Goal: Feedback & Contribution: Contribute content

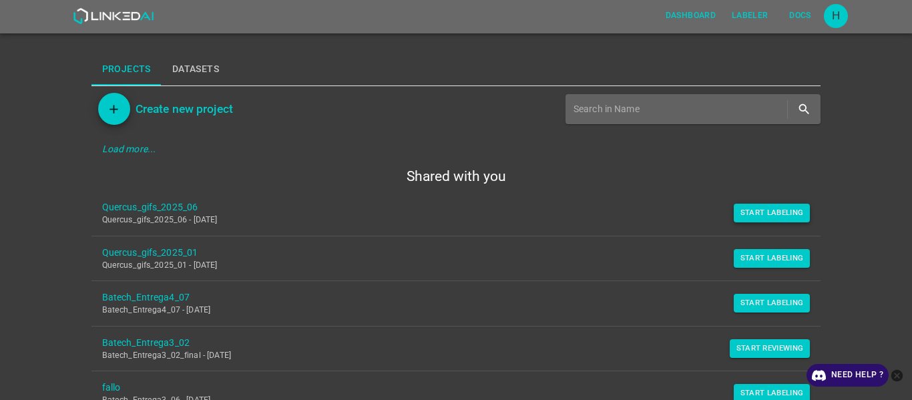
click at [766, 209] on button "Start Labeling" at bounding box center [772, 213] width 77 height 19
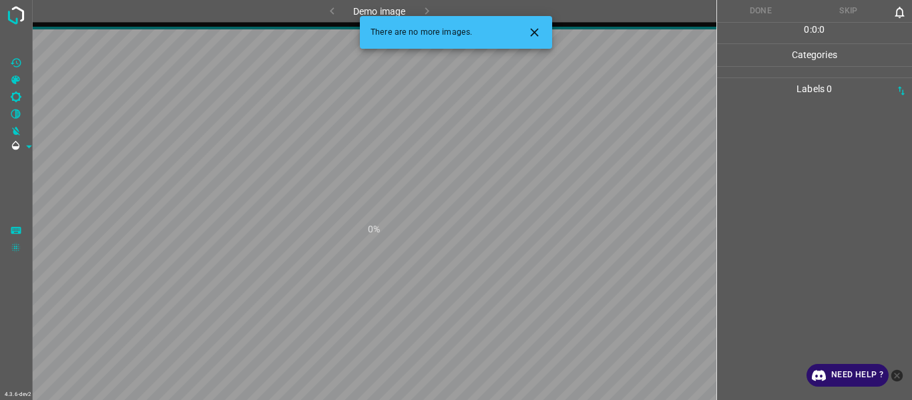
click at [534, 34] on icon "Close" at bounding box center [534, 32] width 8 height 8
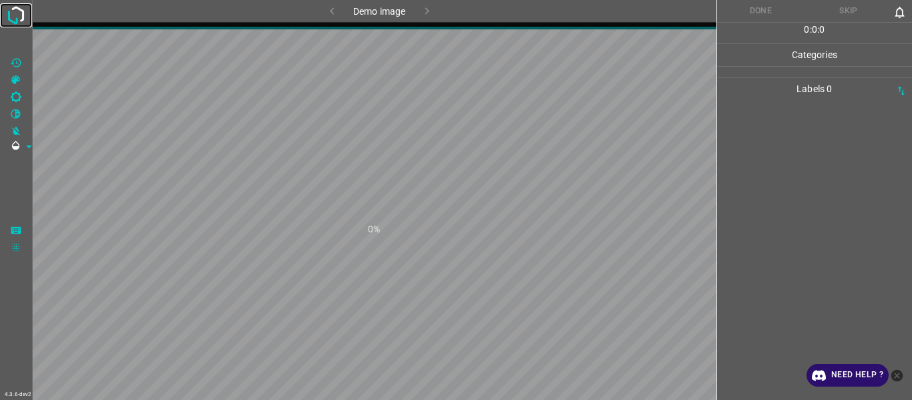
click at [19, 11] on img at bounding box center [16, 15] width 24 height 24
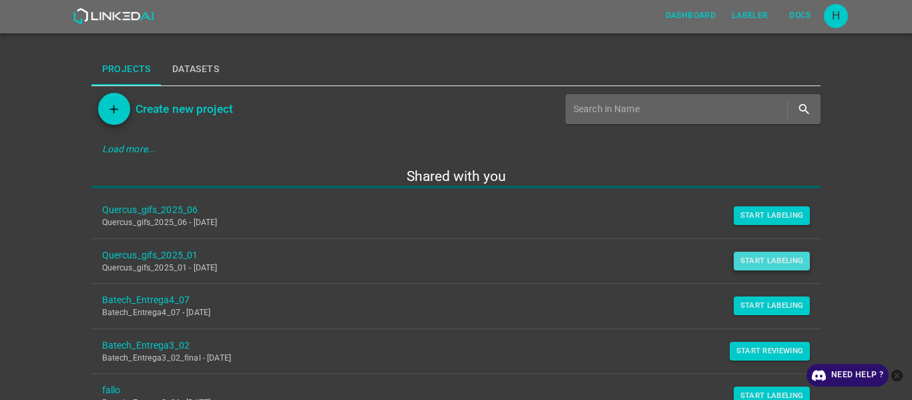
click at [749, 257] on button "Start Labeling" at bounding box center [772, 261] width 77 height 19
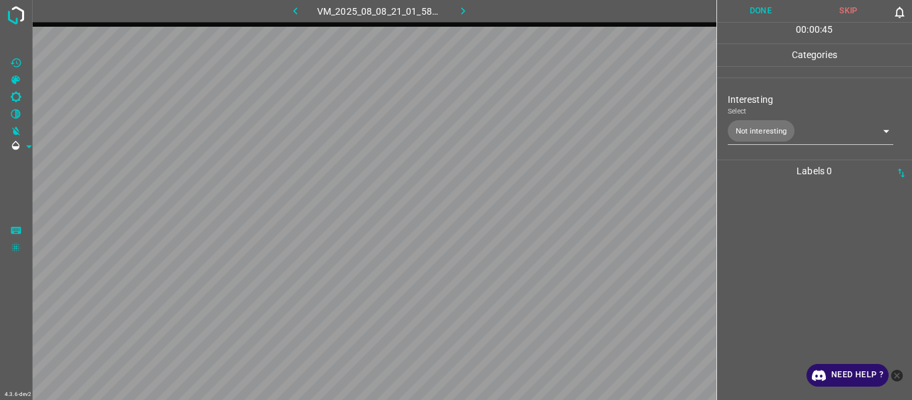
click at [758, 127] on body "4.3.6-dev2 VM_2025_08_08_21_01_58_670_04.gif Done Skip 0 00 : 00 : 45 Categorie…" at bounding box center [456, 200] width 912 height 400
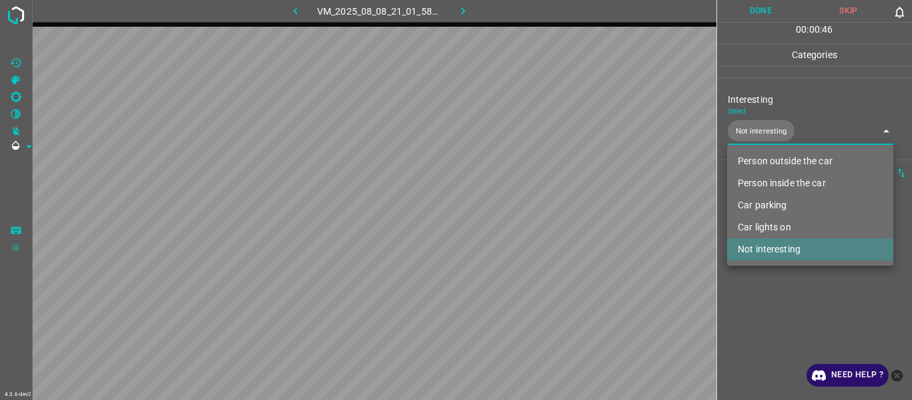
click at [774, 130] on div at bounding box center [456, 200] width 912 height 400
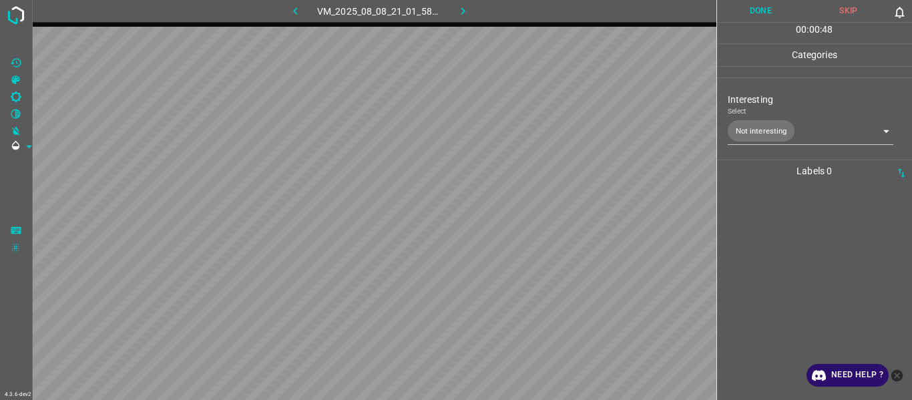
click at [777, 274] on div at bounding box center [815, 291] width 188 height 218
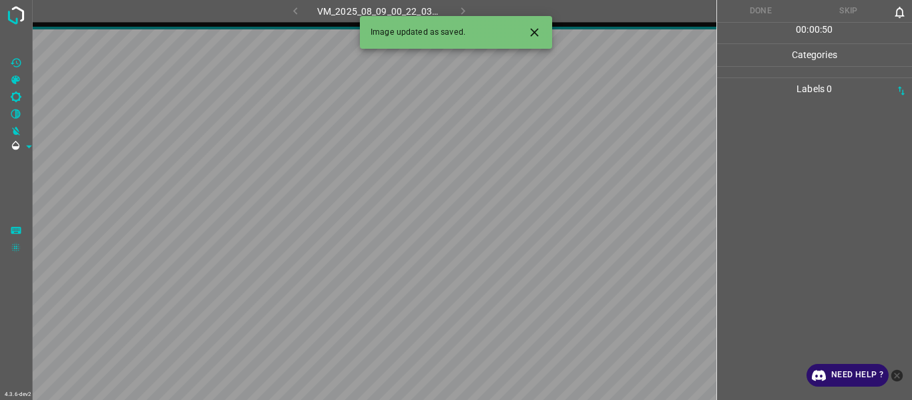
click at [530, 39] on icon "Close" at bounding box center [535, 32] width 14 height 14
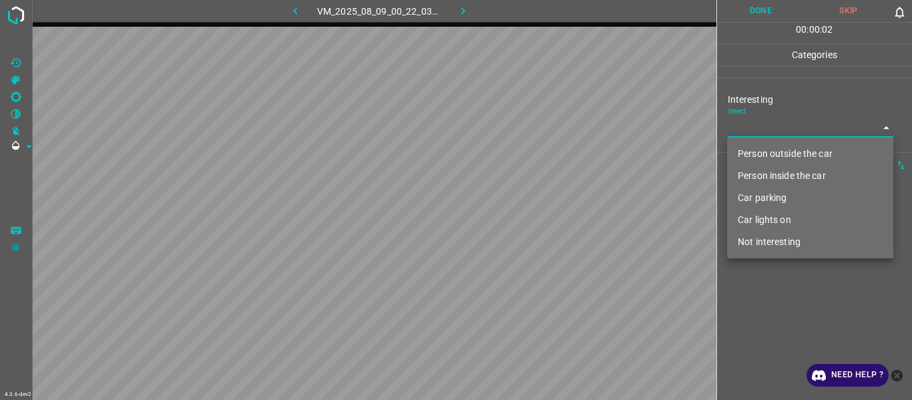
click at [758, 126] on body "4.3.6-dev2 VM_2025_08_09_00_22_03_381_10.gif Done Skip 0 00 : 00 : 02 Categorie…" at bounding box center [456, 200] width 912 height 400
click at [766, 155] on li "Person outside the car" at bounding box center [810, 154] width 166 height 22
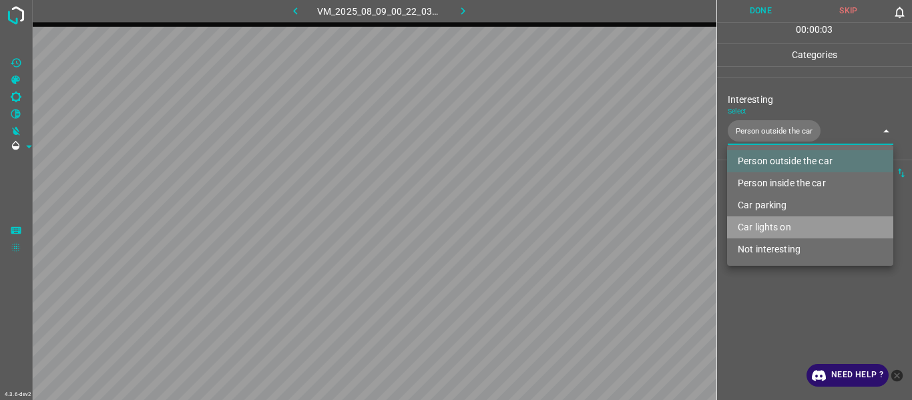
click at [774, 222] on li "Car lights on" at bounding box center [810, 227] width 166 height 22
type input "Person outside the car,Car lights on"
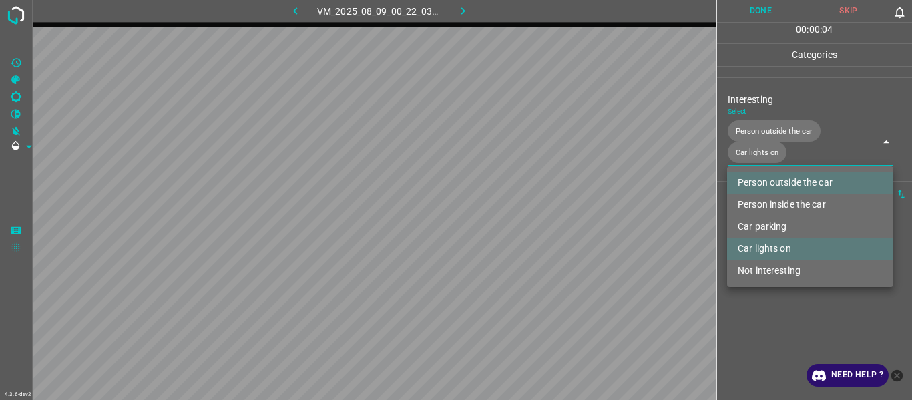
click at [782, 303] on div at bounding box center [456, 200] width 912 height 400
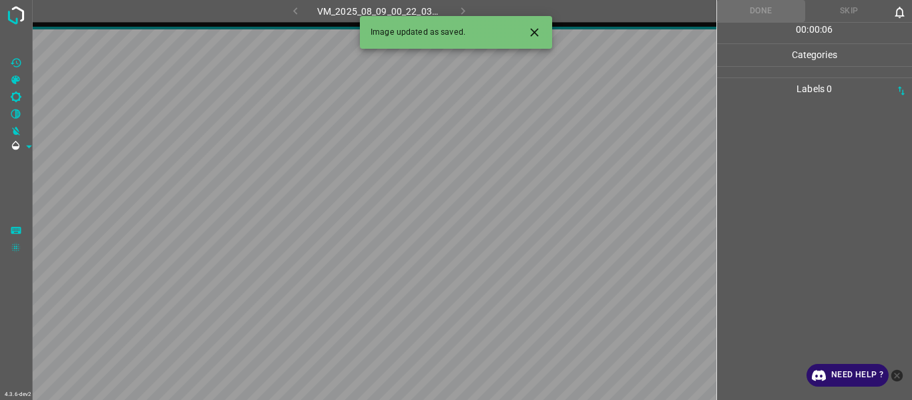
click at [540, 33] on icon "Close" at bounding box center [535, 32] width 14 height 14
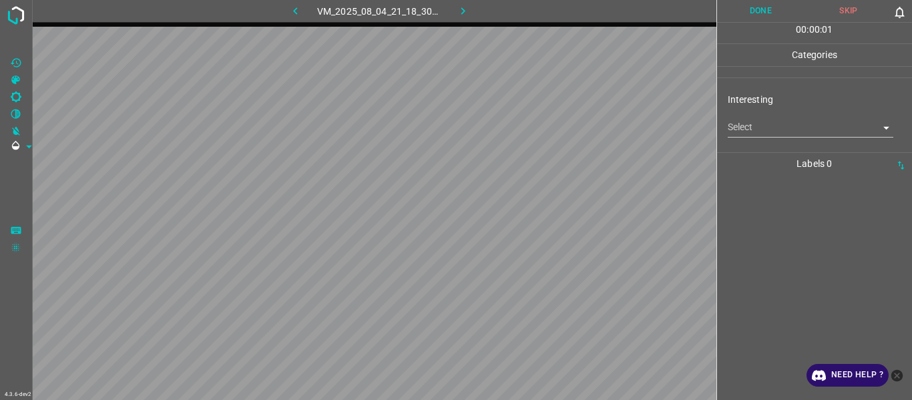
click at [750, 130] on body "4.3.6-dev2 VM_2025_08_04_21_18_30_893_06.gif Done Skip 0 00 : 00 : 01 Categorie…" at bounding box center [456, 200] width 912 height 400
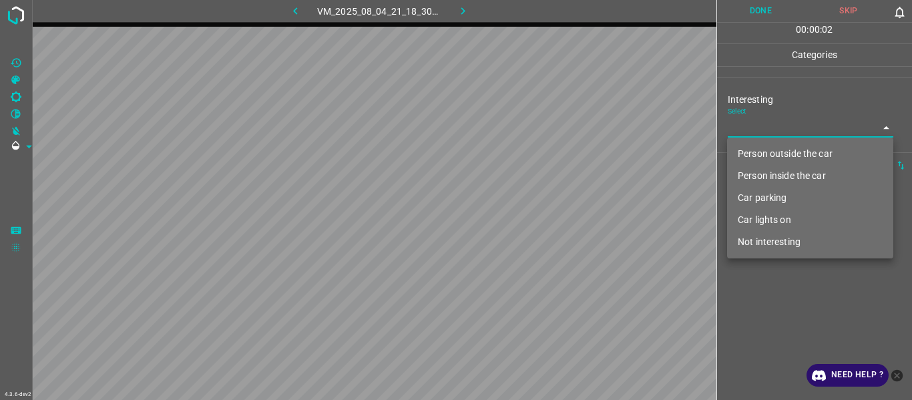
click at [770, 168] on li "Person inside the car" at bounding box center [810, 176] width 166 height 22
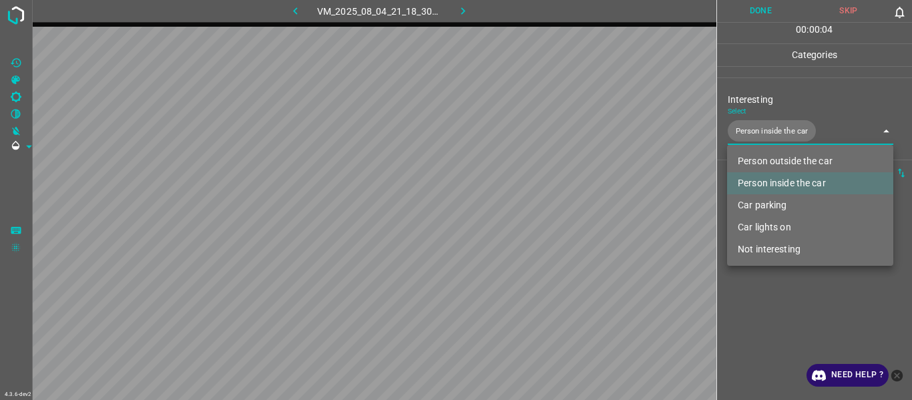
click at [774, 199] on li "Car parking" at bounding box center [810, 205] width 166 height 22
type input "Person inside the car,Car parking"
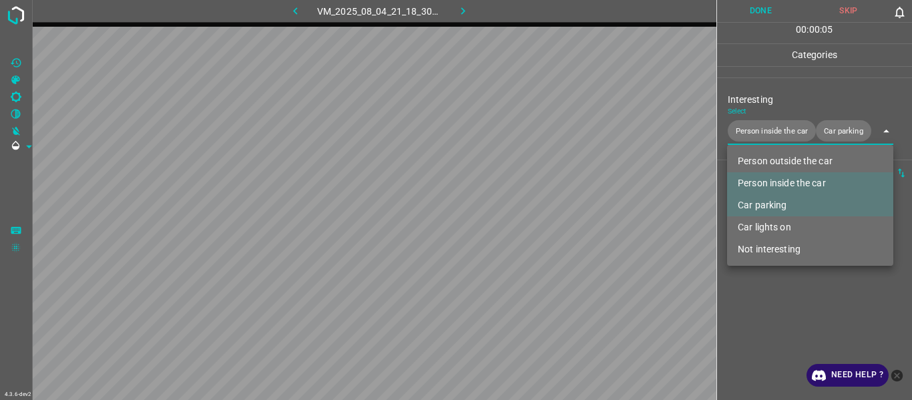
click at [774, 308] on div at bounding box center [456, 200] width 912 height 400
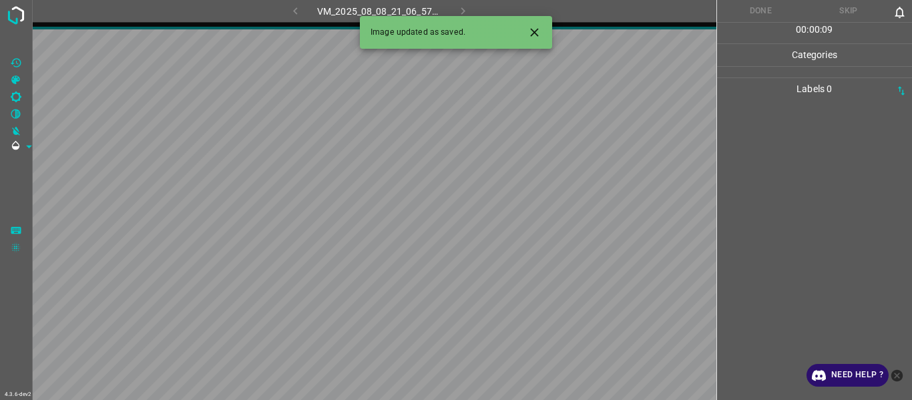
click at [534, 27] on icon "Close" at bounding box center [535, 32] width 14 height 14
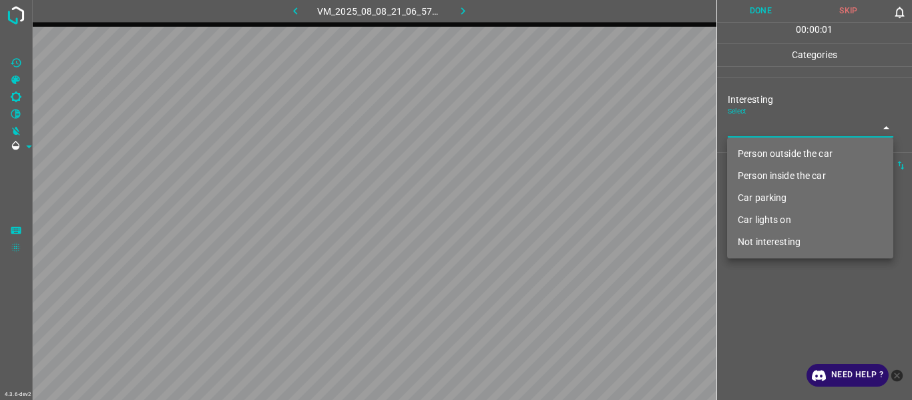
click at [741, 127] on body "4.3.6-dev2 VM_2025_08_08_21_06_57_125_06.gif Done Skip 0 00 : 00 : 01 Categorie…" at bounding box center [456, 200] width 912 height 400
drag, startPoint x: 754, startPoint y: 175, endPoint x: 759, endPoint y: 194, distance: 19.4
click at [754, 176] on li "Person inside the car" at bounding box center [810, 176] width 166 height 22
type input "Person inside the car"
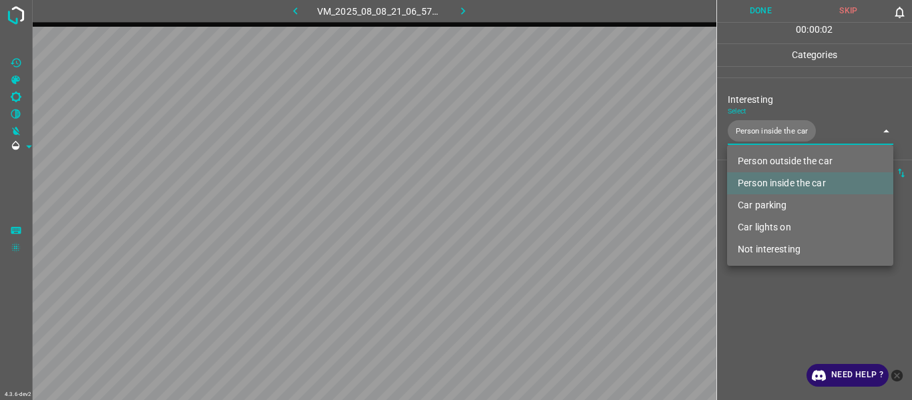
click at [771, 338] on div at bounding box center [456, 200] width 912 height 400
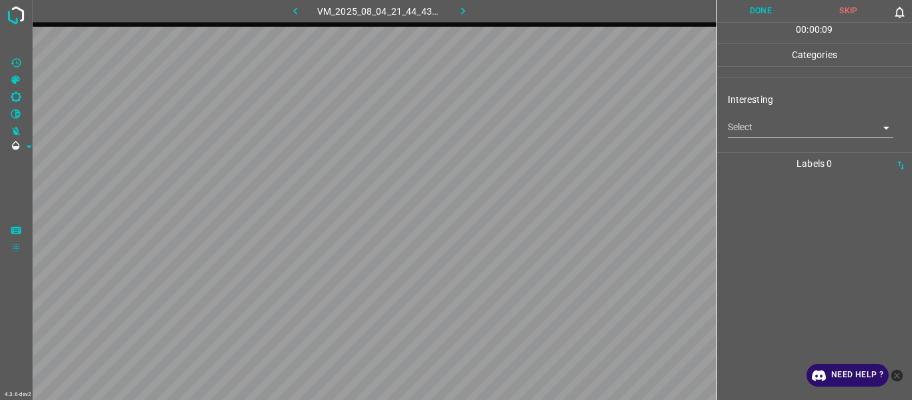
click at [743, 131] on body "4.3.6-dev2 VM_2025_08_04_21_44_43_112_08.gif Done Skip 0 00 : 00 : 09 Categorie…" at bounding box center [456, 200] width 912 height 400
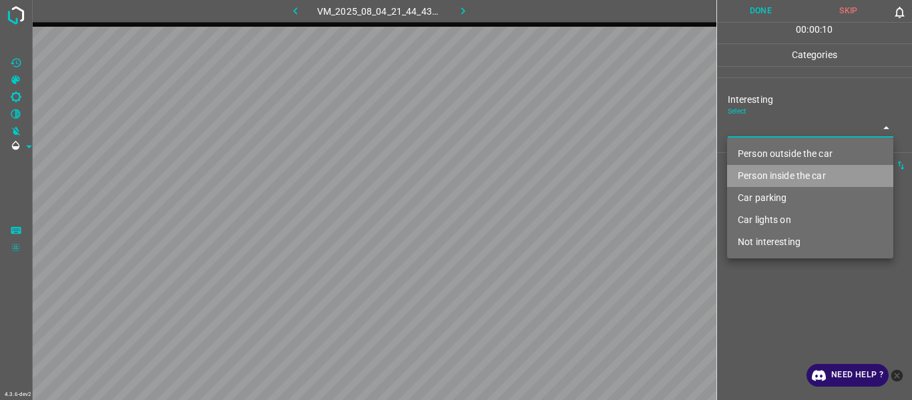
click at [755, 170] on li "Person inside the car" at bounding box center [810, 176] width 166 height 22
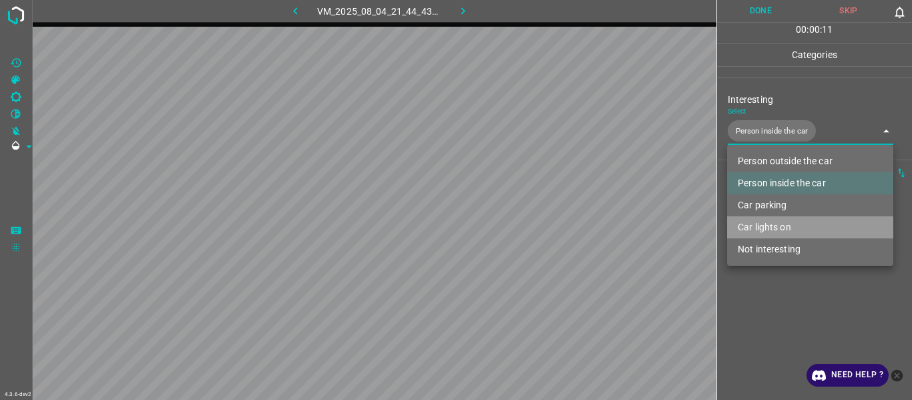
click at [765, 227] on li "Car lights on" at bounding box center [810, 227] width 166 height 22
type input "Person inside the car,Car lights on"
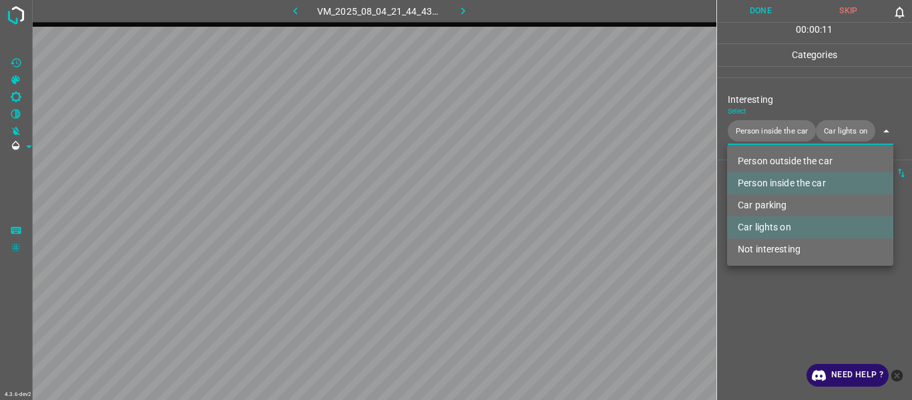
click at [769, 323] on div at bounding box center [456, 200] width 912 height 400
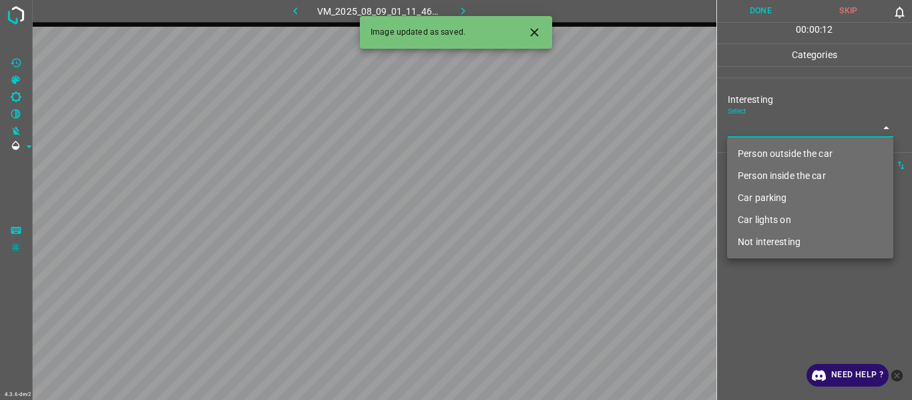
click at [767, 134] on body "4.3.6-dev2 VM_2025_08_09_01_11_46_197_10.gif Done Skip 0 00 : 00 : 12 Categorie…" at bounding box center [456, 200] width 912 height 400
click at [769, 144] on li "Person outside the car" at bounding box center [810, 154] width 166 height 22
type input "Person outside the car"
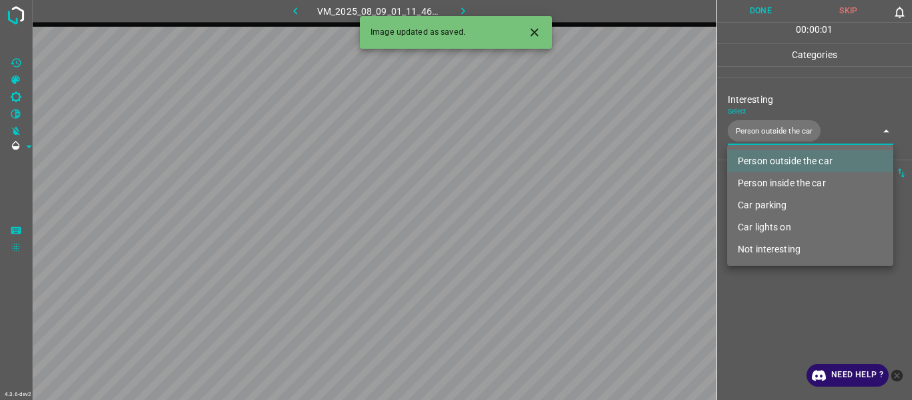
click at [782, 315] on div at bounding box center [456, 200] width 912 height 400
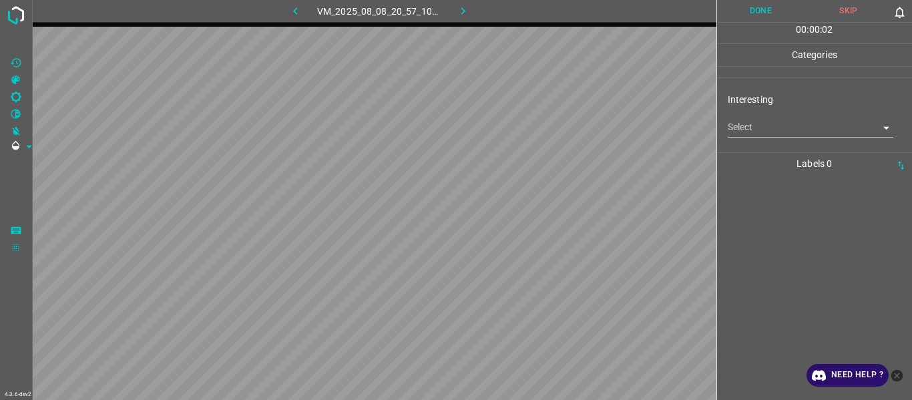
click at [757, 128] on body "4.3.6-dev2 VM_2025_08_08_20_57_10_280_12.gif Done Skip 0 00 : 00 : 02 Categorie…" at bounding box center [456, 200] width 912 height 400
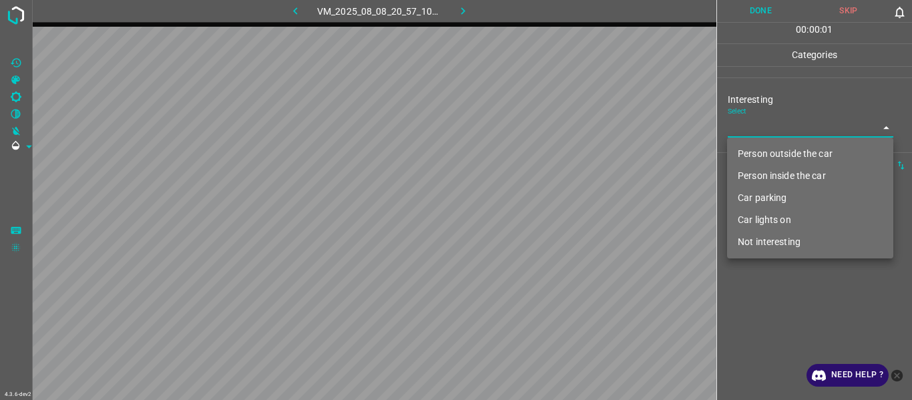
click at [761, 152] on li "Person outside the car" at bounding box center [810, 154] width 166 height 22
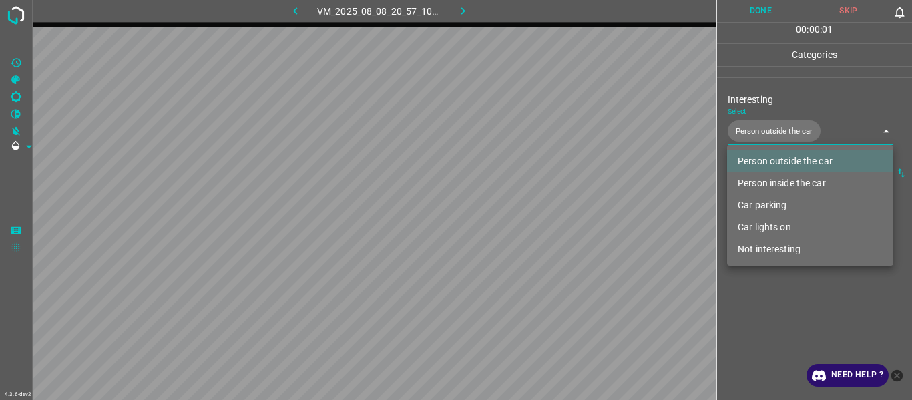
drag, startPoint x: 778, startPoint y: 226, endPoint x: 779, endPoint y: 243, distance: 17.4
click at [778, 228] on li "Car lights on" at bounding box center [810, 227] width 166 height 22
type input "Person outside the car,Car lights on"
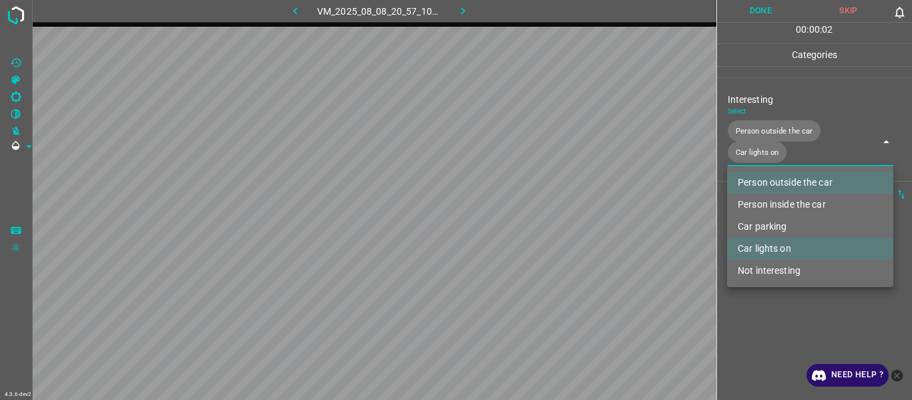
click at [785, 322] on div at bounding box center [456, 200] width 912 height 400
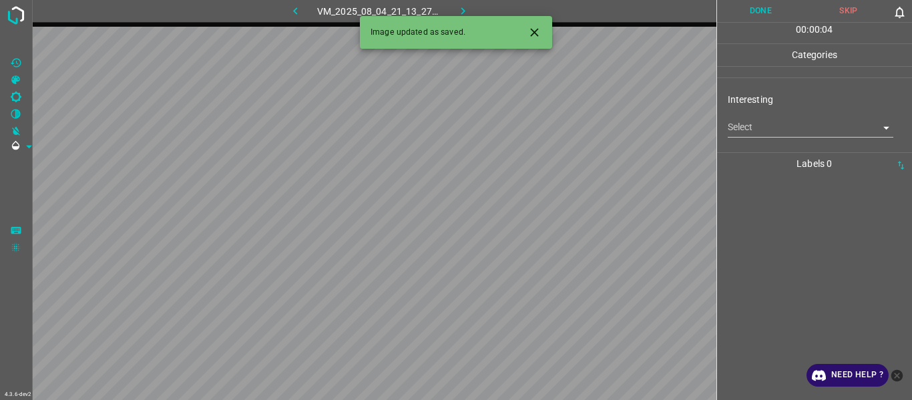
click at [762, 124] on body "4.3.6-dev2 VM_2025_08_04_21_13_27_385_00.gif Done Skip 0 00 : 00 : 04 Categorie…" at bounding box center [456, 200] width 912 height 400
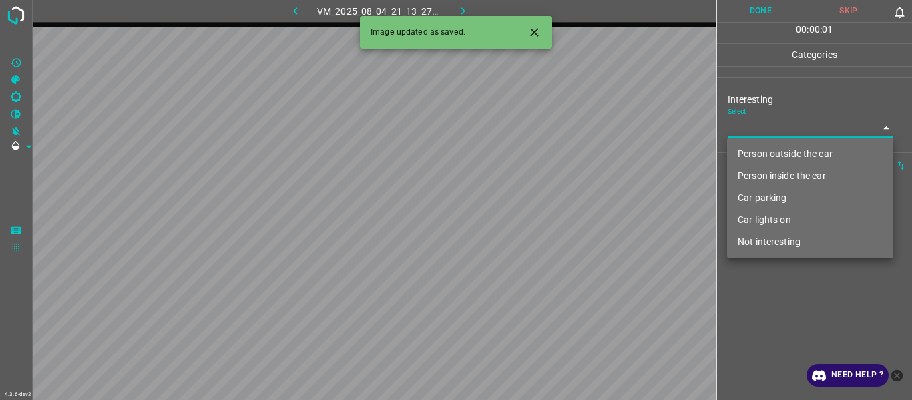
click at [770, 155] on li "Person outside the car" at bounding box center [810, 154] width 166 height 22
type input "Person outside the car"
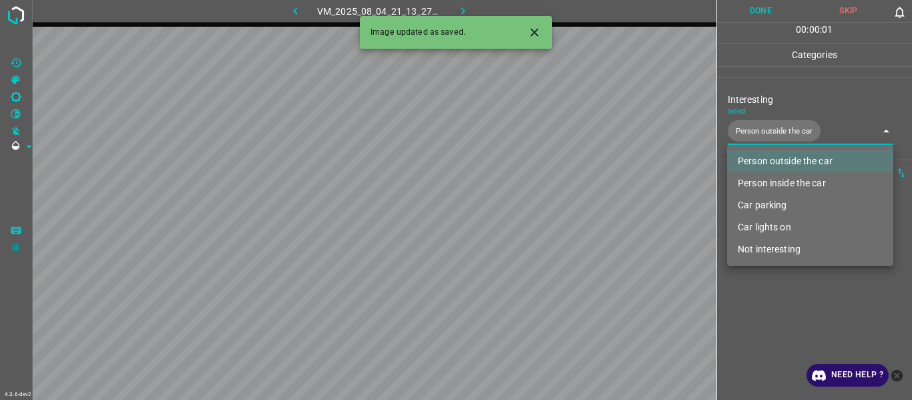
click at [821, 93] on div at bounding box center [456, 200] width 912 height 400
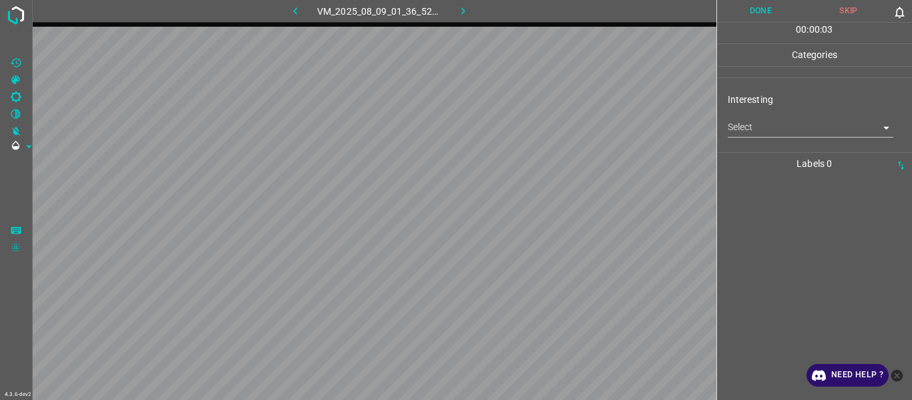
click at [754, 127] on body "4.3.6-dev2 VM_2025_08_09_01_36_52_237_07.gif Done Skip 0 00 : 00 : 03 Categorie…" at bounding box center [456, 200] width 912 height 400
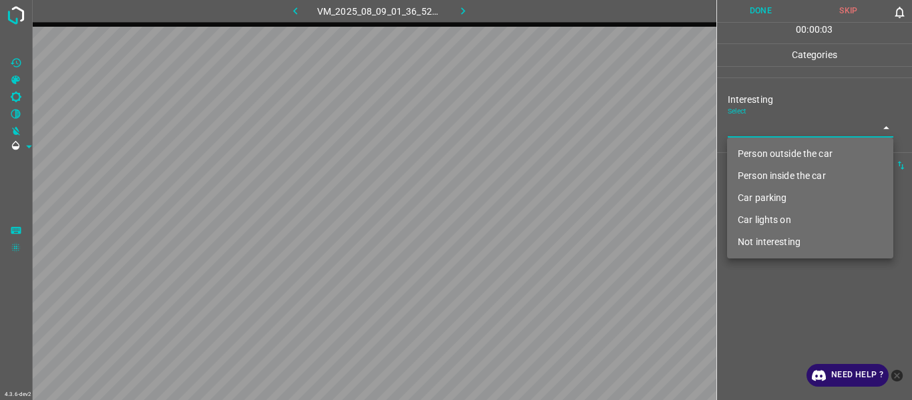
drag, startPoint x: 763, startPoint y: 151, endPoint x: 782, endPoint y: 263, distance: 113.7
click at [763, 152] on li "Person outside the car" at bounding box center [810, 154] width 166 height 22
type input "Person outside the car"
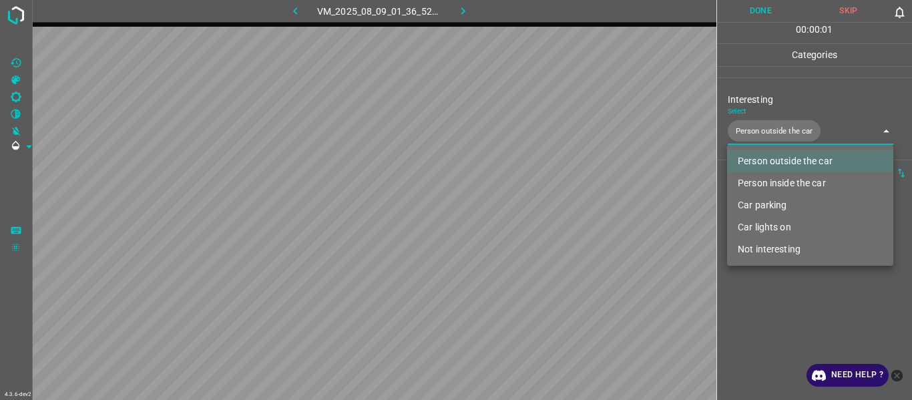
click at [783, 329] on div at bounding box center [456, 200] width 912 height 400
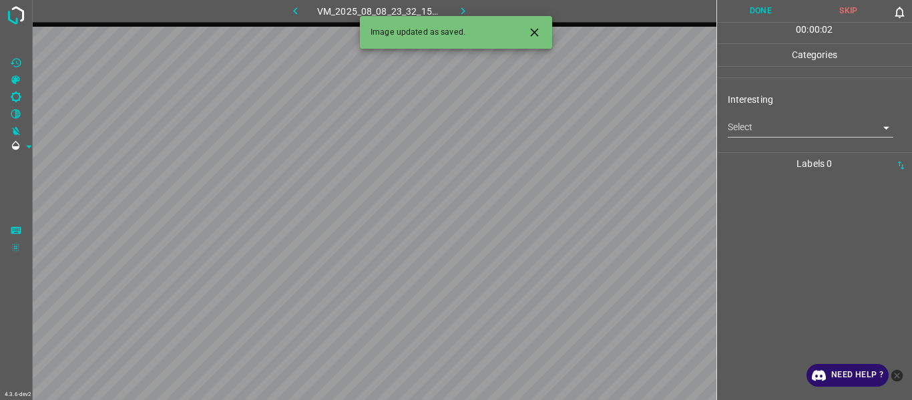
click at [763, 124] on body "4.3.6-dev2 VM_2025_08_08_23_32_15_825_01.gif Done Skip 0 00 : 00 : 02 Categorie…" at bounding box center [456, 200] width 912 height 400
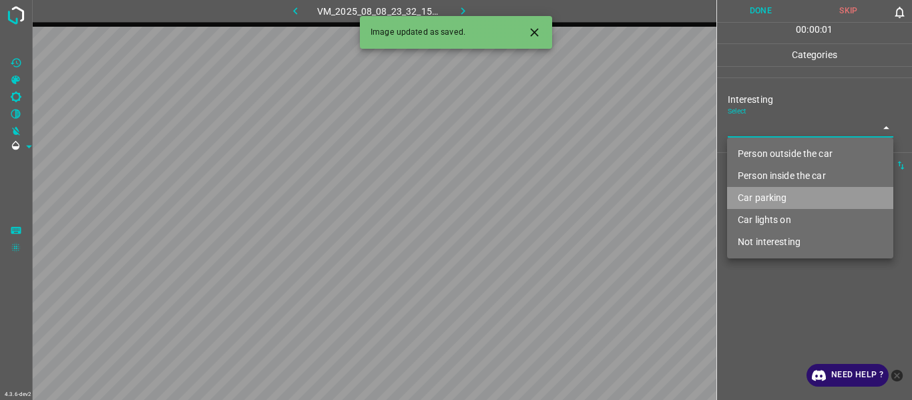
click at [770, 199] on li "Car parking" at bounding box center [810, 198] width 166 height 22
type input "Car parking"
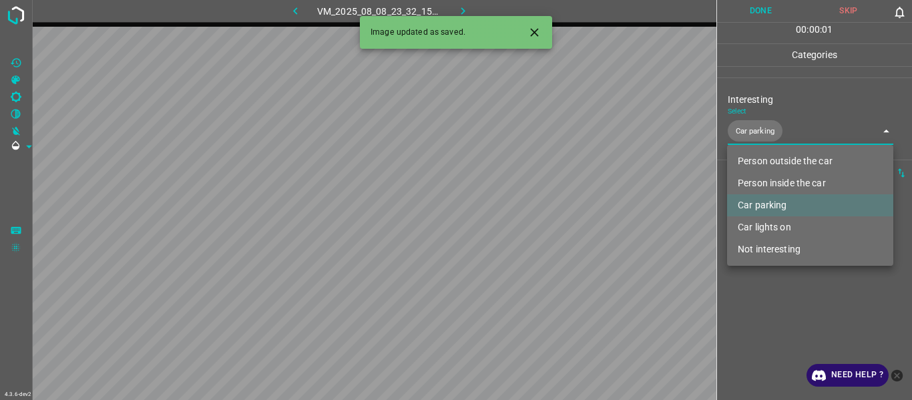
click at [770, 310] on div at bounding box center [456, 200] width 912 height 400
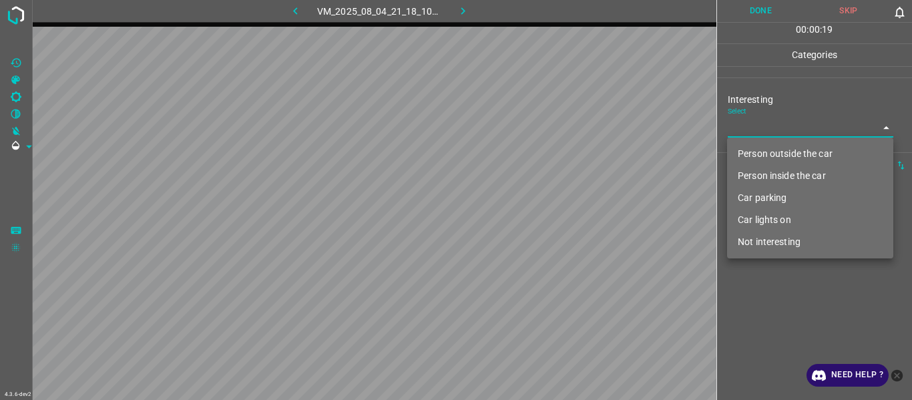
drag, startPoint x: 749, startPoint y: 122, endPoint x: 758, endPoint y: 166, distance: 45.1
click at [750, 123] on body "4.3.6-dev2 VM_2025_08_04_21_18_10_797_03.gif Done Skip 0 00 : 00 : 19 Categorie…" at bounding box center [456, 200] width 912 height 400
click at [770, 196] on li "Car parking" at bounding box center [810, 198] width 166 height 22
type input "Car parking"
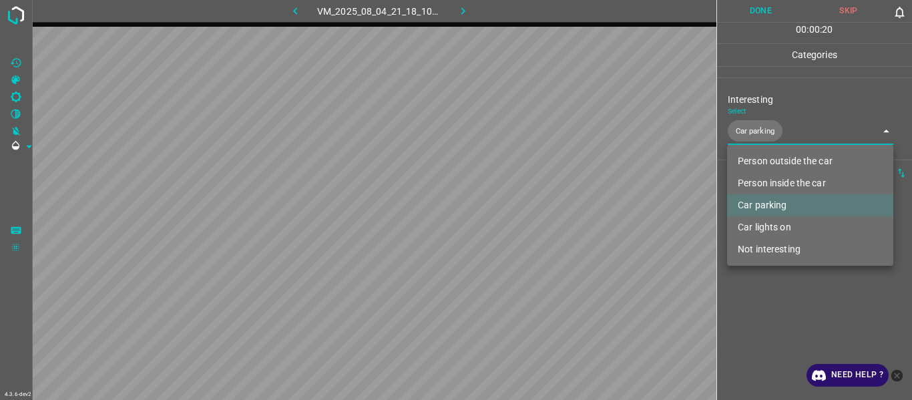
click at [783, 317] on div at bounding box center [456, 200] width 912 height 400
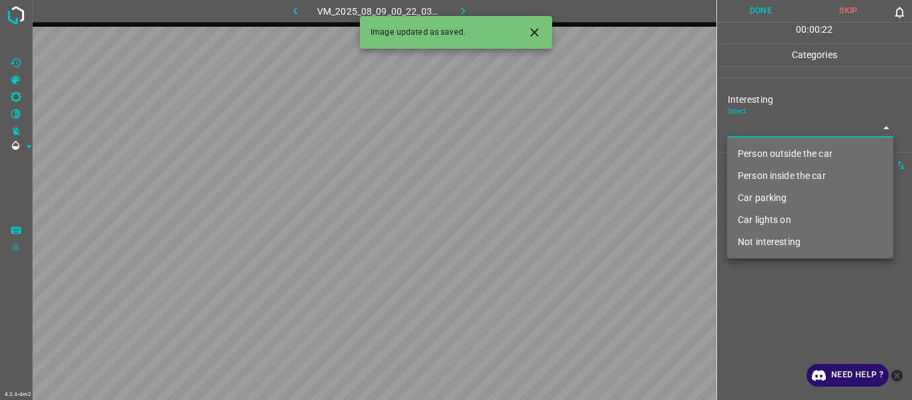
click at [770, 118] on body "4.3.6-dev2 VM_2025_08_09_00_22_03_381_02.gif Done Skip 0 00 : 00 : 22 Categorie…" at bounding box center [456, 200] width 912 height 400
click at [769, 154] on li "Person outside the car" at bounding box center [810, 154] width 166 height 22
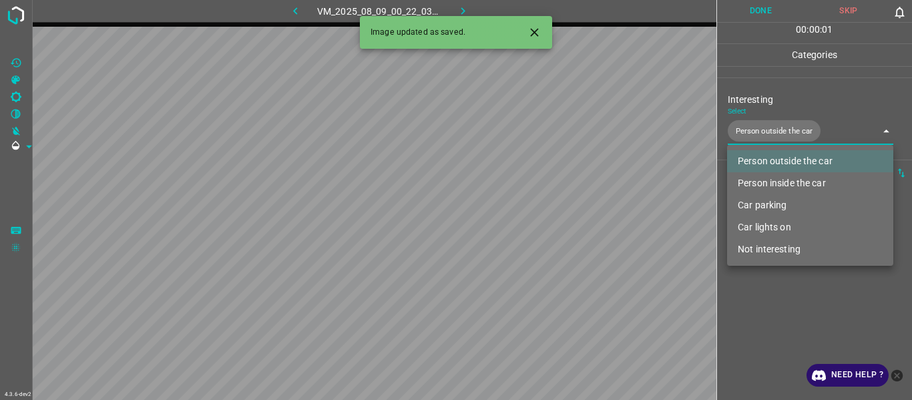
click at [774, 227] on li "Car lights on" at bounding box center [810, 227] width 166 height 22
type input "Person outside the car,Car lights on"
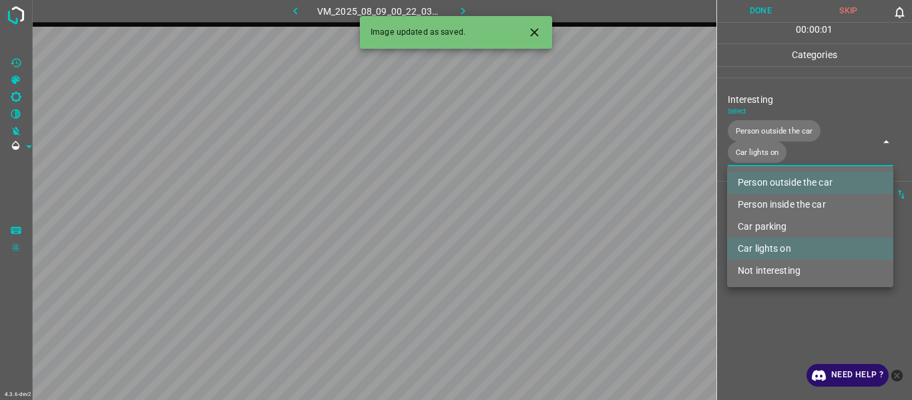
click at [777, 326] on div at bounding box center [456, 200] width 912 height 400
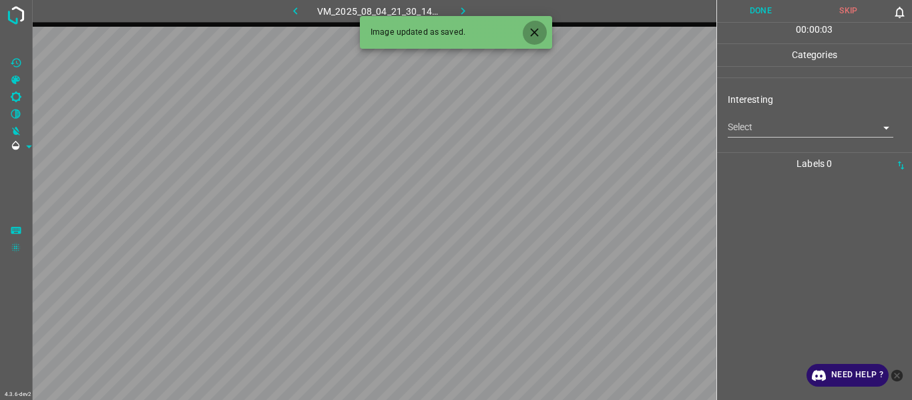
click at [534, 33] on icon "Close" at bounding box center [534, 32] width 8 height 8
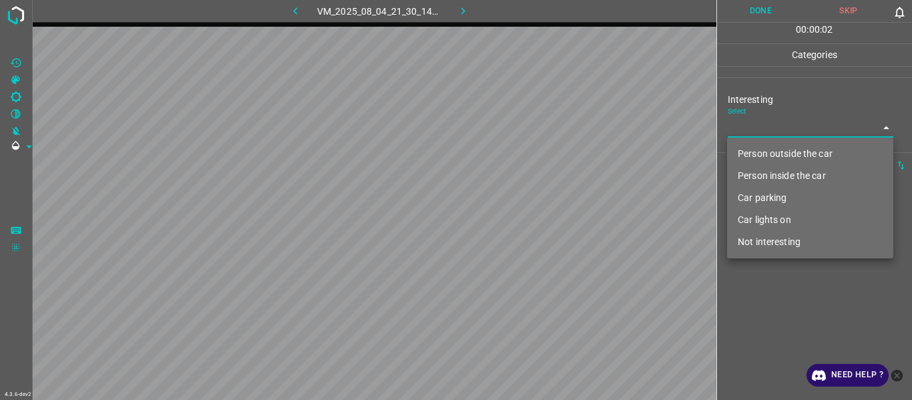
click at [734, 123] on body "4.3.6-dev2 VM_2025_08_04_21_30_14_168_00.gif Done Skip 0 00 : 00 : 02 Categorie…" at bounding box center [456, 200] width 912 height 400
click at [762, 224] on li "Car lights on" at bounding box center [810, 220] width 166 height 22
type input "Car lights on"
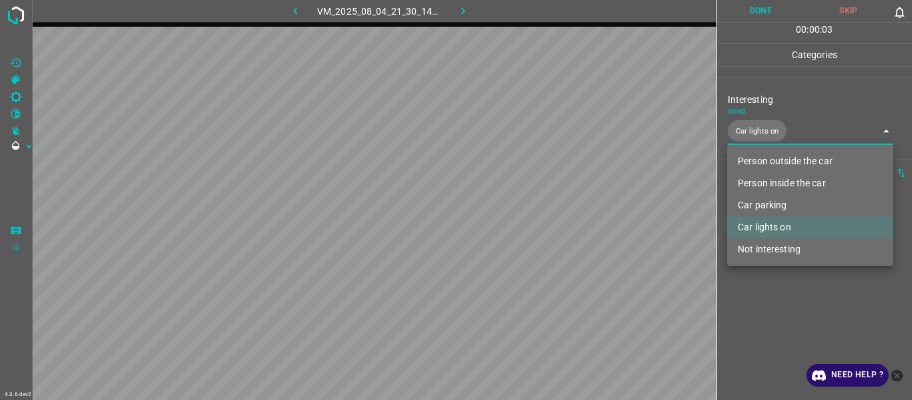
click at [775, 310] on div at bounding box center [456, 200] width 912 height 400
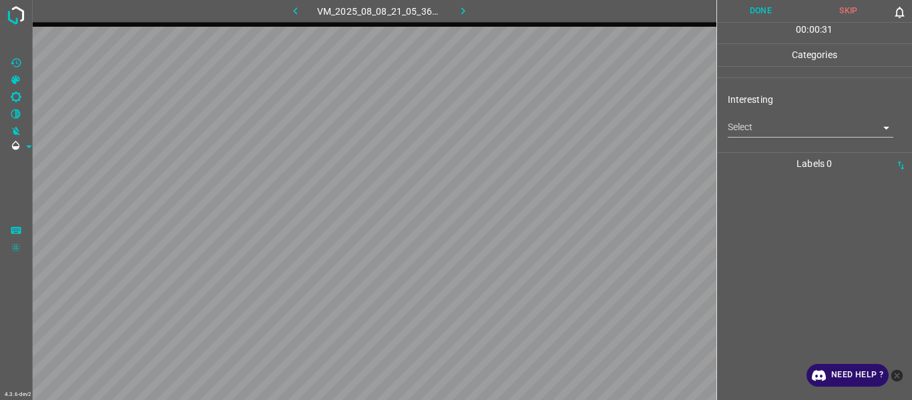
click at [758, 128] on body "4.3.6-dev2 VM_2025_08_08_21_05_36_728_07.gif Done Skip 0 00 : 00 : 31 Categorie…" at bounding box center [456, 200] width 912 height 400
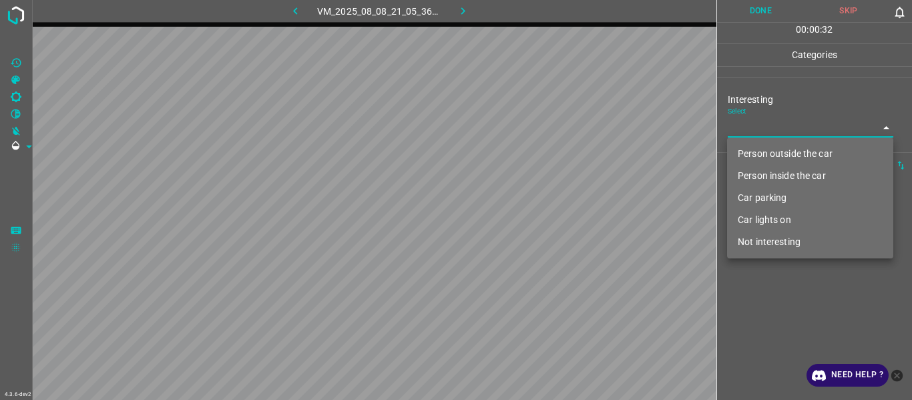
click at [774, 239] on li "Not interesting" at bounding box center [810, 242] width 166 height 22
type input "Not interesting"
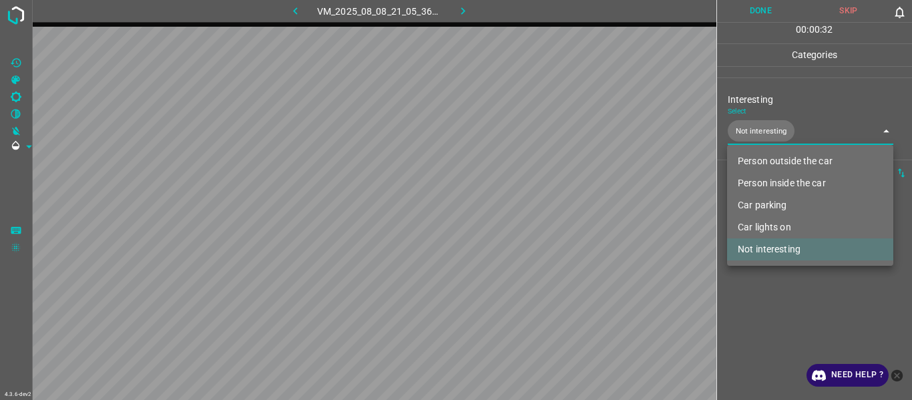
click at [781, 311] on div at bounding box center [456, 200] width 912 height 400
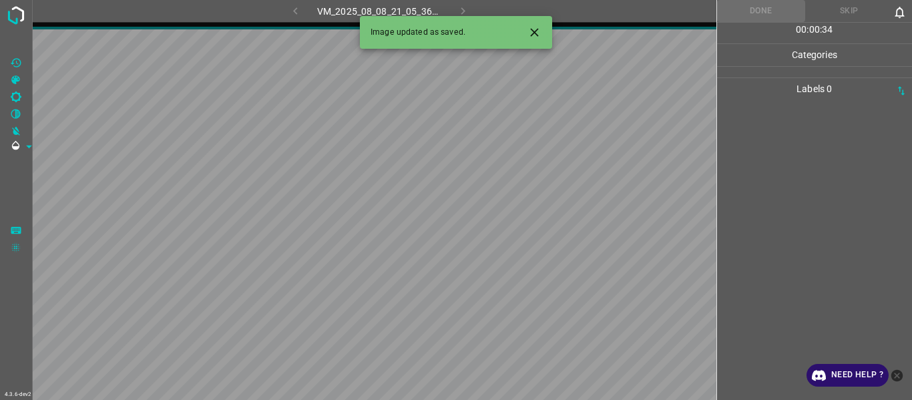
click at [535, 33] on icon "Close" at bounding box center [534, 32] width 8 height 8
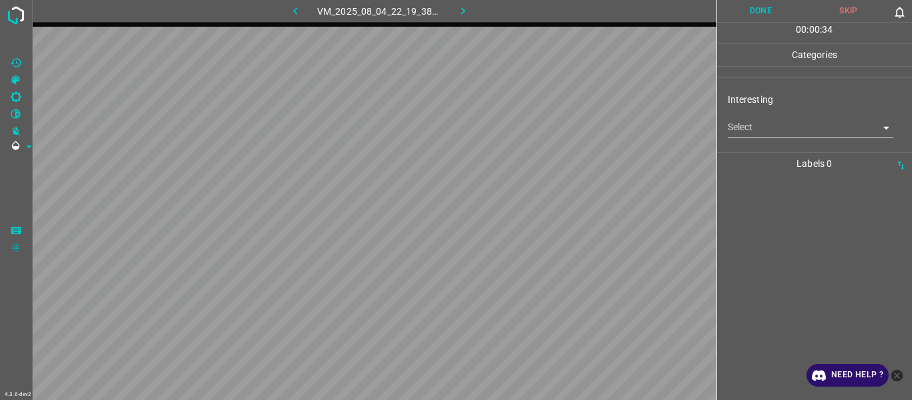
click at [730, 126] on body "4.3.6-dev2 VM_2025_08_04_22_19_38_475_03.gif Done Skip 0 00 : 00 : 34 Categorie…" at bounding box center [456, 200] width 912 height 400
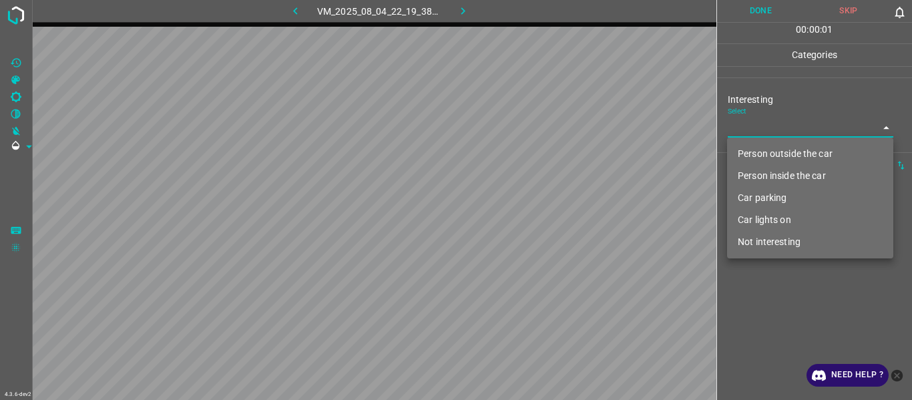
click at [755, 199] on li "Car parking" at bounding box center [810, 198] width 166 height 22
type input "Car parking"
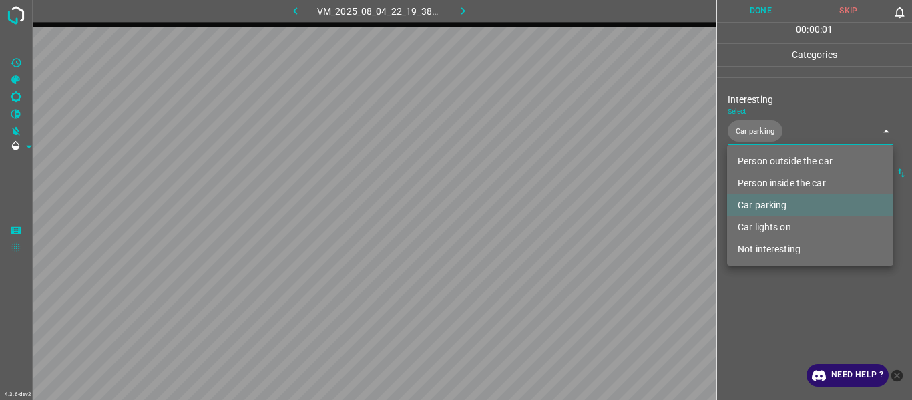
click at [762, 315] on div at bounding box center [456, 200] width 912 height 400
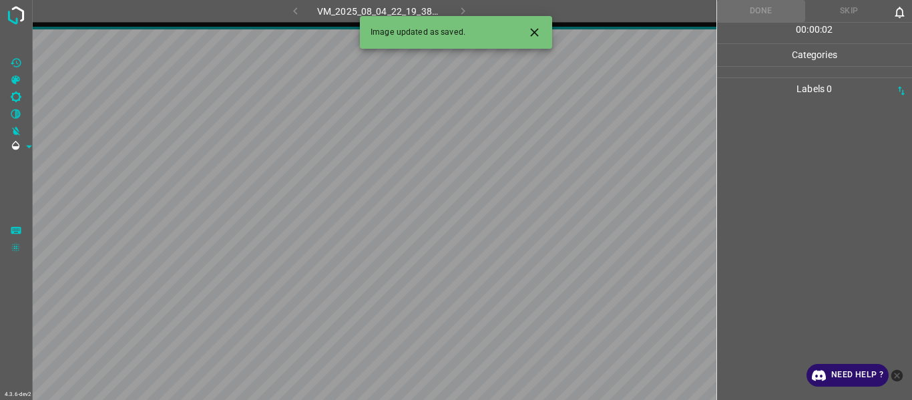
click at [538, 29] on icon "Close" at bounding box center [534, 32] width 8 height 8
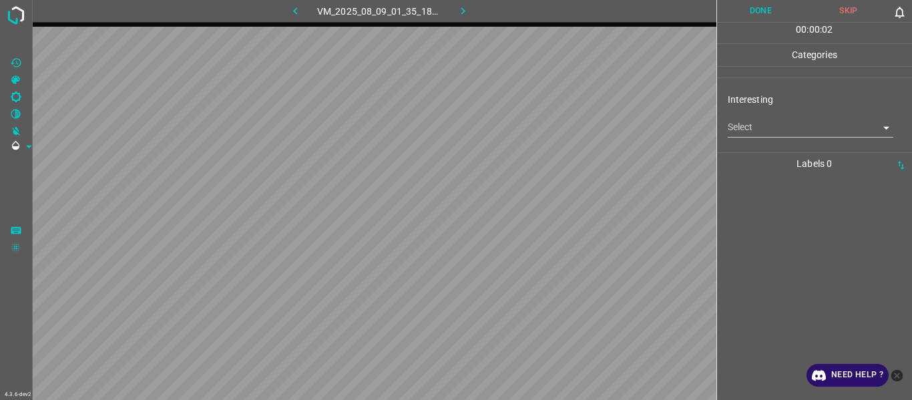
click at [766, 124] on body "4.3.6-dev2 VM_2025_08_09_01_35_18_435_05.gif Done Skip 0 00 : 00 : 02 Categorie…" at bounding box center [456, 200] width 912 height 400
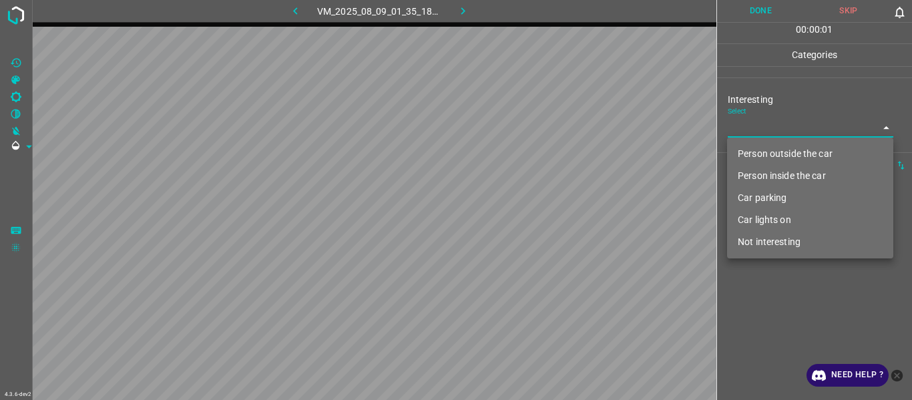
drag, startPoint x: 770, startPoint y: 191, endPoint x: 777, endPoint y: 248, distance: 57.8
click at [770, 192] on li "Car parking" at bounding box center [810, 198] width 166 height 22
type input "Car parking"
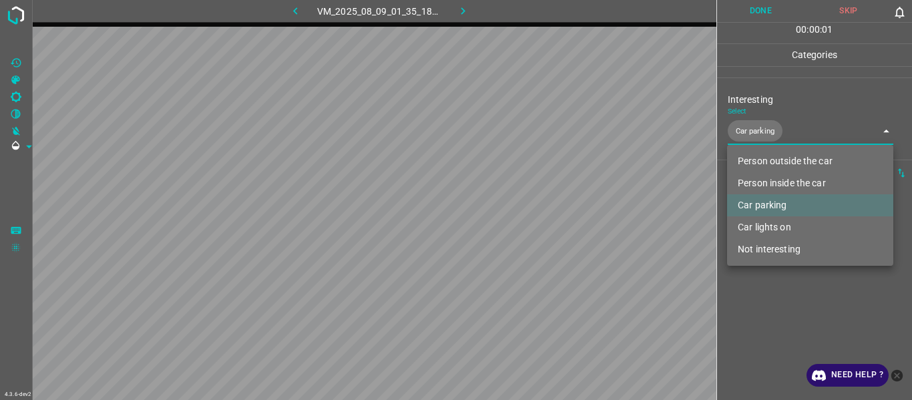
click at [782, 307] on div at bounding box center [456, 200] width 912 height 400
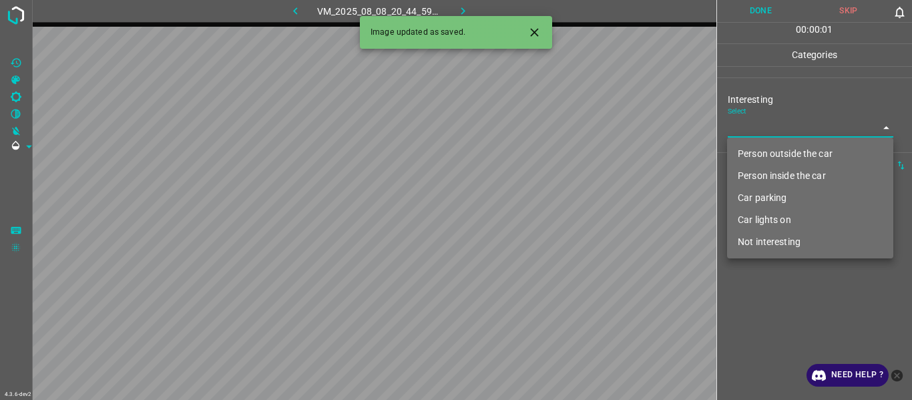
click at [743, 124] on body "4.3.6-dev2 VM_2025_08_08_20_44_59_856_07.gif Done Skip 0 00 : 00 : 01 Categorie…" at bounding box center [456, 200] width 912 height 400
click at [749, 154] on li "Person outside the car" at bounding box center [810, 154] width 166 height 22
type input "Person outside the car"
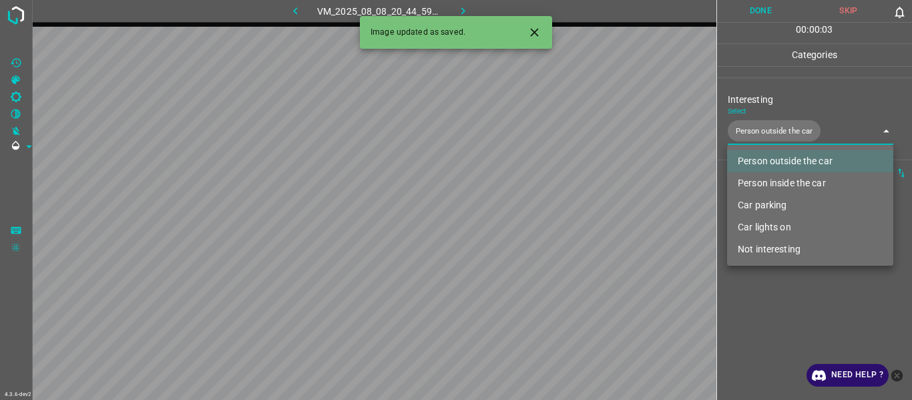
click at [765, 303] on div at bounding box center [456, 200] width 912 height 400
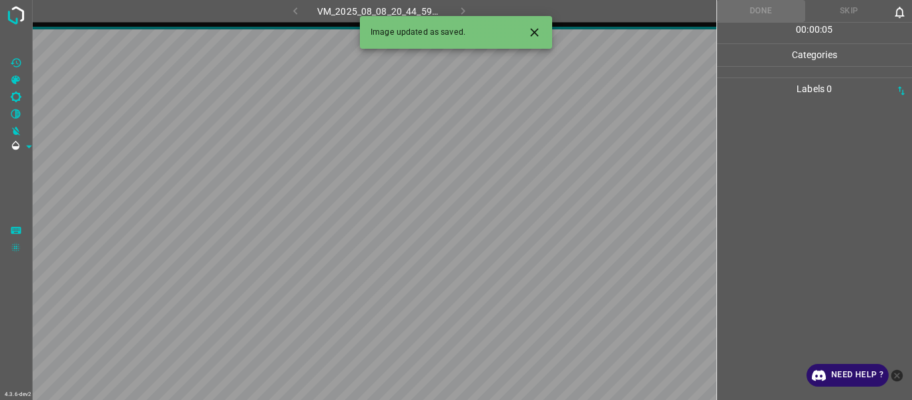
click at [532, 31] on icon "Close" at bounding box center [534, 32] width 8 height 8
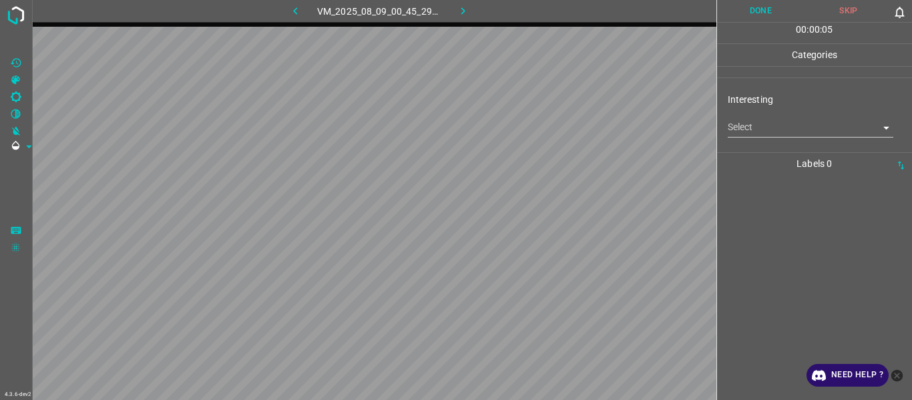
click at [751, 128] on body "4.3.6-dev2 VM_2025_08_09_00_45_29_631_07.gif Done Skip 0 00 : 00 : 05 Categorie…" at bounding box center [456, 200] width 912 height 400
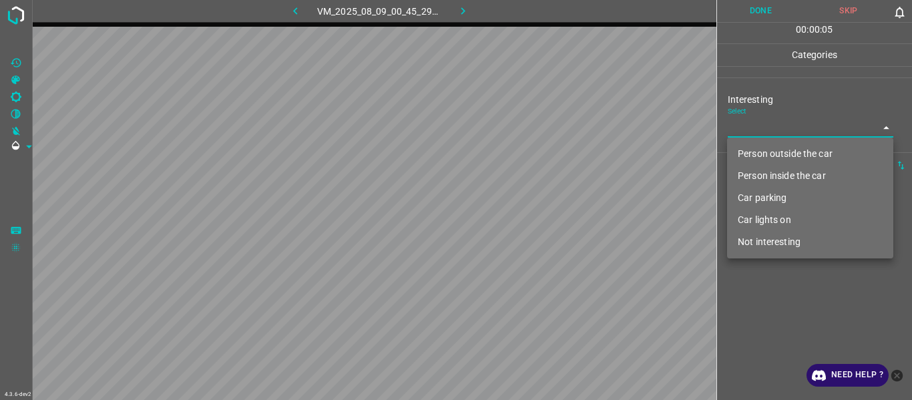
click at [763, 148] on li "Person outside the car" at bounding box center [810, 154] width 166 height 22
type input "Person outside the car"
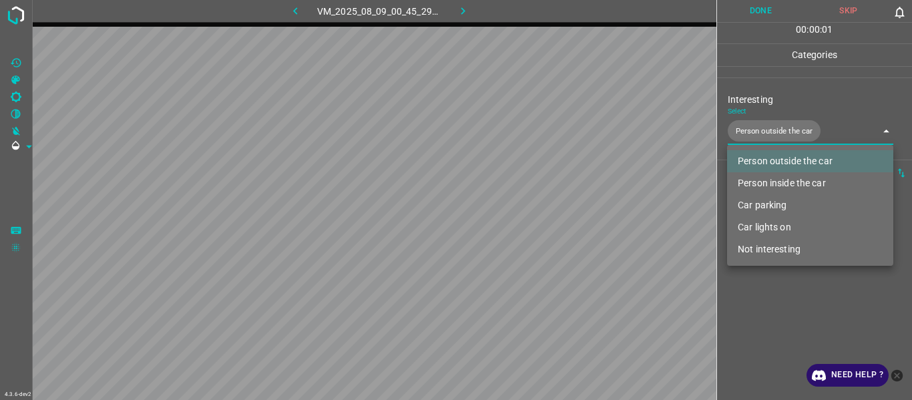
click at [778, 337] on div at bounding box center [456, 200] width 912 height 400
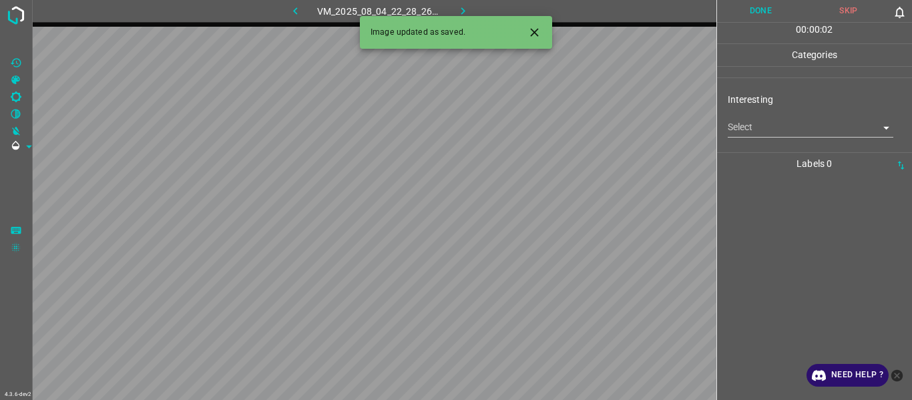
click at [758, 130] on body "4.3.6-dev2 VM_2025_08_04_22_28_26_306_03.gif Done Skip 0 00 : 00 : 02 Categorie…" at bounding box center [456, 200] width 912 height 400
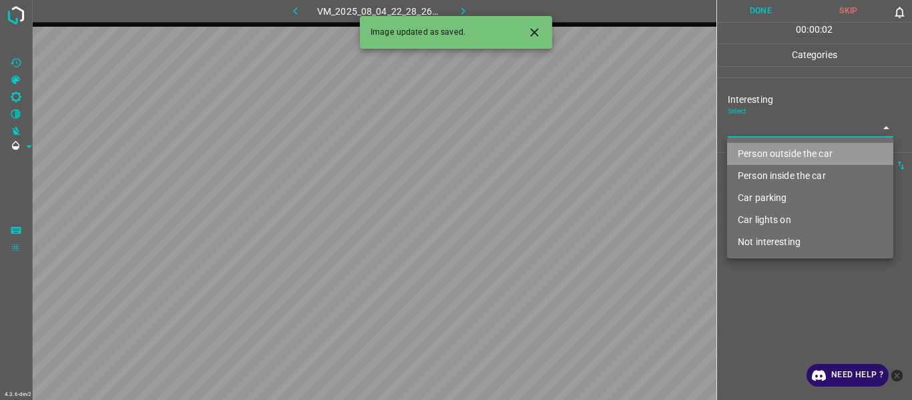
click at [765, 148] on li "Person outside the car" at bounding box center [810, 154] width 166 height 22
type input "Person outside the car"
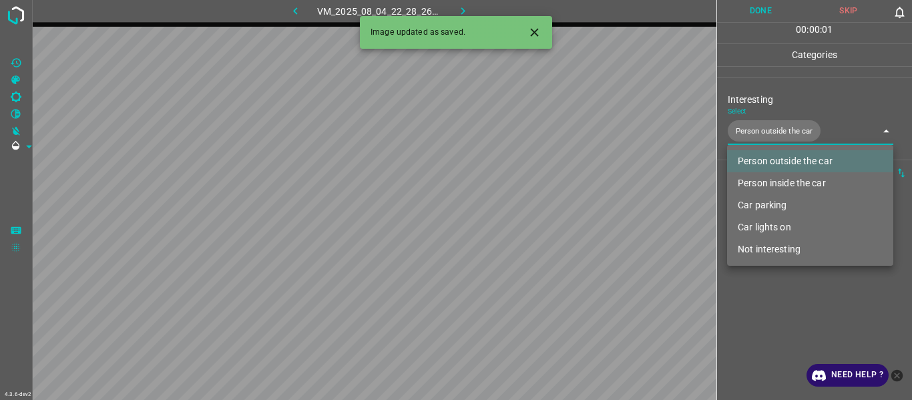
click at [774, 311] on div at bounding box center [456, 200] width 912 height 400
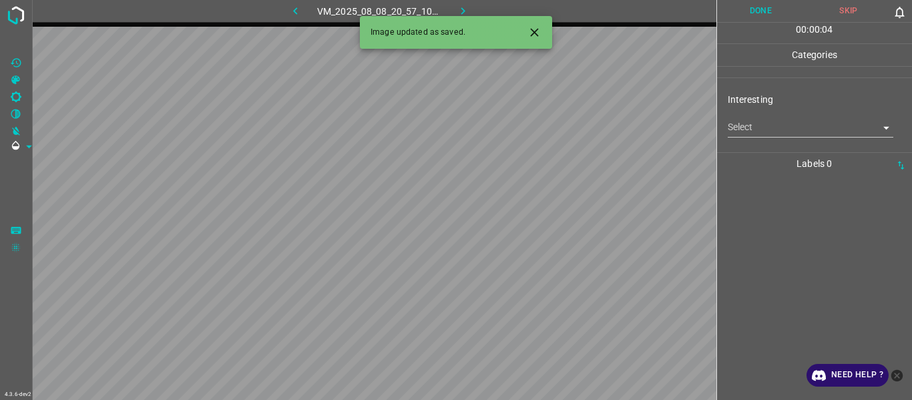
click at [747, 122] on body "4.3.6-dev2 VM_2025_08_08_20_57_10_280_01.gif Done Skip 0 00 : 00 : 04 Categorie…" at bounding box center [456, 200] width 912 height 400
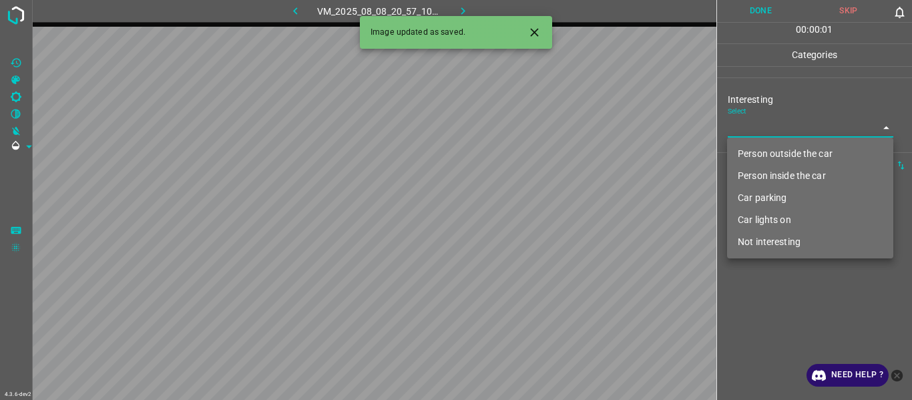
drag, startPoint x: 766, startPoint y: 239, endPoint x: 767, endPoint y: 246, distance: 6.8
click at [767, 240] on li "Not interesting" at bounding box center [810, 242] width 166 height 22
type input "Not interesting"
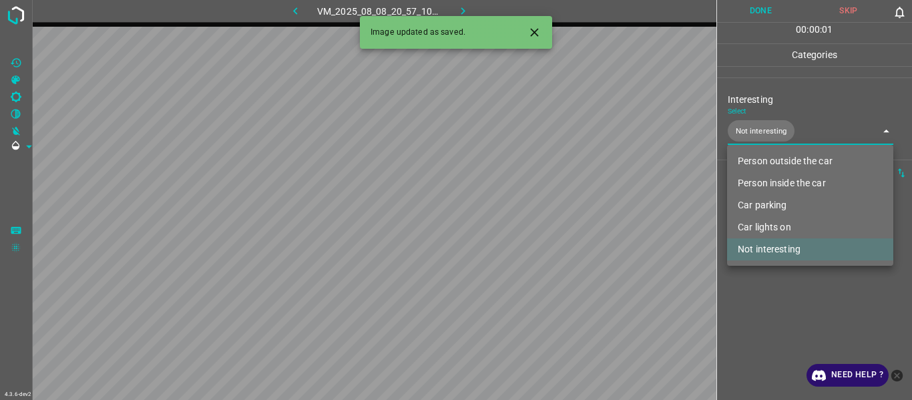
click at [771, 295] on div at bounding box center [456, 200] width 912 height 400
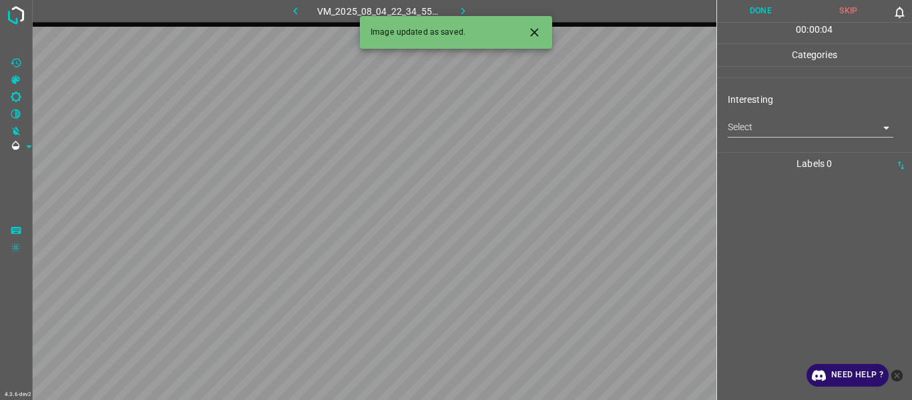
click at [749, 135] on body "4.3.6-dev2 VM_2025_08_04_22_34_55_030_01.gif Done Skip 0 00 : 00 : 04 Categorie…" at bounding box center [456, 200] width 912 height 400
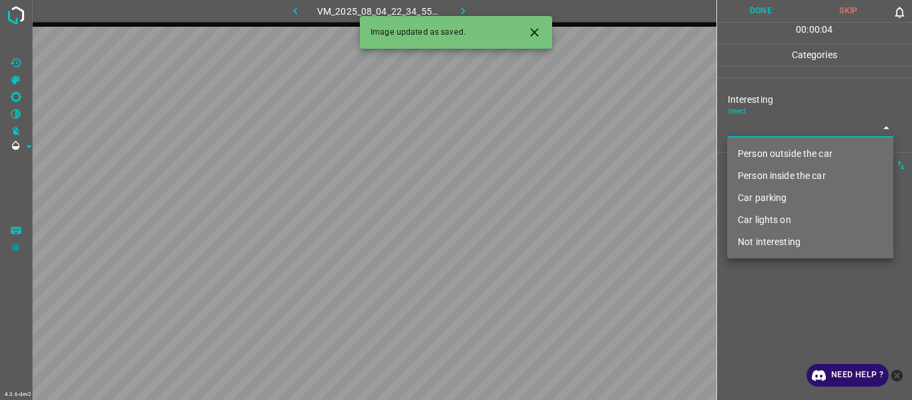
drag, startPoint x: 751, startPoint y: 150, endPoint x: 751, endPoint y: 159, distance: 9.3
click at [751, 151] on li "Person outside the car" at bounding box center [810, 154] width 166 height 22
type input "Person outside the car"
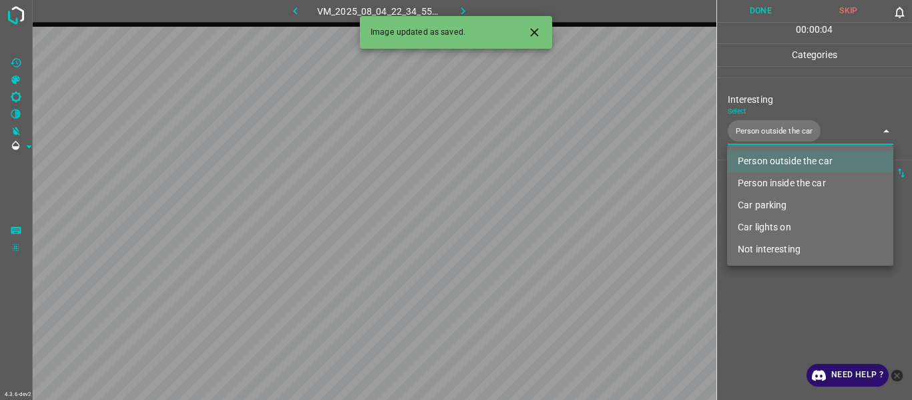
click at [758, 317] on div at bounding box center [456, 200] width 912 height 400
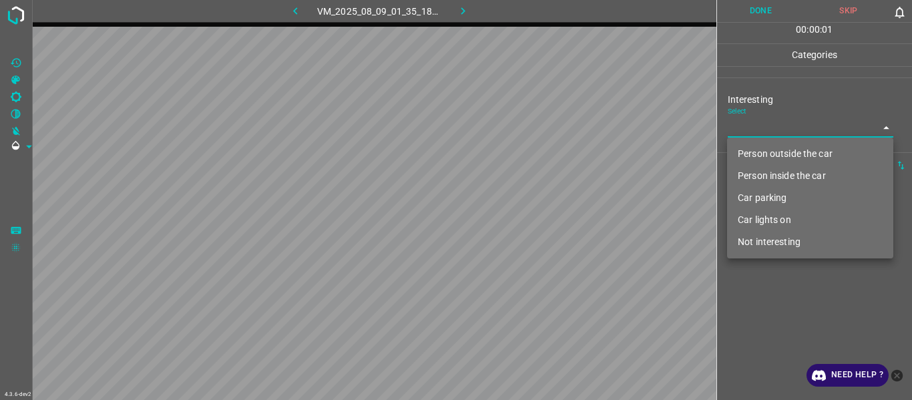
click at [753, 130] on body "4.3.6-dev2 VM_2025_08_09_01_35_18_435_06.gif Done Skip 0 00 : 00 : 01 Categorie…" at bounding box center [456, 200] width 912 height 400
drag, startPoint x: 758, startPoint y: 202, endPoint x: 761, endPoint y: 274, distance: 72.2
click at [758, 203] on li "Car parking" at bounding box center [810, 198] width 166 height 22
type input "Car parking"
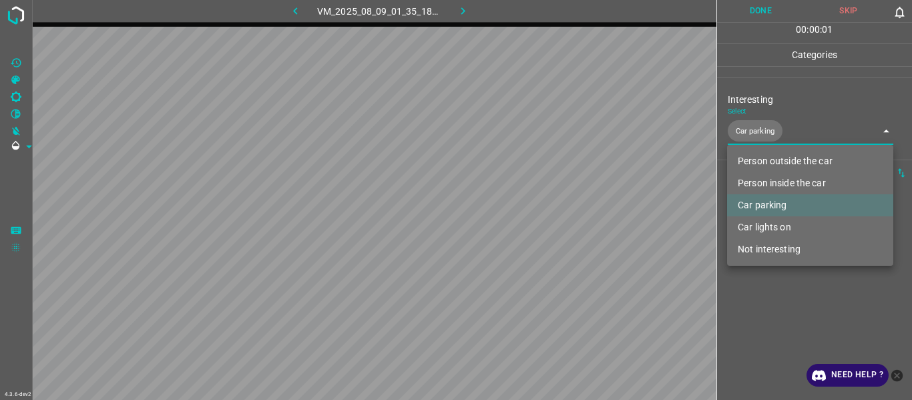
click at [763, 325] on div at bounding box center [456, 200] width 912 height 400
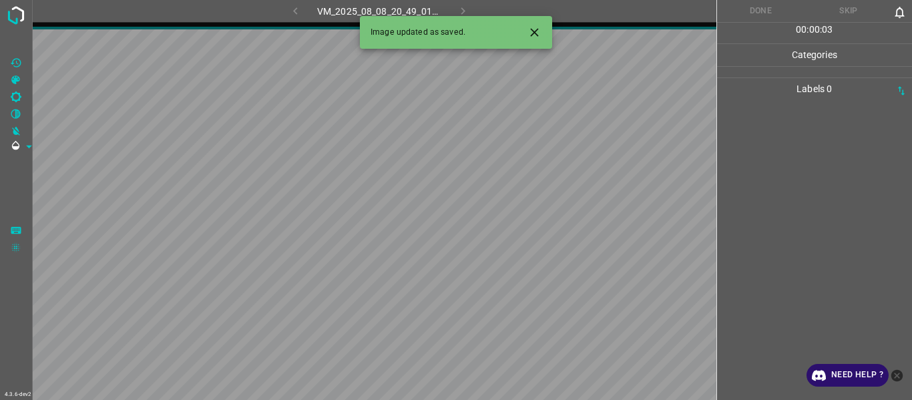
click at [539, 35] on icon "Close" at bounding box center [535, 32] width 14 height 14
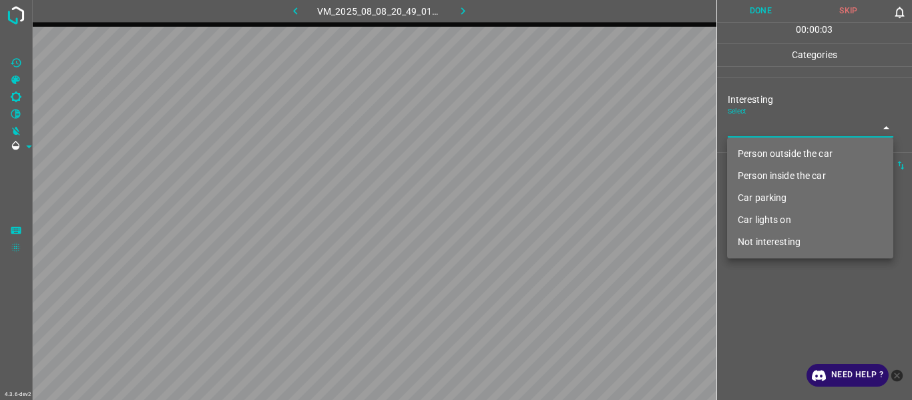
click at [747, 126] on body "4.3.6-dev2 VM_2025_08_08_20_49_01_724_03.gif Done Skip 0 00 : 00 : 03 Categorie…" at bounding box center [456, 200] width 912 height 400
click at [769, 250] on li "Not interesting" at bounding box center [810, 242] width 166 height 22
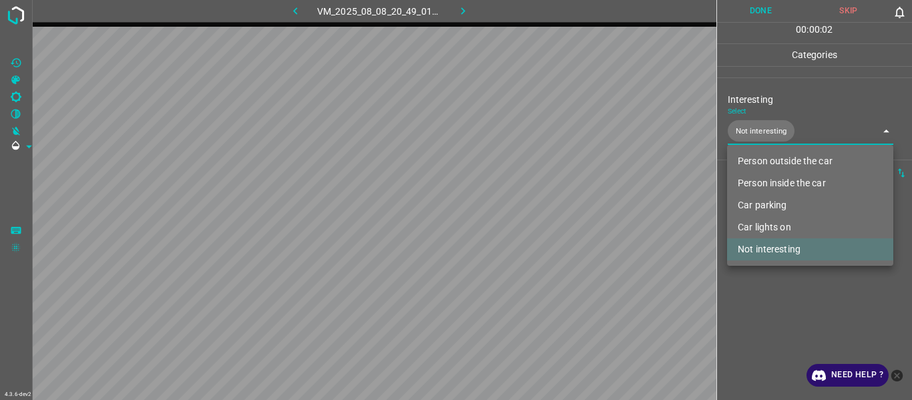
type input "Not interesting"
click at [761, 314] on div at bounding box center [456, 200] width 912 height 400
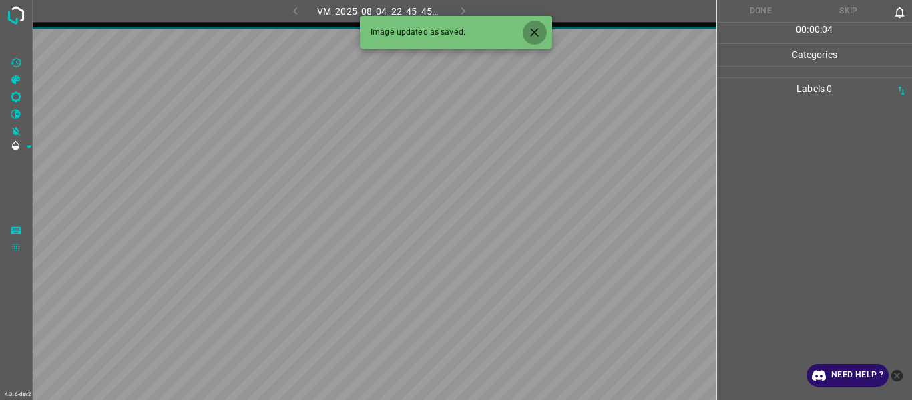
click at [536, 33] on icon "Close" at bounding box center [534, 32] width 8 height 8
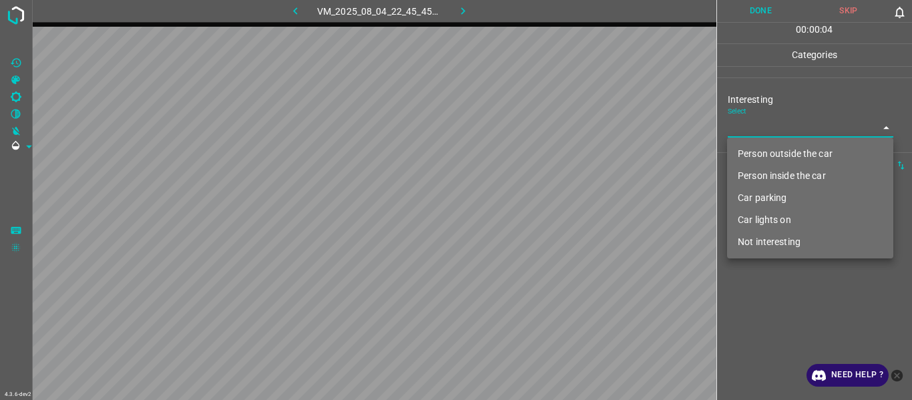
click at [761, 134] on body "4.3.6-dev2 VM_2025_08_04_22_45_45_783_07.gif Done Skip 0 00 : 00 : 04 Categorie…" at bounding box center [456, 200] width 912 height 400
click at [762, 152] on li "Person outside the car" at bounding box center [810, 154] width 166 height 22
type input "Person outside the car"
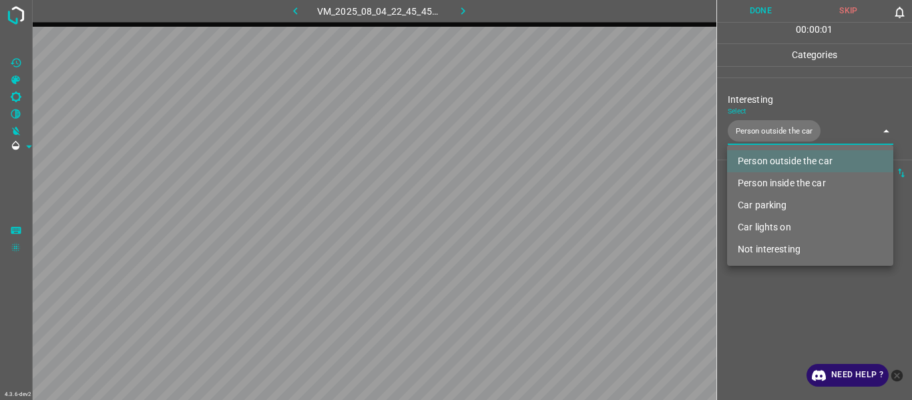
click at [771, 311] on div at bounding box center [456, 200] width 912 height 400
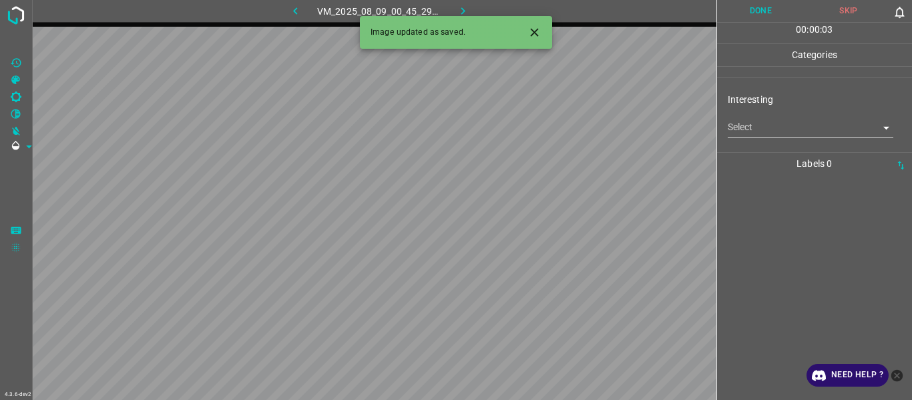
click at [747, 123] on body "4.3.6-dev2 VM_2025_08_09_00_45_29_631_09.gif Done Skip 0 00 : 00 : 03 Categorie…" at bounding box center [456, 200] width 912 height 400
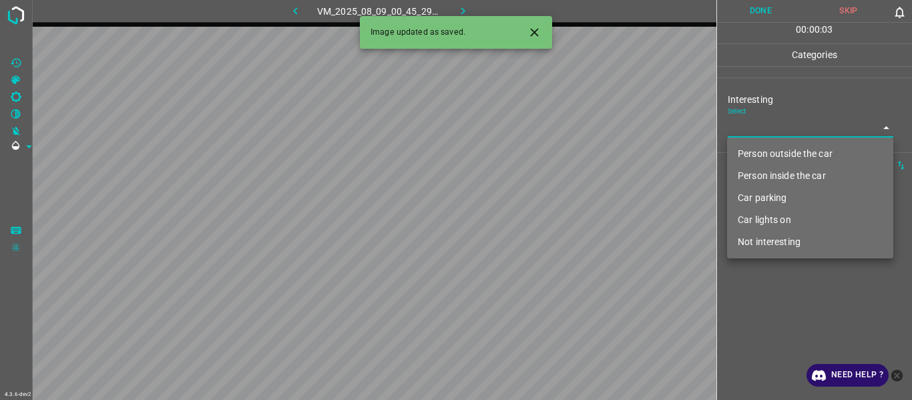
drag, startPoint x: 747, startPoint y: 123, endPoint x: 755, endPoint y: 180, distance: 58.0
click at [750, 150] on li "Person outside the car" at bounding box center [810, 154] width 166 height 22
type input "Person outside the car"
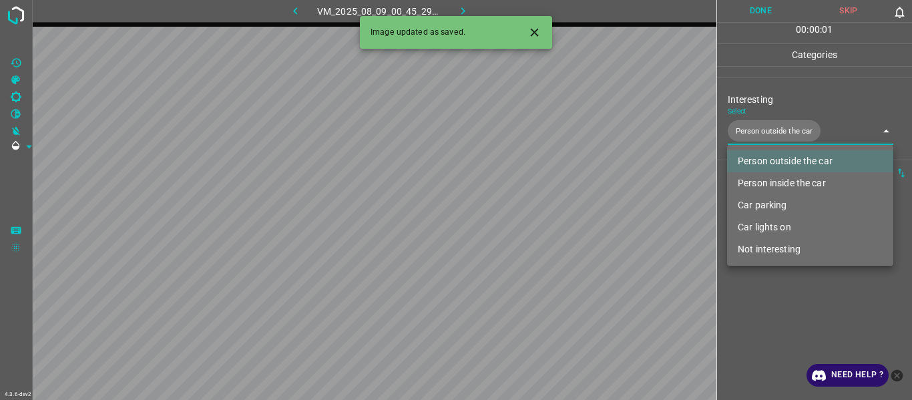
click at [759, 325] on div at bounding box center [456, 200] width 912 height 400
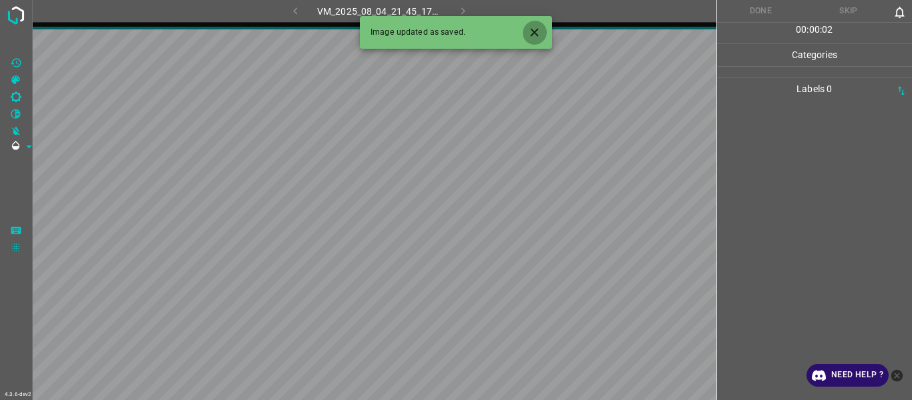
click at [535, 24] on button "Close" at bounding box center [534, 32] width 25 height 25
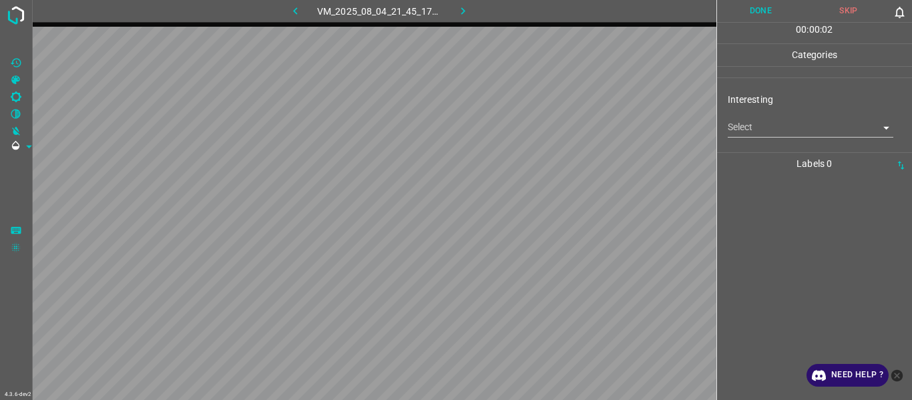
click at [741, 120] on div "Select ​" at bounding box center [811, 122] width 166 height 30
click at [747, 123] on body "4.3.6-dev2 VM_2025_08_04_21_45_17_054_03.gif Done Skip 0 00 : 00 : 02 Categorie…" at bounding box center [456, 200] width 912 height 400
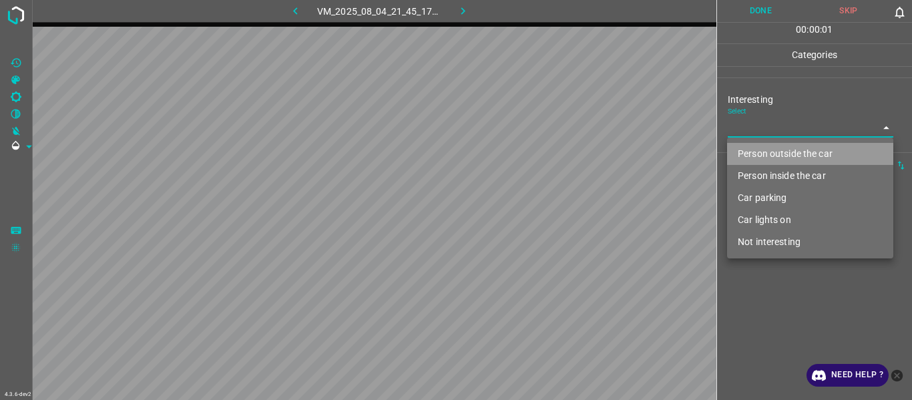
click at [761, 150] on li "Person outside the car" at bounding box center [810, 154] width 166 height 22
type input "Person outside the car"
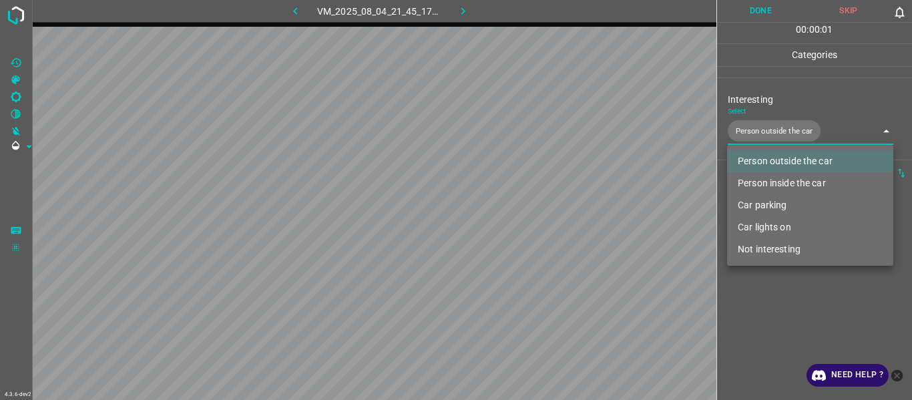
click at [775, 317] on div at bounding box center [456, 200] width 912 height 400
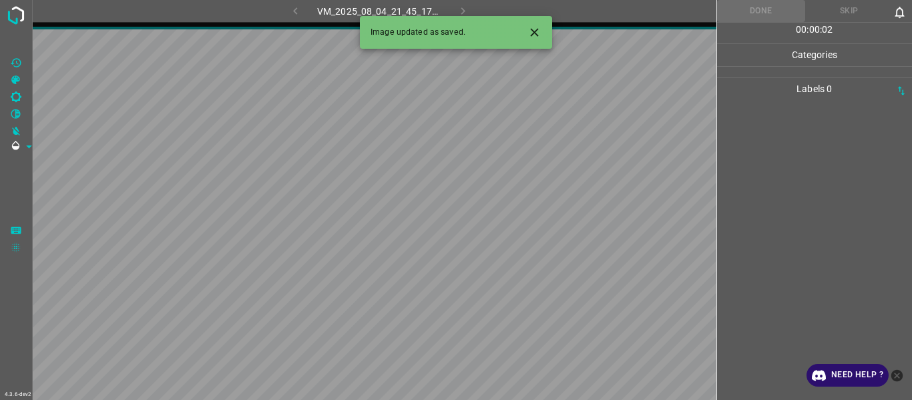
click at [526, 31] on button "Close" at bounding box center [534, 32] width 25 height 25
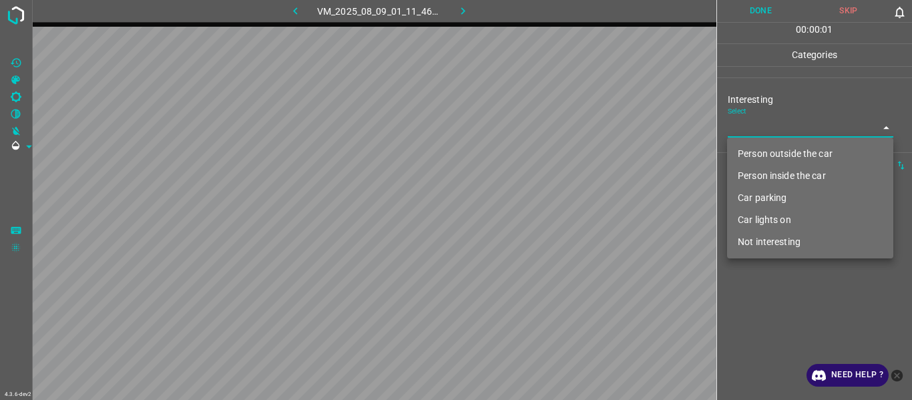
click at [750, 127] on body "4.3.6-dev2 VM_2025_08_09_01_11_46_197_04.gif Done Skip 0 00 : 00 : 01 Categorie…" at bounding box center [456, 200] width 912 height 400
click at [758, 150] on li "Person outside the car" at bounding box center [810, 154] width 166 height 22
type input "Person outside the car"
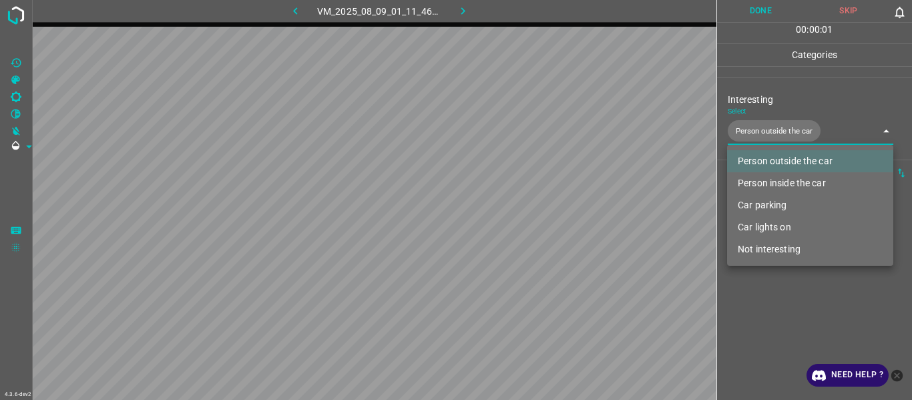
click at [777, 310] on div at bounding box center [456, 200] width 912 height 400
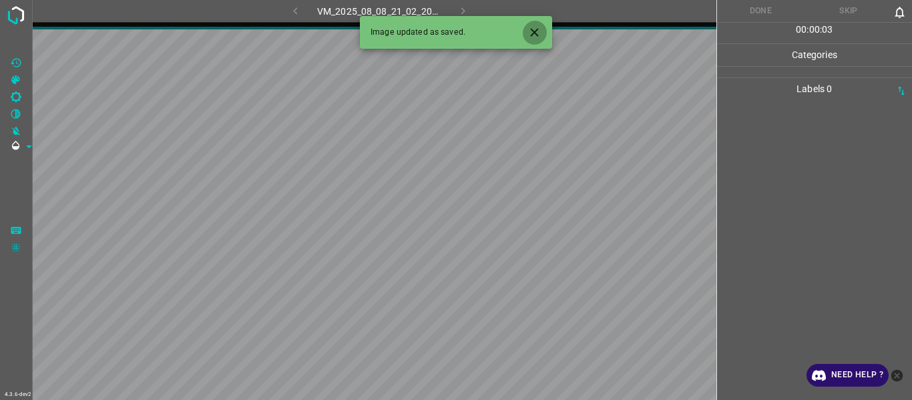
click at [526, 36] on button "Close" at bounding box center [534, 32] width 25 height 25
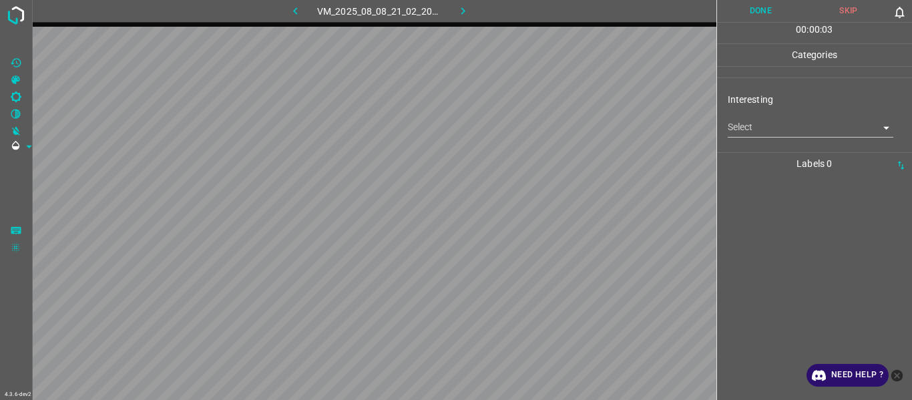
click at [741, 122] on body "4.3.6-dev2 VM_2025_08_08_21_02_20_479_02.gif Done Skip 0 00 : 00 : 03 Categorie…" at bounding box center [456, 200] width 912 height 400
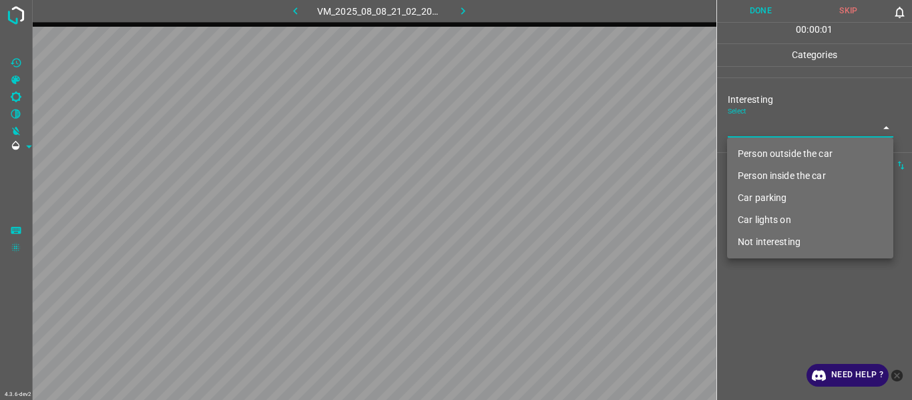
drag, startPoint x: 763, startPoint y: 244, endPoint x: 774, endPoint y: 310, distance: 66.3
click at [765, 248] on li "Not interesting" at bounding box center [810, 242] width 166 height 22
type input "Not interesting"
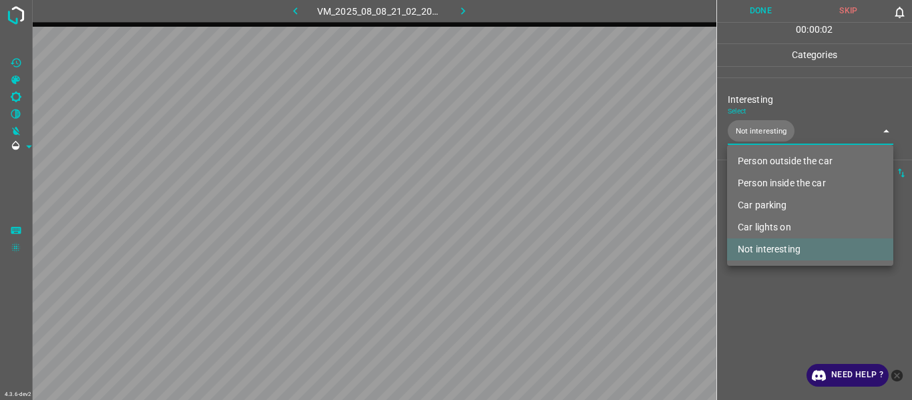
click at [771, 334] on div at bounding box center [456, 200] width 912 height 400
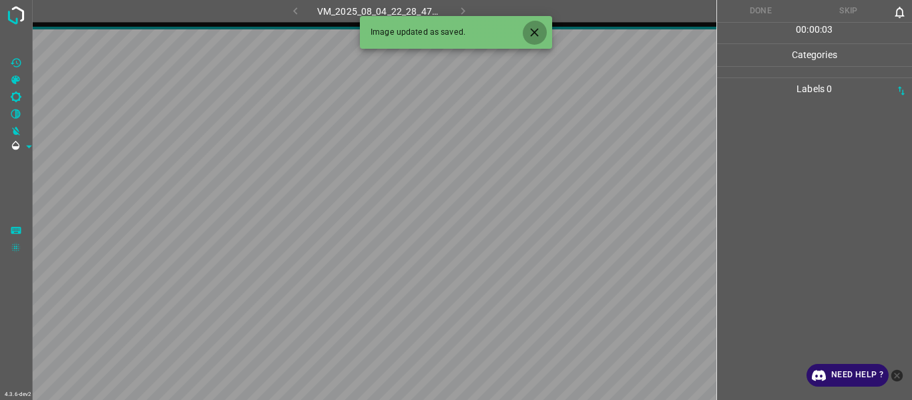
click at [536, 28] on icon "Close" at bounding box center [535, 32] width 14 height 14
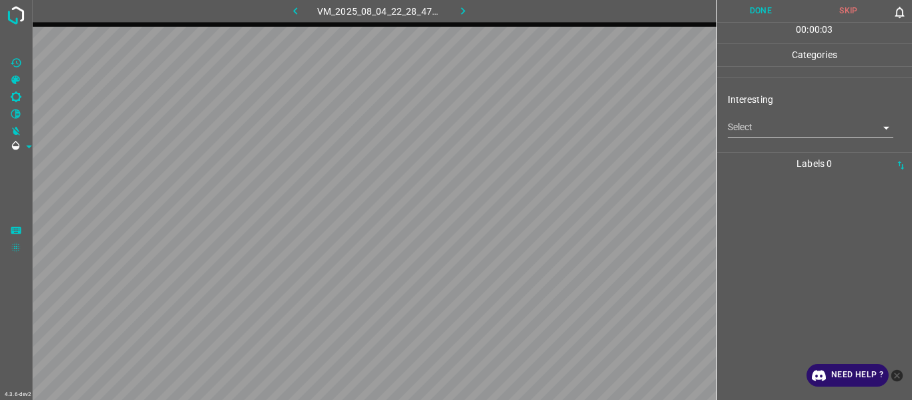
click at [739, 122] on body "4.3.6-dev2 VM_2025_08_04_22_28_47_704_01.gif Done Skip 0 00 : 00 : 03 Categorie…" at bounding box center [456, 200] width 912 height 400
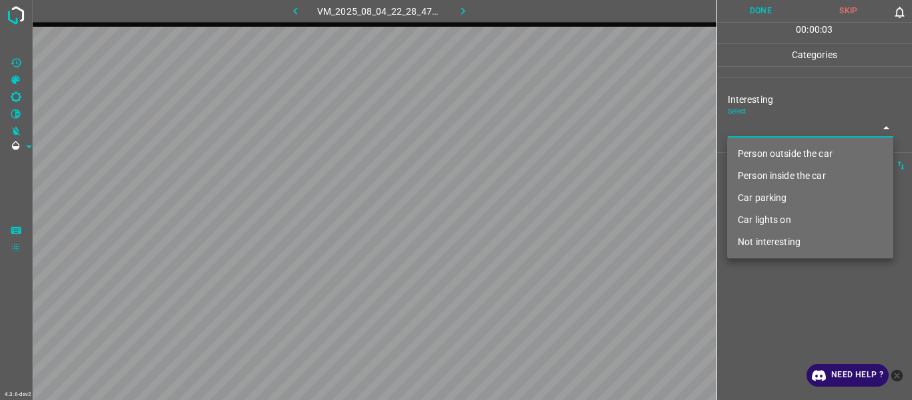
drag, startPoint x: 751, startPoint y: 191, endPoint x: 753, endPoint y: 214, distance: 22.7
click at [751, 194] on li "Car parking" at bounding box center [810, 198] width 166 height 22
type input "Car parking"
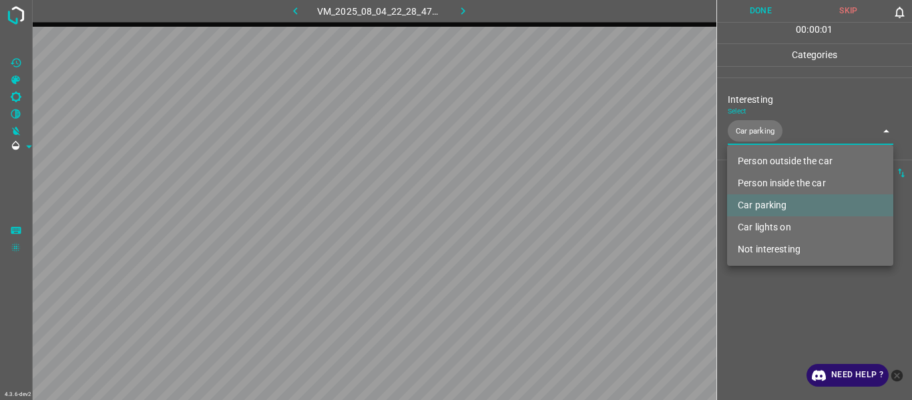
click at [766, 329] on div at bounding box center [456, 200] width 912 height 400
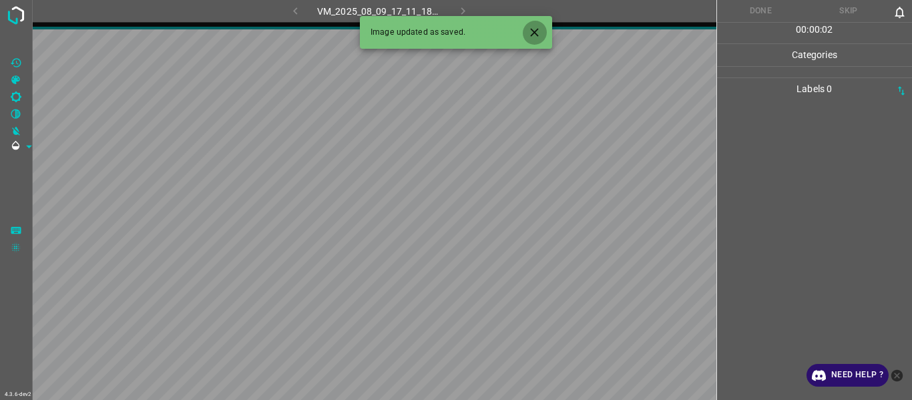
click at [530, 32] on icon "Close" at bounding box center [535, 32] width 14 height 14
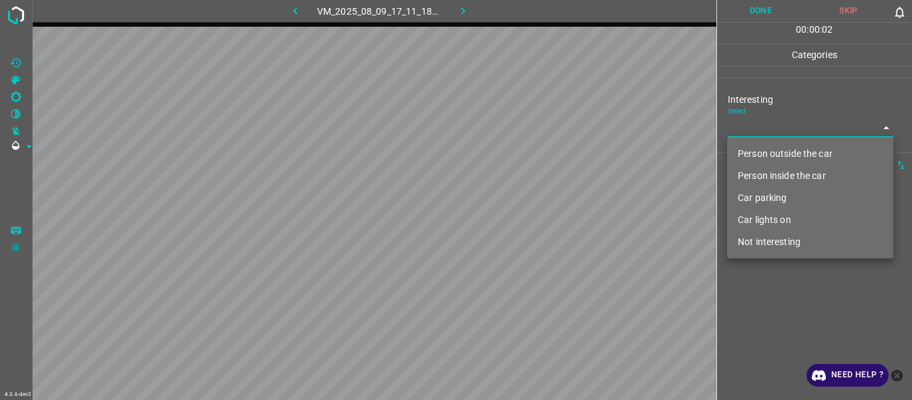
click at [761, 135] on body "4.3.6-dev2 VM_2025_08_09_17_11_18_929_10.gif Done Skip 0 00 : 00 : 02 Categorie…" at bounding box center [456, 200] width 912 height 400
drag, startPoint x: 773, startPoint y: 150, endPoint x: 775, endPoint y: 167, distance: 17.6
click at [775, 154] on li "Person outside the car" at bounding box center [810, 154] width 166 height 22
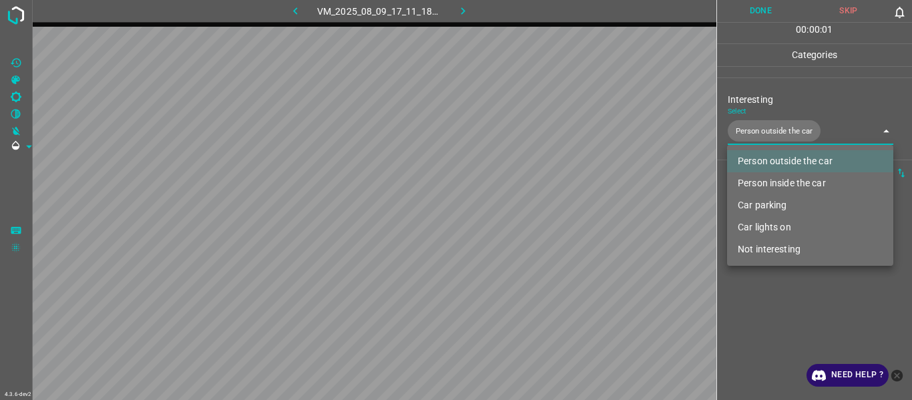
click at [775, 175] on ul "Person outside the car Person inside the car Car parking Car lights on Not inte…" at bounding box center [810, 205] width 166 height 121
drag, startPoint x: 773, startPoint y: 180, endPoint x: 778, endPoint y: 244, distance: 64.3
click at [773, 182] on li "Person inside the car" at bounding box center [810, 183] width 166 height 22
type input "Person outside the car,Person inside the car"
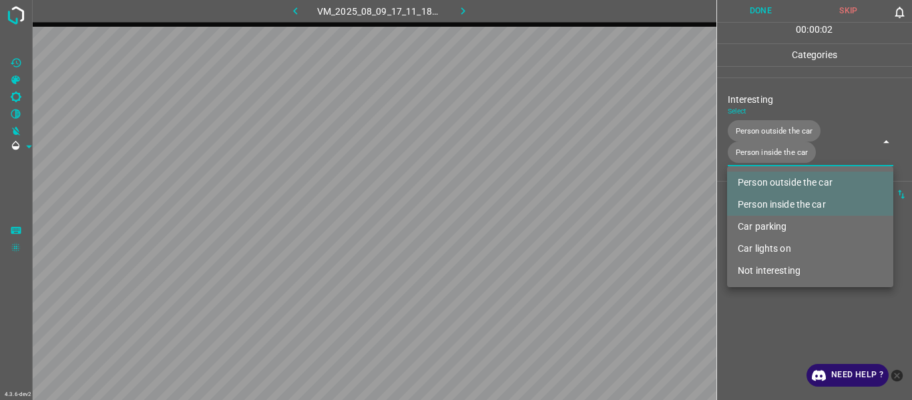
drag, startPoint x: 778, startPoint y: 300, endPoint x: 778, endPoint y: 317, distance: 16.0
click at [778, 310] on div at bounding box center [456, 200] width 912 height 400
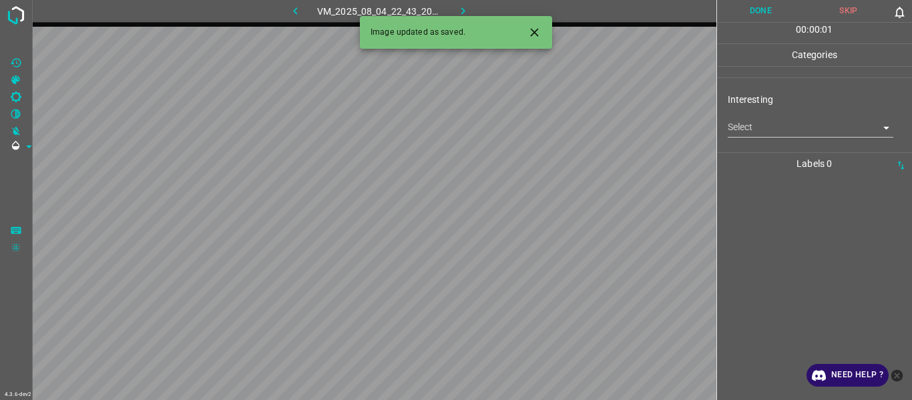
click at [770, 134] on body "4.3.6-dev2 VM_2025_08_04_22_43_20_050_12.gif Done Skip 0 00 : 00 : 01 Categorie…" at bounding box center [456, 200] width 912 height 400
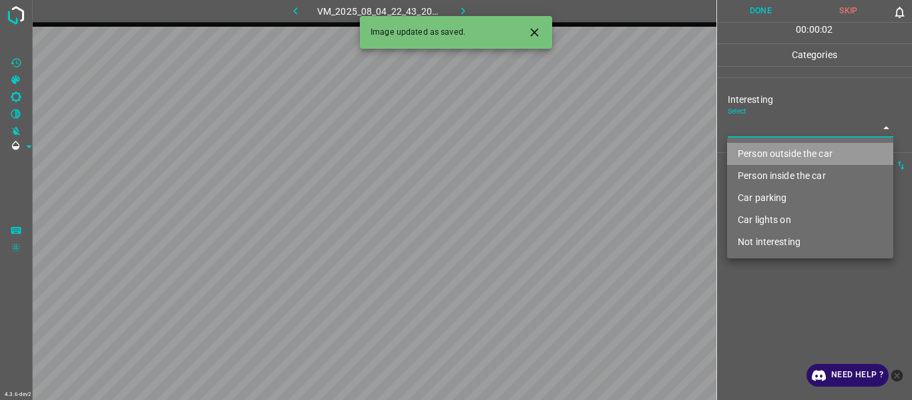
click at [782, 154] on li "Person outside the car" at bounding box center [810, 154] width 166 height 22
type input "Person outside the car"
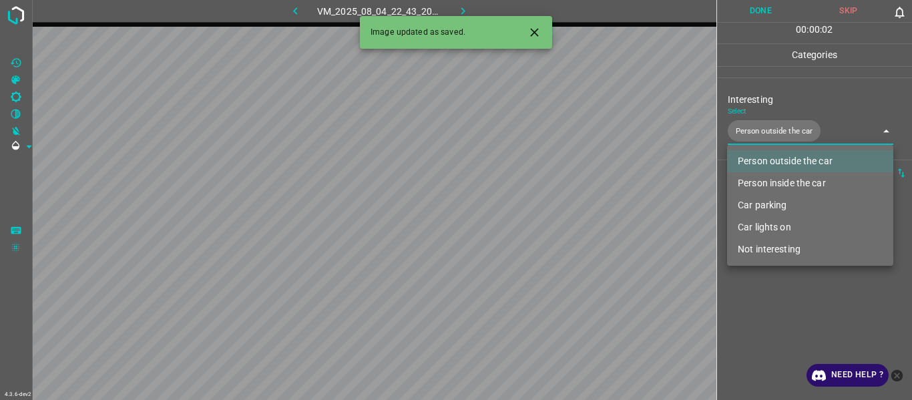
click at [758, 369] on div at bounding box center [456, 200] width 912 height 400
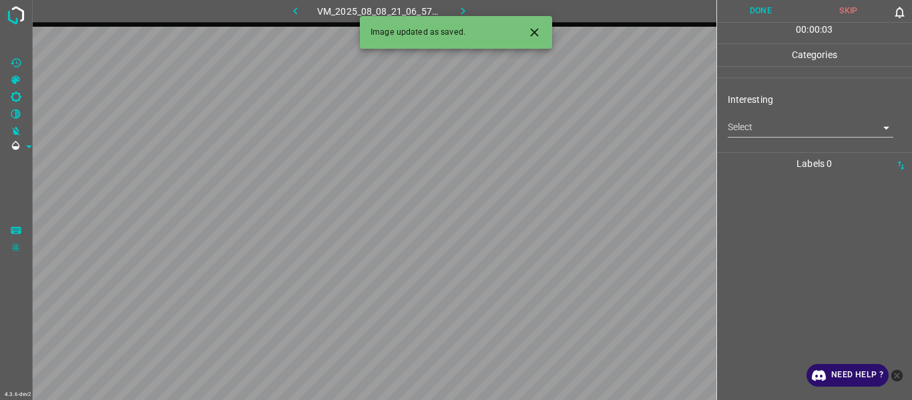
click at [727, 134] on body "4.3.6-dev2 VM_2025_08_08_21_06_57_125_04.gif Done Skip 0 00 : 00 : 03 Categorie…" at bounding box center [456, 200] width 912 height 400
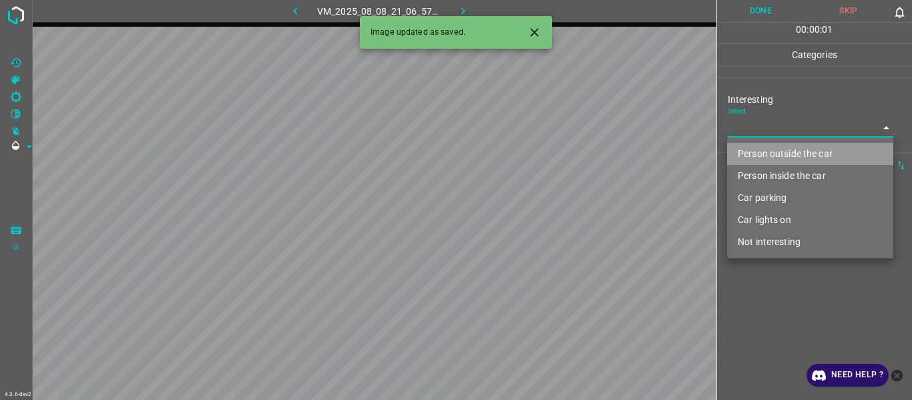
click at [747, 156] on li "Person outside the car" at bounding box center [810, 154] width 166 height 22
type input "Person outside the car"
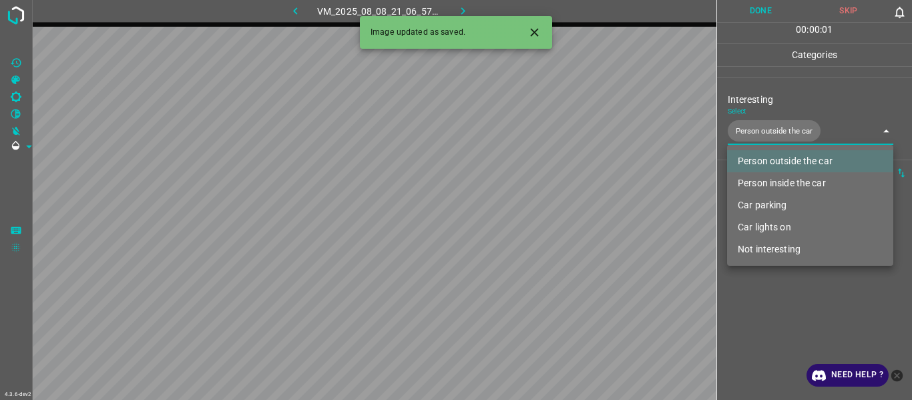
click at [765, 317] on div at bounding box center [456, 200] width 912 height 400
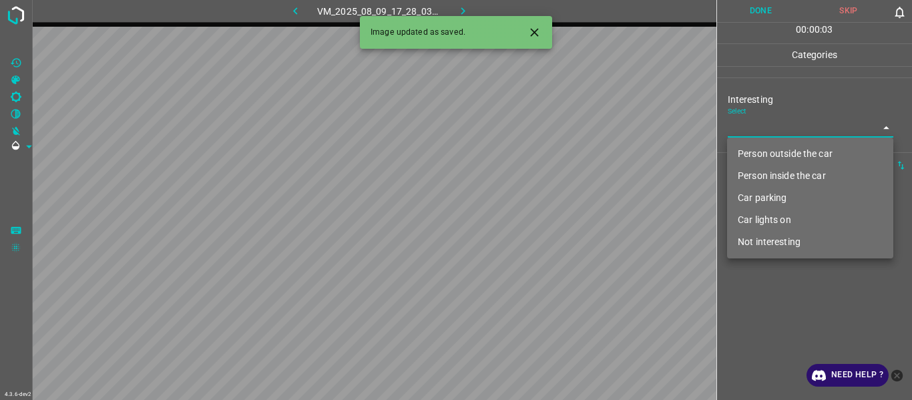
click at [759, 125] on body "4.3.6-dev2 VM_2025_08_09_17_28_03_076_05.gif Done Skip 0 00 : 00 : 03 Categorie…" at bounding box center [456, 200] width 912 height 400
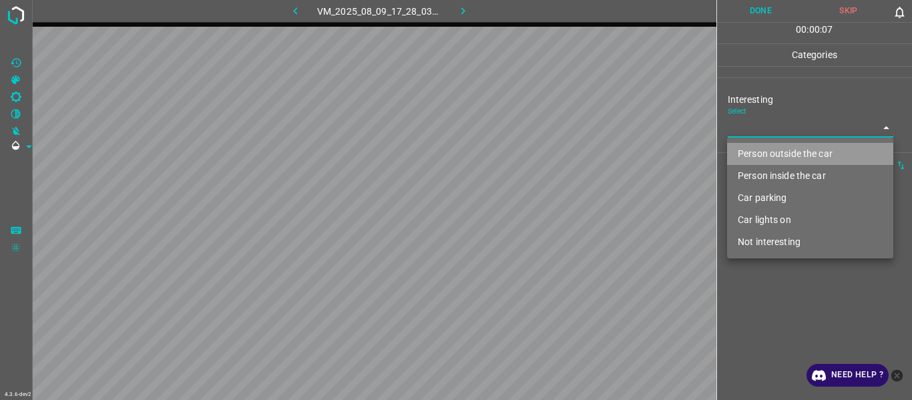
click at [767, 154] on li "Person outside the car" at bounding box center [810, 154] width 166 height 22
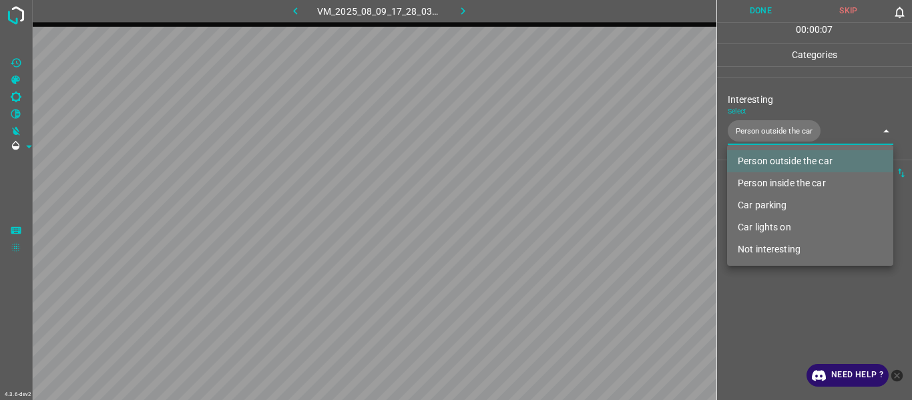
drag, startPoint x: 769, startPoint y: 180, endPoint x: 769, endPoint y: 210, distance: 30.7
click at [770, 181] on li "Person inside the car" at bounding box center [810, 183] width 166 height 22
type input "Person outside the car,Person inside the car"
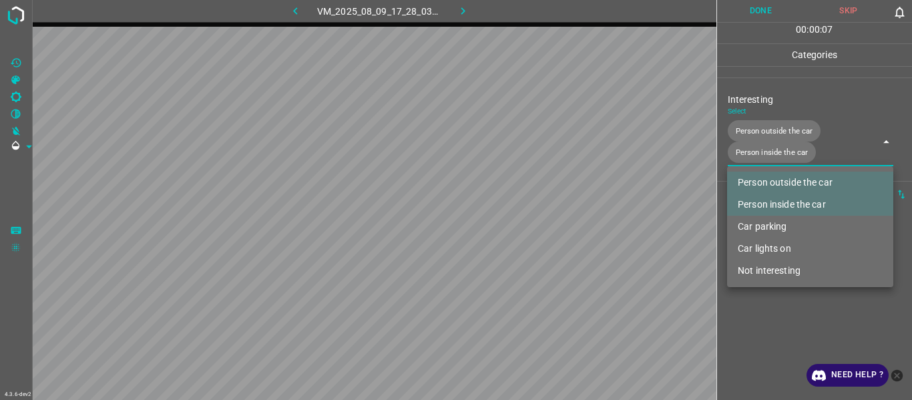
click at [767, 332] on div at bounding box center [456, 200] width 912 height 400
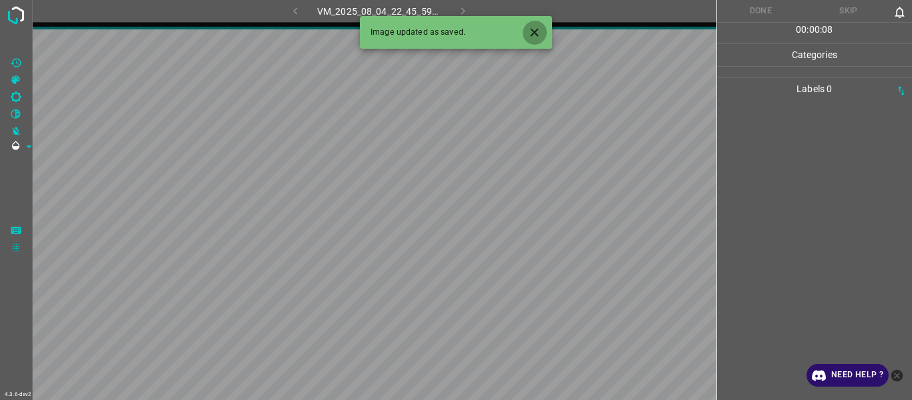
click at [534, 23] on button "Close" at bounding box center [534, 32] width 25 height 25
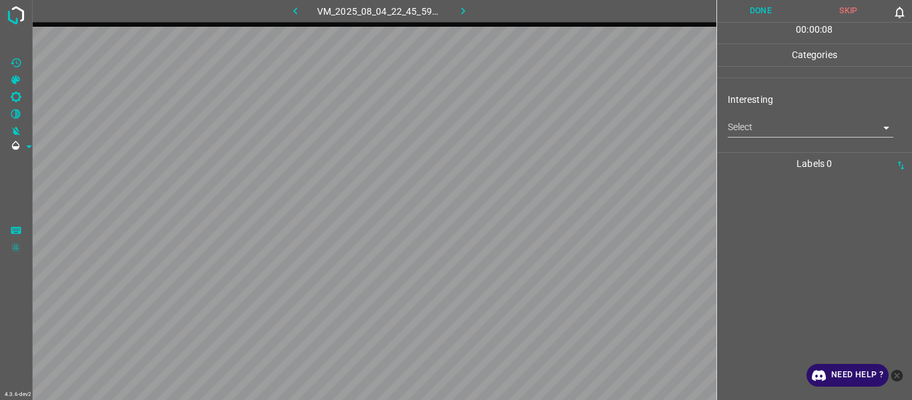
click at [777, 129] on body "4.3.6-dev2 VM_2025_08_04_22_45_59_534_02.gif Done Skip 0 00 : 00 : 08 Categorie…" at bounding box center [456, 200] width 912 height 400
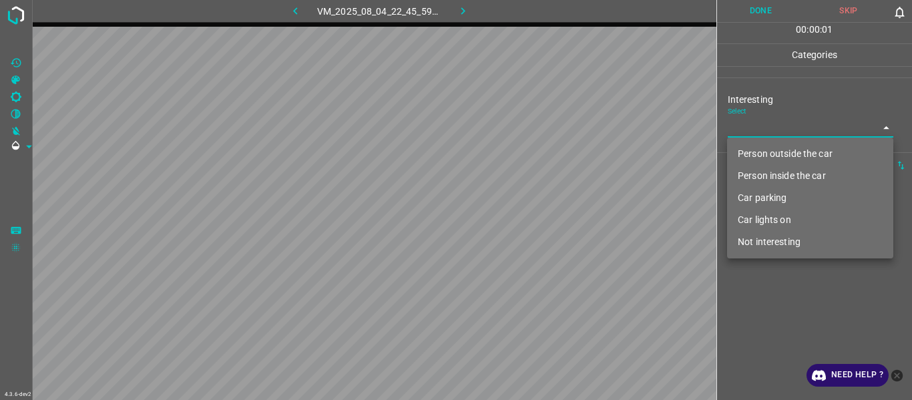
drag, startPoint x: 774, startPoint y: 149, endPoint x: 774, endPoint y: 158, distance: 9.3
click at [774, 150] on li "Person outside the car" at bounding box center [810, 154] width 166 height 22
type input "Person outside the car"
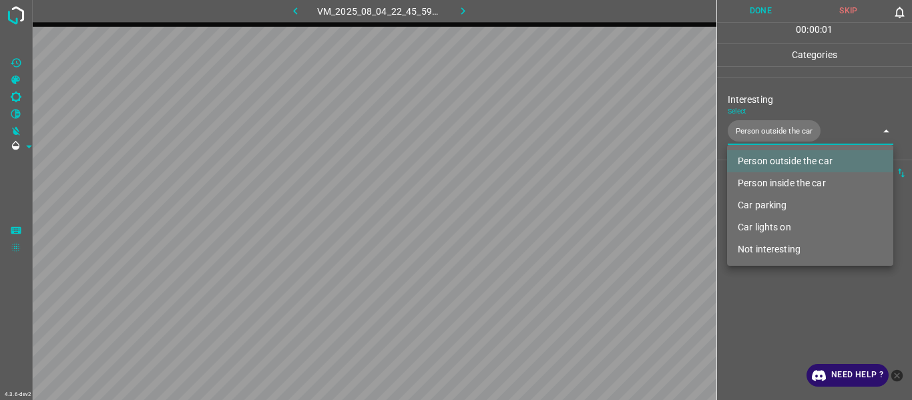
click at [750, 365] on div at bounding box center [456, 200] width 912 height 400
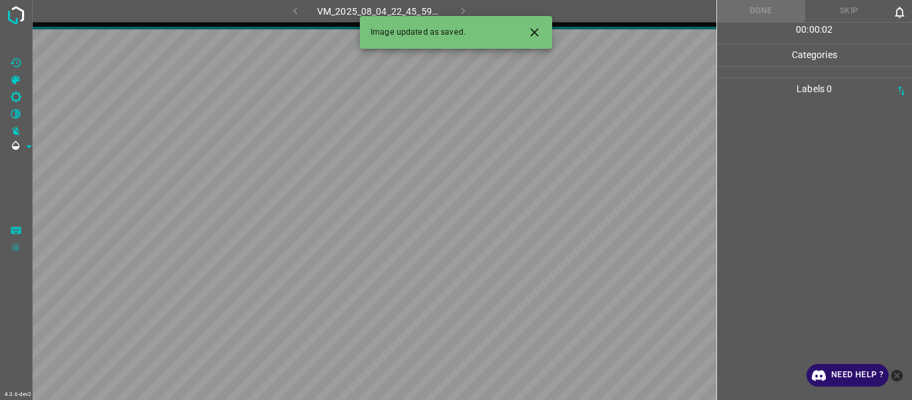
click at [539, 26] on icon "Close" at bounding box center [535, 32] width 14 height 14
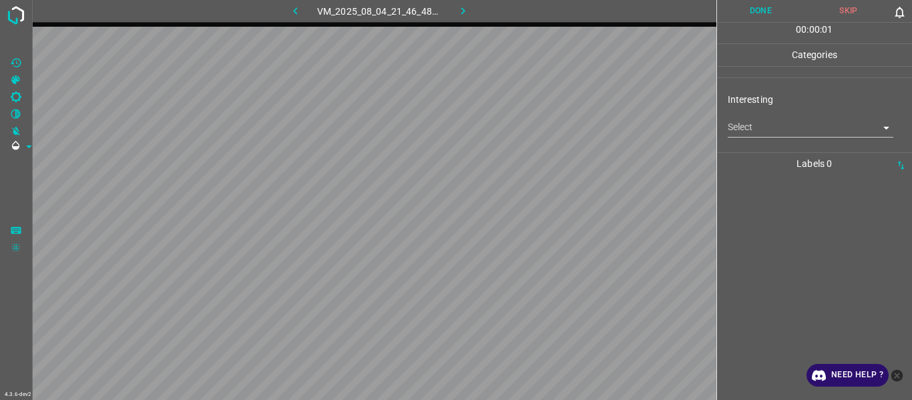
click at [779, 122] on body "4.3.6-dev2 VM_2025_08_04_21_46_48_178_00.gif Done Skip 0 00 : 00 : 01 Categorie…" at bounding box center [456, 200] width 912 height 400
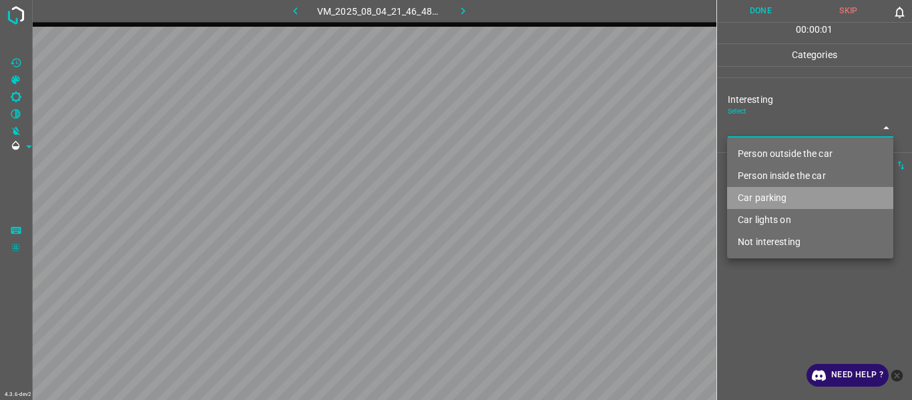
click at [774, 202] on li "Car parking" at bounding box center [810, 198] width 166 height 22
type input "Car parking"
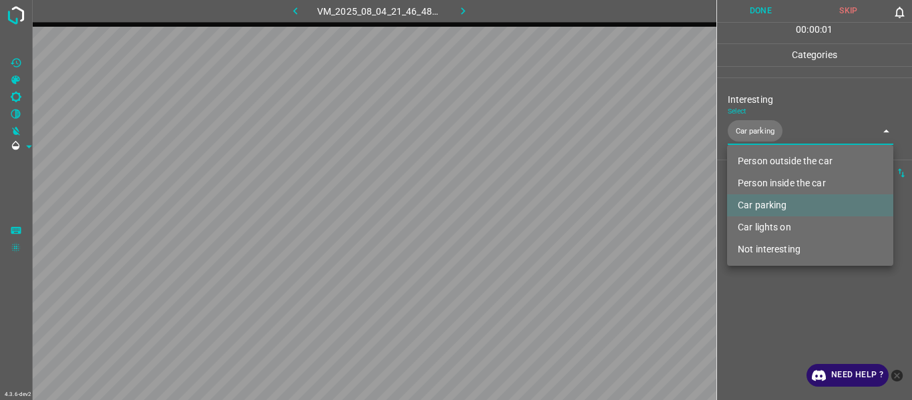
click at [781, 308] on div at bounding box center [456, 200] width 912 height 400
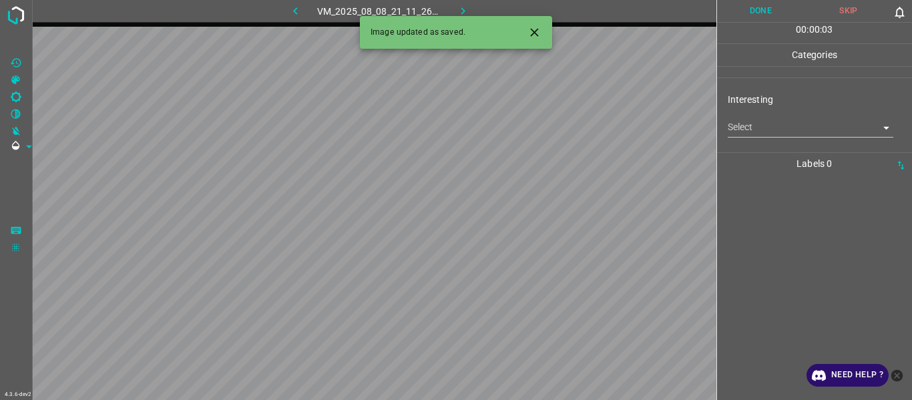
click at [771, 134] on body "4.3.6-dev2 VM_2025_08_08_21_11_26_449_04.gif Done Skip 0 00 : 00 : 03 Categorie…" at bounding box center [456, 200] width 912 height 400
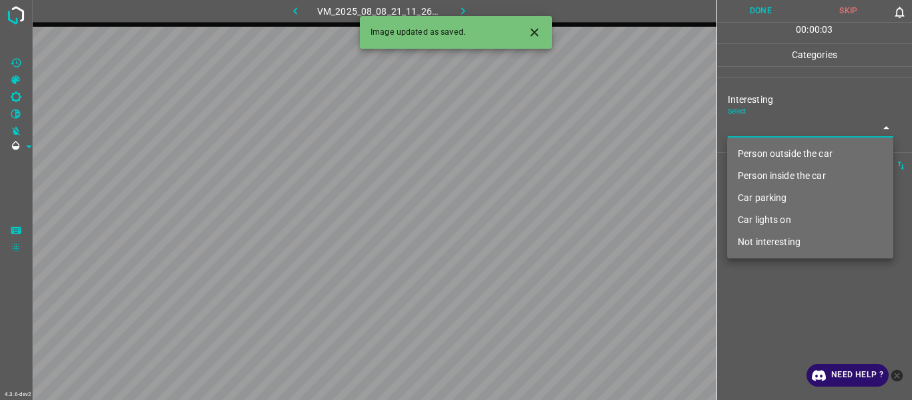
click at [769, 149] on li "Person outside the car" at bounding box center [810, 154] width 166 height 22
type input "Person outside the car"
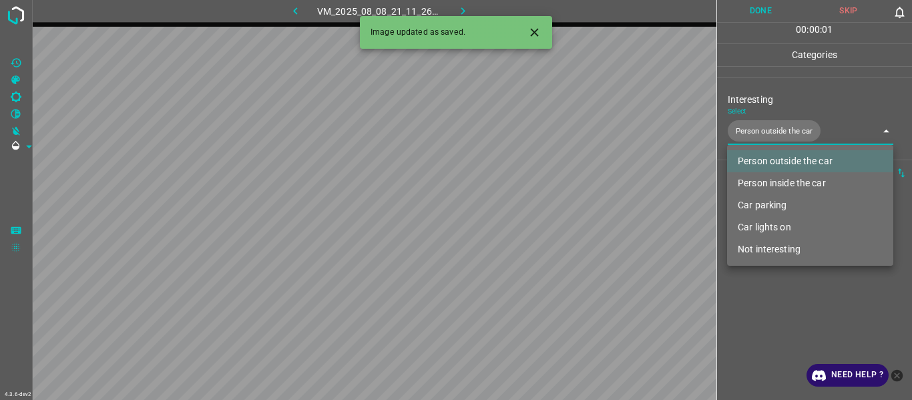
click at [536, 23] on button "Close" at bounding box center [534, 32] width 25 height 25
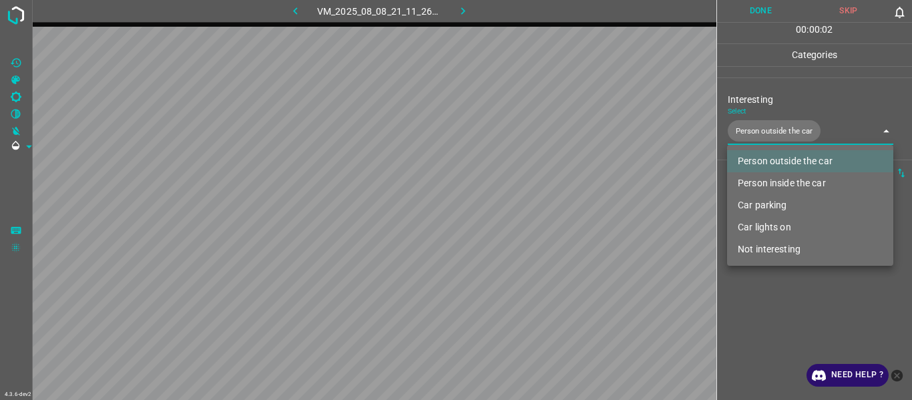
click at [754, 58] on div at bounding box center [456, 200] width 912 height 400
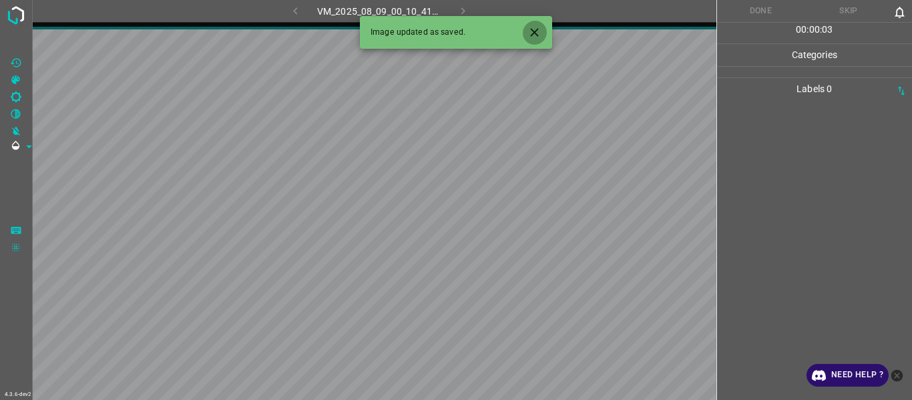
click at [534, 29] on icon "Close" at bounding box center [535, 32] width 14 height 14
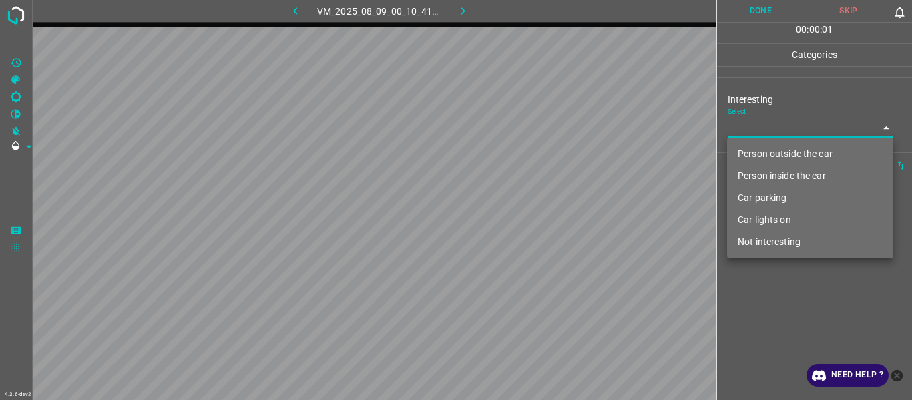
click at [763, 125] on body "4.3.6-dev2 VM_2025_08_09_00_10_41_291_02.gif Done Skip 0 00 : 00 : 01 Categorie…" at bounding box center [456, 200] width 912 height 400
click at [766, 145] on li "Person outside the car" at bounding box center [810, 154] width 166 height 22
type input "Person outside the car"
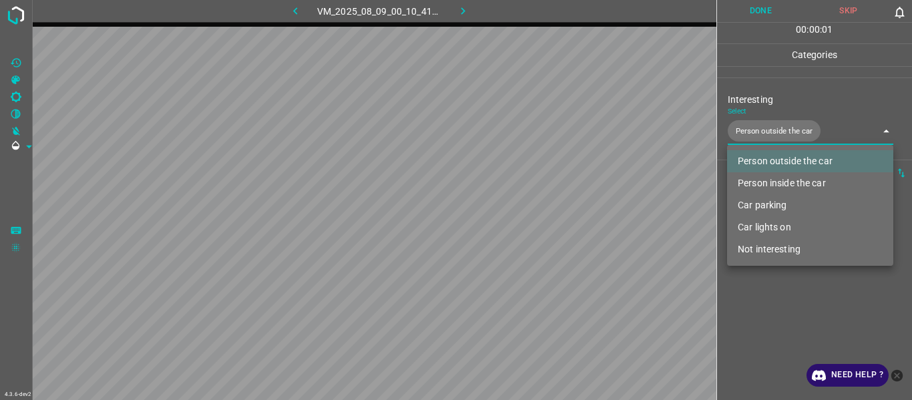
click at [775, 324] on div at bounding box center [456, 200] width 912 height 400
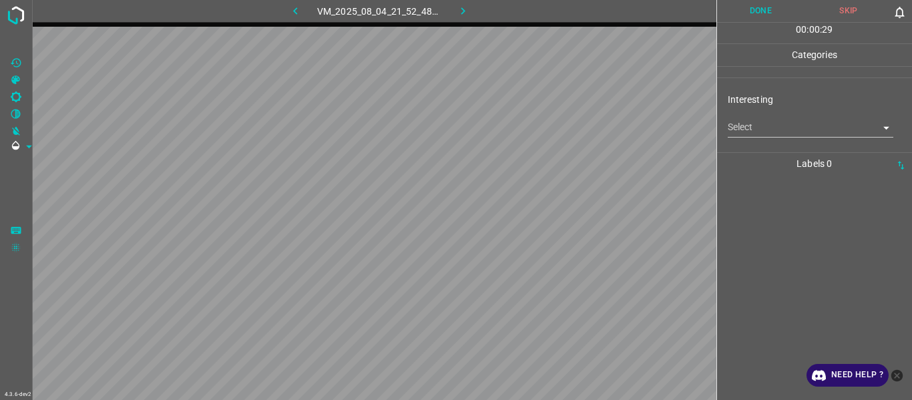
click at [761, 116] on div "Select ​" at bounding box center [811, 122] width 166 height 30
click at [761, 121] on body "4.3.6-dev2 VM_2025_08_04_21_52_48_766_01.gif Done Skip 0 00 : 00 : 29 Categorie…" at bounding box center [456, 200] width 912 height 400
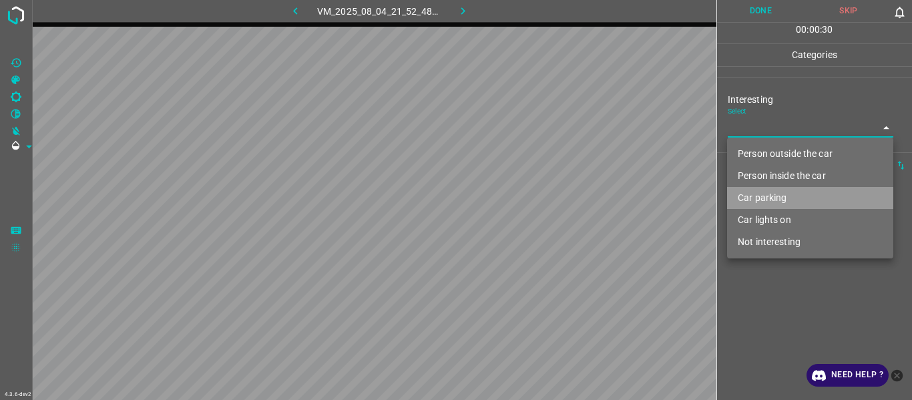
drag, startPoint x: 775, startPoint y: 189, endPoint x: 772, endPoint y: 286, distance: 97.5
click at [775, 192] on li "Car parking" at bounding box center [810, 198] width 166 height 22
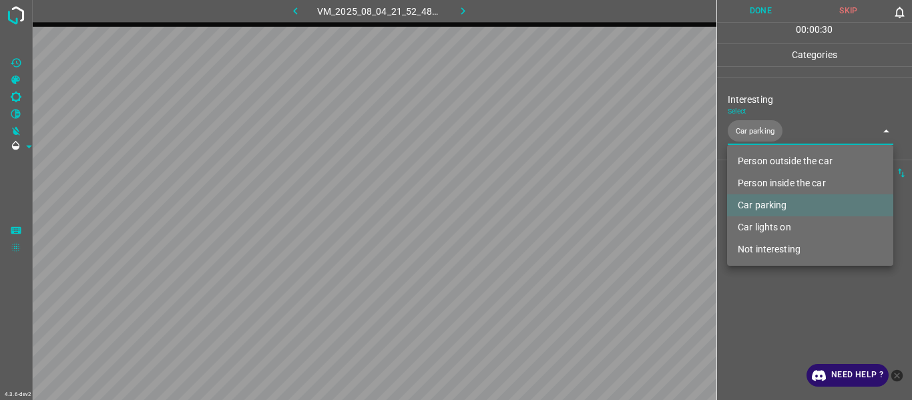
click at [768, 328] on div at bounding box center [456, 200] width 912 height 400
click at [783, 118] on body "4.3.6-dev2 VM_2025_08_04_21_52_48_766_01.gif Done Skip 0 00 : 00 : 31 Categorie…" at bounding box center [456, 200] width 912 height 400
drag, startPoint x: 779, startPoint y: 174, endPoint x: 779, endPoint y: 186, distance: 12.0
click at [780, 177] on li "Person inside the car" at bounding box center [810, 183] width 166 height 22
type input "Car parking,Person inside the car"
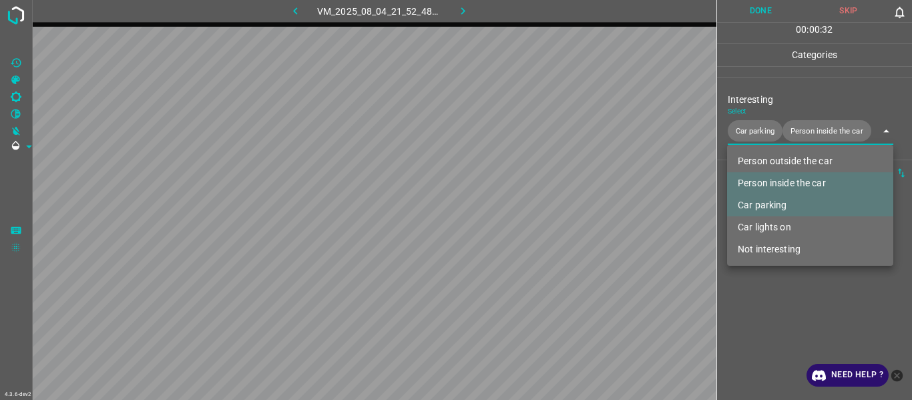
click at [779, 316] on div at bounding box center [456, 200] width 912 height 400
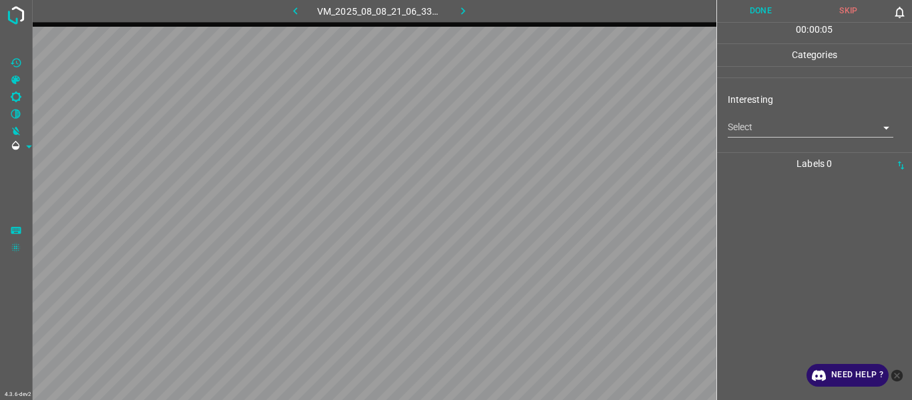
click at [763, 126] on body "4.3.6-dev2 VM_2025_08_08_21_06_33_113_02.gif Done Skip 0 00 : 00 : 05 Categorie…" at bounding box center [456, 200] width 912 height 400
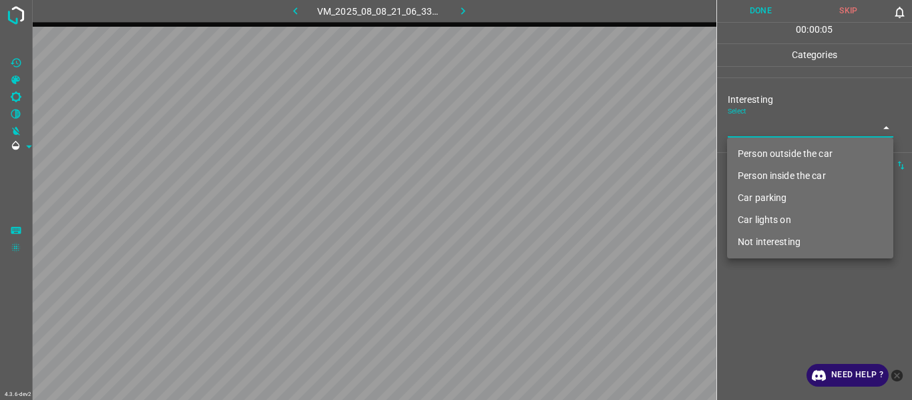
click at [777, 149] on li "Person outside the car" at bounding box center [810, 154] width 166 height 22
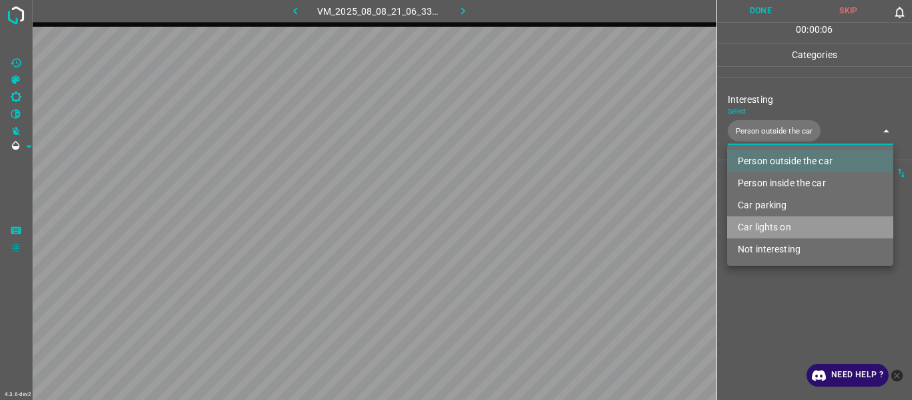
drag, startPoint x: 783, startPoint y: 228, endPoint x: 789, endPoint y: 260, distance: 32.7
click at [784, 230] on li "Car lights on" at bounding box center [810, 227] width 166 height 22
type input "Person outside the car,Car lights on"
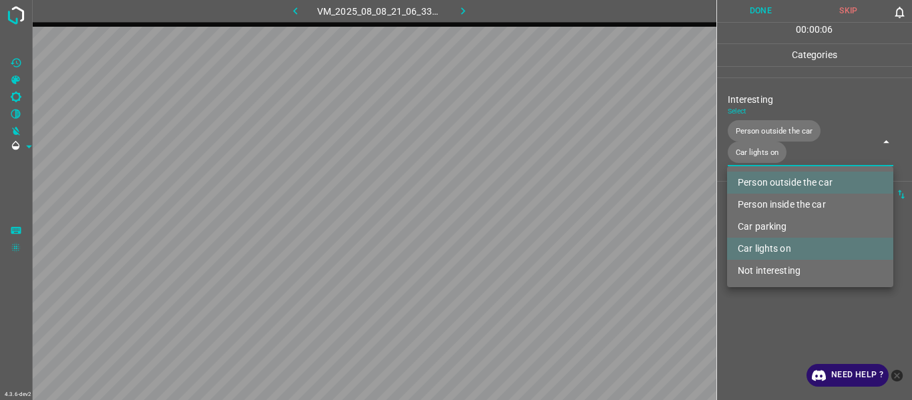
click at [784, 331] on div at bounding box center [456, 200] width 912 height 400
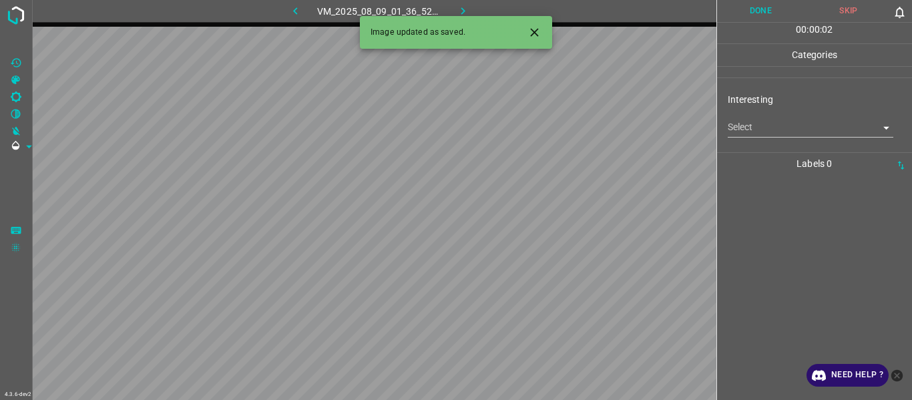
click at [805, 132] on body "4.3.6-dev2 VM_2025_08_09_01_36_52_237_06.gif Done Skip 0 00 : 00 : 02 Categorie…" at bounding box center [456, 200] width 912 height 400
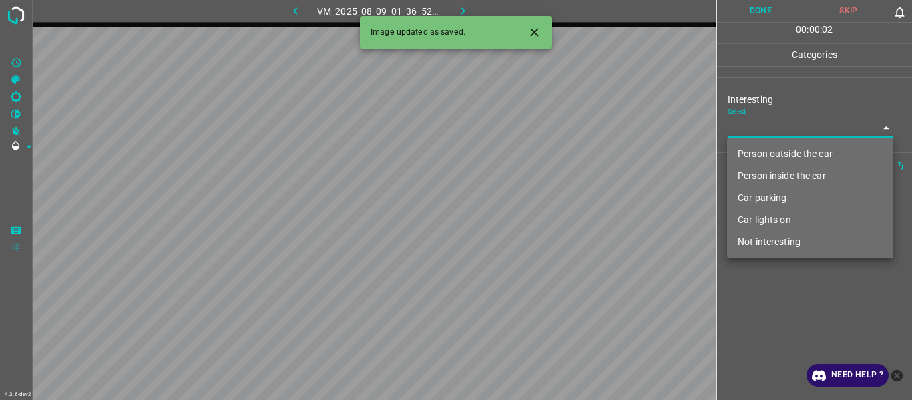
click at [784, 162] on li "Person outside the car" at bounding box center [810, 154] width 166 height 22
type input "Person outside the car"
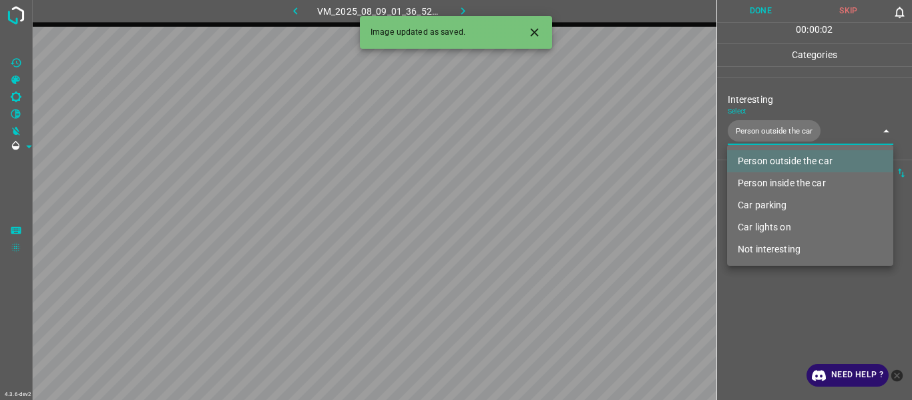
click at [787, 309] on div at bounding box center [456, 200] width 912 height 400
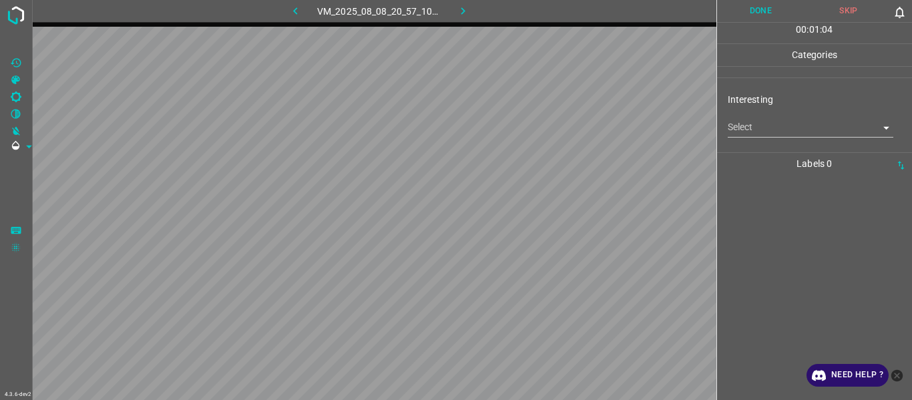
click at [773, 130] on body "4.3.6-dev2 VM_2025_08_08_20_57_10_280_07.gif Done Skip 0 00 : 01 : 04 Categorie…" at bounding box center [456, 200] width 912 height 400
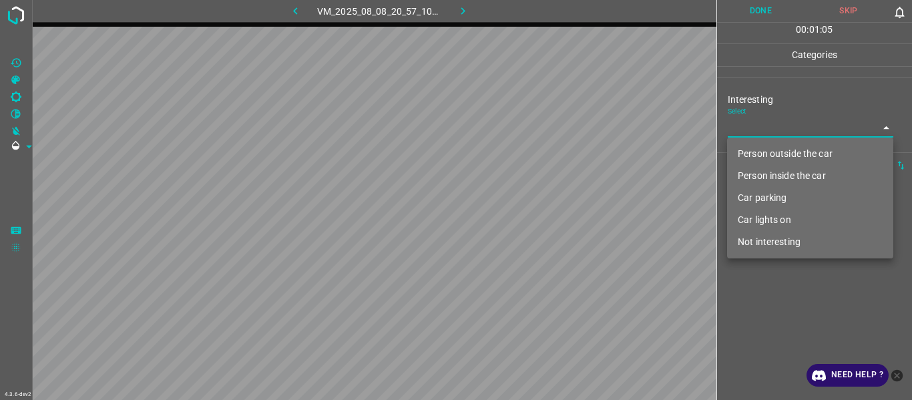
click at [787, 161] on li "Person outside the car" at bounding box center [810, 154] width 166 height 22
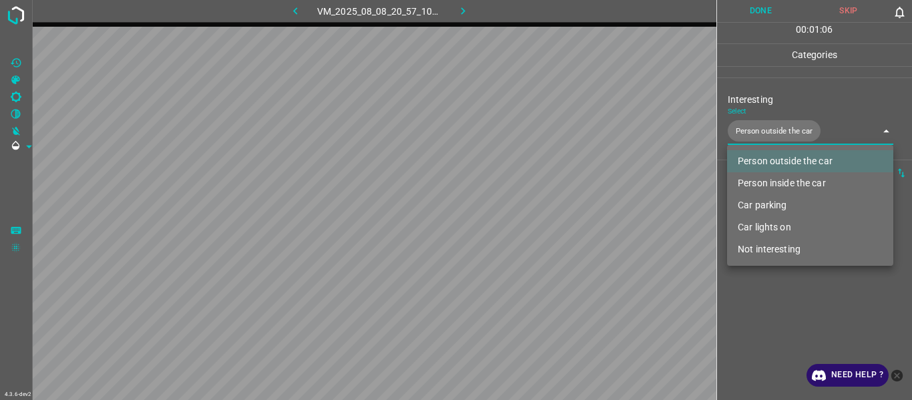
click at [783, 232] on li "Car lights on" at bounding box center [810, 227] width 166 height 22
type input "Person outside the car,Car lights on"
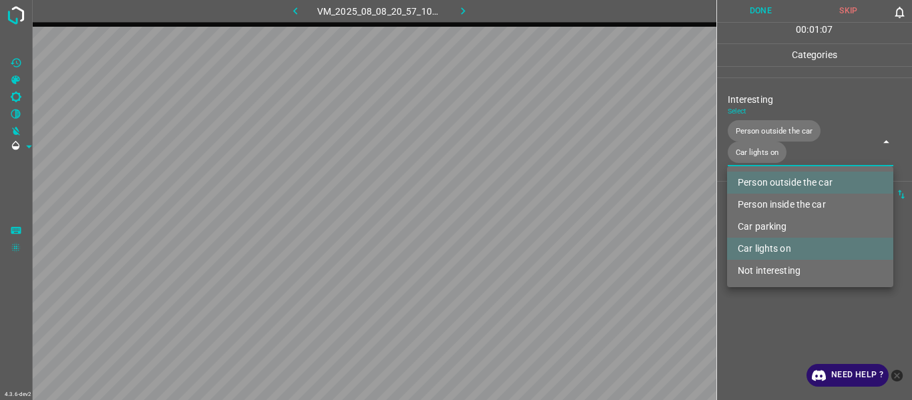
click at [757, 13] on div at bounding box center [456, 200] width 912 height 400
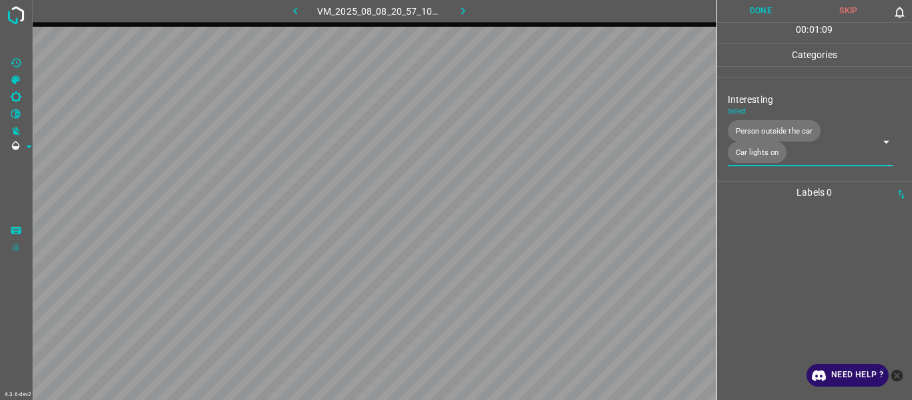
click at [757, 13] on button "Done" at bounding box center [761, 11] width 88 height 22
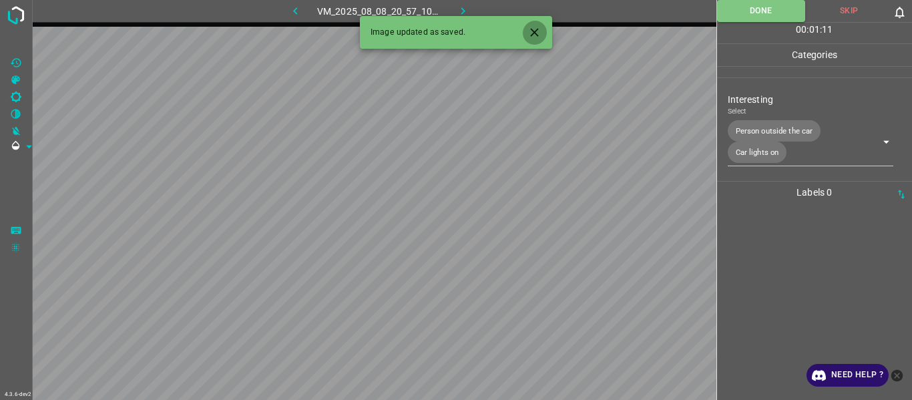
click at [533, 27] on icon "Close" at bounding box center [535, 32] width 14 height 14
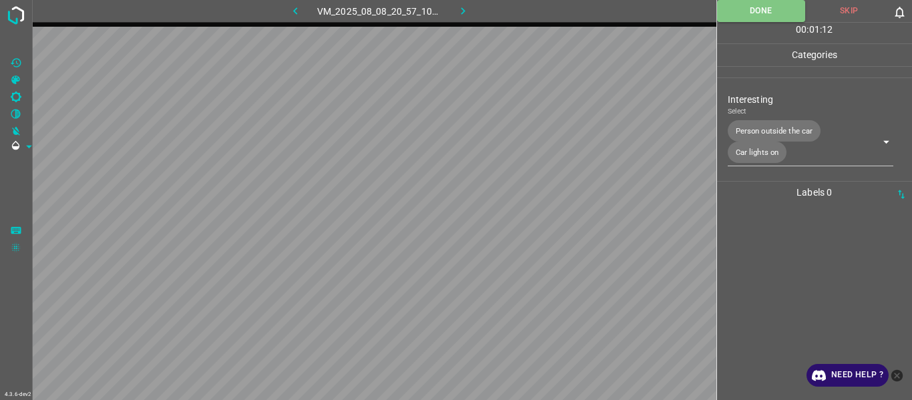
click at [461, 9] on icon "button" at bounding box center [463, 11] width 14 height 14
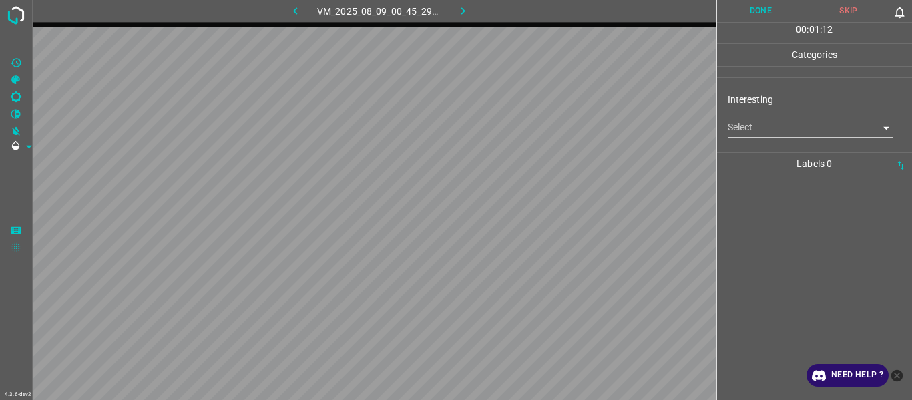
click at [755, 124] on body "4.3.6-dev2 VM_2025_08_09_00_45_29_631_01.gif Done Skip 0 00 : 01 : 12 Categorie…" at bounding box center [456, 200] width 912 height 400
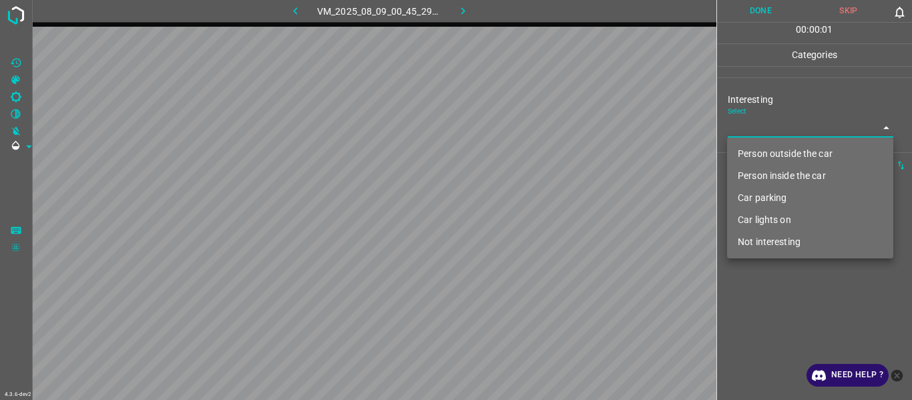
click at [757, 154] on li "Person outside the car" at bounding box center [810, 154] width 166 height 22
type input "Person outside the car"
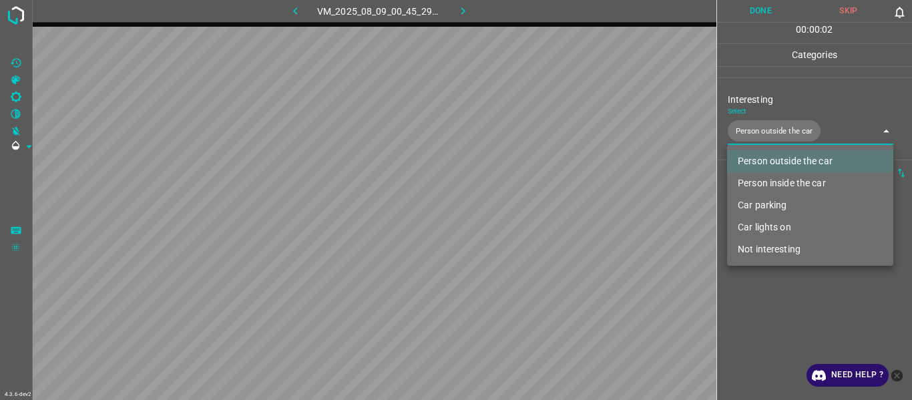
click at [745, 61] on div at bounding box center [456, 200] width 912 height 400
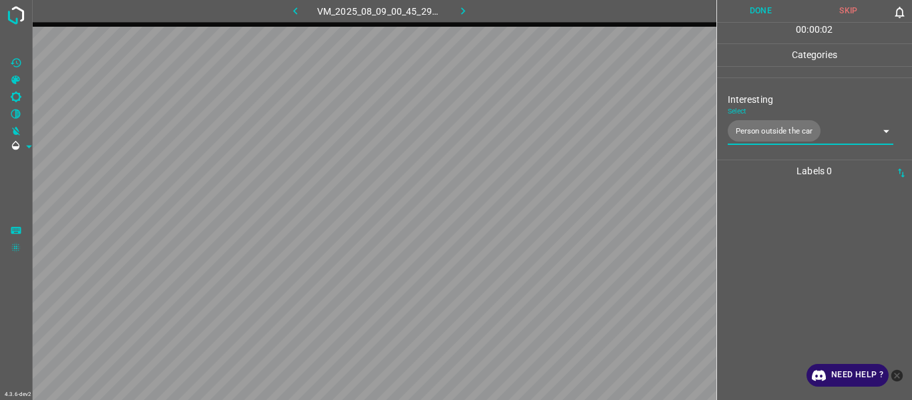
click at [749, 14] on button "Done" at bounding box center [761, 11] width 88 height 22
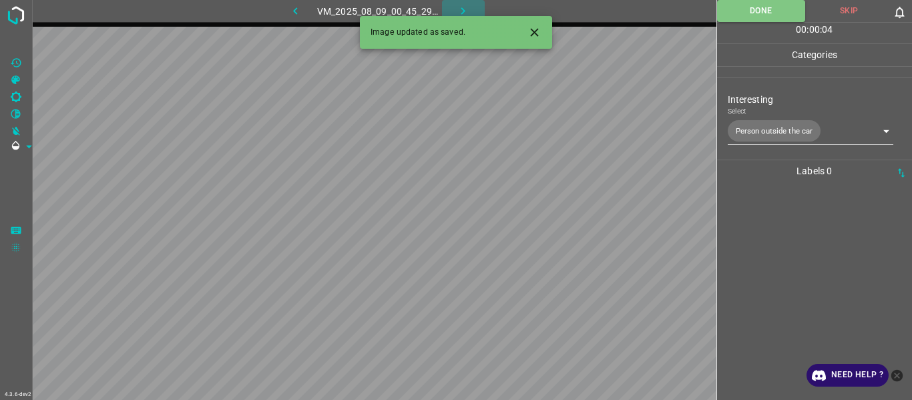
click at [465, 9] on icon "button" at bounding box center [463, 11] width 14 height 14
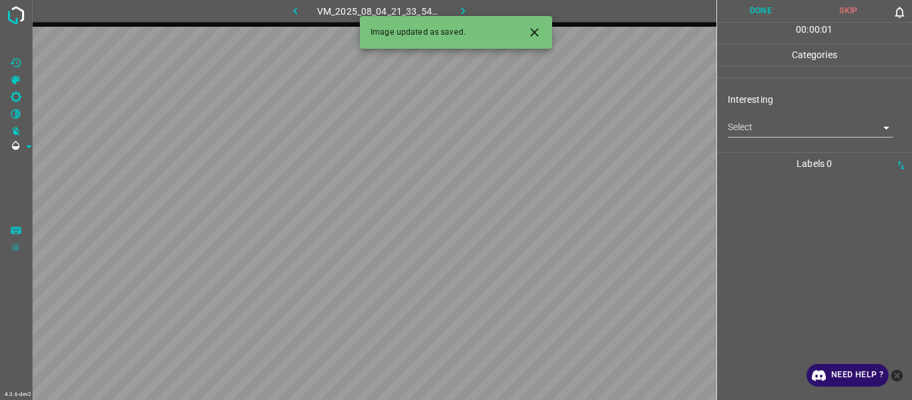
click at [760, 122] on body "4.3.6-dev2 VM_2025_08_04_21_33_54_520_08.gif Done Skip 0 00 : 00 : 01 Categorie…" at bounding box center [456, 200] width 912 height 400
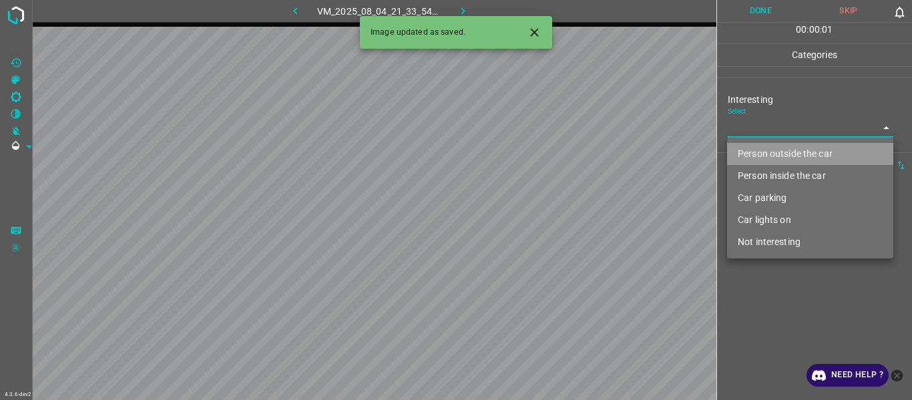
click at [748, 150] on li "Person outside the car" at bounding box center [810, 154] width 166 height 22
type input "Person outside the car"
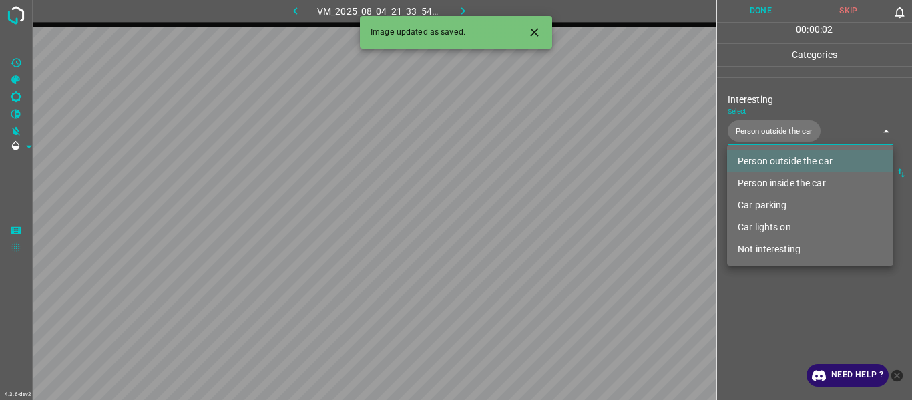
click at [749, 347] on div at bounding box center [456, 200] width 912 height 400
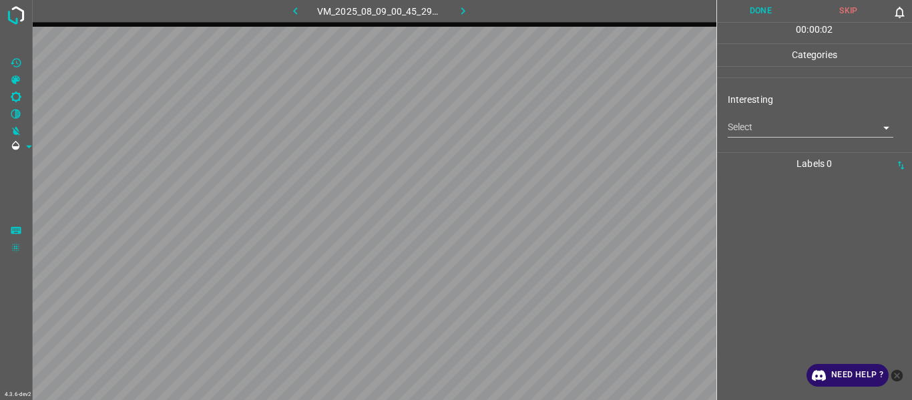
click at [298, 19] on button "button" at bounding box center [295, 11] width 43 height 22
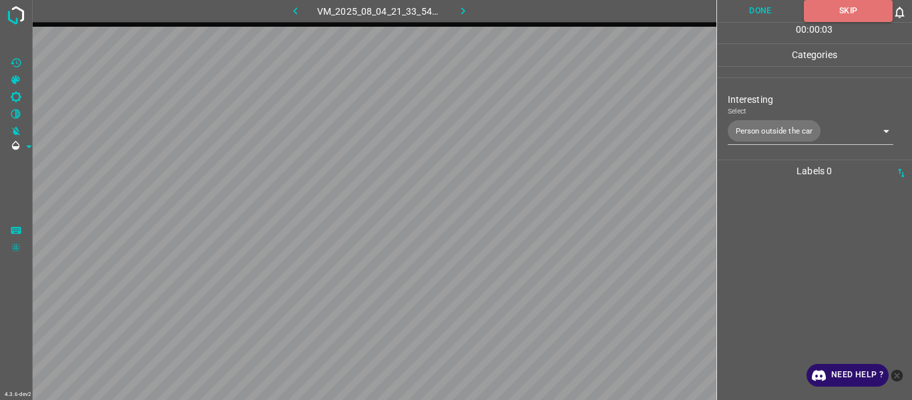
click at [765, 6] on button "Done" at bounding box center [760, 11] width 87 height 22
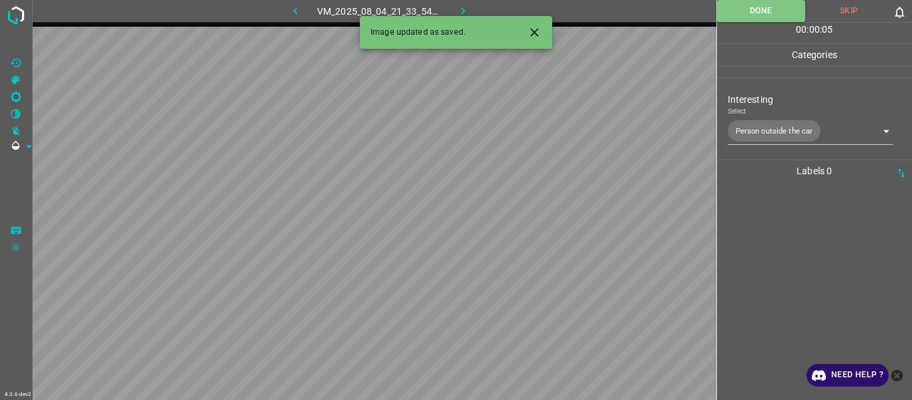
click at [792, 264] on div at bounding box center [815, 291] width 188 height 218
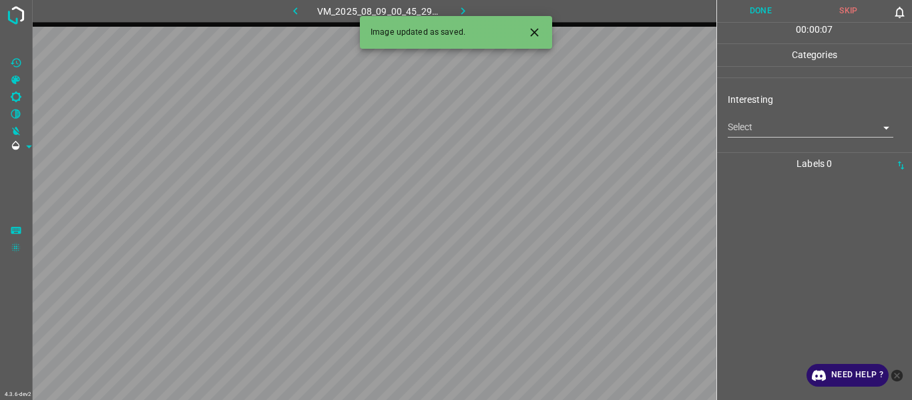
click at [775, 122] on body "4.3.6-dev2 VM_2025_08_09_00_45_29_631_03.gif Done Skip 0 00 : 00 : 07 Categorie…" at bounding box center [456, 200] width 912 height 400
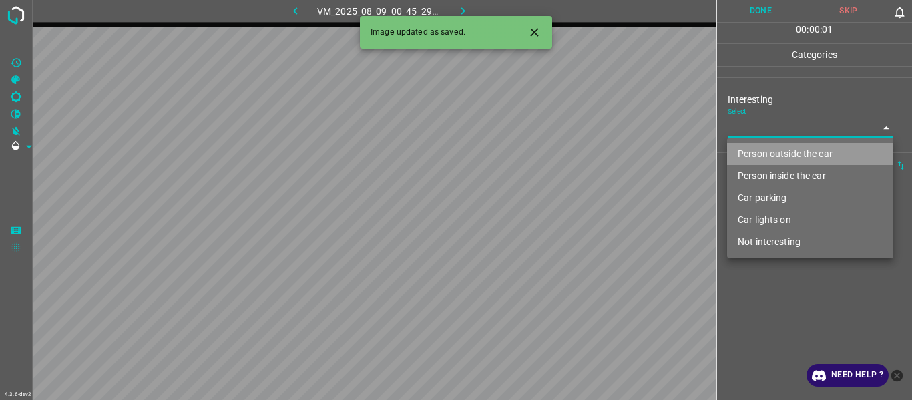
click at [771, 156] on li "Person outside the car" at bounding box center [810, 154] width 166 height 22
type input "Person outside the car"
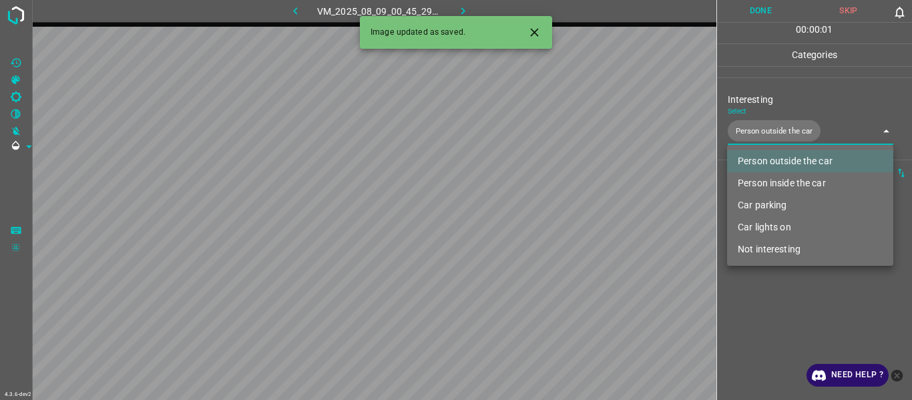
click at [779, 304] on div at bounding box center [456, 200] width 912 height 400
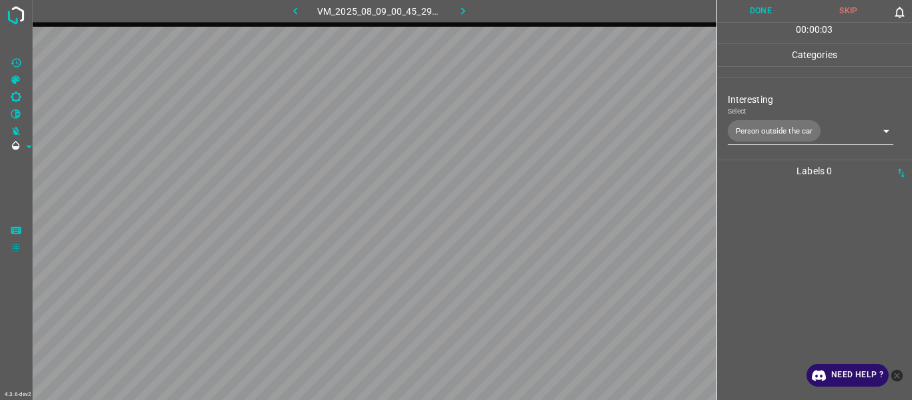
click at [807, 298] on div at bounding box center [815, 291] width 188 height 218
click at [750, 129] on body "4.3.6-dev2 VM_2025_08_08_21_22_12_846_01.gif Done Skip 0 00 : 00 : 05 Categorie…" at bounding box center [456, 200] width 912 height 400
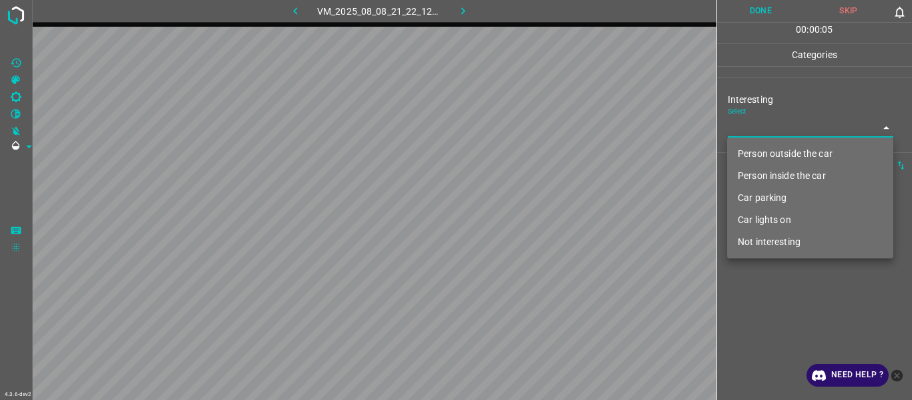
click at [765, 248] on li "Not interesting" at bounding box center [810, 242] width 166 height 22
type input "Not interesting"
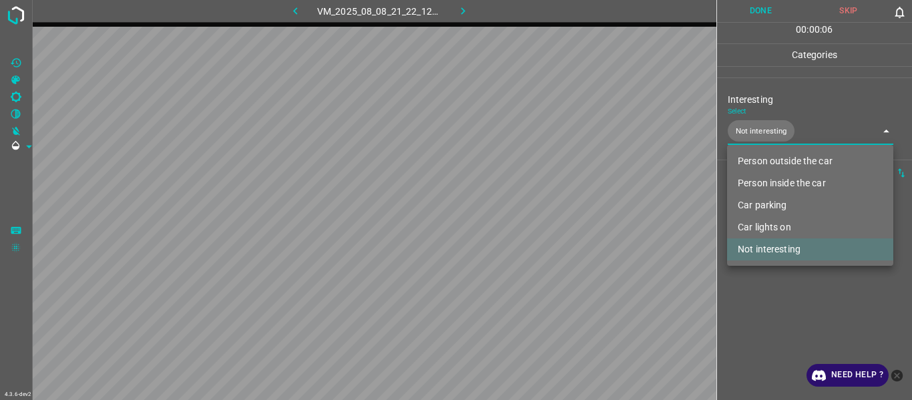
click at [757, 327] on div at bounding box center [456, 200] width 912 height 400
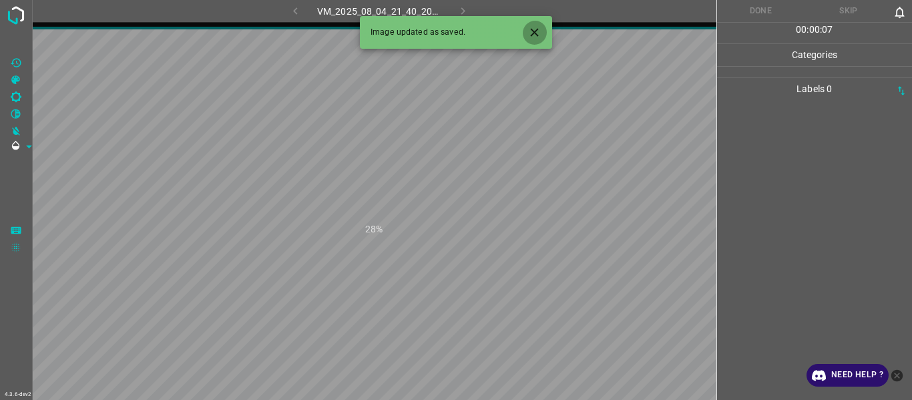
click at [543, 34] on button "Close" at bounding box center [534, 32] width 25 height 25
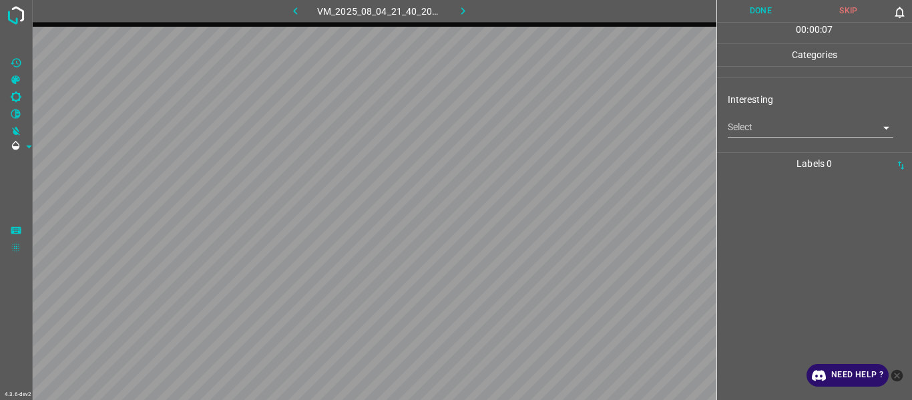
click at [758, 126] on body "4.3.6-dev2 VM_2025_08_04_21_40_20_264_00.gif Done Skip 0 00 : 00 : 07 Categorie…" at bounding box center [456, 200] width 912 height 400
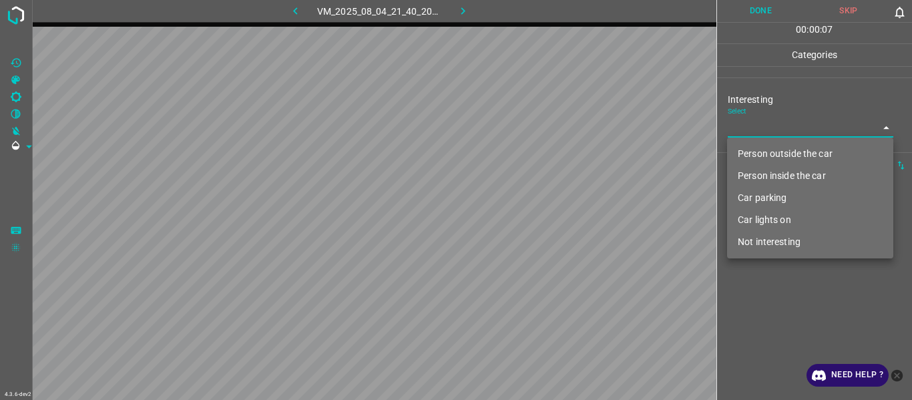
click at [767, 154] on li "Person outside the car" at bounding box center [810, 154] width 166 height 22
type input "Person outside the car"
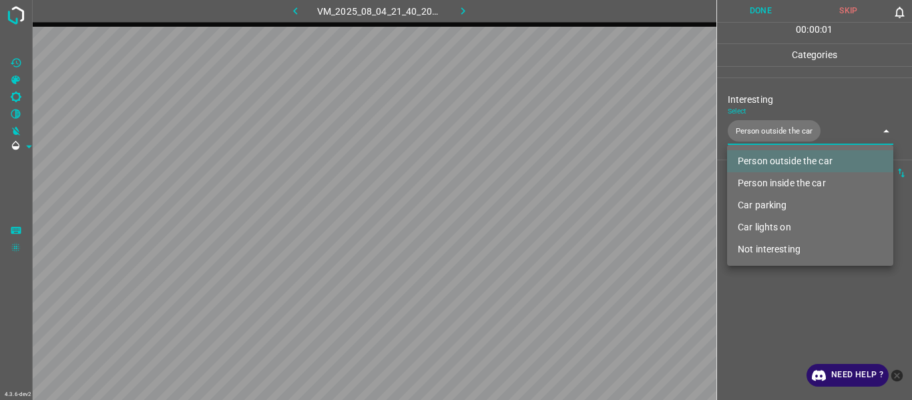
click at [767, 347] on div at bounding box center [456, 200] width 912 height 400
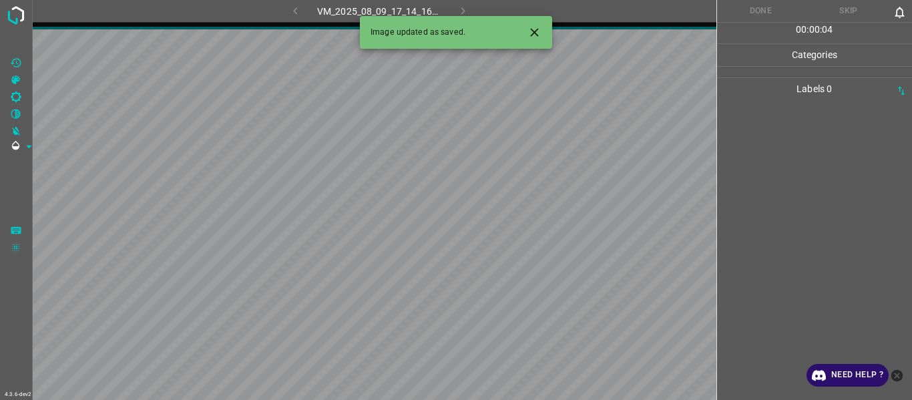
click at [536, 33] on icon "Close" at bounding box center [535, 32] width 14 height 14
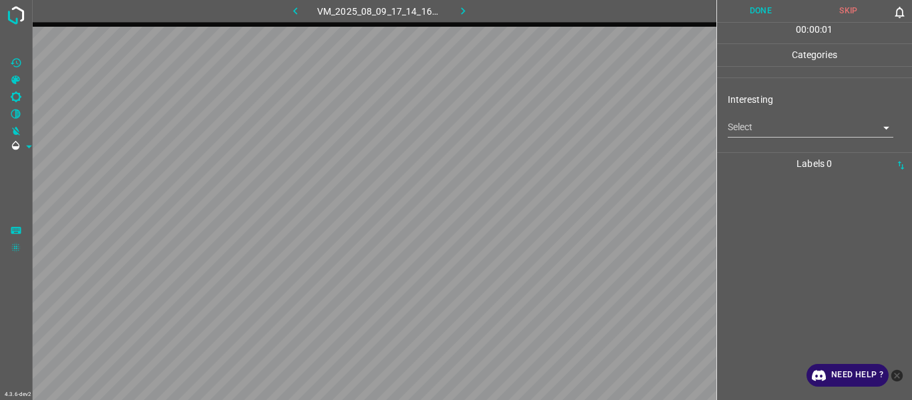
click at [743, 136] on body "4.3.6-dev2 VM_2025_08_09_17_14_16_259_03.gif Done Skip 0 00 : 00 : 01 Categorie…" at bounding box center [456, 200] width 912 height 400
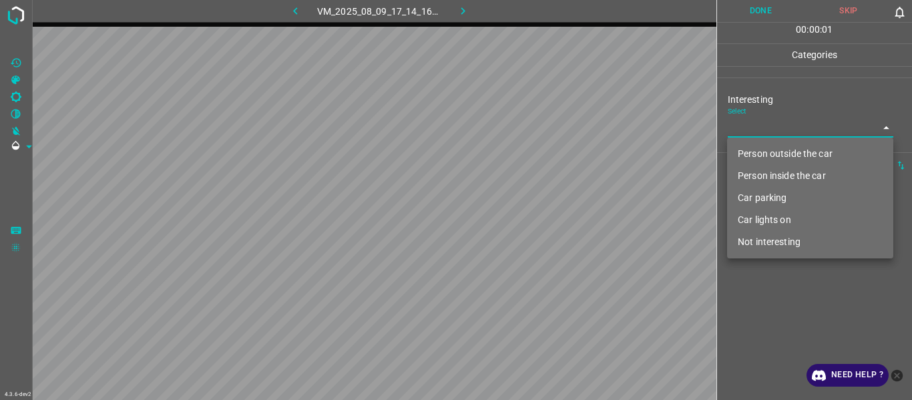
click at [755, 153] on li "Person outside the car" at bounding box center [810, 154] width 166 height 22
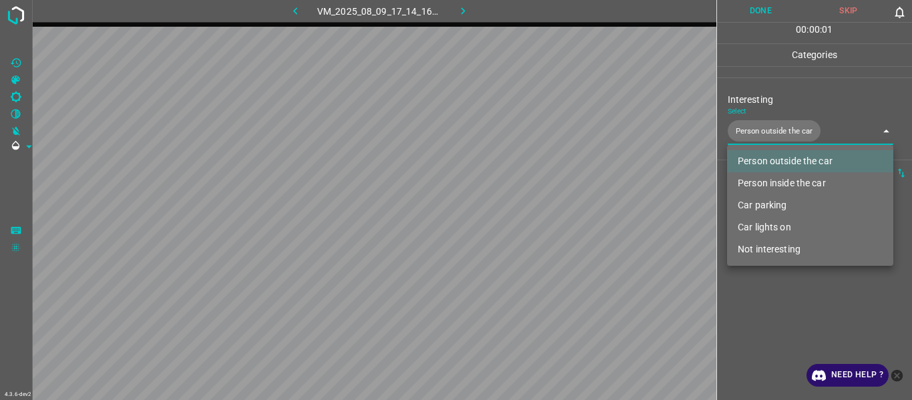
type input "Person outside the car"
click at [769, 331] on div at bounding box center [456, 200] width 912 height 400
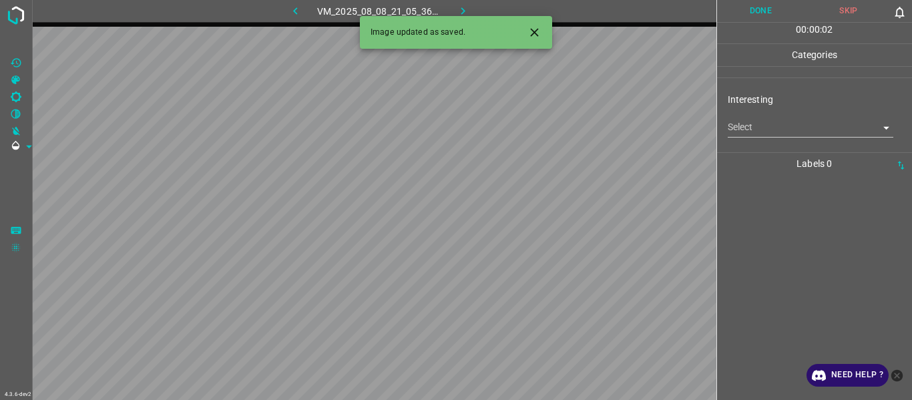
click at [763, 130] on body "4.3.6-dev2 VM_2025_08_08_21_05_36_728_00.gif Done Skip 0 00 : 00 : 02 Categorie…" at bounding box center [456, 200] width 912 height 400
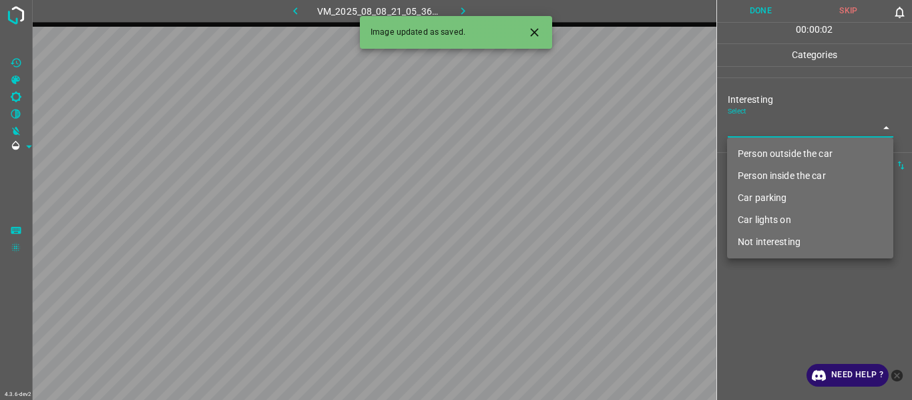
click at [781, 197] on li "Car parking" at bounding box center [810, 198] width 166 height 22
type input "Car parking"
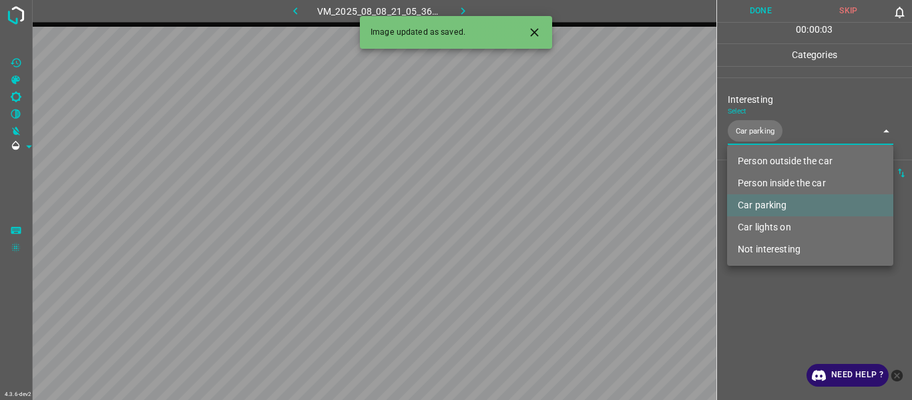
click at [777, 308] on div at bounding box center [456, 200] width 912 height 400
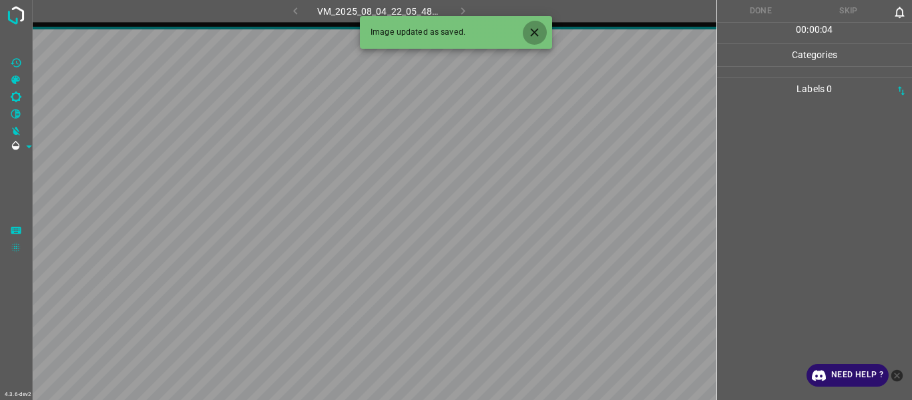
click at [524, 31] on button "Close" at bounding box center [534, 32] width 25 height 25
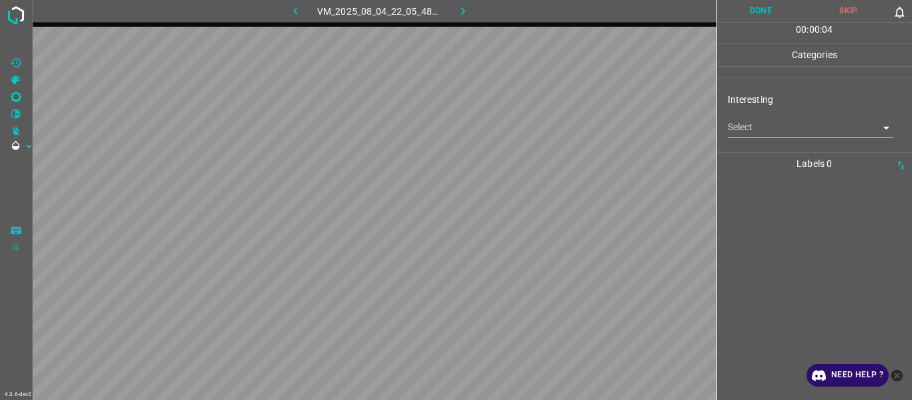
click at [743, 122] on body "4.3.6-dev2 VM_2025_08_04_22_05_48_381_01.gif Done Skip 0 00 : 00 : 04 Categorie…" at bounding box center [456, 200] width 912 height 400
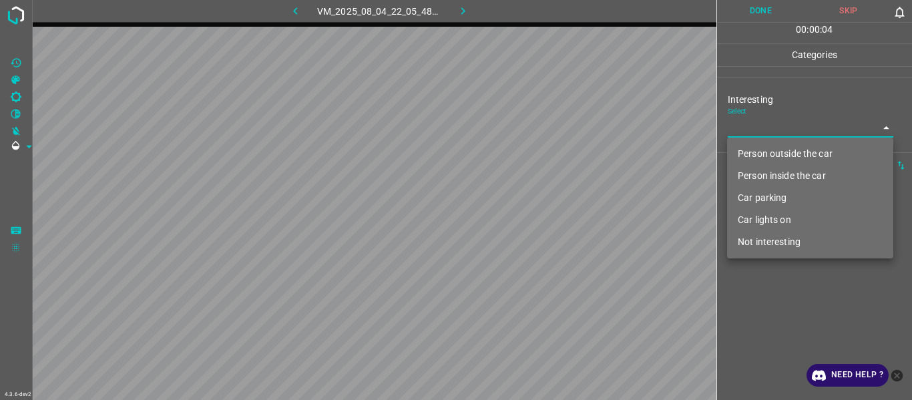
click at [758, 201] on li "Car parking" at bounding box center [810, 198] width 166 height 22
type input "Car parking"
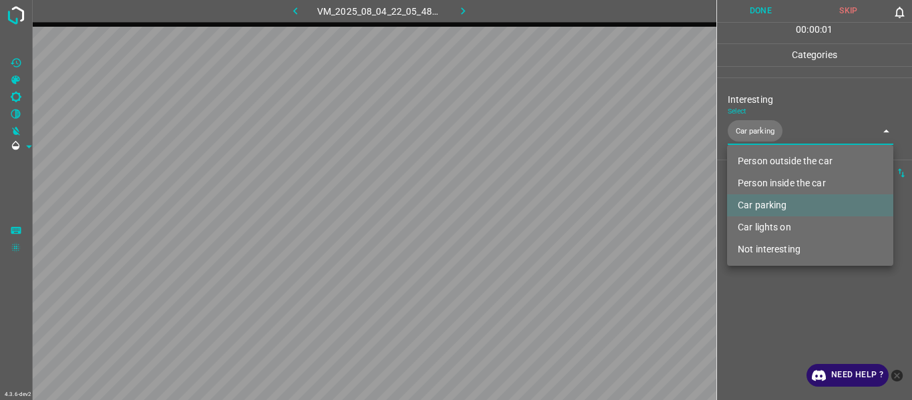
click at [763, 315] on div at bounding box center [456, 200] width 912 height 400
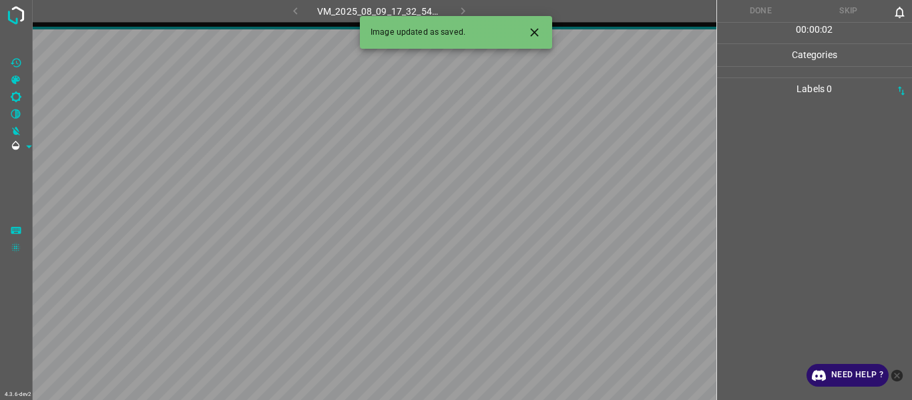
click at [528, 29] on icon "Close" at bounding box center [535, 32] width 14 height 14
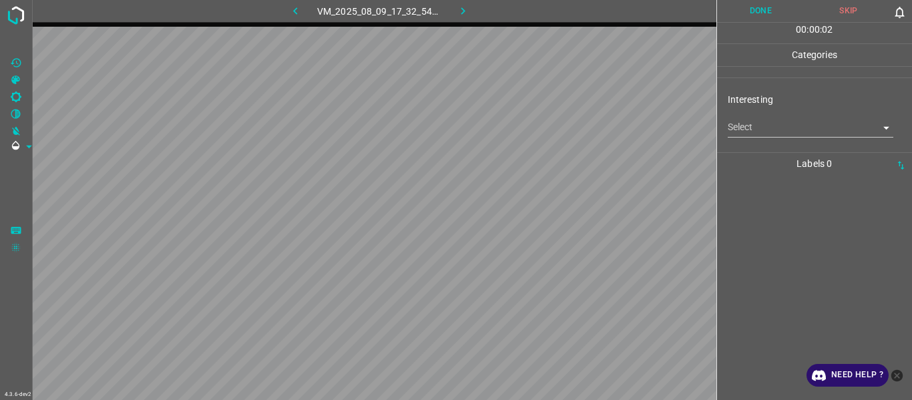
click at [773, 129] on body "4.3.6-dev2 VM_2025_08_09_17_32_54_122_01.gif Done Skip 0 00 : 00 : 02 Categorie…" at bounding box center [456, 200] width 912 height 400
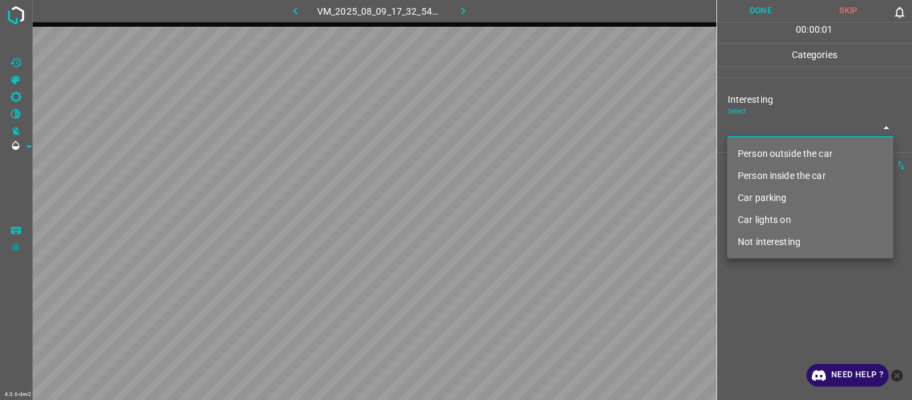
drag, startPoint x: 773, startPoint y: 148, endPoint x: 773, endPoint y: 204, distance: 56.1
click at [773, 149] on li "Person outside the car" at bounding box center [810, 154] width 166 height 22
type input "Person outside the car"
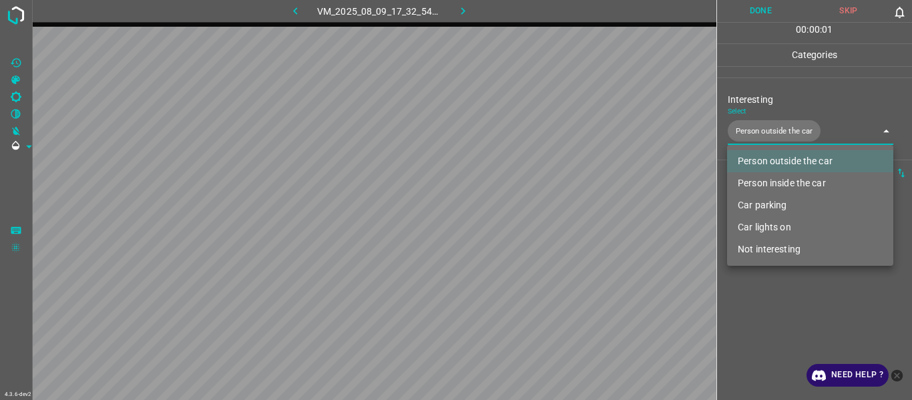
click at [773, 294] on div at bounding box center [456, 200] width 912 height 400
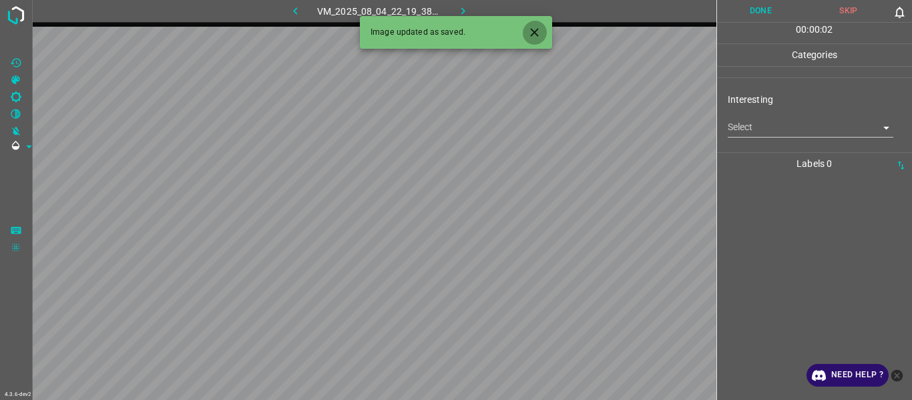
click at [540, 34] on icon "Close" at bounding box center [535, 32] width 14 height 14
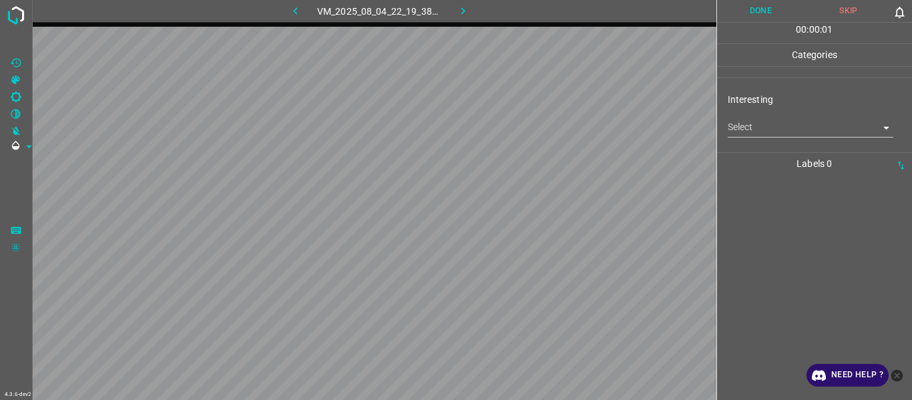
click at [765, 128] on body "4.3.6-dev2 VM_2025_08_04_22_19_38_475_08.gif Done Skip 0 00 : 00 : 01 Categorie…" at bounding box center [456, 200] width 912 height 400
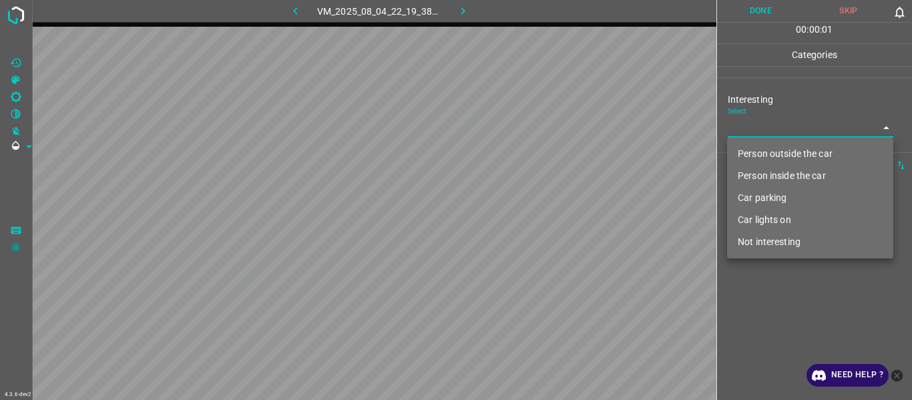
drag, startPoint x: 766, startPoint y: 194, endPoint x: 769, endPoint y: 266, distance: 72.2
click at [767, 197] on li "Car parking" at bounding box center [810, 198] width 166 height 22
type input "Car parking"
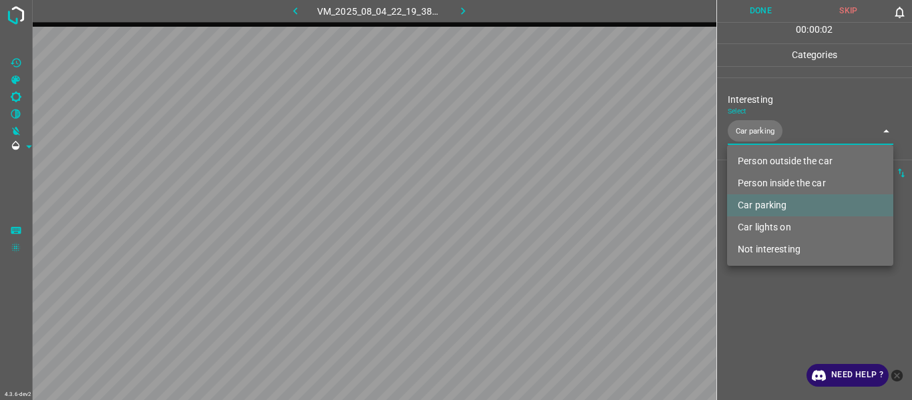
click at [774, 301] on div at bounding box center [456, 200] width 912 height 400
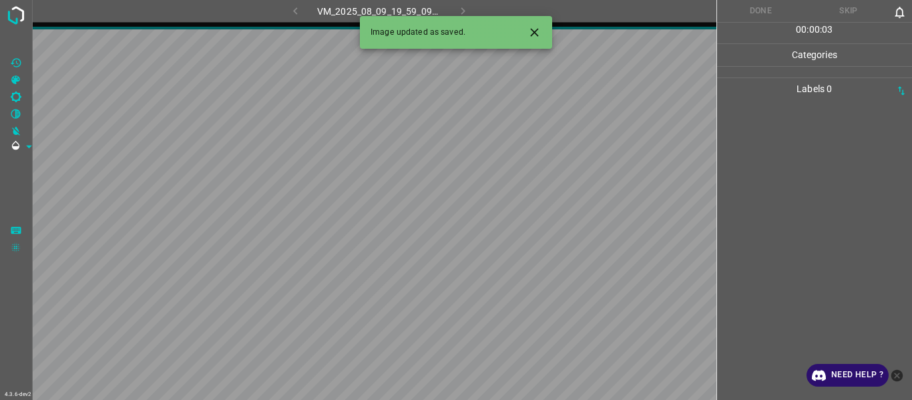
click at [532, 27] on icon "Close" at bounding box center [535, 32] width 14 height 14
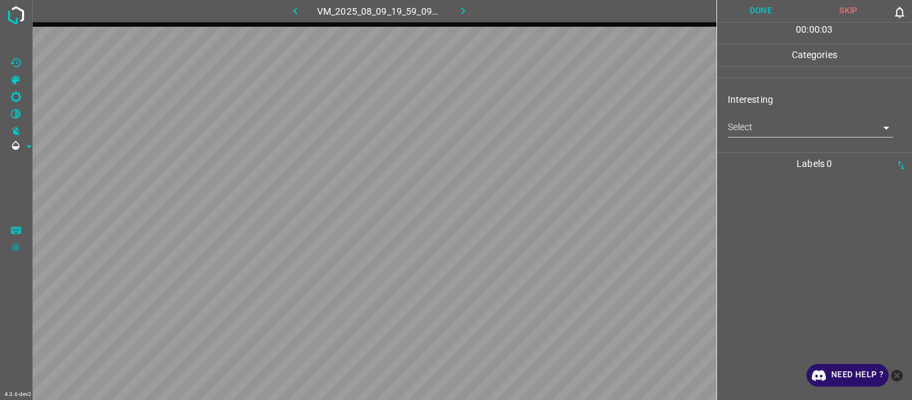
click at [750, 133] on body "4.3.6-dev2 VM_2025_08_09_19_59_09_066_00.gif Done Skip 0 00 : 00 : 03 Categorie…" at bounding box center [456, 200] width 912 height 400
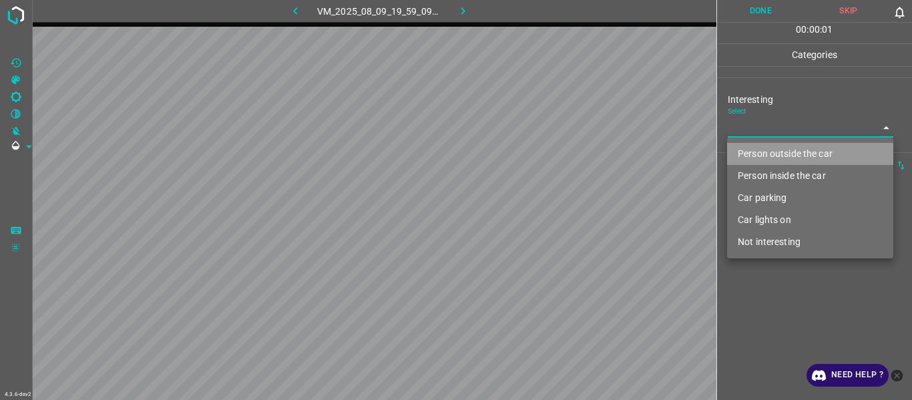
drag, startPoint x: 762, startPoint y: 150, endPoint x: 786, endPoint y: 282, distance: 134.4
click at [762, 153] on li "Person outside the car" at bounding box center [810, 154] width 166 height 22
type input "Person outside the car"
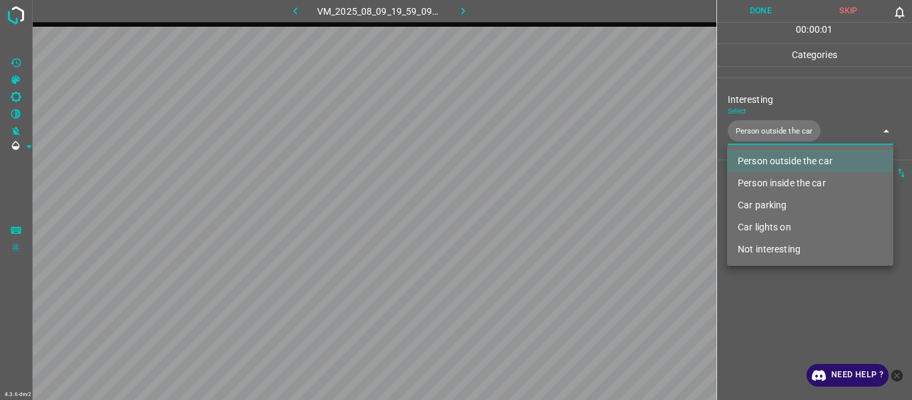
click at [791, 313] on div at bounding box center [456, 200] width 912 height 400
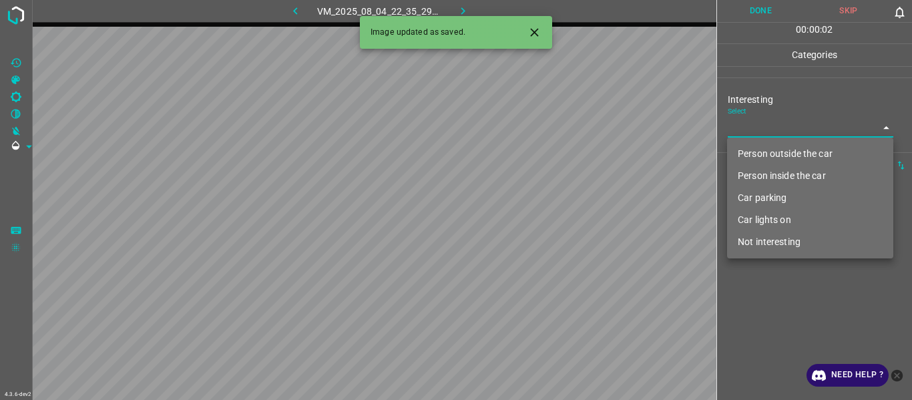
drag, startPoint x: 754, startPoint y: 118, endPoint x: 762, endPoint y: 153, distance: 35.6
click at [757, 124] on body "4.3.6-dev2 VM_2025_08_04_22_35_29_673_03.gif Done Skip 0 00 : 00 : 02 Categorie…" at bounding box center [456, 200] width 912 height 400
drag, startPoint x: 762, startPoint y: 153, endPoint x: 763, endPoint y: 250, distance: 97.5
click at [762, 157] on li "Person outside the car" at bounding box center [810, 154] width 166 height 22
type input "Person outside the car"
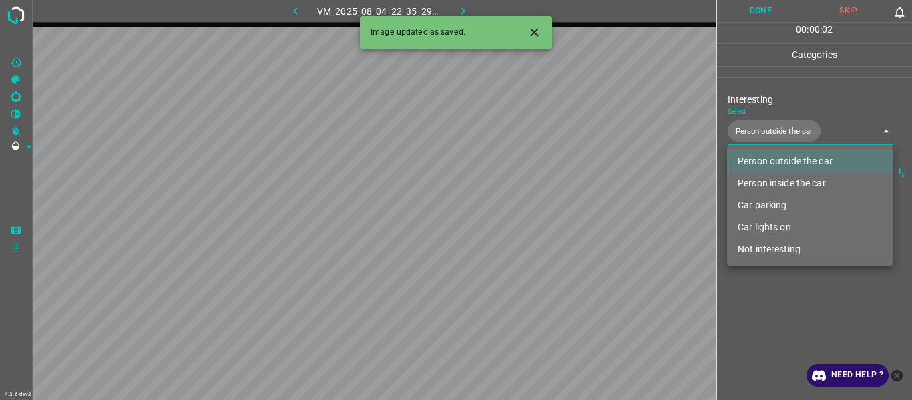
click at [769, 305] on div at bounding box center [456, 200] width 912 height 400
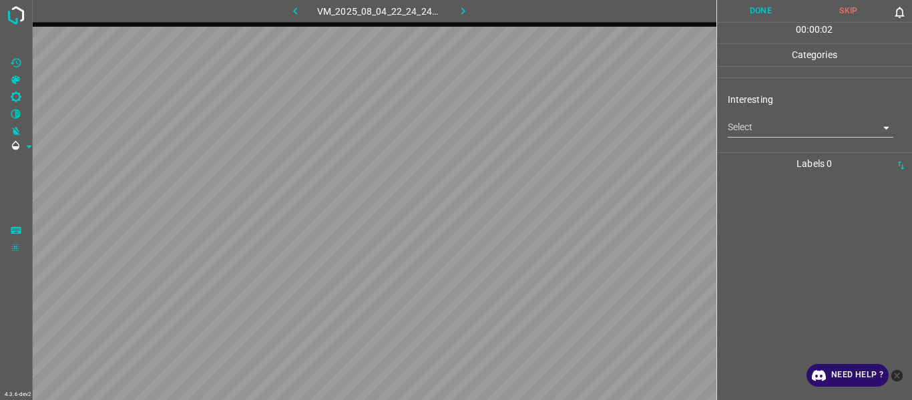
click at [789, 126] on body "4.3.6-dev2 VM_2025_08_04_22_24_24_917_10.gif Done Skip 0 00 : 00 : 02 Categorie…" at bounding box center [456, 200] width 912 height 400
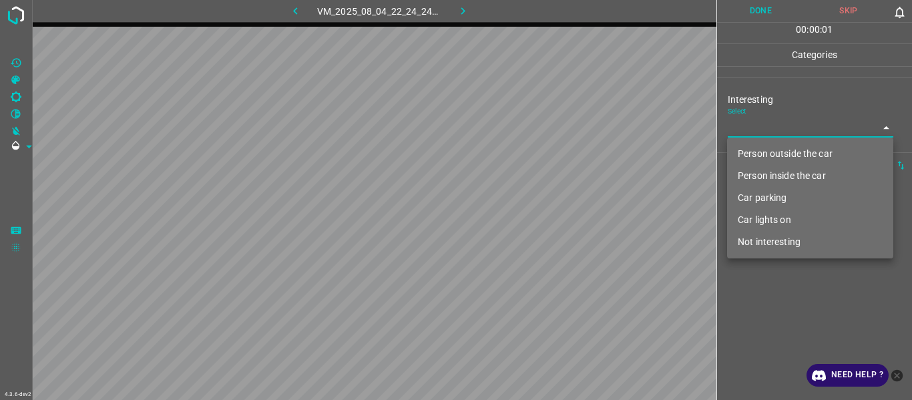
click at [794, 156] on li "Person outside the car" at bounding box center [810, 154] width 166 height 22
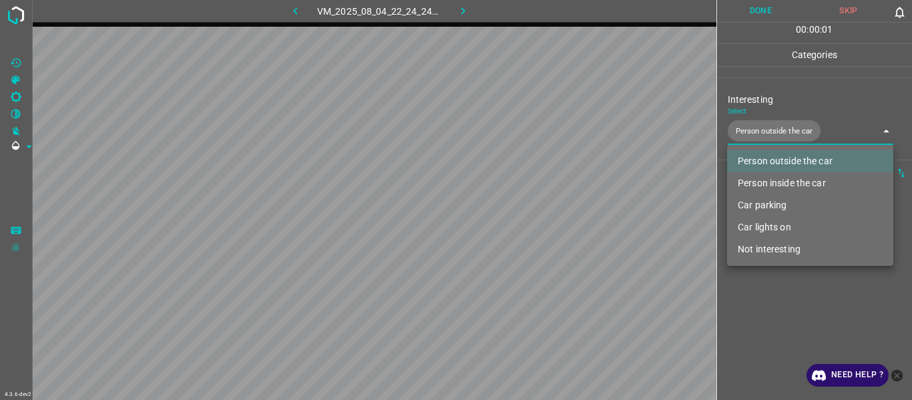
click at [794, 310] on div at bounding box center [456, 200] width 912 height 400
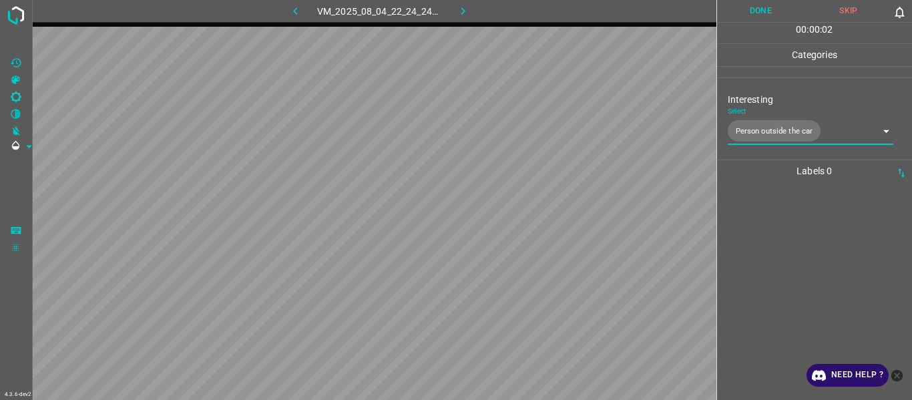
click at [763, 130] on body "4.3.6-dev2 VM_2025_08_04_22_24_24_917_10.gif Done Skip 0 00 : 00 : 02 Categorie…" at bounding box center [456, 200] width 912 height 400
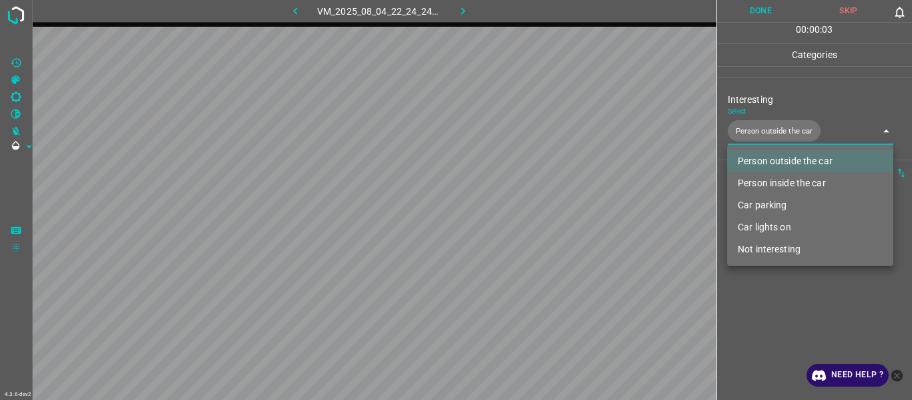
click at [765, 226] on li "Car lights on" at bounding box center [810, 227] width 166 height 22
type input "Person outside the car,Car lights on"
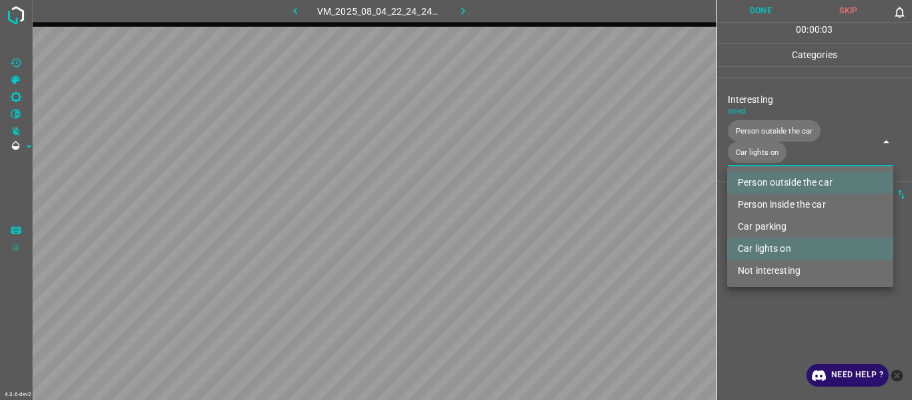
click at [765, 331] on div at bounding box center [456, 200] width 912 height 400
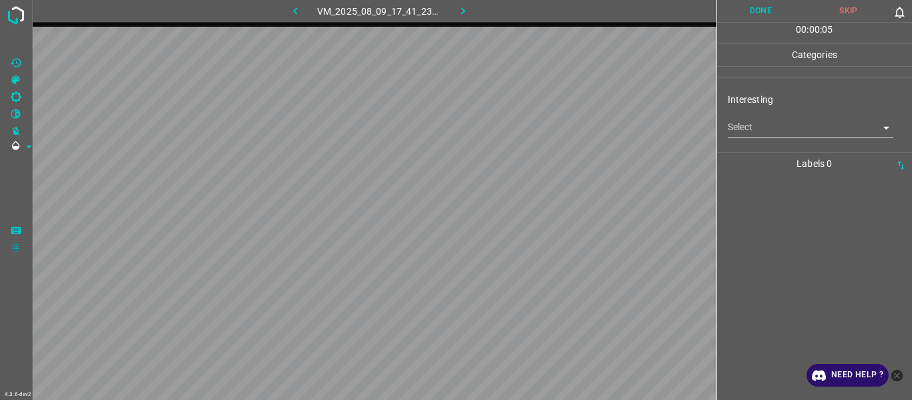
click at [743, 121] on body "4.3.6-dev2 VM_2025_08_09_17_41_23_777_04.gif Done Skip 0 00 : 00 : 05 Categorie…" at bounding box center [456, 200] width 912 height 400
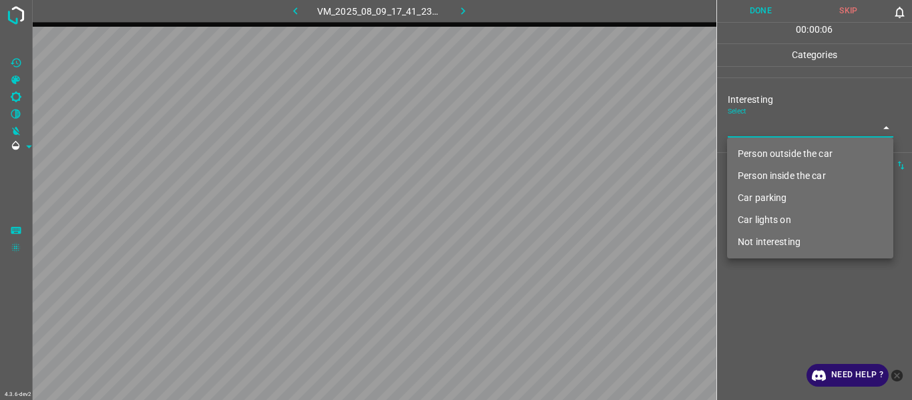
click at [753, 148] on li "Person outside the car" at bounding box center [810, 154] width 166 height 22
type input "Person outside the car"
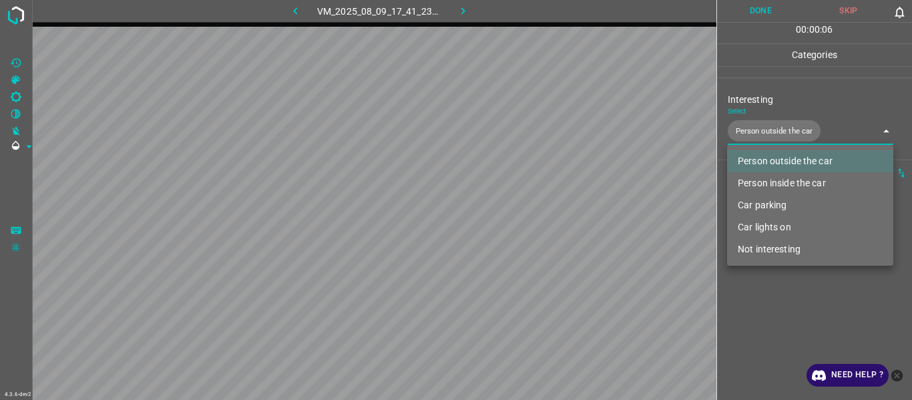
click at [775, 325] on div at bounding box center [456, 200] width 912 height 400
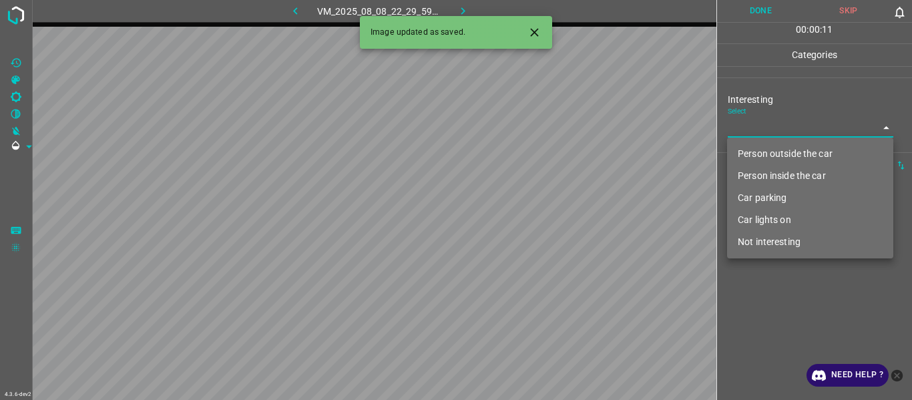
click at [757, 122] on body "4.3.6-dev2 VM_2025_08_08_22_29_59_372_03.gif Done Skip 0 00 : 00 : 11 Categorie…" at bounding box center [456, 200] width 912 height 400
click at [753, 154] on li "Person outside the car" at bounding box center [810, 154] width 166 height 22
type input "Person outside the car"
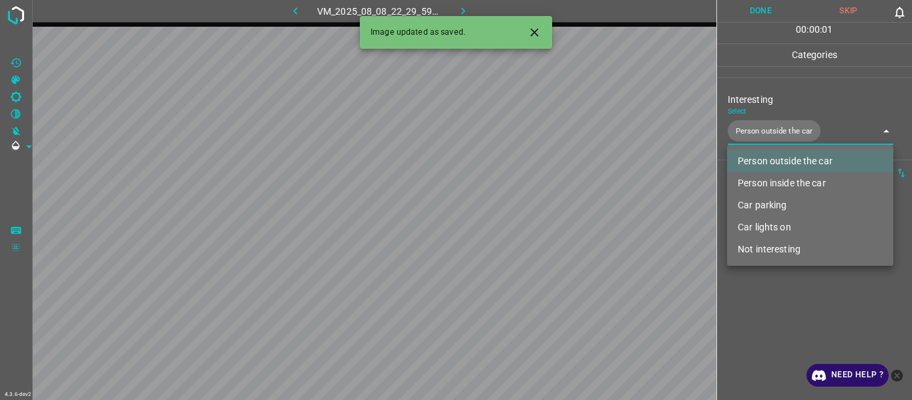
click at [769, 313] on div at bounding box center [456, 200] width 912 height 400
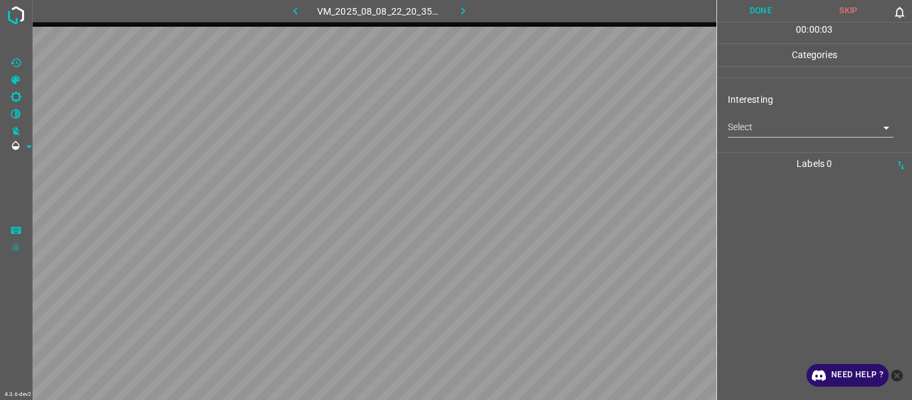
click at [758, 132] on body "4.3.6-dev2 VM_2025_08_08_22_20_35_891_06.gif Done Skip 0 00 : 00 : 03 Categorie…" at bounding box center [456, 200] width 912 height 400
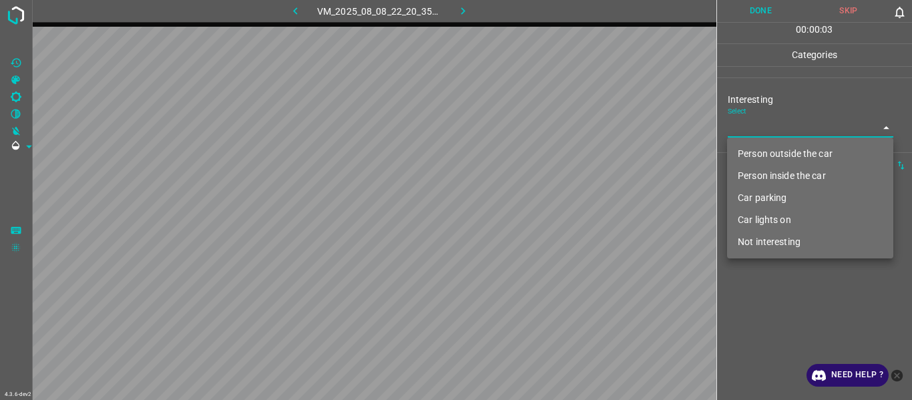
click at [759, 148] on li "Person outside the car" at bounding box center [810, 154] width 166 height 22
type input "Person outside the car"
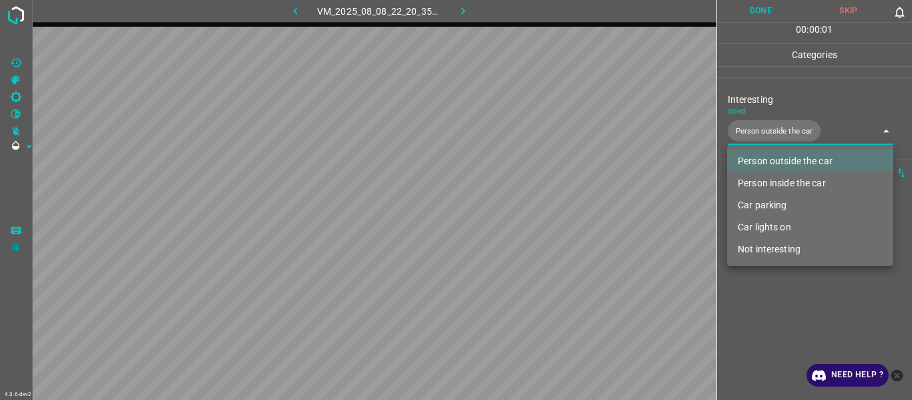
click at [794, 329] on div at bounding box center [456, 200] width 912 height 400
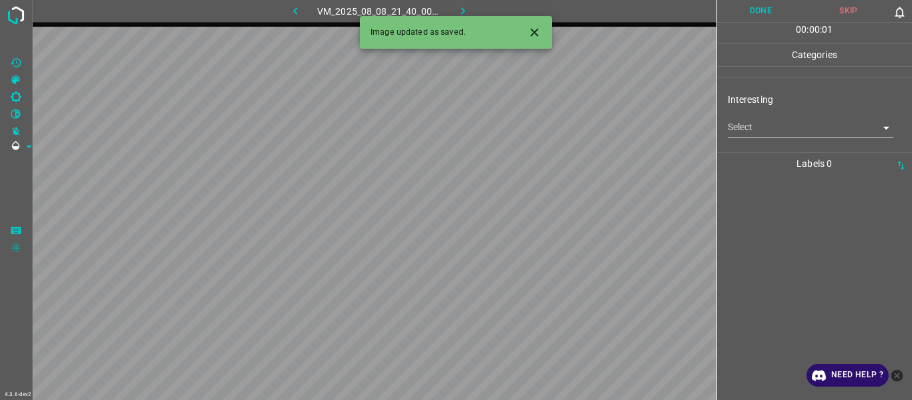
click at [766, 126] on body "4.3.6-dev2 VM_2025_08_08_21_40_00_298_01.gif Done Skip 0 00 : 00 : 01 Categorie…" at bounding box center [456, 200] width 912 height 400
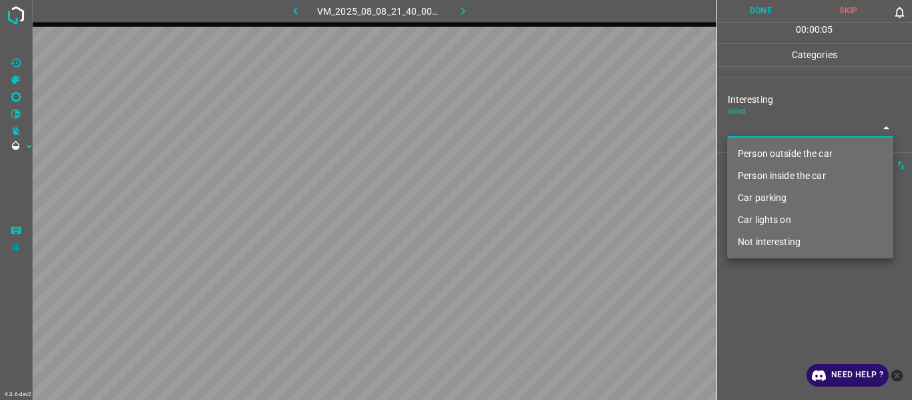
click at [789, 172] on li "Person inside the car" at bounding box center [810, 176] width 166 height 22
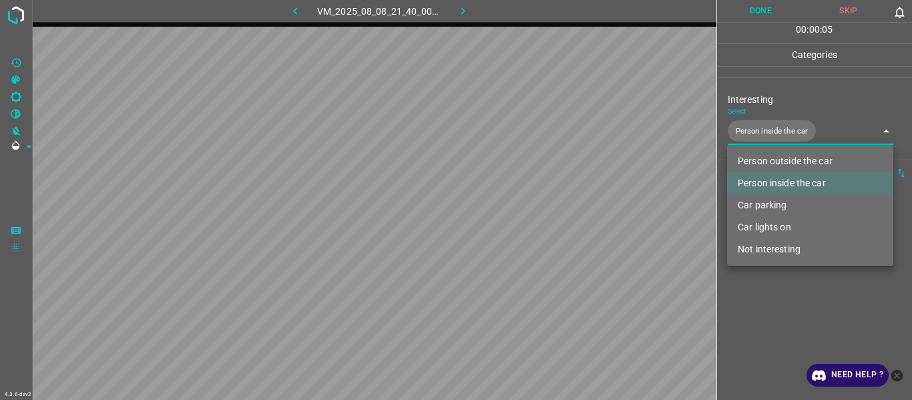
drag, startPoint x: 774, startPoint y: 202, endPoint x: 774, endPoint y: 222, distance: 20.0
click at [774, 204] on li "Car parking" at bounding box center [810, 205] width 166 height 22
type input "Person inside the car,Car parking"
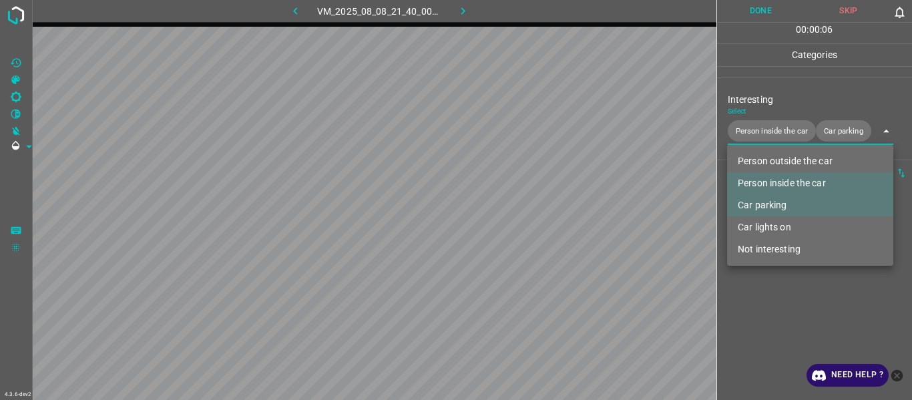
click at [758, 321] on div at bounding box center [456, 200] width 912 height 400
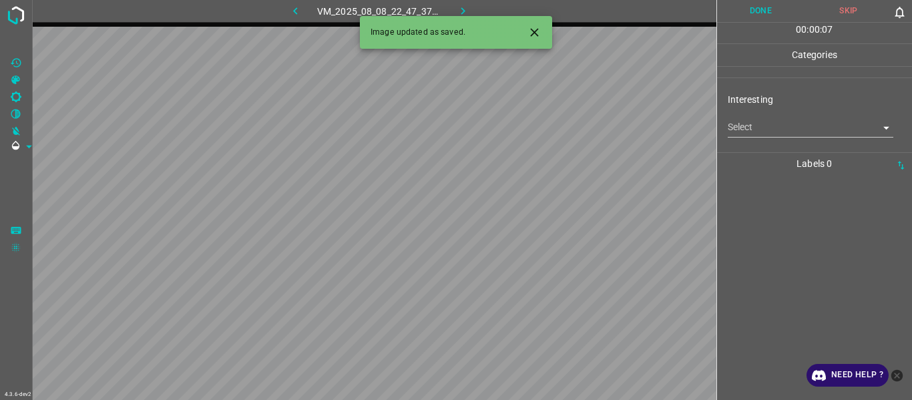
click at [754, 132] on body "4.3.6-dev2 VM_2025_08_08_22_47_37_404_07.gif Done Skip 0 00 : 00 : 07 Categorie…" at bounding box center [456, 200] width 912 height 400
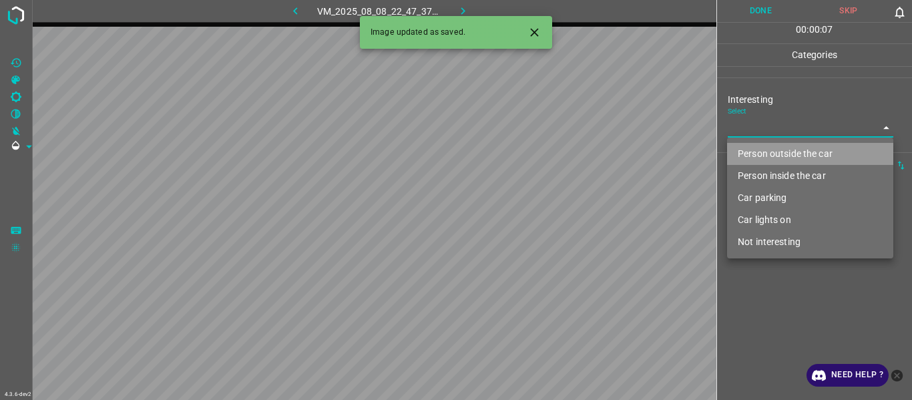
click at [759, 158] on li "Person outside the car" at bounding box center [810, 154] width 166 height 22
type input "Person outside the car"
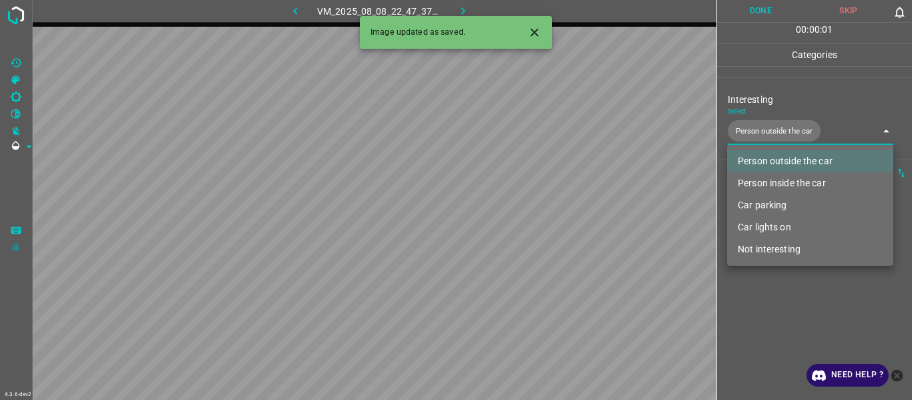
click at [759, 304] on div at bounding box center [456, 200] width 912 height 400
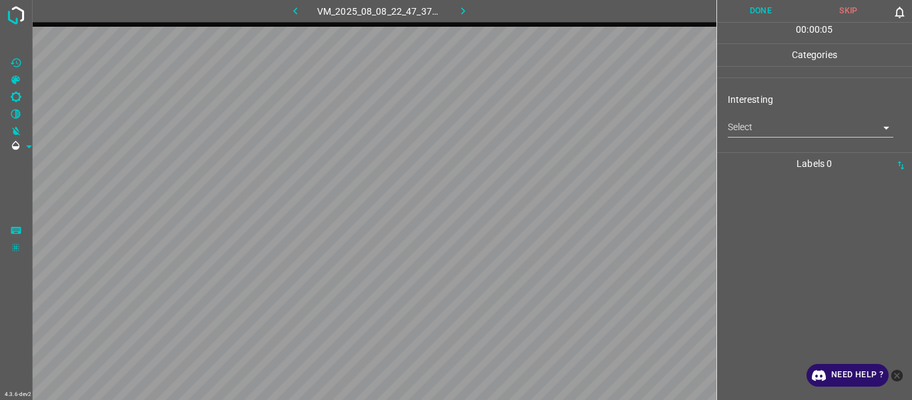
click at [779, 128] on body "4.3.6-dev2 VM_2025_08_08_22_47_37_404_08.gif Done Skip 0 00 : 00 : 05 Categorie…" at bounding box center [456, 200] width 912 height 400
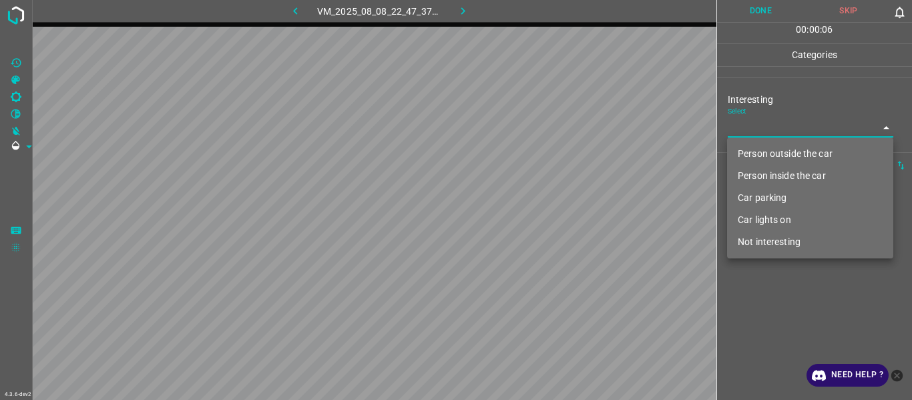
click at [777, 149] on li "Person outside the car" at bounding box center [810, 154] width 166 height 22
type input "Person outside the car"
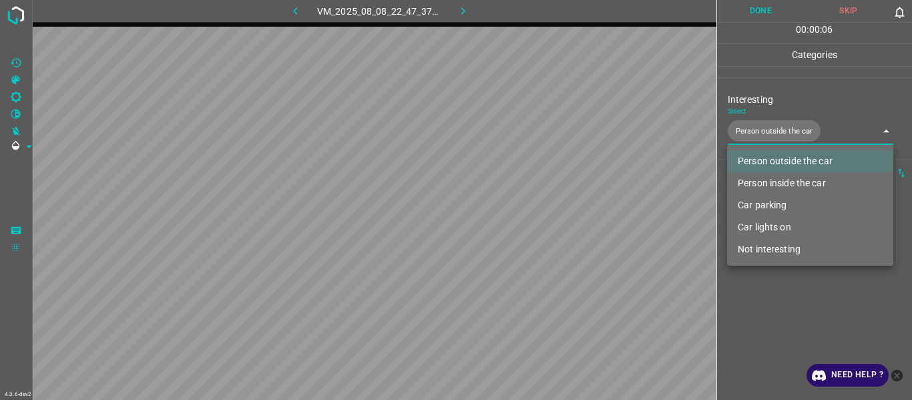
click at [774, 328] on div at bounding box center [456, 200] width 912 height 400
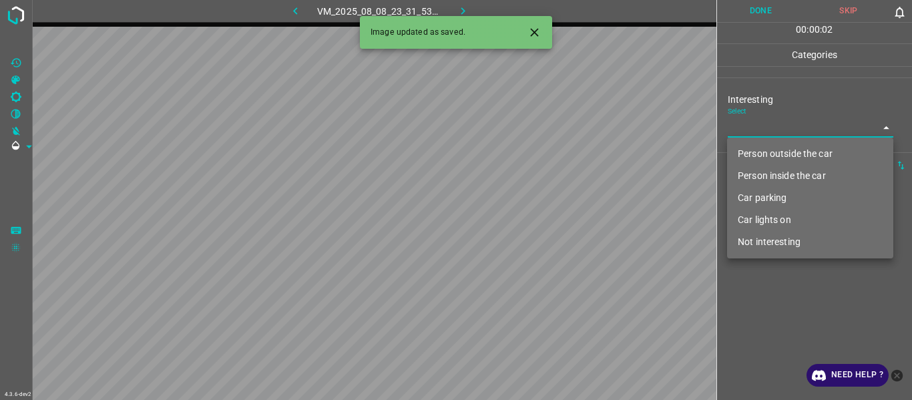
click at [774, 125] on body "4.3.6-dev2 VM_2025_08_08_23_31_53_647_04.gif Done Skip 0 00 : 00 : 02 Categorie…" at bounding box center [456, 200] width 912 height 400
click at [775, 154] on li "Person outside the car" at bounding box center [810, 154] width 166 height 22
type input "Person outside the car"
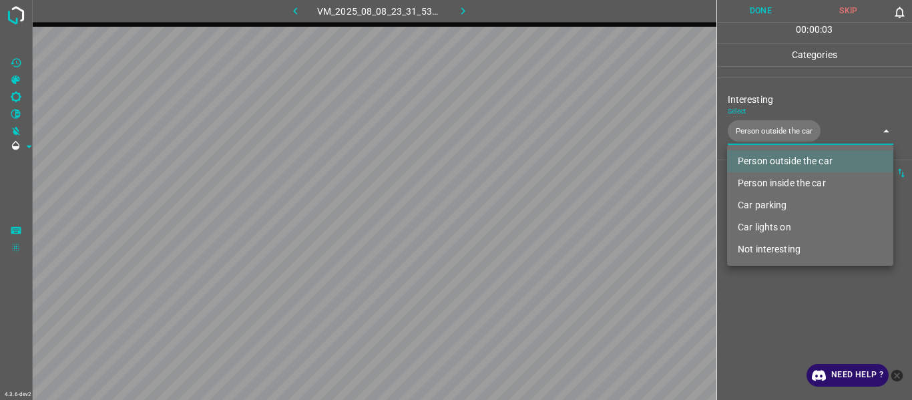
click at [782, 344] on div at bounding box center [456, 200] width 912 height 400
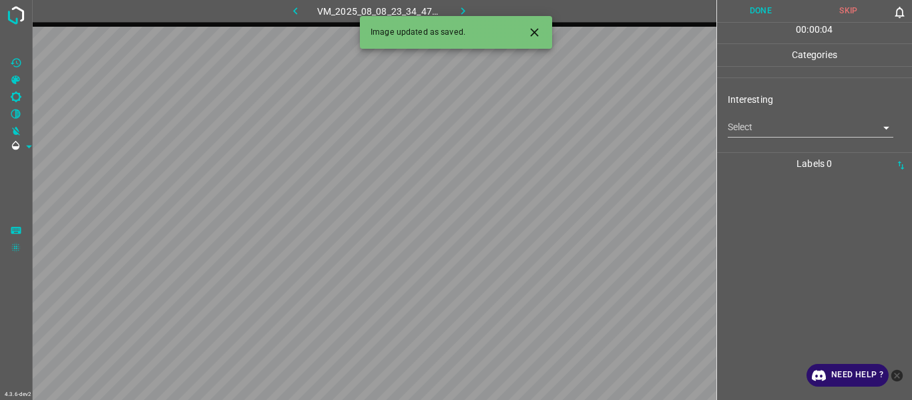
click at [536, 35] on icon "Close" at bounding box center [535, 32] width 14 height 14
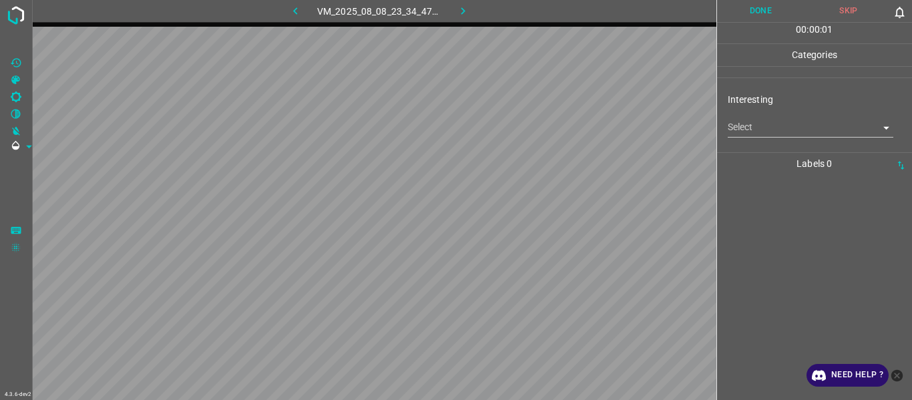
click at [759, 136] on body "4.3.6-dev2 VM_2025_08_08_23_34_47_019_04.gif Done Skip 0 00 : 00 : 01 Categorie…" at bounding box center [456, 200] width 912 height 400
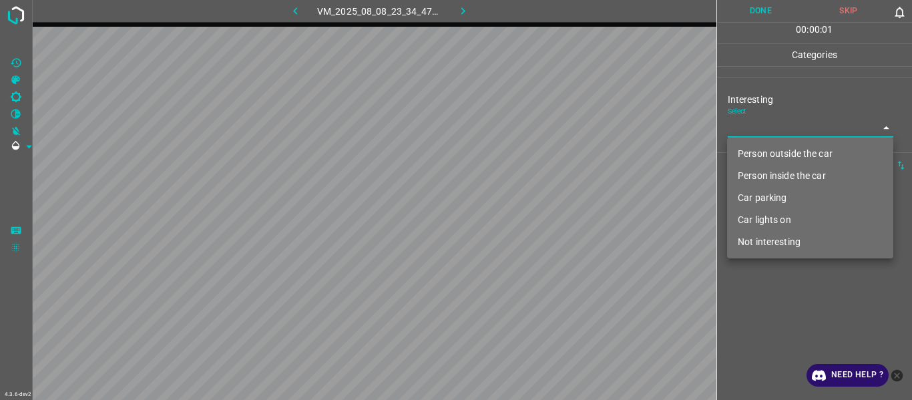
click at [767, 158] on li "Person outside the car" at bounding box center [810, 154] width 166 height 22
type input "Person outside the car"
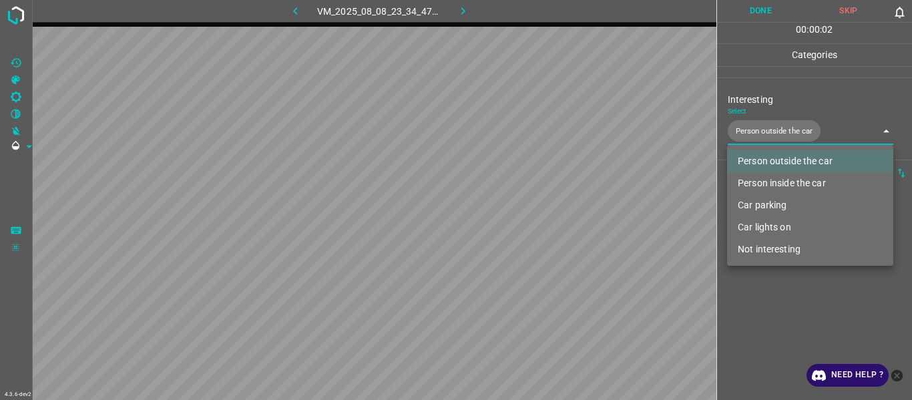
click at [774, 323] on div at bounding box center [456, 200] width 912 height 400
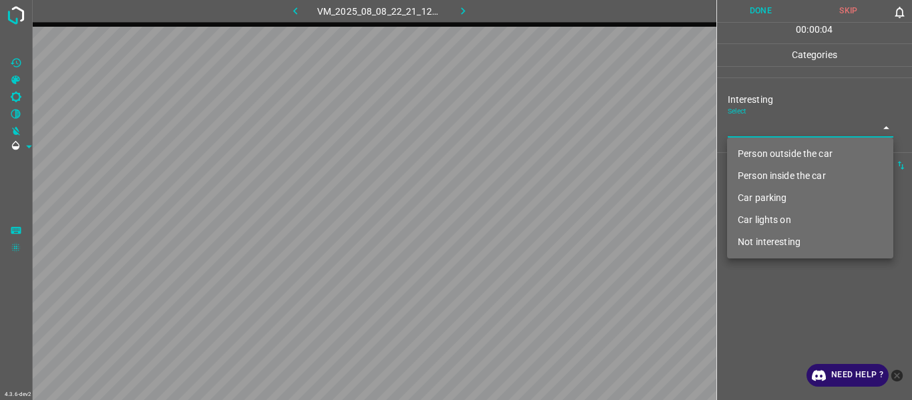
click at [747, 128] on body "4.3.6-dev2 VM_2025_08_08_22_21_12_342_01.gif Done Skip 0 00 : 00 : 04 Categorie…" at bounding box center [456, 200] width 912 height 400
click at [745, 153] on li "Person outside the car" at bounding box center [810, 154] width 166 height 22
type input "Person outside the car"
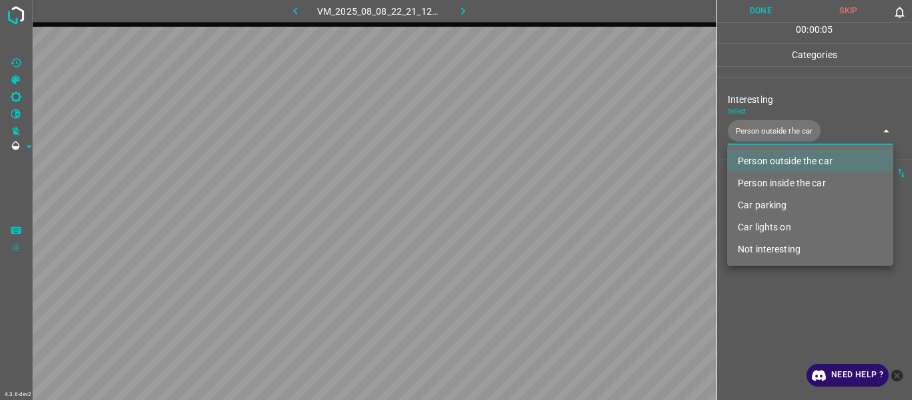
click at [777, 320] on div at bounding box center [456, 200] width 912 height 400
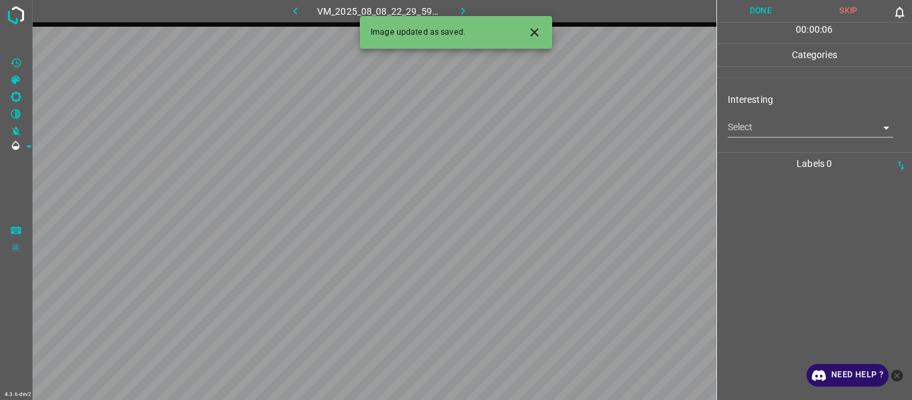
click at [763, 130] on body "4.3.6-dev2 VM_2025_08_08_22_29_59_372_05.gif Done Skip 0 00 : 00 : 06 Categorie…" at bounding box center [456, 200] width 912 height 400
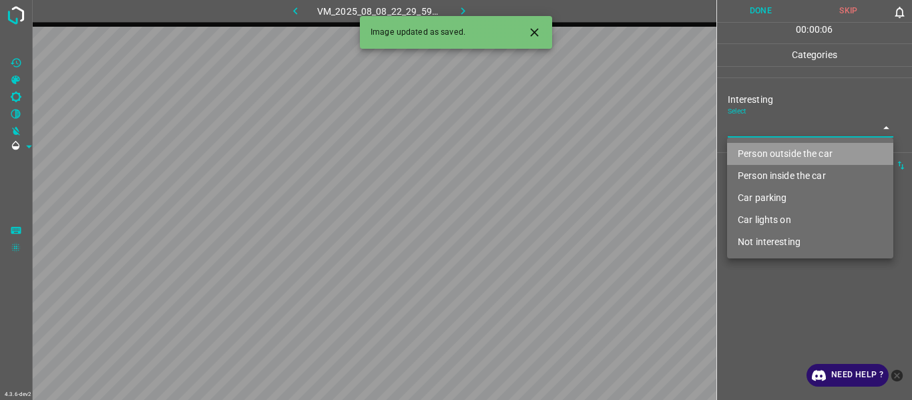
drag, startPoint x: 766, startPoint y: 148, endPoint x: 767, endPoint y: 157, distance: 9.4
click at [767, 152] on li "Person outside the car" at bounding box center [810, 154] width 166 height 22
type input "Person outside the car"
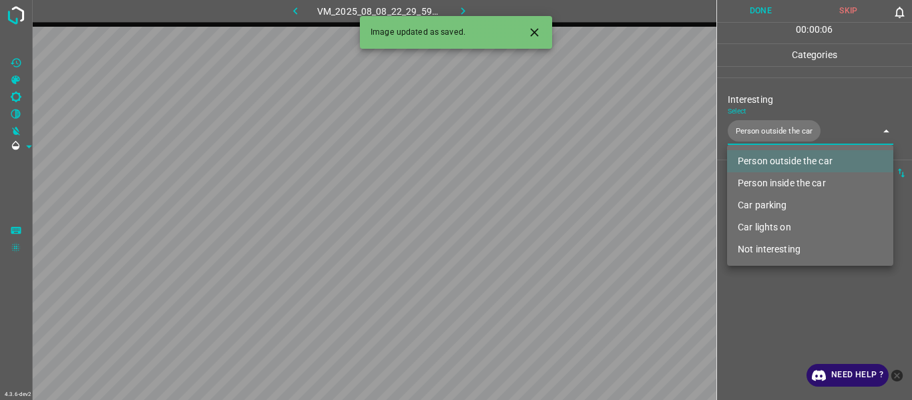
click at [794, 292] on div at bounding box center [456, 200] width 912 height 400
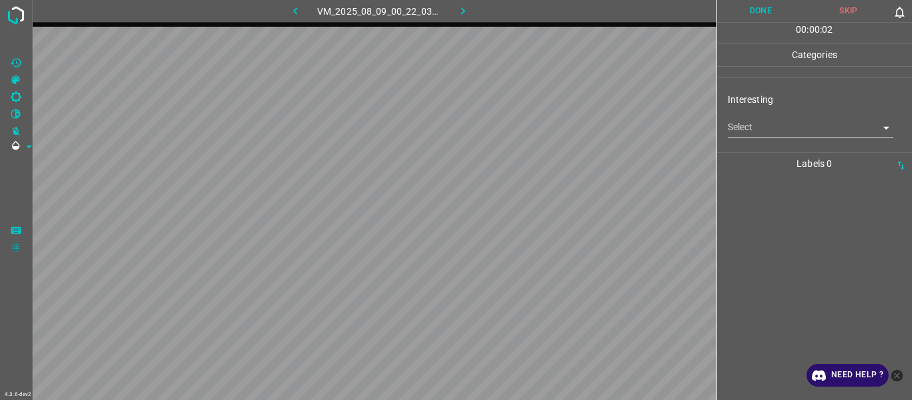
click at [741, 129] on body "4.3.6-dev2 VM_2025_08_09_00_22_03_381_00.gif Done Skip 0 00 : 00 : 02 Categorie…" at bounding box center [456, 200] width 912 height 400
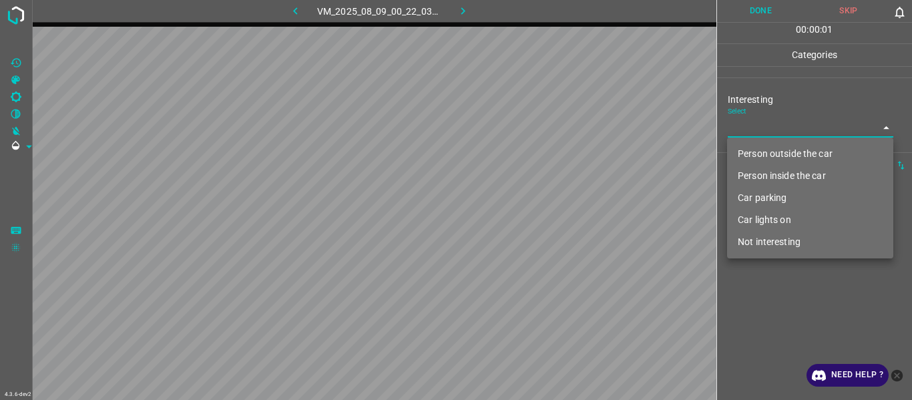
click at [753, 154] on li "Person outside the car" at bounding box center [810, 154] width 166 height 22
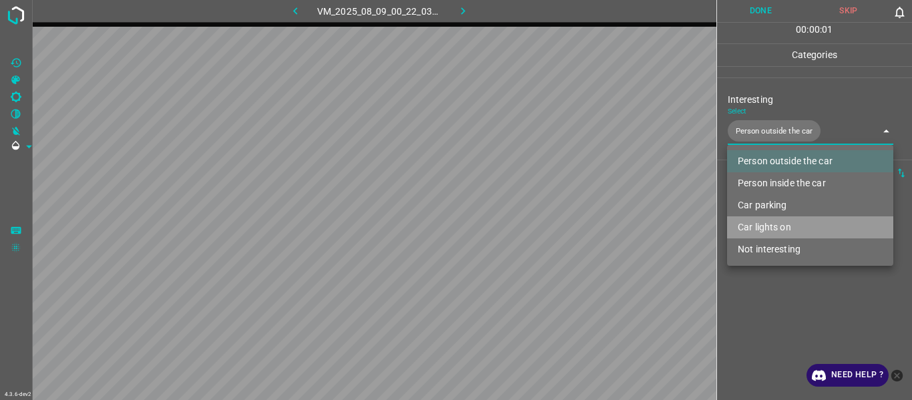
click at [763, 224] on li "Car lights on" at bounding box center [810, 227] width 166 height 22
type input "Person outside the car,Car lights on"
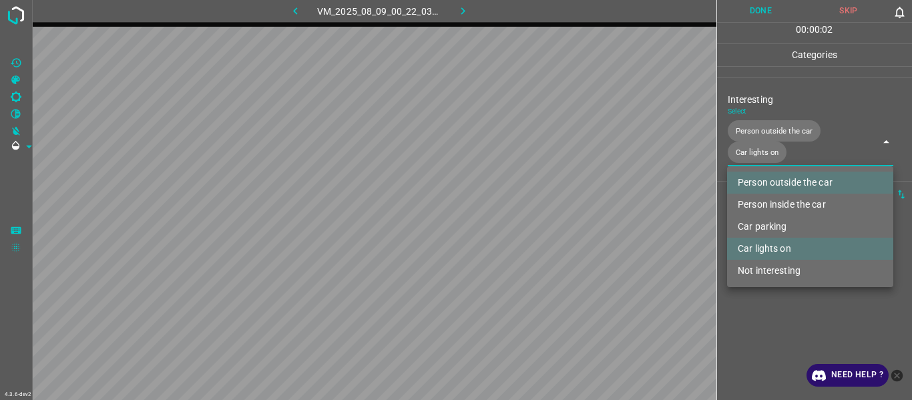
click at [766, 305] on div at bounding box center [456, 200] width 912 height 400
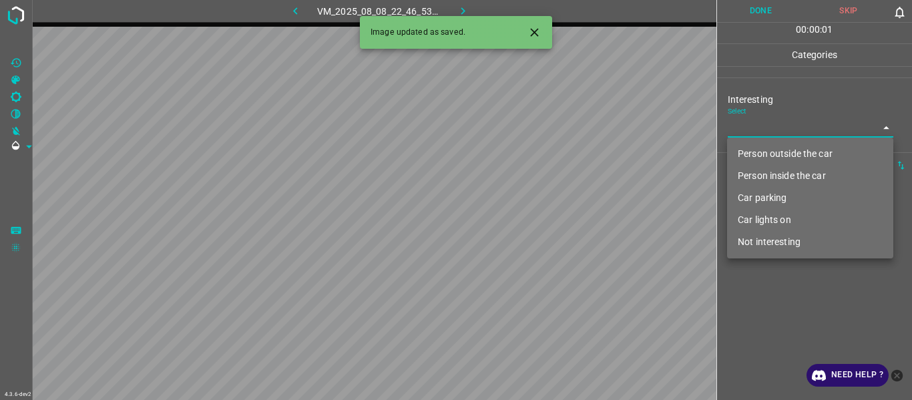
click at [754, 125] on body "4.3.6-dev2 VM_2025_08_08_22_46_53_371_00.gif Done Skip 0 00 : 00 : 01 Categorie…" at bounding box center [456, 200] width 912 height 400
click at [753, 154] on li "Person outside the car" at bounding box center [810, 154] width 166 height 22
type input "Person outside the car"
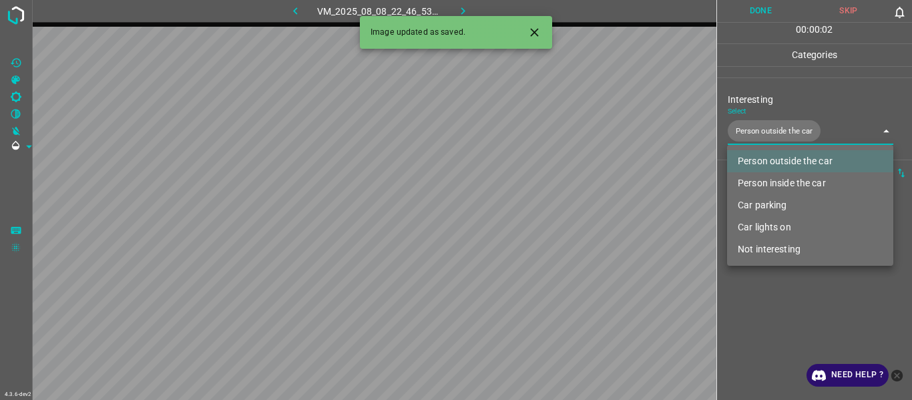
click at [769, 316] on div at bounding box center [456, 200] width 912 height 400
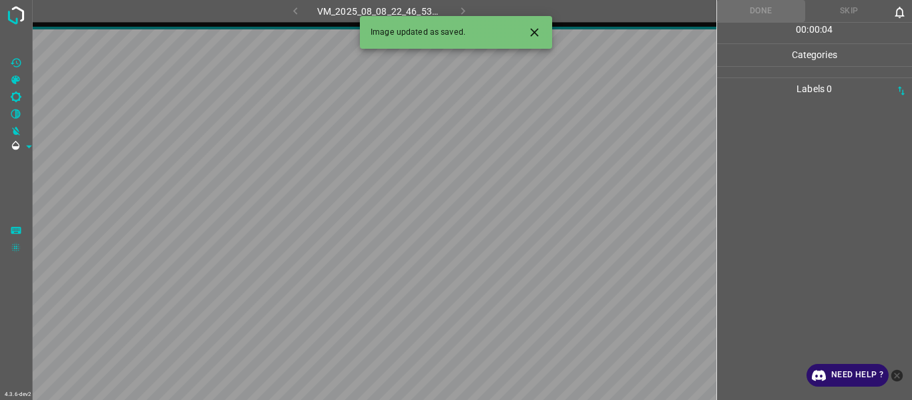
click at [536, 33] on icon "Close" at bounding box center [535, 32] width 14 height 14
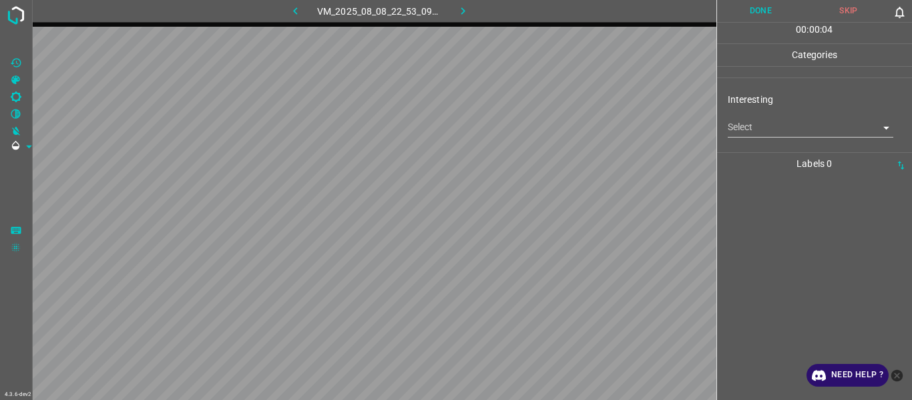
click at [759, 133] on body "4.3.6-dev2 VM_2025_08_08_22_53_09_016_09.gif Done Skip 0 00 : 00 : 04 Categorie…" at bounding box center [456, 200] width 912 height 400
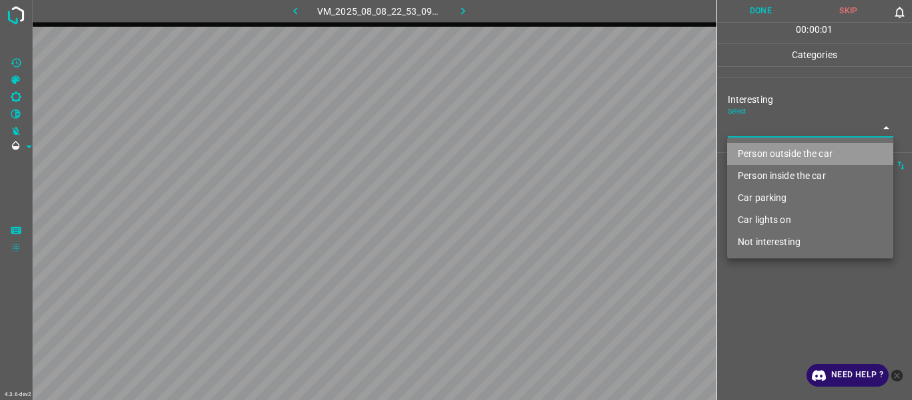
drag, startPoint x: 759, startPoint y: 154, endPoint x: 757, endPoint y: 264, distance: 109.5
click at [755, 154] on li "Person outside the car" at bounding box center [810, 154] width 166 height 22
type input "Person outside the car"
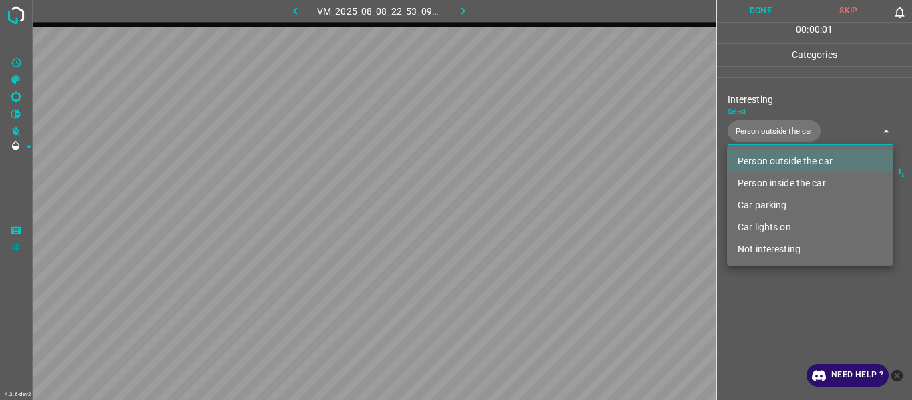
click at [767, 306] on div at bounding box center [456, 200] width 912 height 400
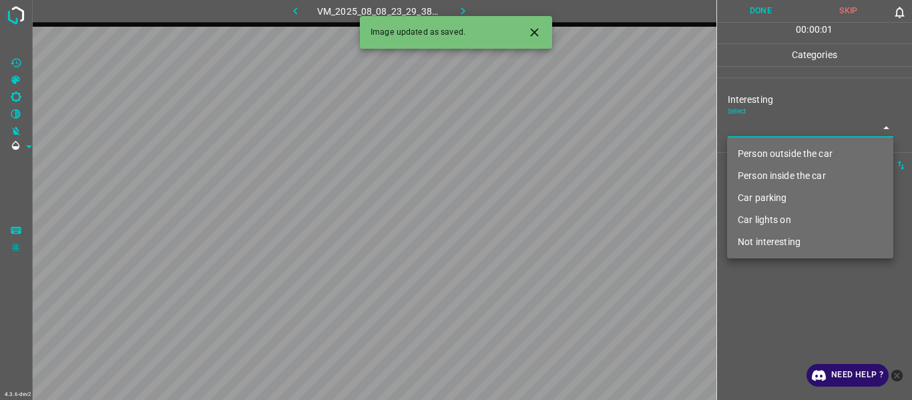
click at [757, 126] on body "4.3.6-dev2 VM_2025_08_08_23_29_38_820_07.gif Done Skip 0 00 : 00 : 01 Categorie…" at bounding box center [456, 200] width 912 height 400
drag, startPoint x: 769, startPoint y: 170, endPoint x: 779, endPoint y: 217, distance: 47.9
click at [770, 173] on li "Person inside the car" at bounding box center [810, 176] width 166 height 22
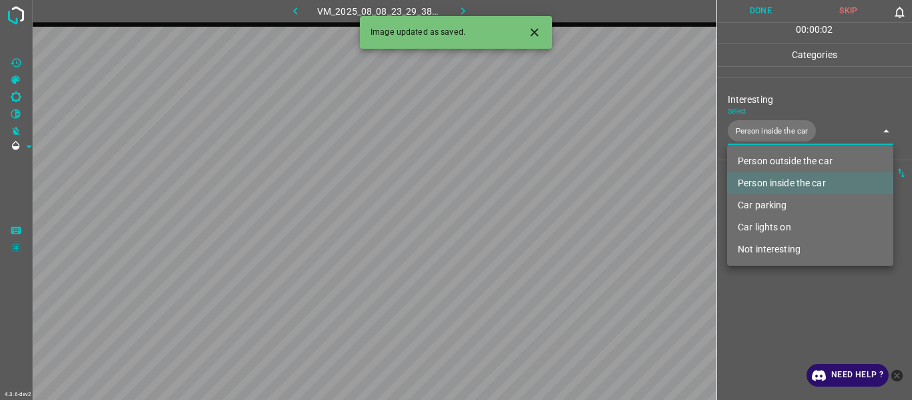
click at [782, 229] on li "Car lights on" at bounding box center [810, 227] width 166 height 22
type input "Person inside the car,Car lights on"
click at [781, 333] on div at bounding box center [456, 200] width 912 height 400
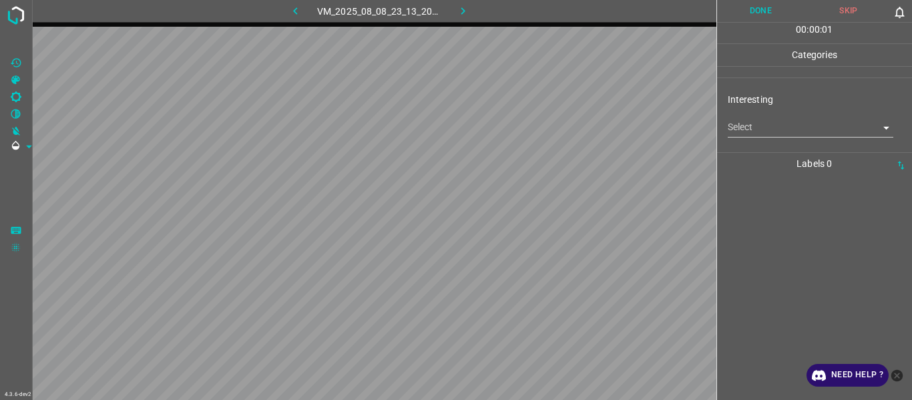
click at [742, 128] on body "4.3.6-dev2 VM_2025_08_08_23_13_20_788_00.gif Done Skip 0 00 : 00 : 01 Categorie…" at bounding box center [456, 200] width 912 height 400
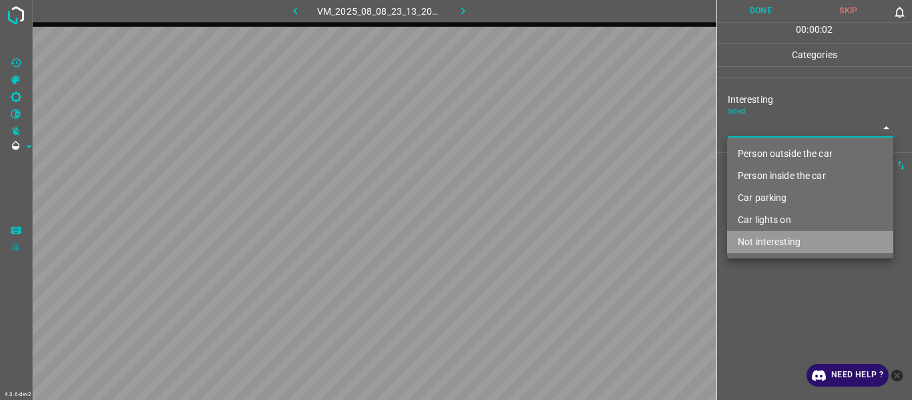
click at [763, 244] on li "Not interesting" at bounding box center [810, 242] width 166 height 22
type input "Not interesting"
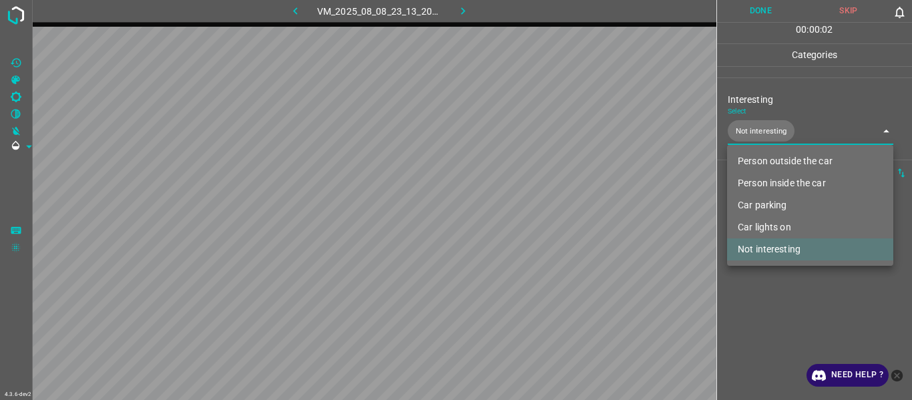
click at [771, 321] on div at bounding box center [456, 200] width 912 height 400
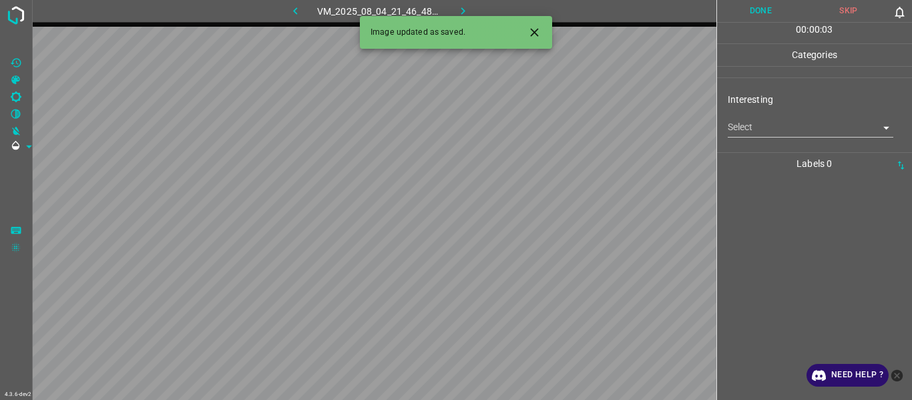
click at [750, 132] on body "4.3.6-dev2 VM_2025_08_04_21_46_48_178_01.gif Done Skip 0 00 : 00 : 03 Categorie…" at bounding box center [456, 200] width 912 height 400
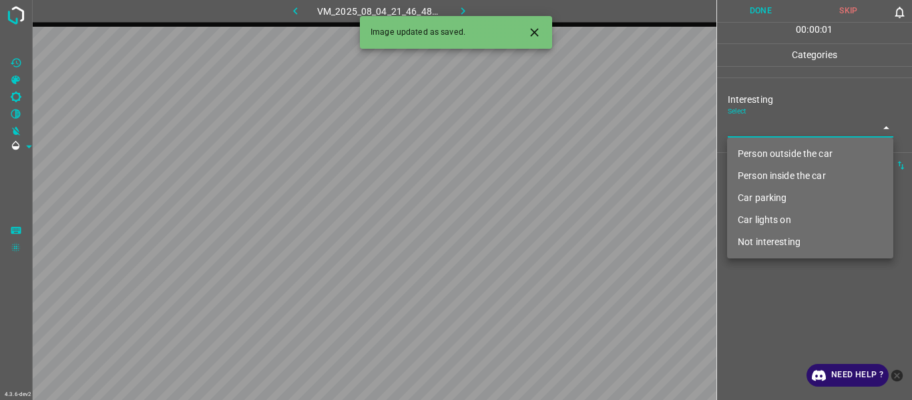
click at [761, 182] on li "Person inside the car" at bounding box center [810, 176] width 166 height 22
type input "Person inside the car"
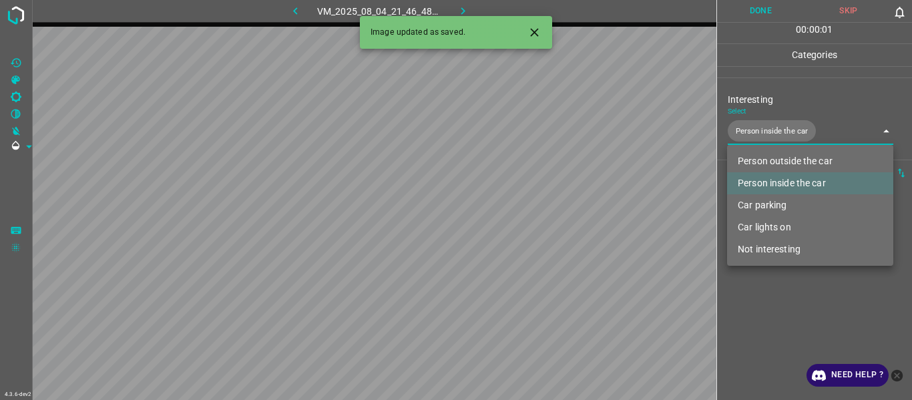
click at [761, 182] on li "Person inside the car" at bounding box center [810, 183] width 166 height 22
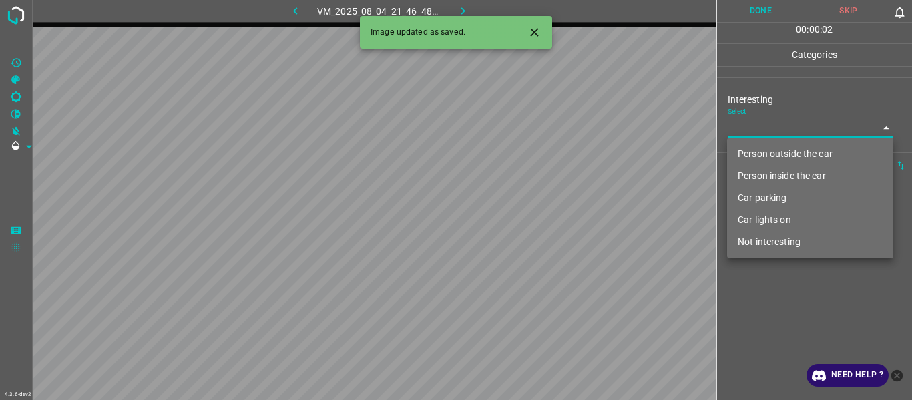
click at [763, 196] on li "Car parking" at bounding box center [810, 198] width 166 height 22
type input "Car parking"
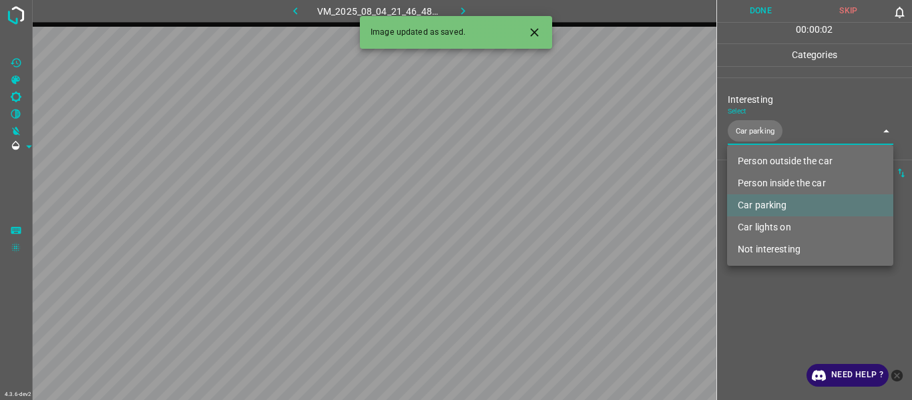
click at [774, 306] on div at bounding box center [456, 200] width 912 height 400
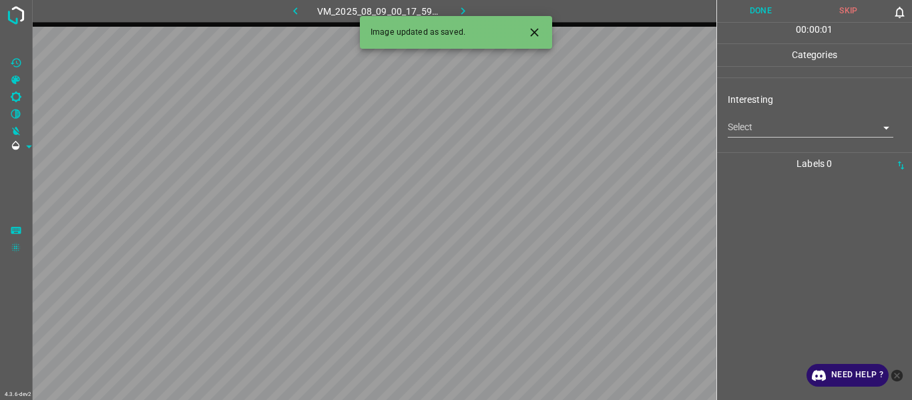
click at [745, 124] on body "4.3.6-dev2 VM_2025_08_09_00_17_59_971_00.gif Done Skip 0 00 : 00 : 01 Categorie…" at bounding box center [456, 200] width 912 height 400
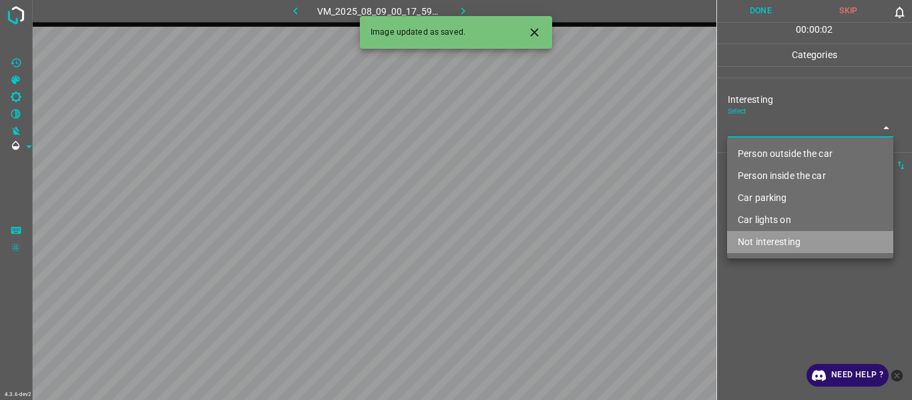
click at [762, 237] on li "Not interesting" at bounding box center [810, 242] width 166 height 22
type input "Not interesting"
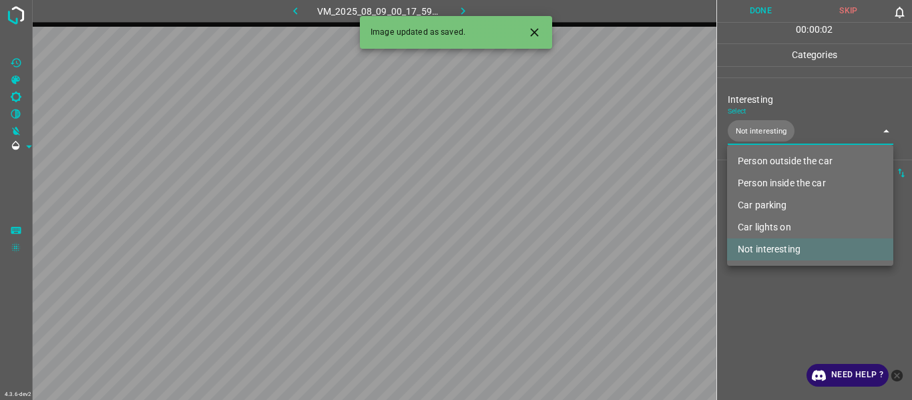
click at [770, 301] on div at bounding box center [456, 200] width 912 height 400
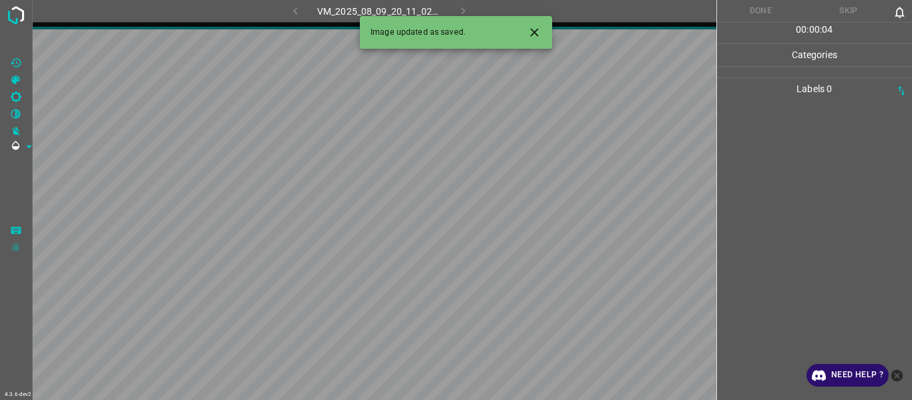
click at [540, 34] on icon "Close" at bounding box center [535, 32] width 14 height 14
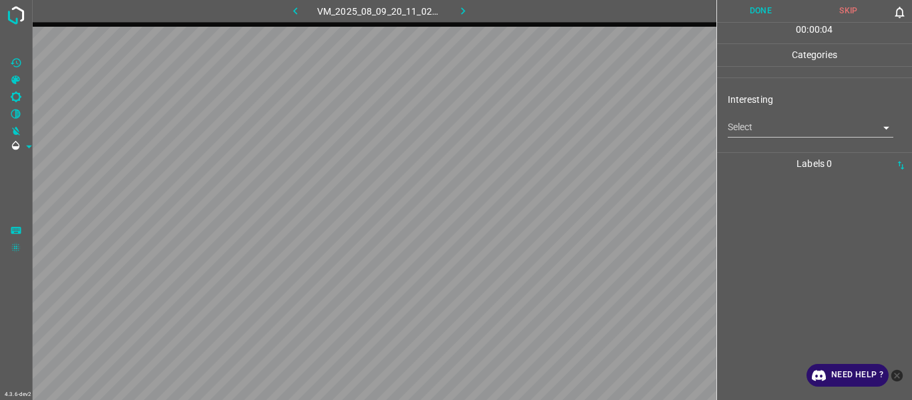
drag, startPoint x: 735, startPoint y: 117, endPoint x: 749, endPoint y: 145, distance: 31.1
click at [735, 120] on div "Select ​" at bounding box center [811, 122] width 166 height 30
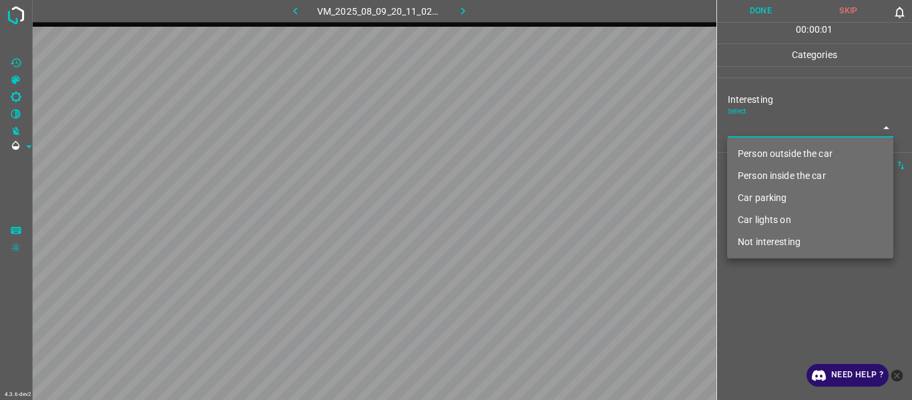
click at [754, 128] on body "4.3.6-dev2 VM_2025_08_09_20_11_02_371_01.gif Done Skip 0 00 : 00 : 01 Categorie…" at bounding box center [456, 200] width 912 height 400
click at [762, 201] on li "Car parking" at bounding box center [810, 198] width 166 height 22
type input "Car parking"
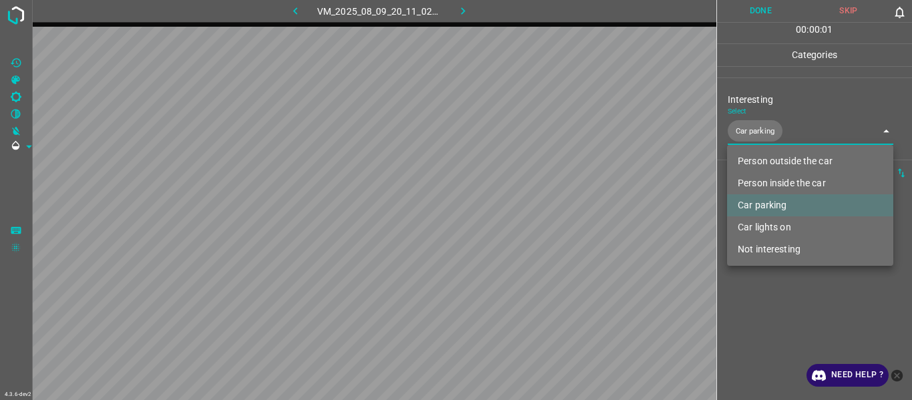
click at [762, 309] on div at bounding box center [456, 200] width 912 height 400
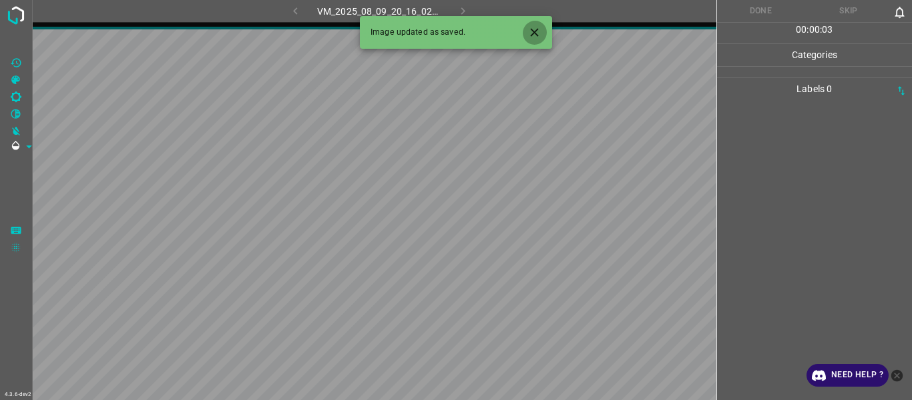
click at [536, 35] on icon "Close" at bounding box center [535, 32] width 14 height 14
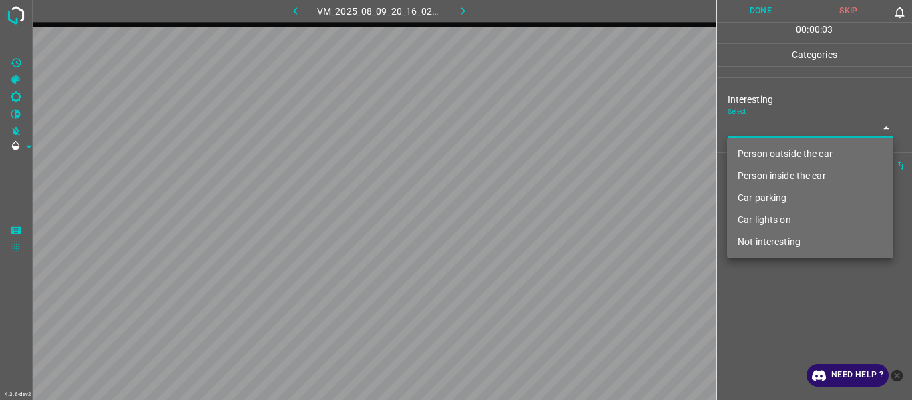
click at [751, 129] on body "4.3.6-dev2 VM_2025_08_09_20_16_02_355_01.gif Done Skip 0 00 : 00 : 03 Categorie…" at bounding box center [456, 200] width 912 height 400
drag, startPoint x: 761, startPoint y: 148, endPoint x: 777, endPoint y: 217, distance: 71.3
click at [761, 152] on li "Person outside the car" at bounding box center [810, 154] width 166 height 22
type input "Person outside the car"
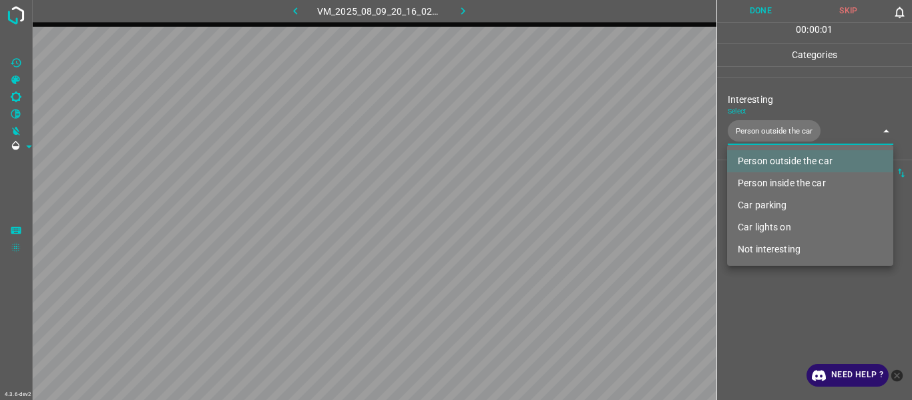
click at [793, 316] on div at bounding box center [456, 200] width 912 height 400
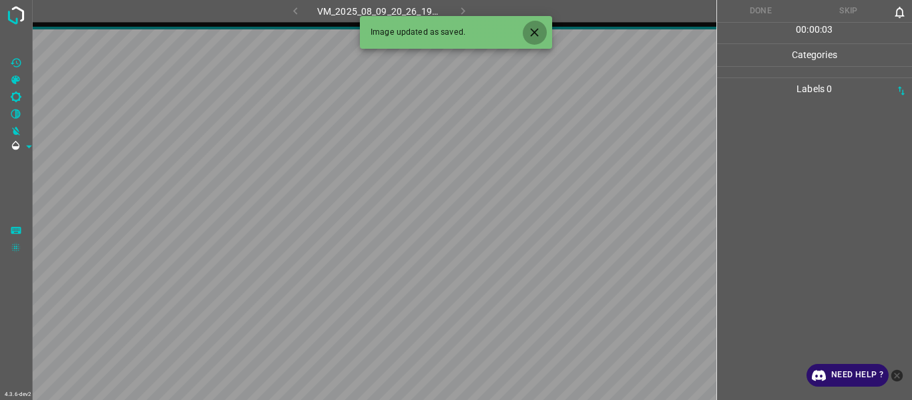
click at [535, 27] on icon "Close" at bounding box center [535, 32] width 14 height 14
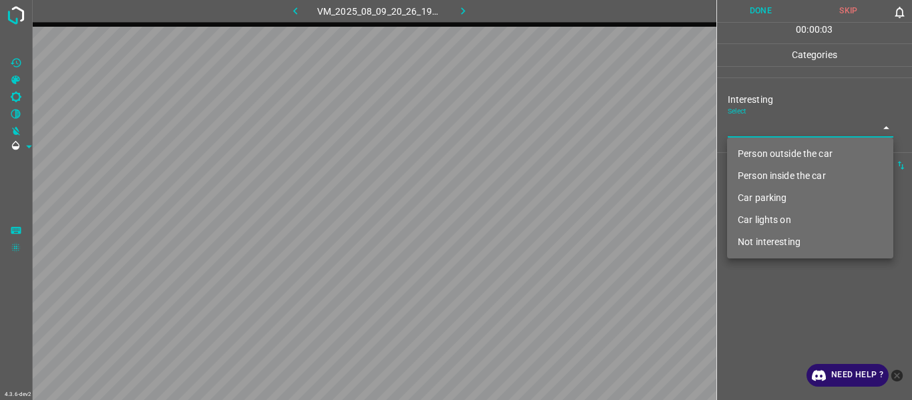
drag, startPoint x: 757, startPoint y: 125, endPoint x: 765, endPoint y: 168, distance: 43.5
click at [759, 126] on body "4.3.6-dev2 VM_2025_08_09_20_26_19_613_06.gif Done Skip 0 00 : 00 : 03 Categorie…" at bounding box center [456, 200] width 912 height 400
click at [763, 194] on li "Car parking" at bounding box center [810, 198] width 166 height 22
type input "Car parking"
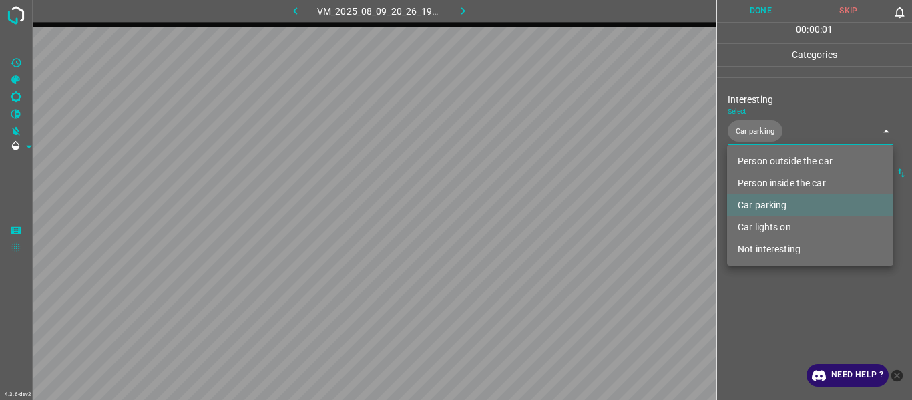
click at [778, 305] on div at bounding box center [456, 200] width 912 height 400
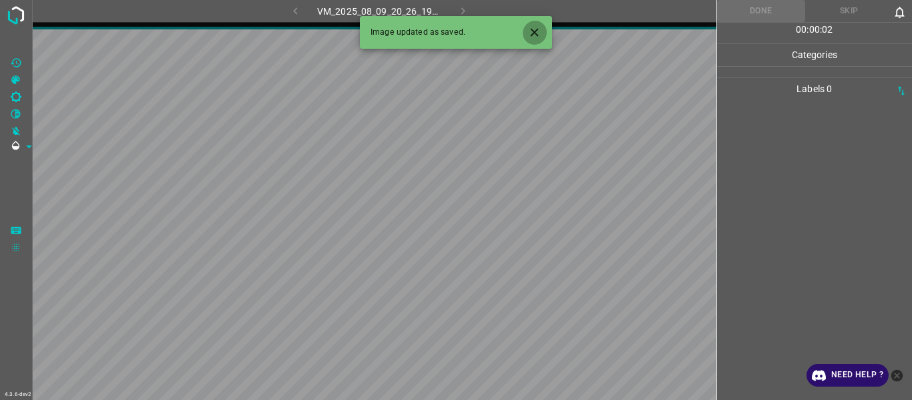
drag, startPoint x: 540, startPoint y: 31, endPoint x: 547, endPoint y: 46, distance: 16.1
click at [536, 33] on icon "Close" at bounding box center [535, 32] width 14 height 14
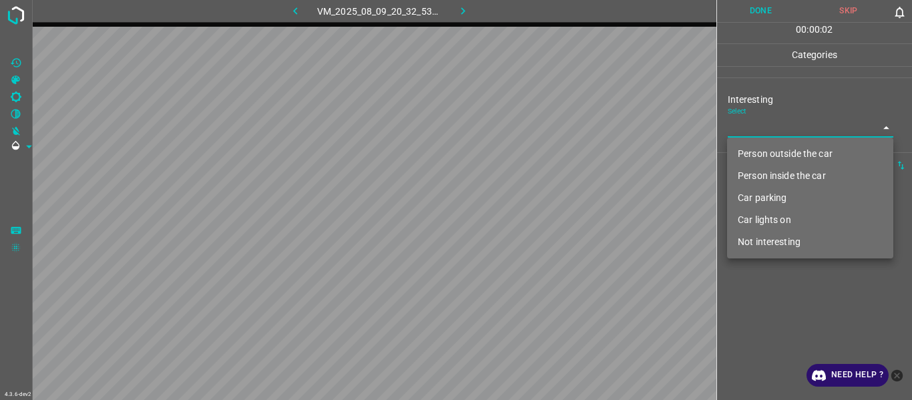
click at [761, 121] on body "4.3.6-dev2 VM_2025_08_09_20_32_53_469_06.gif Done Skip 0 00 : 00 : 02 Categorie…" at bounding box center [456, 200] width 912 height 400
drag, startPoint x: 762, startPoint y: 152, endPoint x: 775, endPoint y: 260, distance: 109.0
click at [762, 153] on li "Person outside the car" at bounding box center [810, 154] width 166 height 22
type input "Person outside the car"
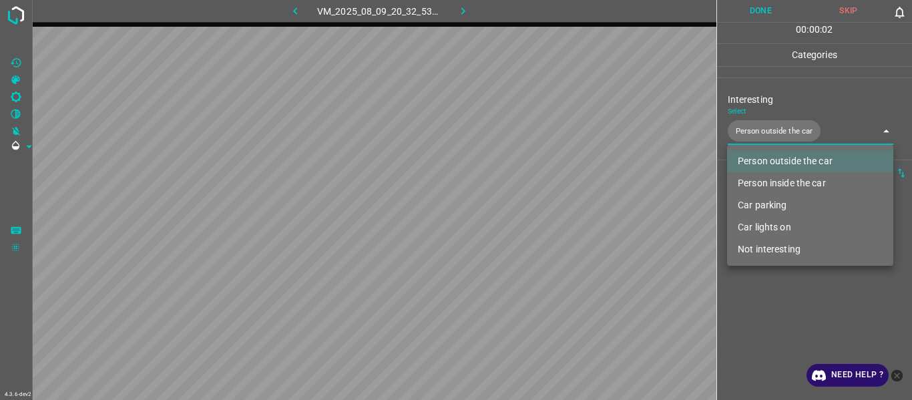
click at [774, 320] on div at bounding box center [456, 200] width 912 height 400
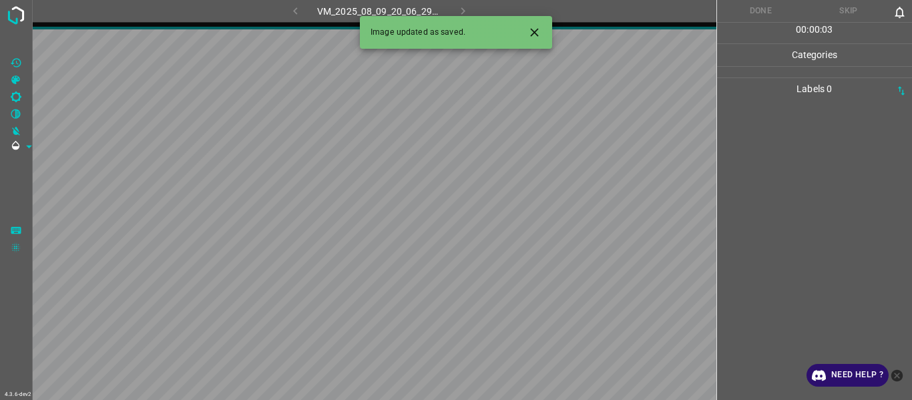
click at [540, 33] on icon "Close" at bounding box center [535, 32] width 14 height 14
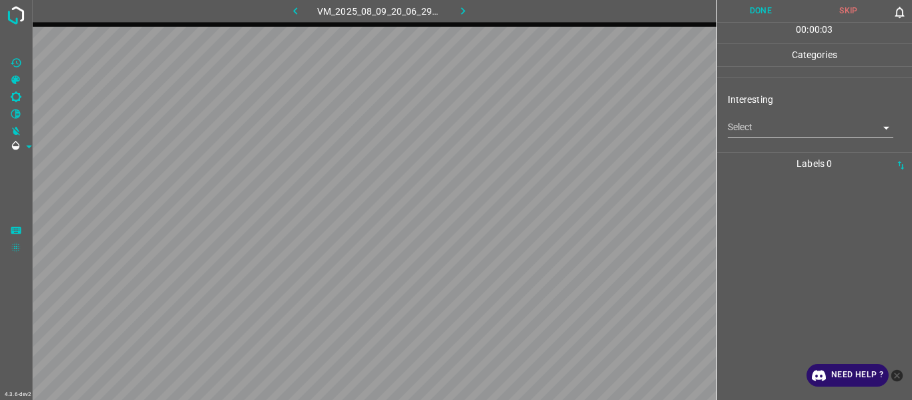
click at [767, 129] on body "4.3.6-dev2 VM_2025_08_09_20_06_29_634_10.gif Done Skip 0 00 : 00 : 03 Categorie…" at bounding box center [456, 200] width 912 height 400
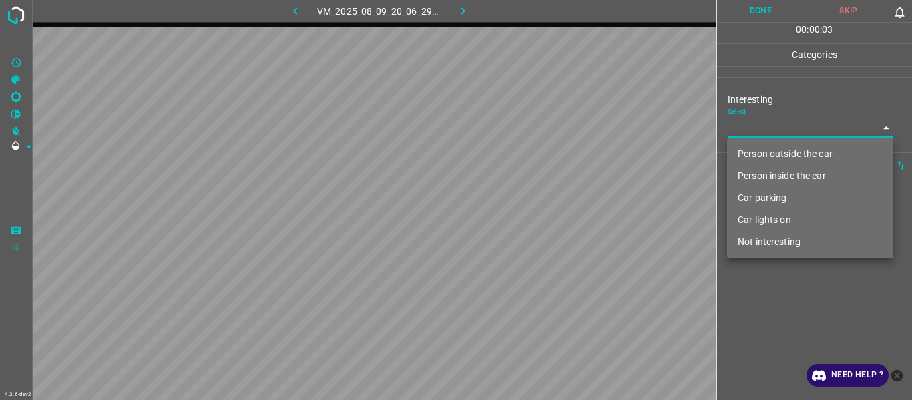
click at [773, 161] on li "Person outside the car" at bounding box center [810, 154] width 166 height 22
type input "Person outside the car"
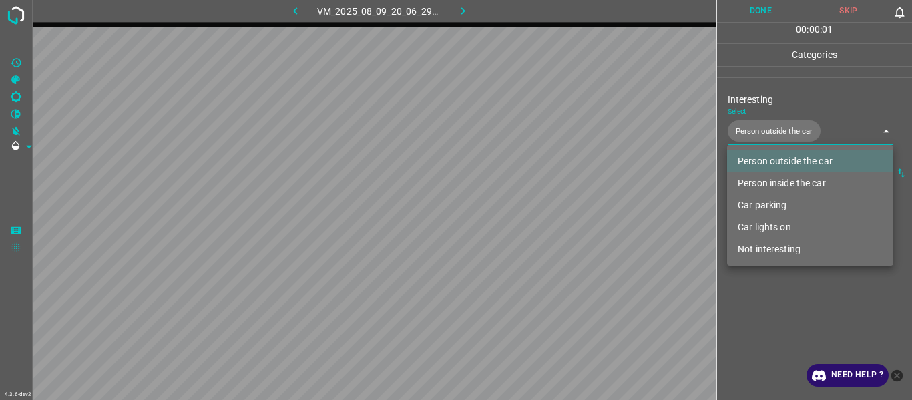
click at [779, 298] on div at bounding box center [456, 200] width 912 height 400
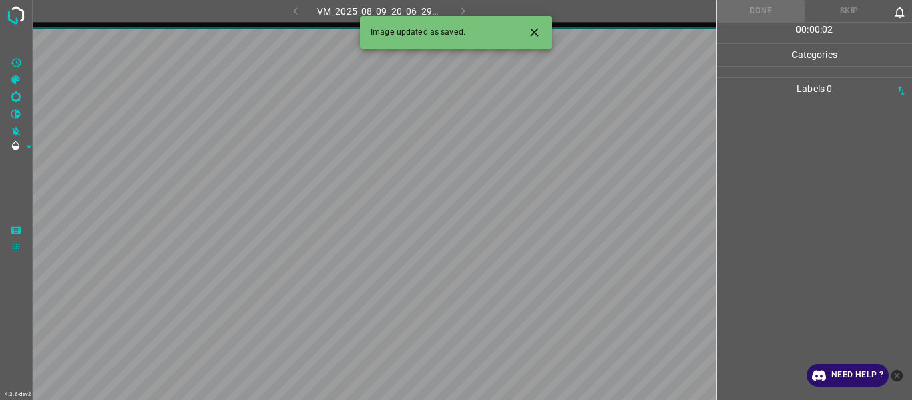
click at [532, 27] on icon "Close" at bounding box center [535, 32] width 14 height 14
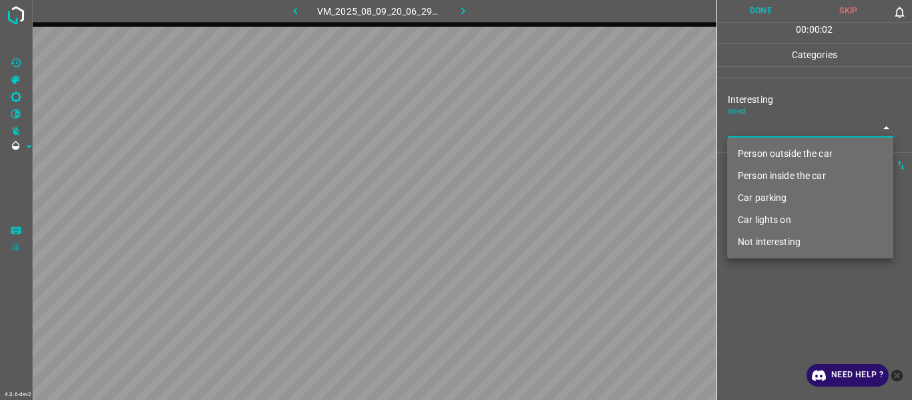
drag, startPoint x: 769, startPoint y: 122, endPoint x: 770, endPoint y: 144, distance: 21.4
click at [769, 124] on body "4.3.6-dev2 VM_2025_08_09_20_06_29_634_09.gif Done Skip 0 00 : 00 : 02 Categorie…" at bounding box center [456, 200] width 912 height 400
click at [770, 144] on li "Person outside the car" at bounding box center [810, 154] width 166 height 22
type input "Person outside the car"
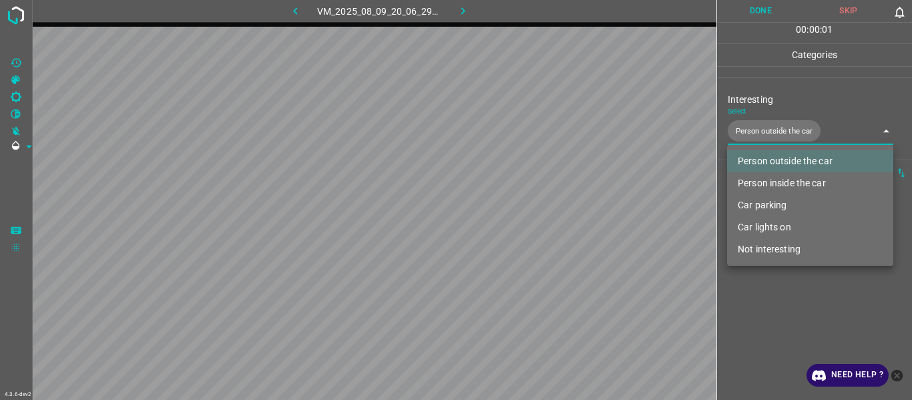
click at [787, 309] on div at bounding box center [456, 200] width 912 height 400
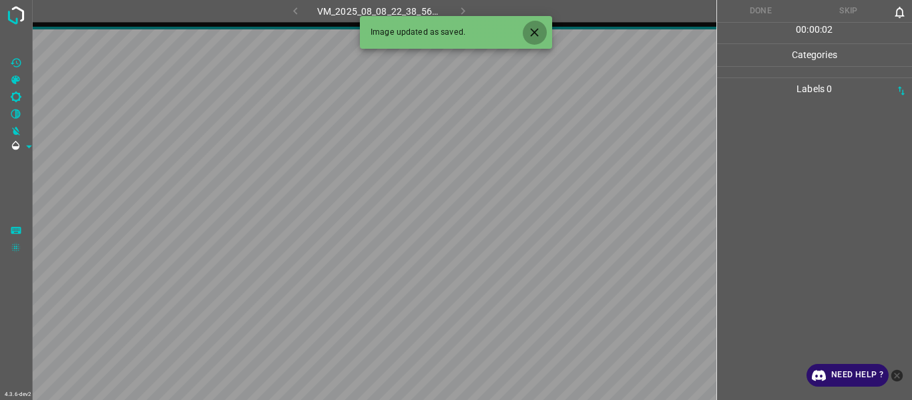
click at [538, 26] on icon "Close" at bounding box center [535, 32] width 14 height 14
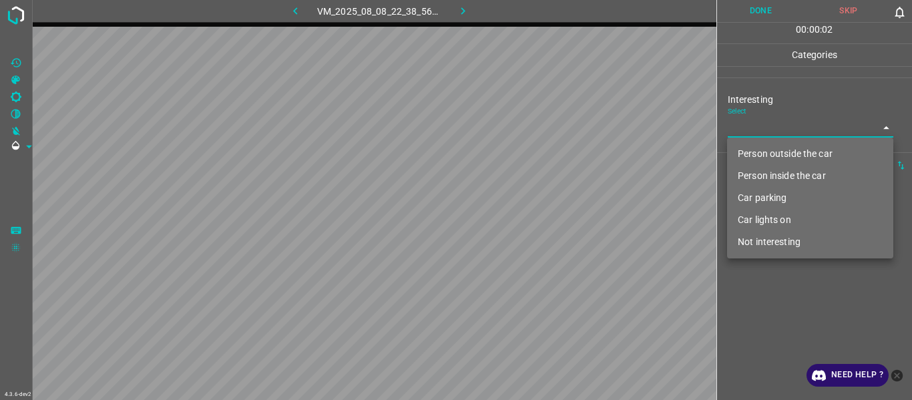
click at [741, 128] on body "4.3.6-dev2 VM_2025_08_08_22_38_56_405_00.gif Done Skip 0 00 : 00 : 02 Categorie…" at bounding box center [456, 200] width 912 height 400
click at [762, 154] on li "Person outside the car" at bounding box center [810, 154] width 166 height 22
type input "Person outside the car"
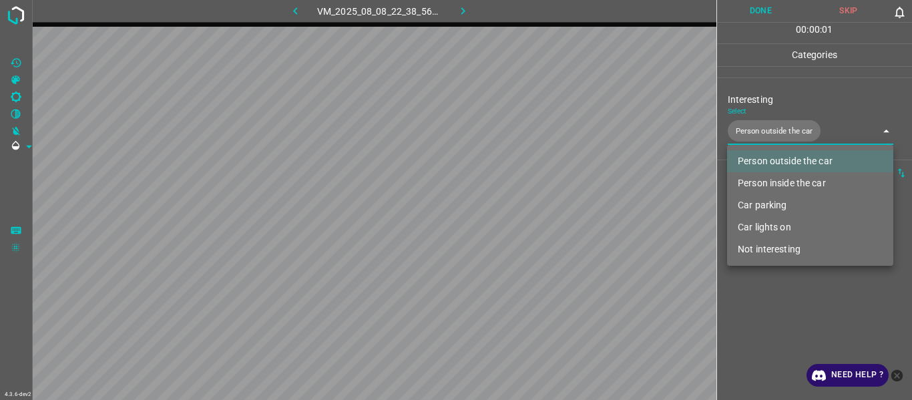
click at [778, 309] on div at bounding box center [456, 200] width 912 height 400
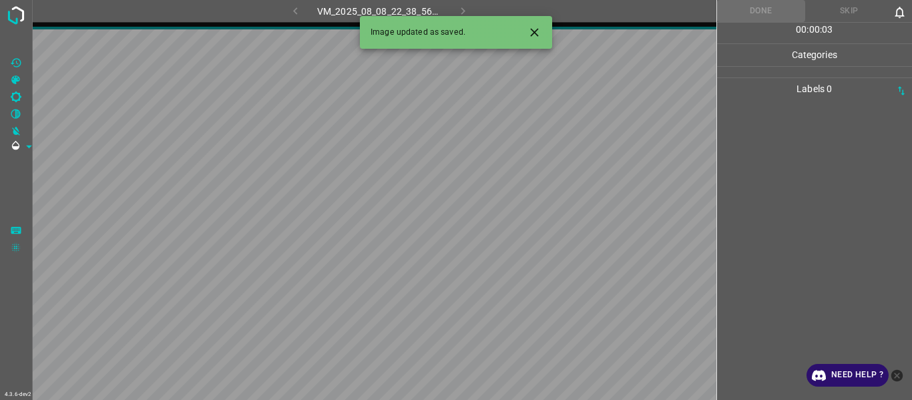
click at [532, 33] on icon "Close" at bounding box center [535, 32] width 14 height 14
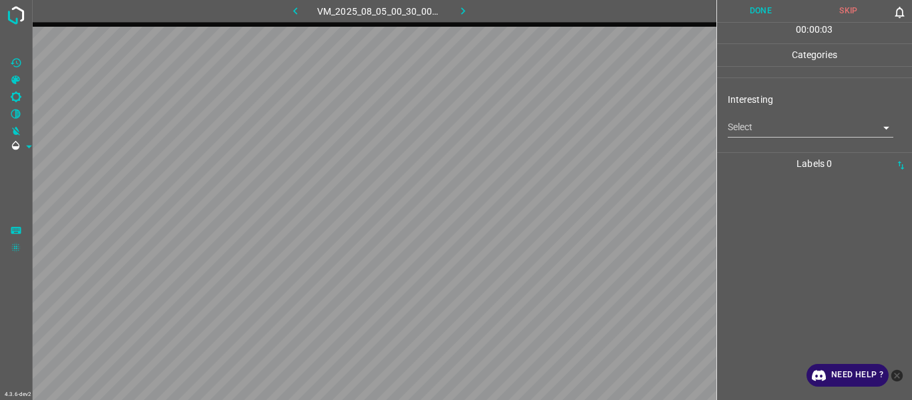
click at [761, 133] on body "4.3.6-dev2 VM_2025_08_05_00_30_00_380_01.gif Done Skip 0 00 : 00 : 03 Categorie…" at bounding box center [456, 200] width 912 height 400
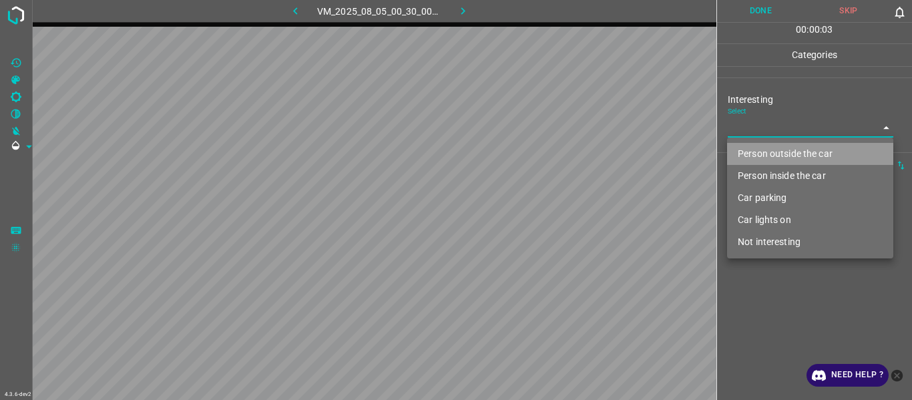
drag, startPoint x: 763, startPoint y: 148, endPoint x: 774, endPoint y: 278, distance: 131.3
click at [763, 153] on li "Person outside the car" at bounding box center [810, 154] width 166 height 22
type input "Person outside the car"
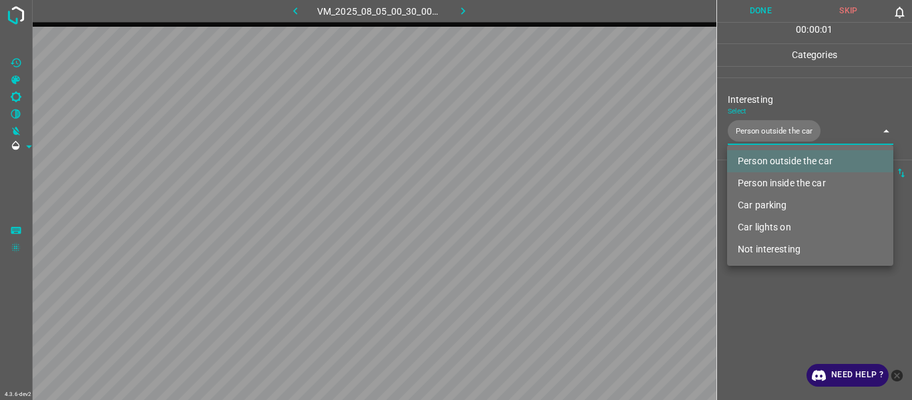
click at [775, 304] on div at bounding box center [456, 200] width 912 height 400
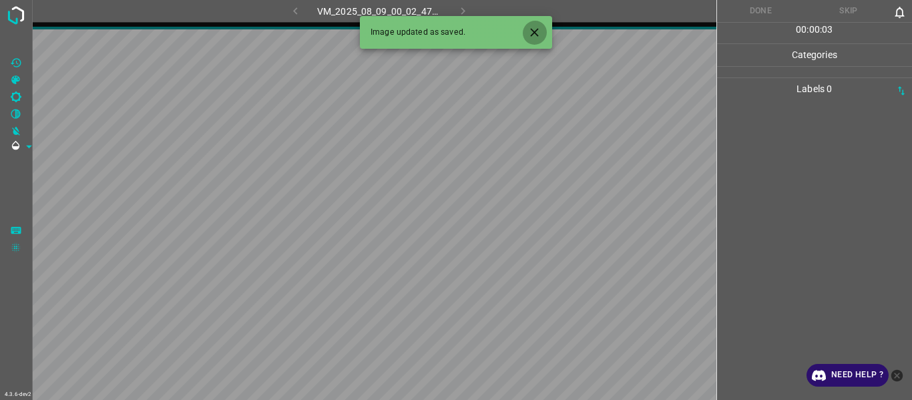
click at [531, 22] on button "Close" at bounding box center [534, 32] width 25 height 25
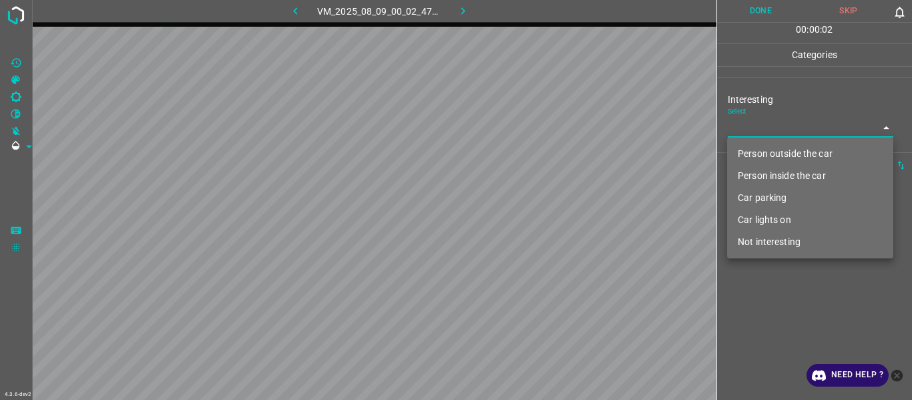
click at [765, 121] on body "4.3.6-dev2 VM_2025_08_09_00_02_47_640_03.gif Done Skip 0 00 : 00 : 02 Categorie…" at bounding box center [456, 200] width 912 height 400
click at [769, 149] on li "Person outside the car" at bounding box center [810, 154] width 166 height 22
type input "Person outside the car"
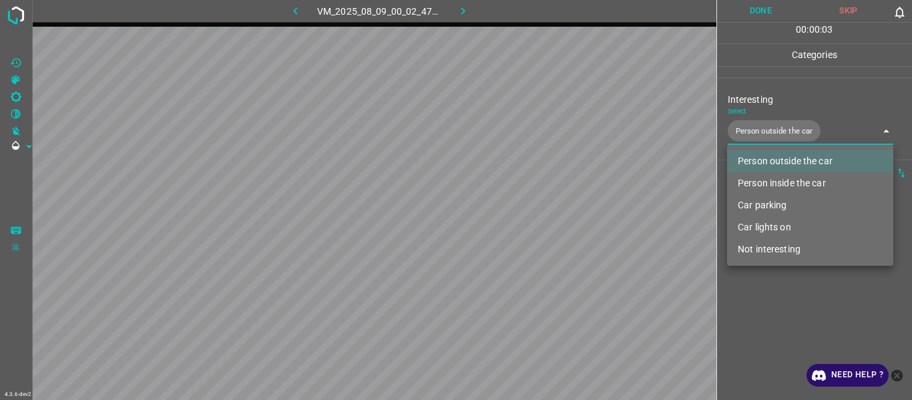
click at [770, 292] on div at bounding box center [456, 200] width 912 height 400
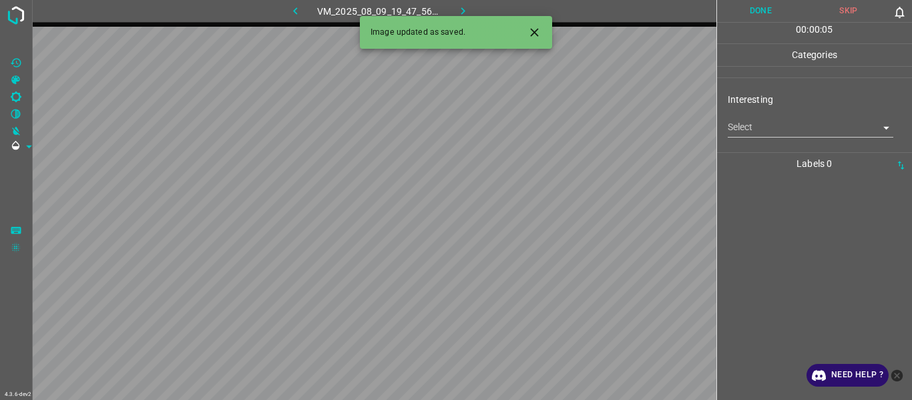
click at [538, 22] on button "Close" at bounding box center [534, 32] width 25 height 25
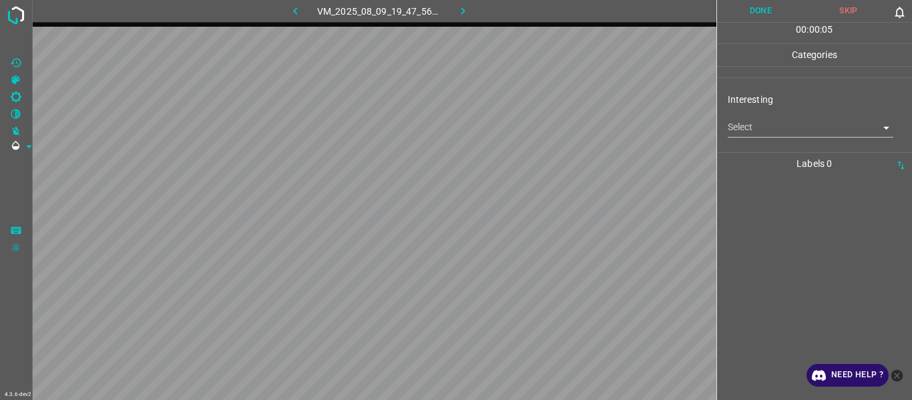
click at [762, 130] on body "4.3.6-dev2 VM_2025_08_09_19_47_56_992_06.gif Done Skip 0 00 : 00 : 05 Categorie…" at bounding box center [456, 200] width 912 height 400
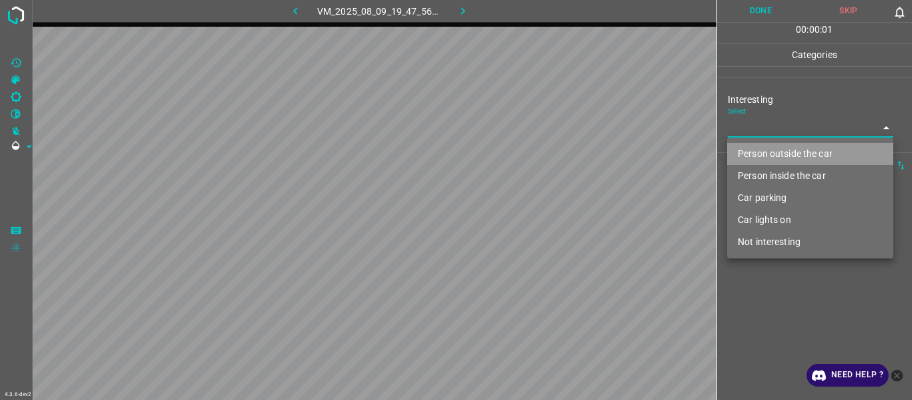
click at [774, 158] on li "Person outside the car" at bounding box center [810, 154] width 166 height 22
type input "Person outside the car"
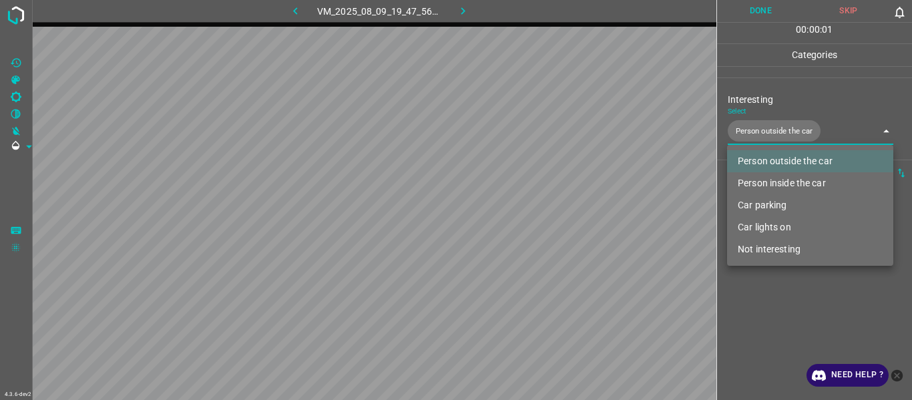
click at [786, 302] on div at bounding box center [456, 200] width 912 height 400
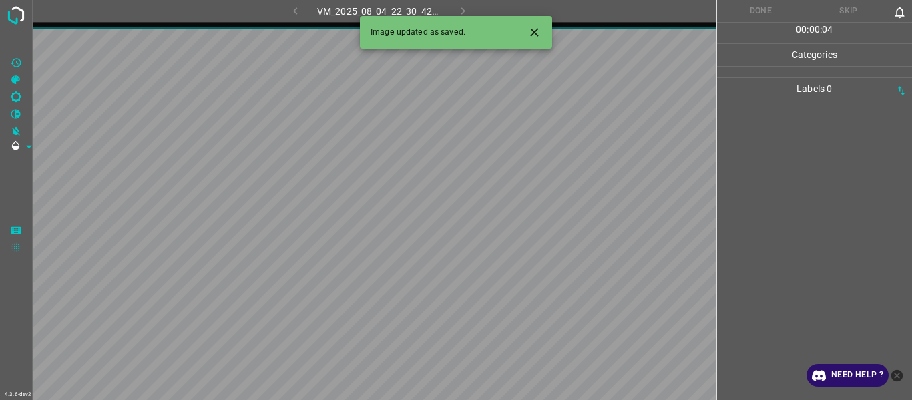
click at [540, 35] on icon "Close" at bounding box center [535, 32] width 14 height 14
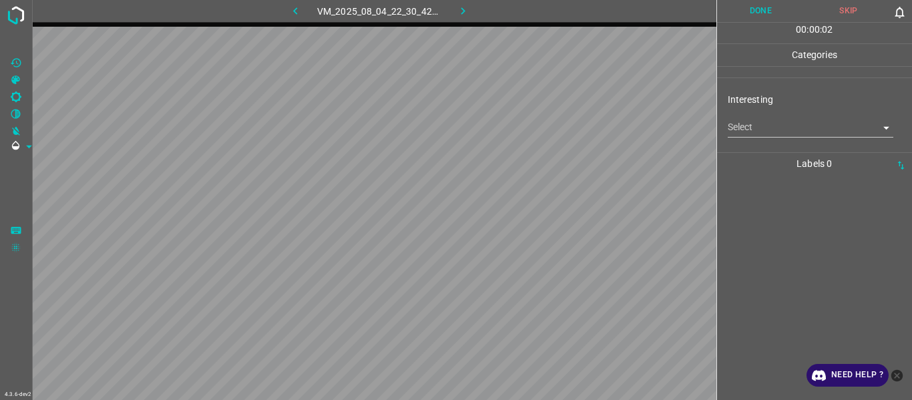
click at [779, 132] on body "4.3.6-dev2 VM_2025_08_04_22_30_42_922_08.gif Done Skip 0 00 : 00 : 02 Categorie…" at bounding box center [456, 200] width 912 height 400
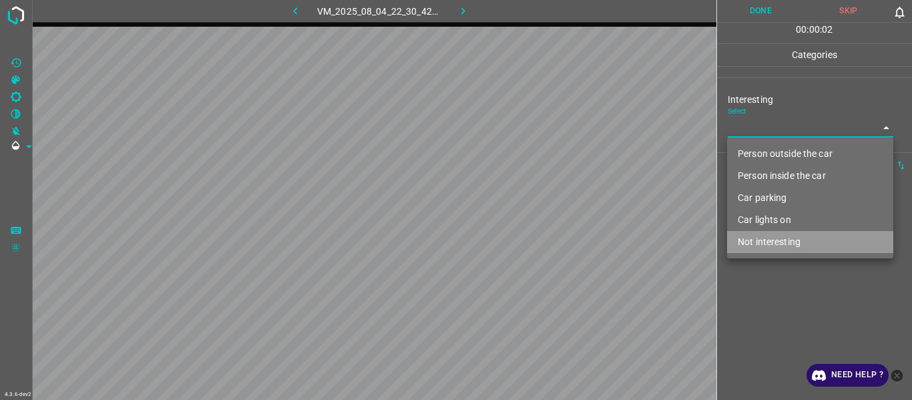
click at [786, 241] on li "Not interesting" at bounding box center [810, 242] width 166 height 22
type input "Not interesting"
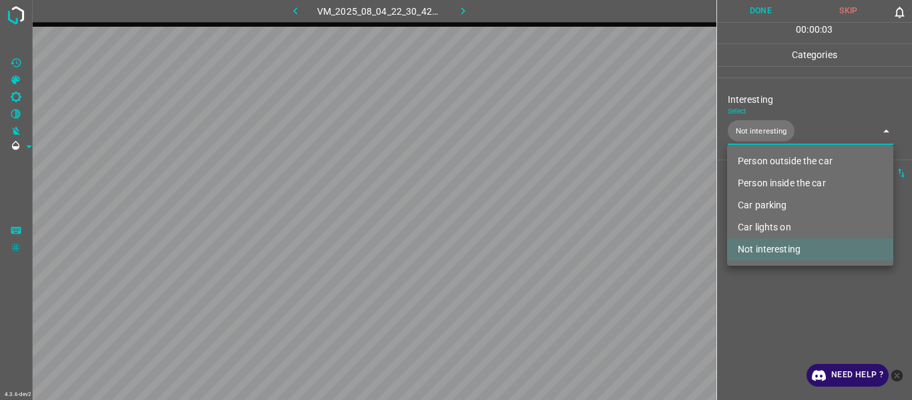
click at [766, 323] on div at bounding box center [456, 200] width 912 height 400
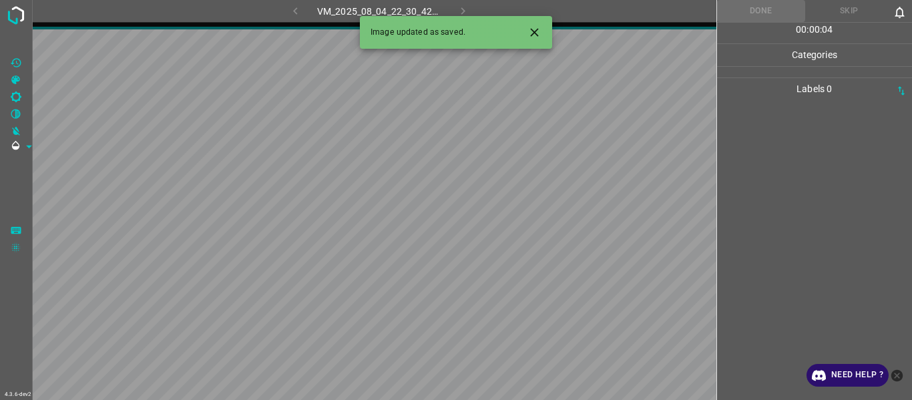
click at [539, 37] on icon "Close" at bounding box center [535, 32] width 14 height 14
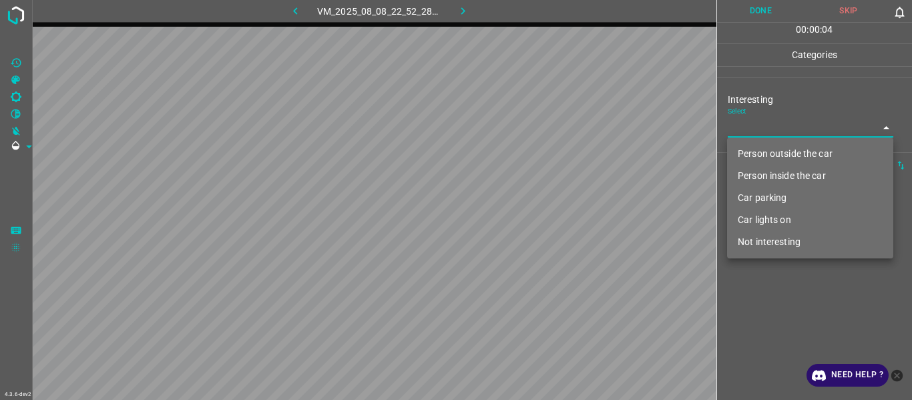
click at [757, 120] on body "4.3.6-dev2 VM_2025_08_08_22_52_28_051_03.gif Done Skip 0 00 : 00 : 04 Categorie…" at bounding box center [456, 200] width 912 height 400
click at [763, 142] on ul "Person outside the car Person inside the car Car parking Car lights on Not inte…" at bounding box center [810, 198] width 166 height 121
click at [763, 156] on li "Person outside the car" at bounding box center [810, 154] width 166 height 22
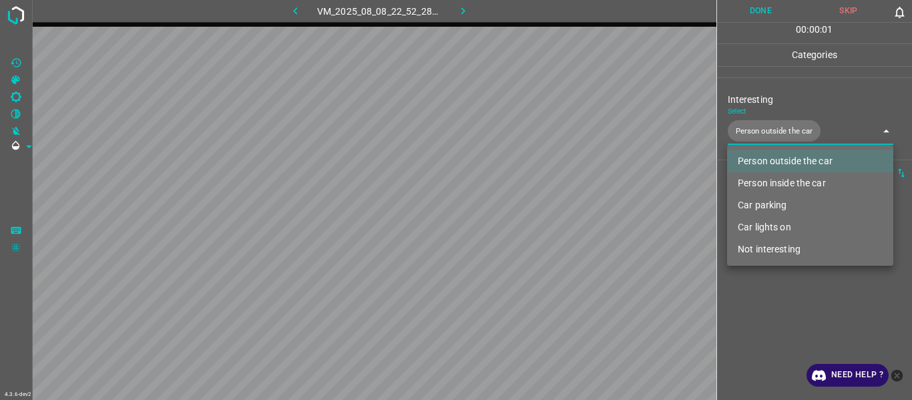
click at [769, 228] on li "Car lights on" at bounding box center [810, 227] width 166 height 22
type input "Person outside the car,Car lights on"
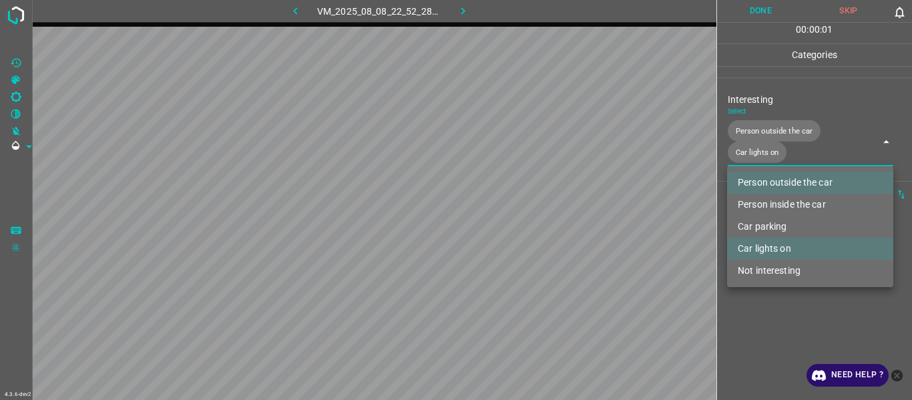
click at [790, 336] on div at bounding box center [456, 200] width 912 height 400
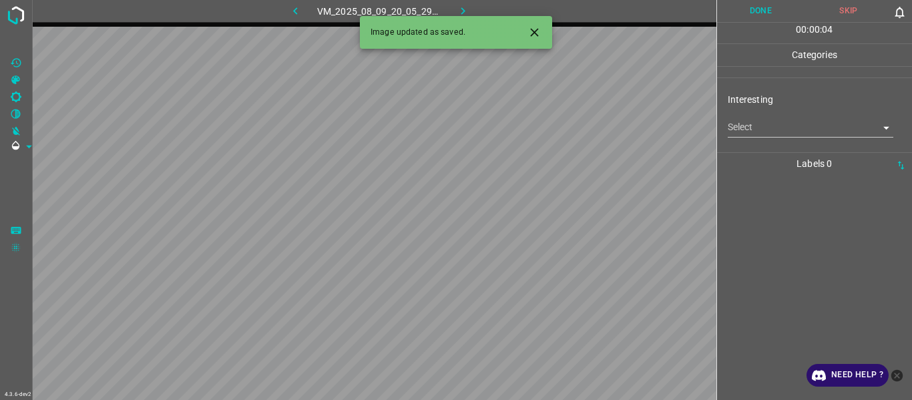
click at [749, 122] on body "4.3.6-dev2 VM_2025_08_09_20_05_29_517_02.gif Done Skip 0 00 : 00 : 04 Categorie…" at bounding box center [456, 200] width 912 height 400
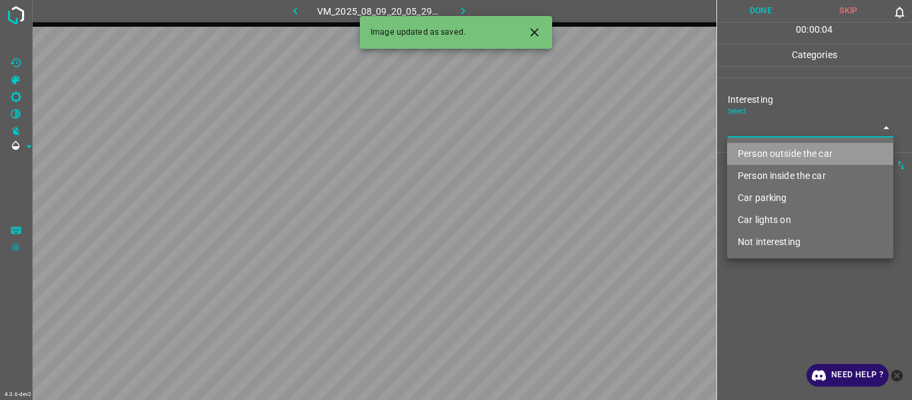
click at [759, 150] on li "Person outside the car" at bounding box center [810, 154] width 166 height 22
type input "Person outside the car"
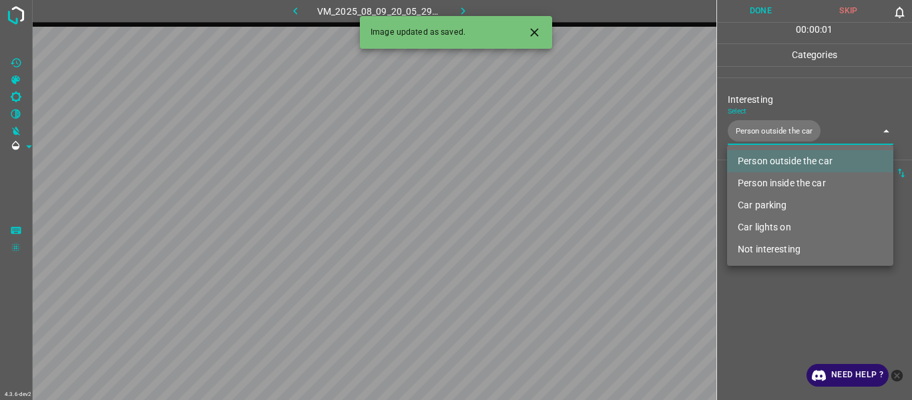
click at [520, 26] on div at bounding box center [528, 32] width 35 height 25
click at [530, 33] on icon "Close" at bounding box center [535, 32] width 14 height 14
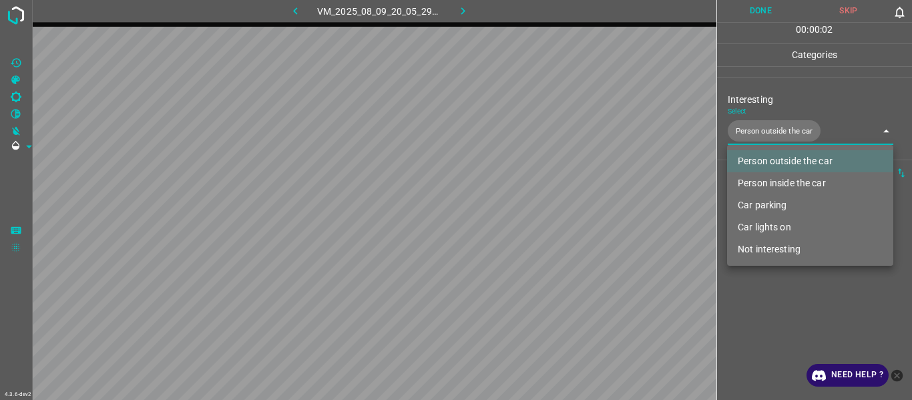
click at [590, 228] on div at bounding box center [456, 200] width 912 height 400
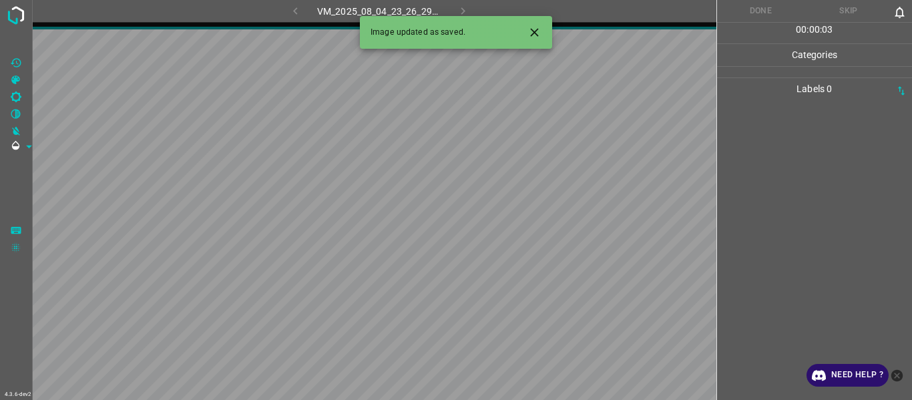
click at [528, 30] on icon "Close" at bounding box center [535, 32] width 14 height 14
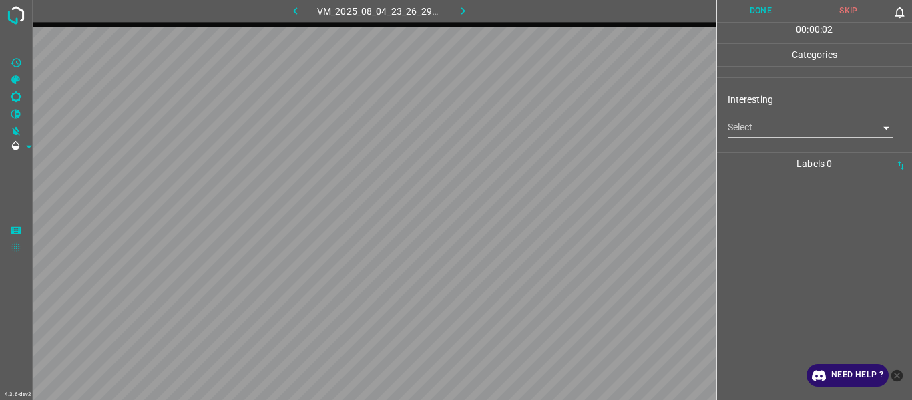
click at [759, 132] on body "4.3.6-dev2 VM_2025_08_04_23_26_29_010_00.gif Done Skip 0 00 : 00 : 02 Categorie…" at bounding box center [456, 200] width 912 height 400
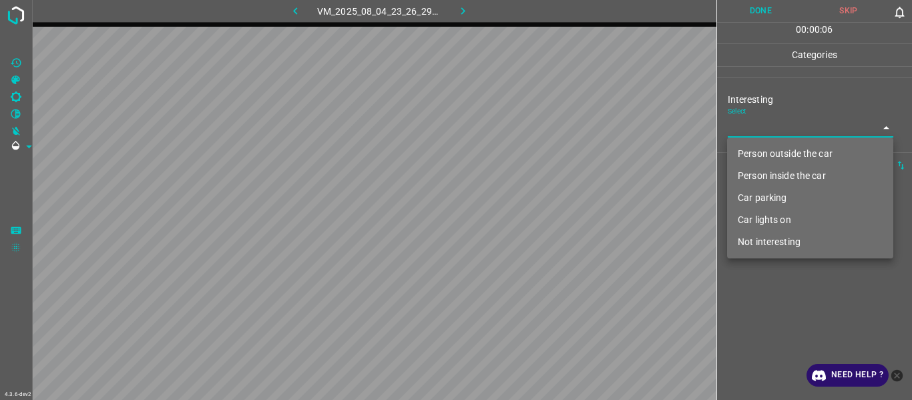
click at [778, 177] on li "Person inside the car" at bounding box center [810, 176] width 166 height 22
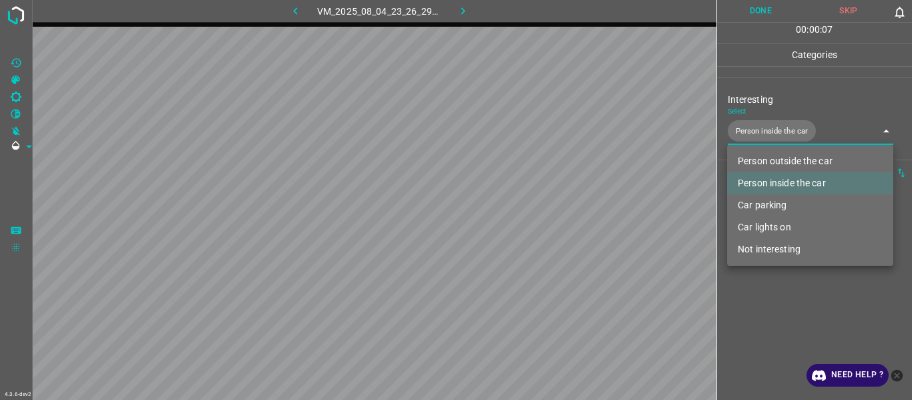
drag, startPoint x: 786, startPoint y: 226, endPoint x: 787, endPoint y: 273, distance: 46.8
click at [786, 228] on li "Car lights on" at bounding box center [810, 227] width 166 height 22
type input "Person inside the car,Car lights on"
click at [789, 331] on div at bounding box center [456, 200] width 912 height 400
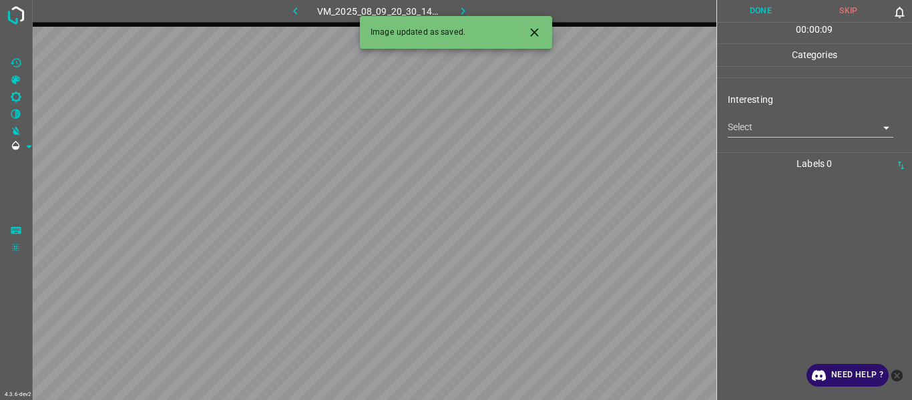
click at [763, 129] on body "4.3.6-dev2 VM_2025_08_09_20_30_14_789_08.gif Done Skip 0 00 : 00 : 09 Categorie…" at bounding box center [456, 200] width 912 height 400
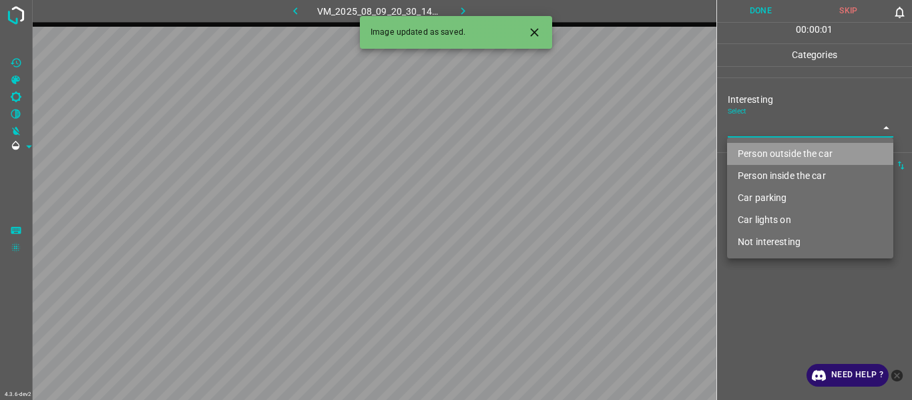
click at [769, 160] on li "Person outside the car" at bounding box center [810, 154] width 166 height 22
type input "Person outside the car"
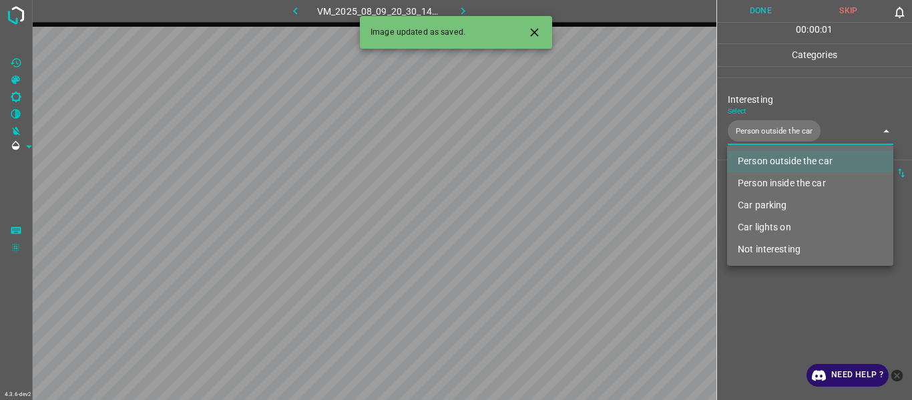
click at [775, 325] on div at bounding box center [456, 200] width 912 height 400
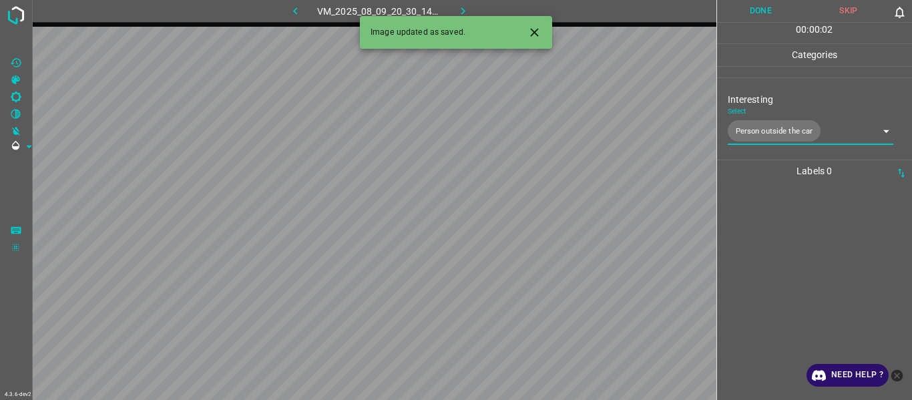
click at [535, 34] on icon "Close" at bounding box center [535, 32] width 14 height 14
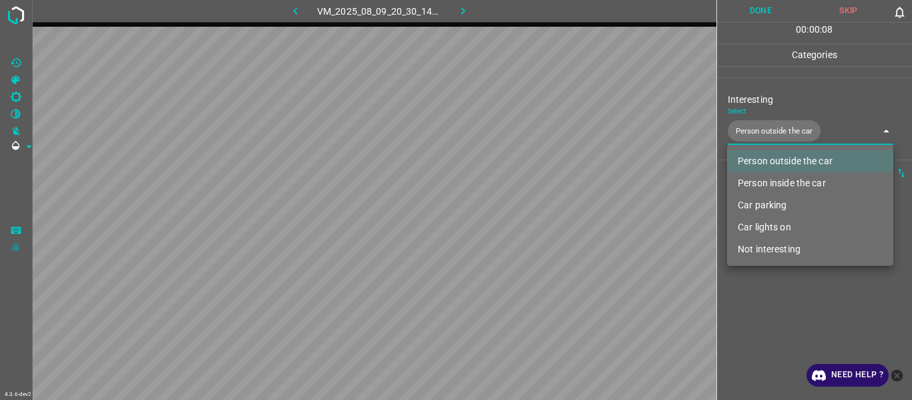
click at [754, 128] on body "4.3.6-dev2 VM_2025_08_09_20_30_14_789_08.gif Done Skip 0 00 : 00 : 08 Categorie…" at bounding box center [456, 200] width 912 height 400
drag, startPoint x: 829, startPoint y: 160, endPoint x: 825, endPoint y: 178, distance: 19.1
click at [829, 162] on li "Person outside the car" at bounding box center [810, 161] width 166 height 22
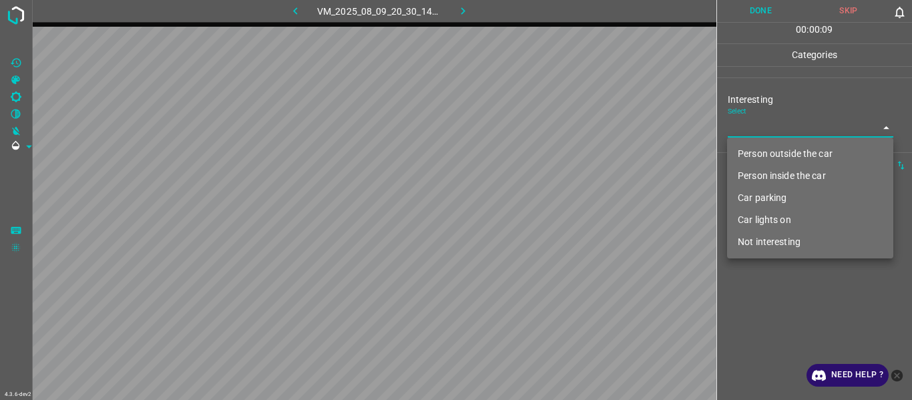
click at [797, 237] on li "Not interesting" at bounding box center [810, 242] width 166 height 22
type input "Not interesting"
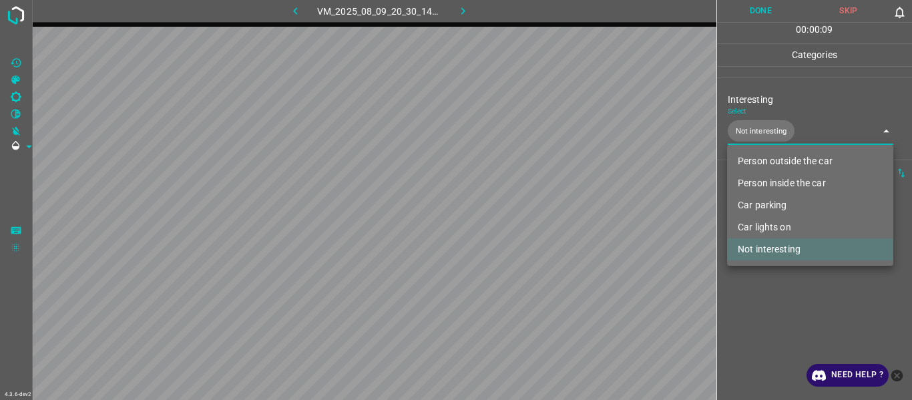
click at [791, 321] on div at bounding box center [456, 200] width 912 height 400
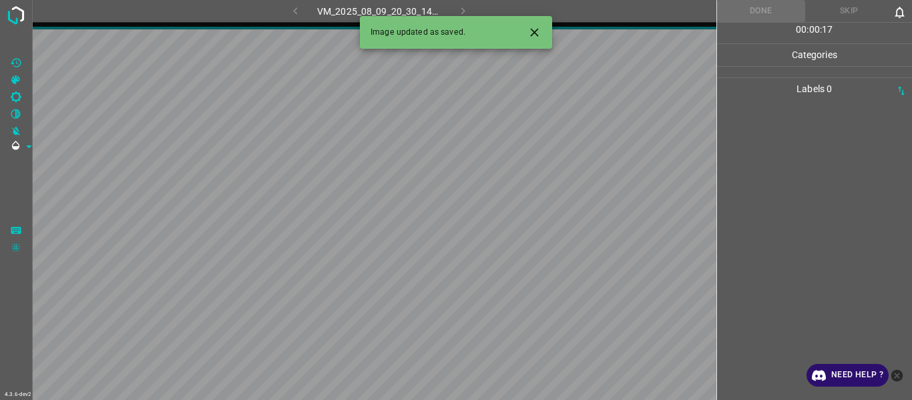
click at [532, 39] on button "Close" at bounding box center [534, 32] width 25 height 25
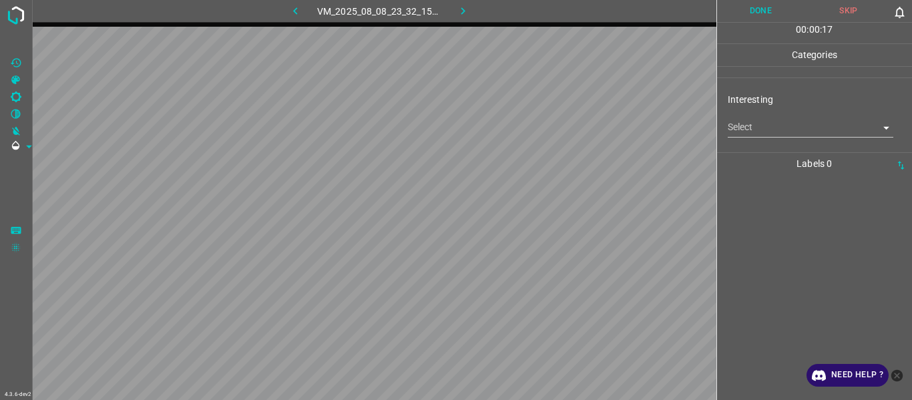
click at [767, 130] on body "4.3.6-dev2 VM_2025_08_08_23_32_15_825_08.gif Done Skip 0 00 : 00 : 17 Categorie…" at bounding box center [456, 200] width 912 height 400
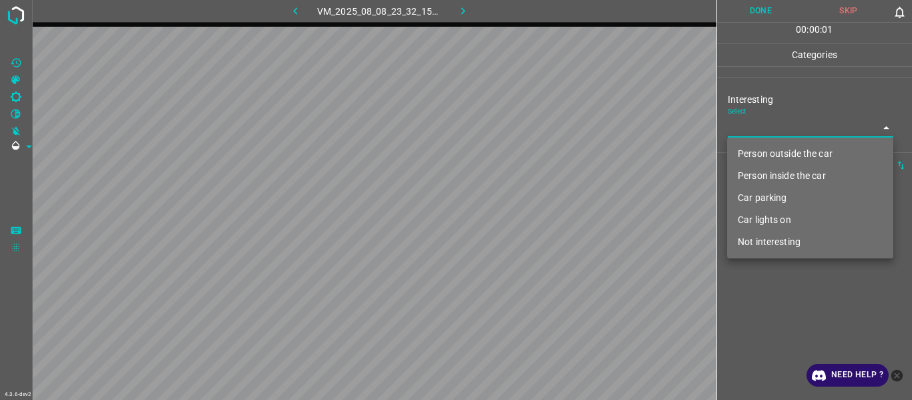
click at [774, 205] on li "Car parking" at bounding box center [810, 198] width 166 height 22
type input "Car parking"
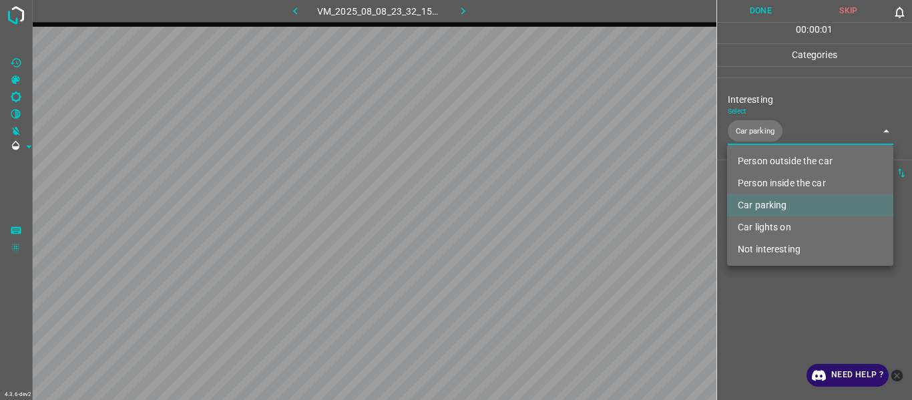
click at [775, 304] on div at bounding box center [456, 200] width 912 height 400
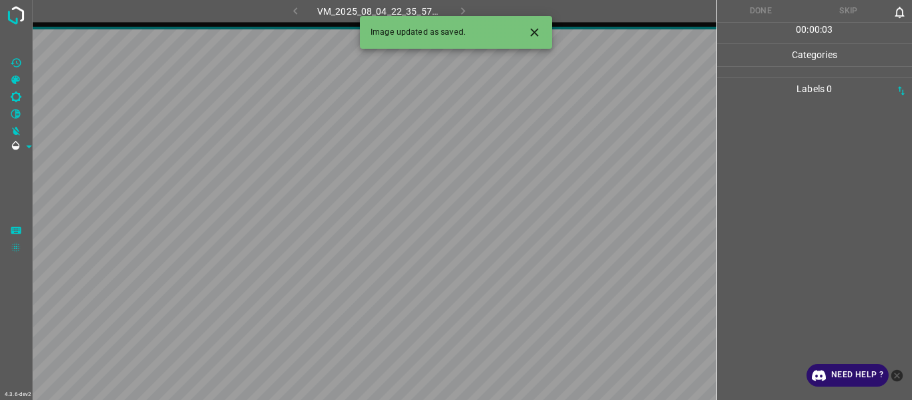
click at [543, 42] on div at bounding box center [528, 32] width 35 height 25
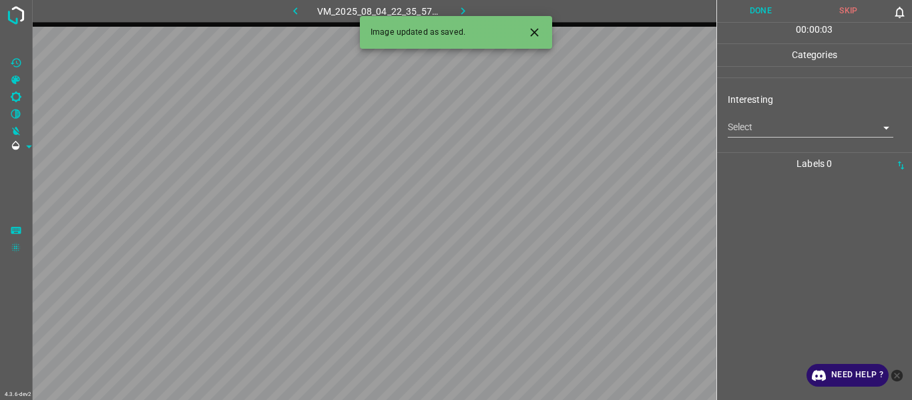
click at [540, 43] on div at bounding box center [528, 32] width 35 height 25
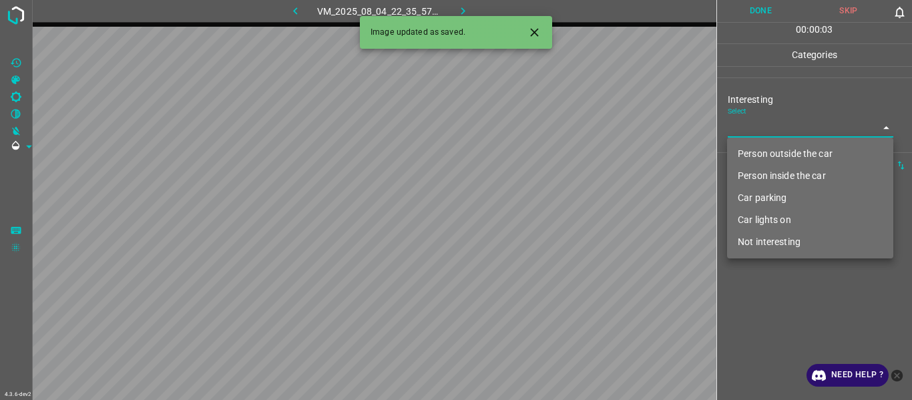
click at [766, 132] on body "4.3.6-dev2 VM_2025_08_04_22_35_57_420_07.gif Done Skip 0 00 : 00 : 03 Categorie…" at bounding box center [456, 200] width 912 height 400
click at [771, 153] on li "Person outside the car" at bounding box center [810, 154] width 166 height 22
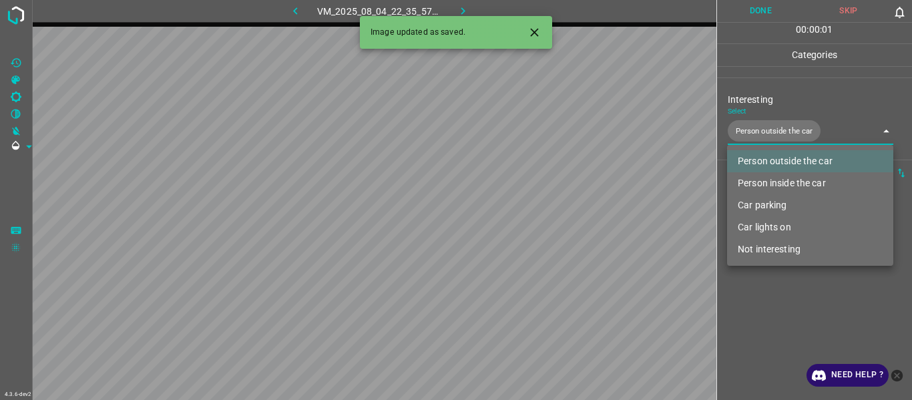
click at [773, 313] on div at bounding box center [456, 200] width 912 height 400
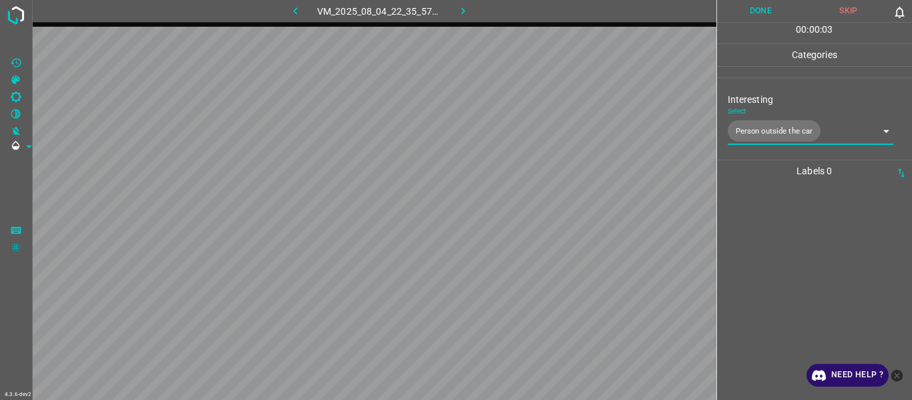
click at [774, 138] on body "4.3.6-dev2 VM_2025_08_04_22_35_57_420_07.gif Done Skip 0 00 : 00 : 03 Categorie…" at bounding box center [456, 200] width 912 height 400
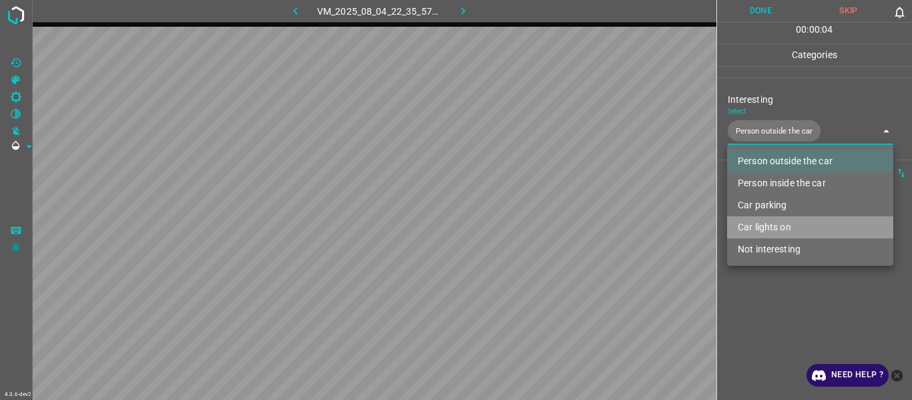
drag, startPoint x: 766, startPoint y: 222, endPoint x: 766, endPoint y: 273, distance: 50.7
click at [766, 226] on li "Car lights on" at bounding box center [810, 227] width 166 height 22
type input "Person outside the car,Car lights on"
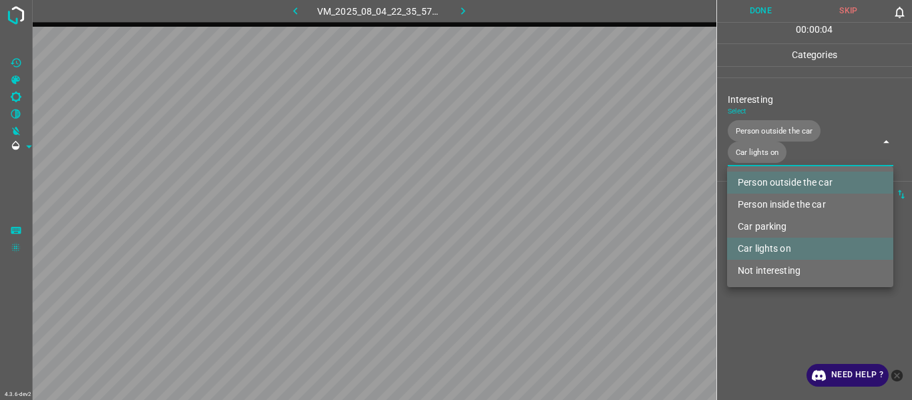
click at [767, 309] on div at bounding box center [456, 200] width 912 height 400
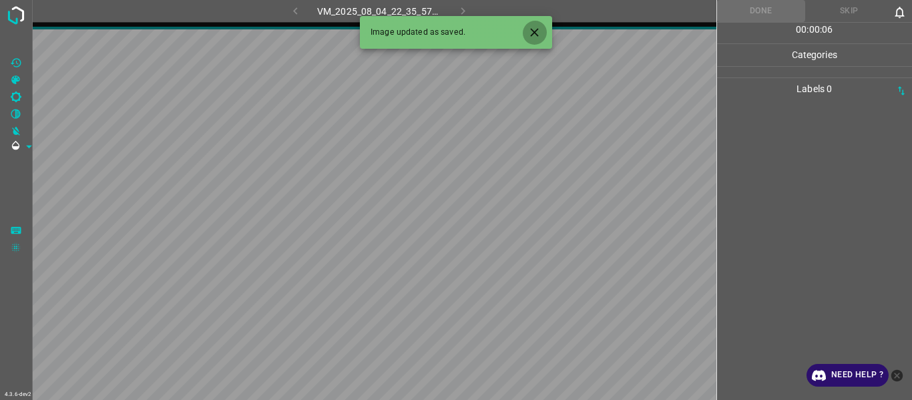
click at [528, 33] on icon "Close" at bounding box center [535, 32] width 14 height 14
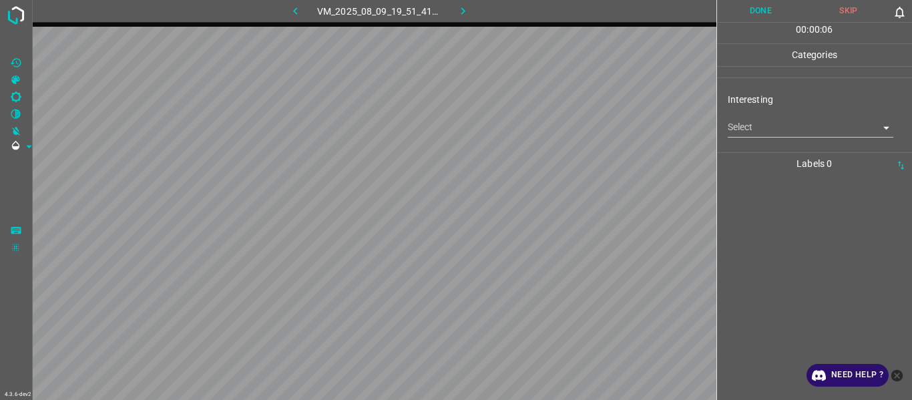
click at [767, 126] on body "4.3.6-dev2 VM_2025_08_09_19_51_41_761_07.gif Done Skip 0 00 : 00 : 06 Categorie…" at bounding box center [456, 200] width 912 height 400
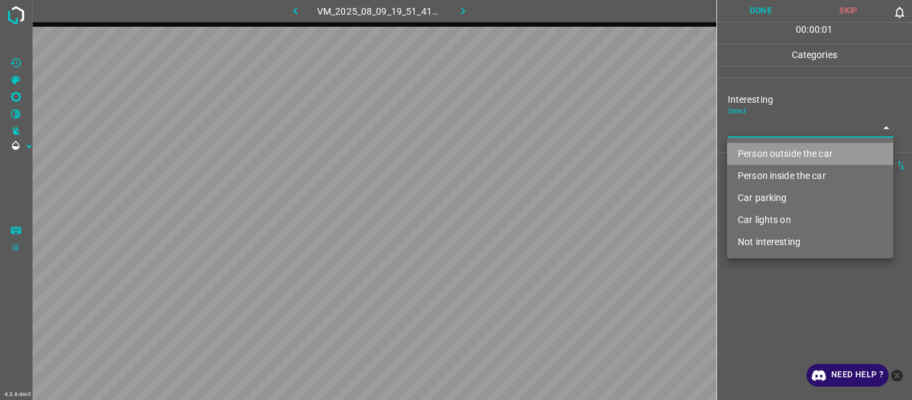
click at [773, 158] on li "Person outside the car" at bounding box center [810, 154] width 166 height 22
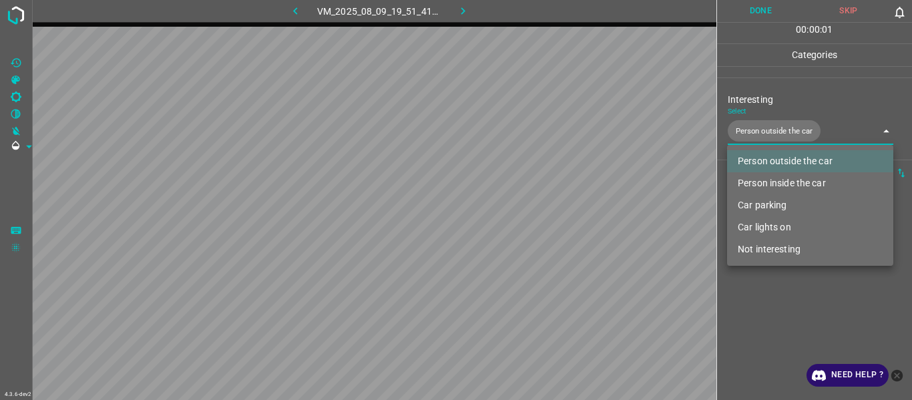
click at [775, 230] on li "Car lights on" at bounding box center [810, 227] width 166 height 22
type input "Person outside the car,Car lights on"
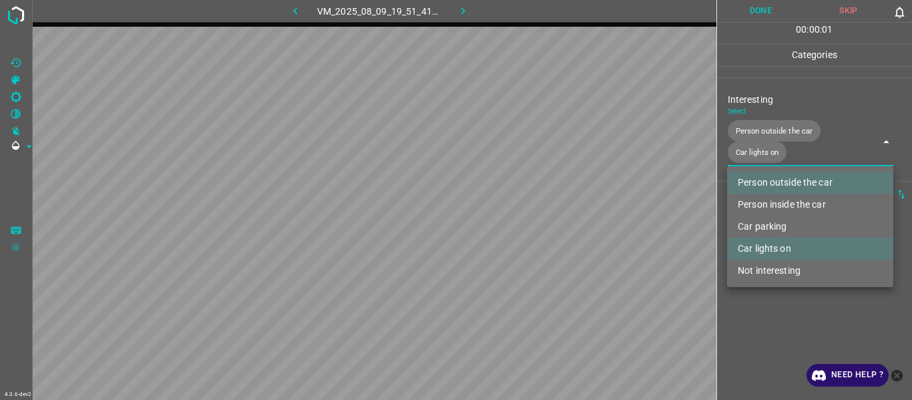
click at [773, 320] on div at bounding box center [456, 200] width 912 height 400
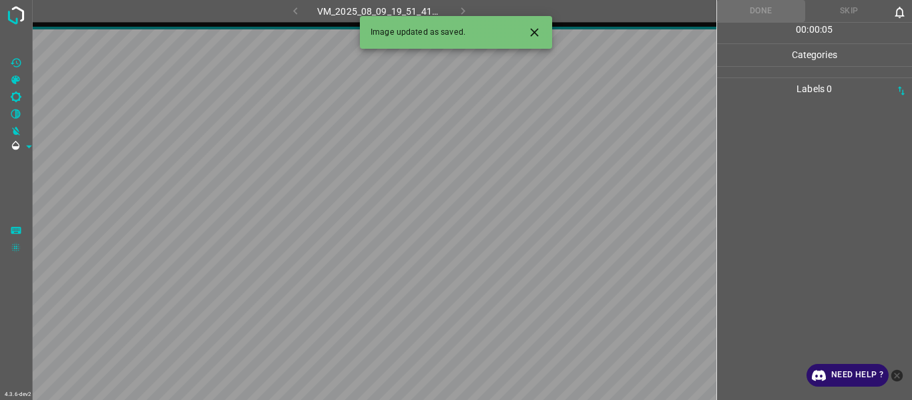
click at [539, 27] on icon "Close" at bounding box center [535, 32] width 14 height 14
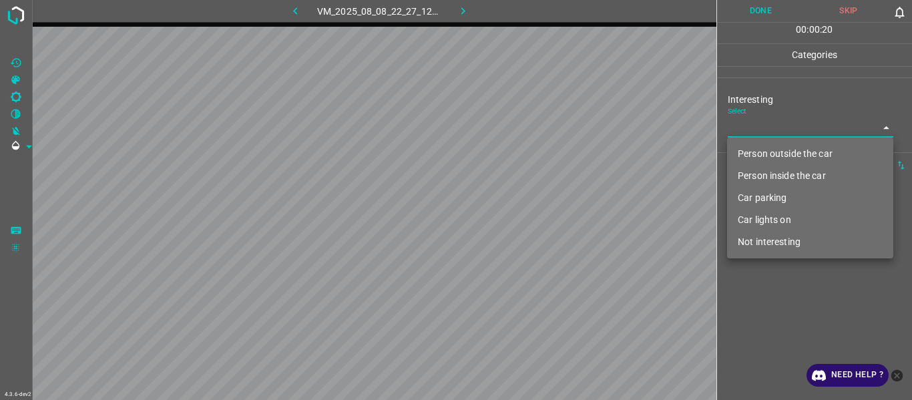
click at [766, 118] on body "4.3.6-dev2 VM_2025_08_08_22_27_12_638_00.gif Done Skip 0 00 : 00 : 20 Categorie…" at bounding box center [456, 200] width 912 height 400
drag, startPoint x: 769, startPoint y: 145, endPoint x: 786, endPoint y: 226, distance: 83.3
click at [770, 148] on li "Person outside the car" at bounding box center [810, 154] width 166 height 22
type input "Person outside the car"
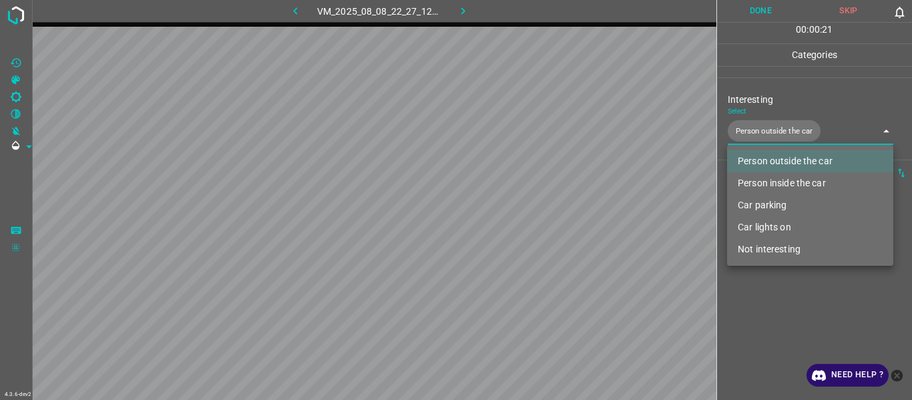
click at [785, 321] on div at bounding box center [456, 200] width 912 height 400
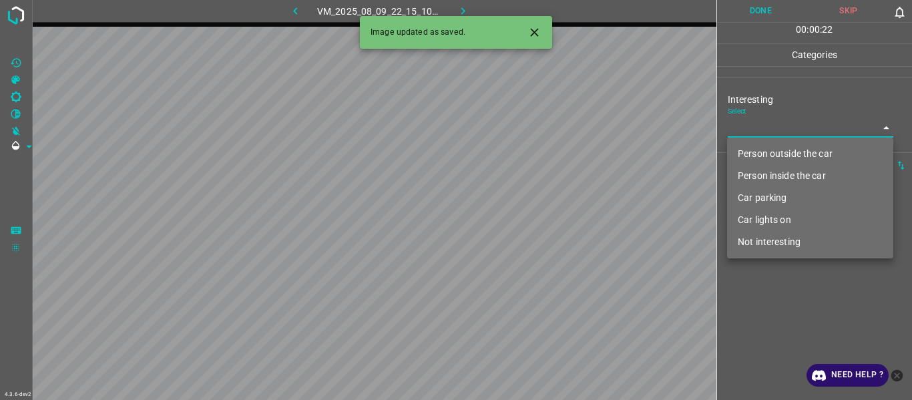
click at [802, 130] on body "4.3.6-dev2 VM_2025_08_09_22_15_10_028_00.gif Done Skip 0 00 : 00 : 22 Categorie…" at bounding box center [456, 200] width 912 height 400
click at [799, 148] on li "Person outside the car" at bounding box center [810, 154] width 166 height 22
type input "Person outside the car"
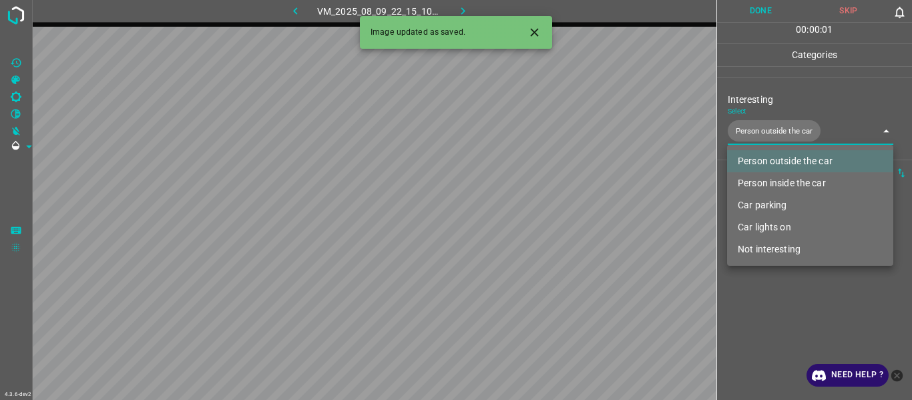
click at [801, 309] on div at bounding box center [456, 200] width 912 height 400
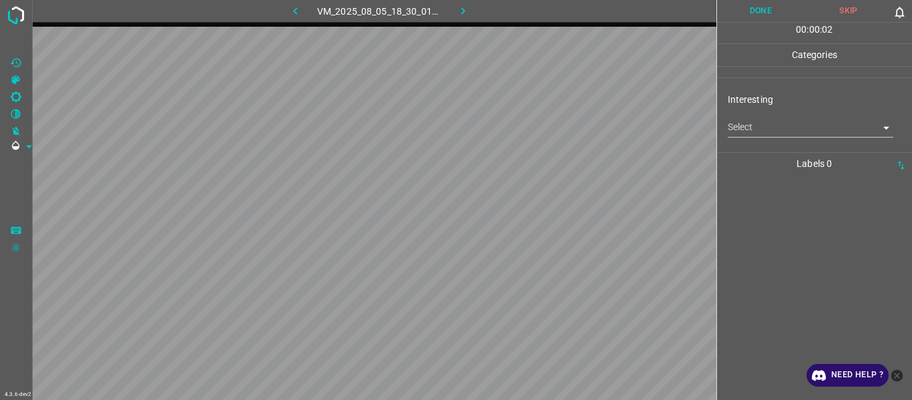
click at [767, 124] on body "4.3.6-dev2 VM_2025_08_05_18_30_01_505_02.gif Done Skip 0 00 : 00 : 02 Categorie…" at bounding box center [456, 200] width 912 height 400
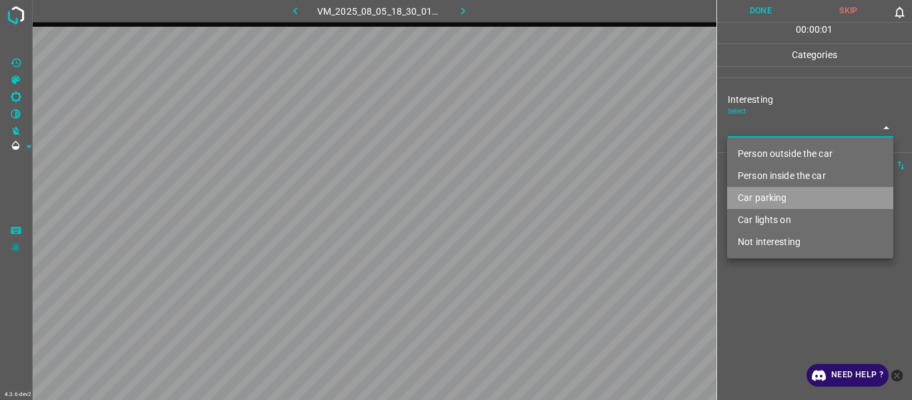
click at [774, 193] on li "Car parking" at bounding box center [810, 198] width 166 height 22
type input "Car parking"
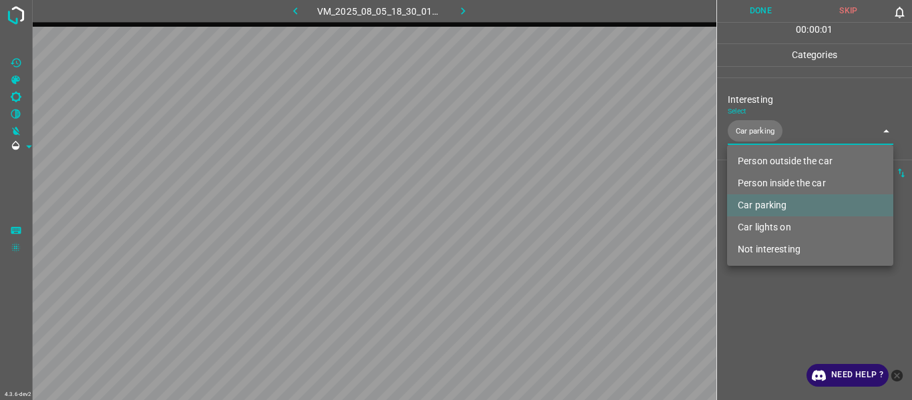
click at [782, 320] on div at bounding box center [456, 200] width 912 height 400
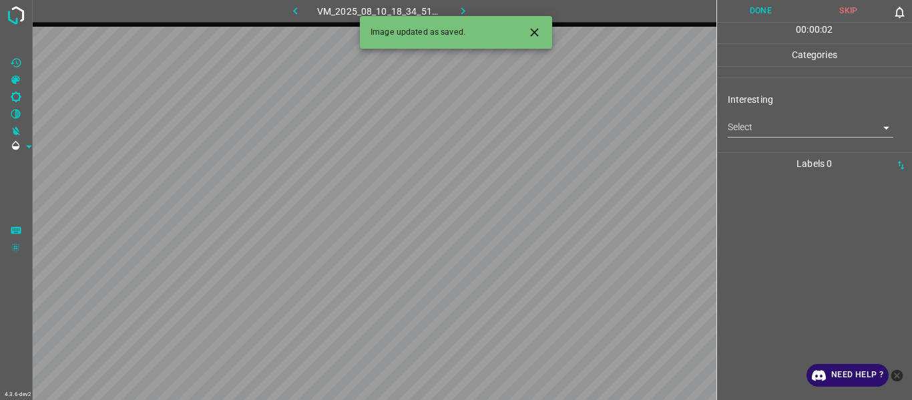
click at [761, 125] on body "4.3.6-dev2 VM_2025_08_10_18_34_51_988_06.gif Done Skip 0 00 : 00 : 02 Categorie…" at bounding box center [456, 200] width 912 height 400
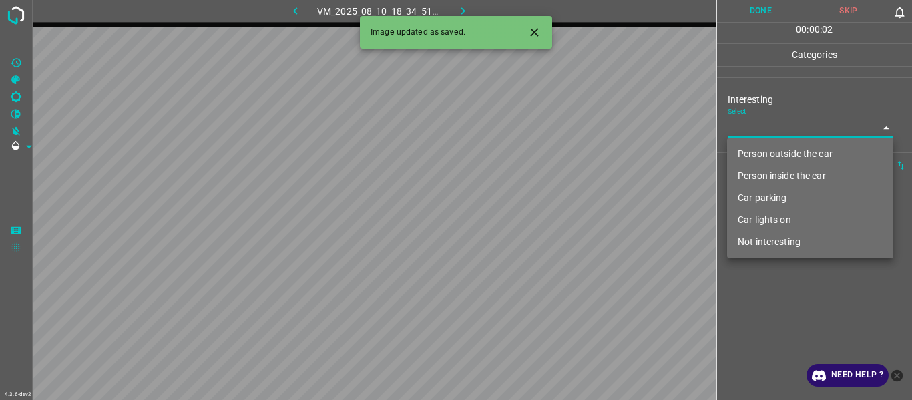
click at [763, 141] on ul "Person outside the car Person inside the car Car parking Car lights on Not inte…" at bounding box center [810, 198] width 166 height 121
click at [763, 152] on li "Person outside the car" at bounding box center [810, 154] width 166 height 22
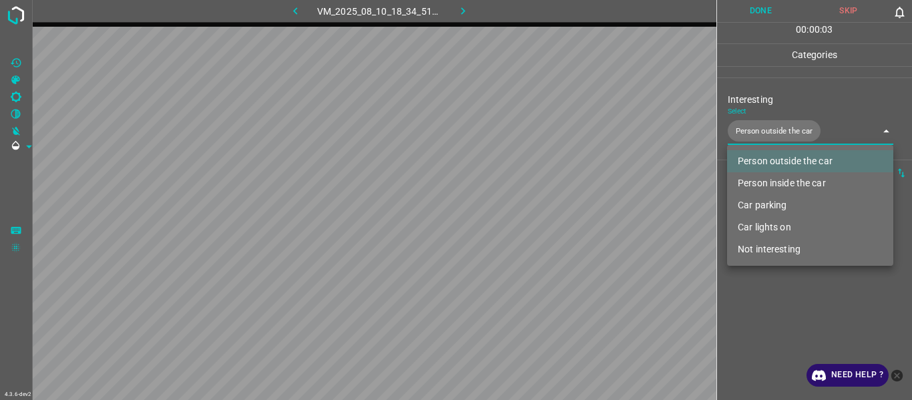
click at [777, 205] on li "Car parking" at bounding box center [810, 205] width 166 height 22
type input "Person outside the car,Car parking"
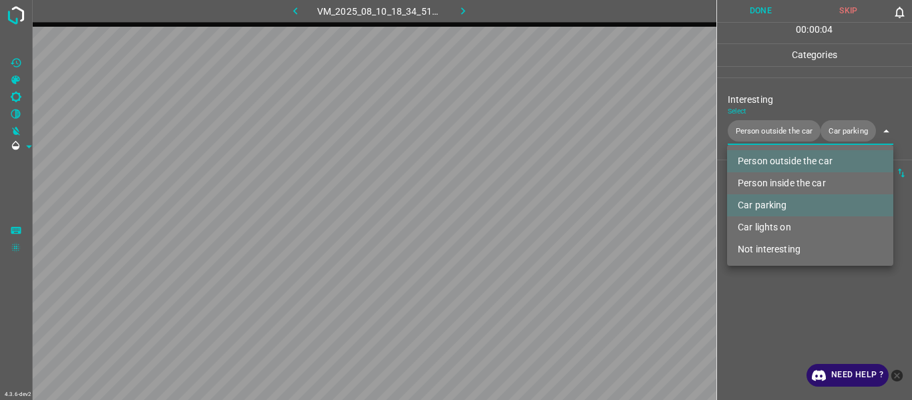
click at [794, 341] on div at bounding box center [456, 200] width 912 height 400
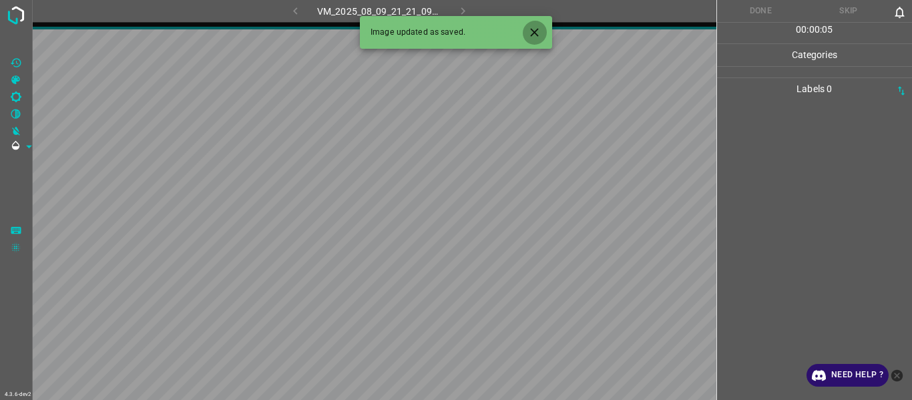
click at [540, 33] on icon "Close" at bounding box center [535, 32] width 14 height 14
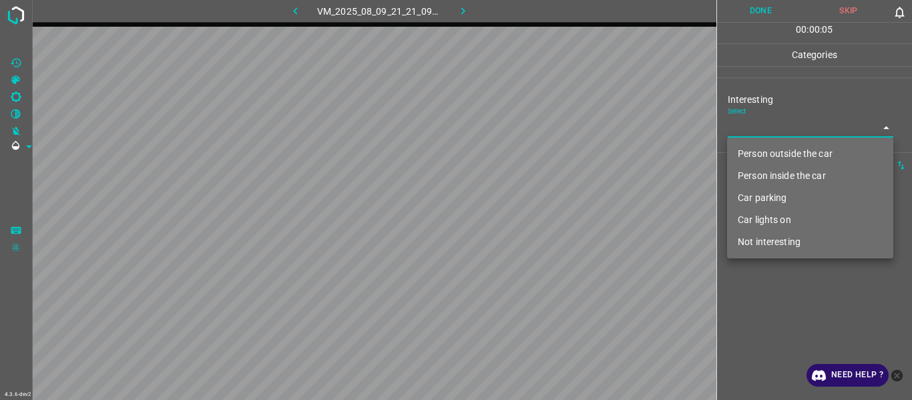
click at [735, 128] on body "4.3.6-dev2 VM_2025_08_09_21_21_09_564_00.gif Done Skip 0 00 : 00 : 05 Categorie…" at bounding box center [456, 200] width 912 height 400
click at [757, 185] on li "Person inside the car" at bounding box center [810, 176] width 166 height 22
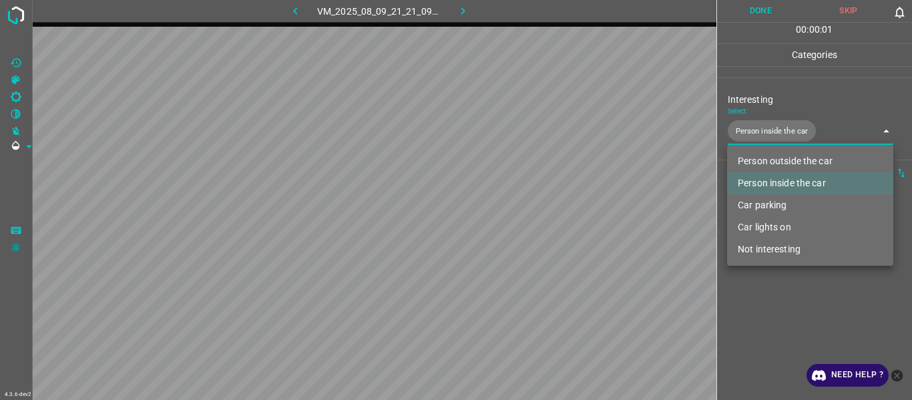
click at [765, 221] on li "Car lights on" at bounding box center [810, 227] width 166 height 22
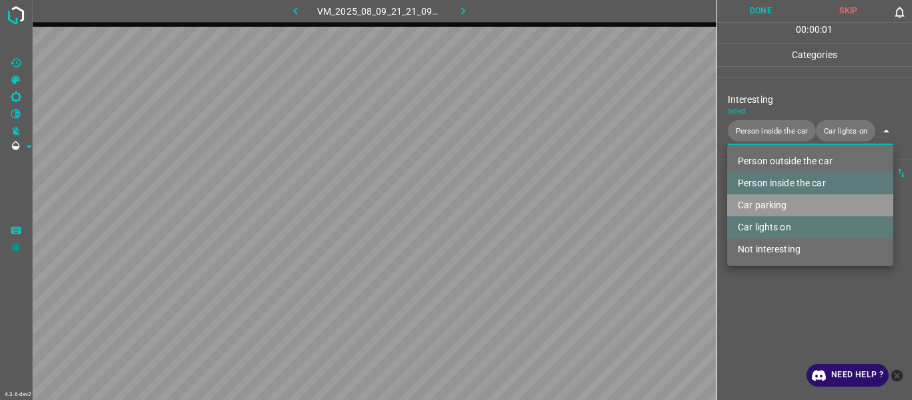
click at [766, 212] on li "Car parking" at bounding box center [810, 205] width 166 height 22
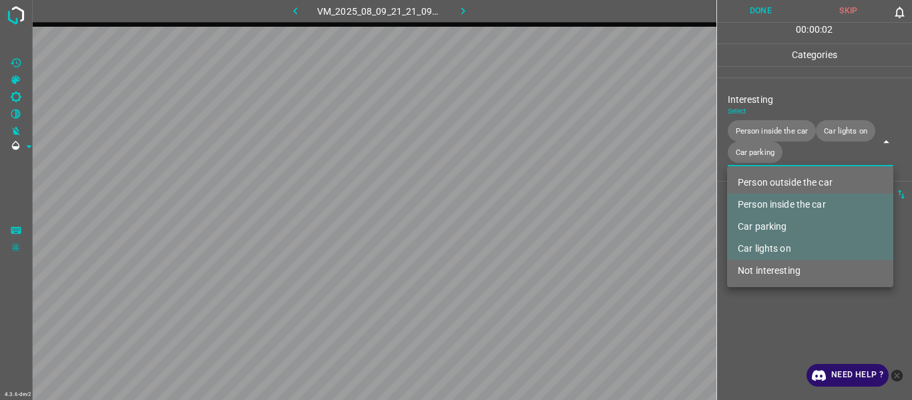
click at [766, 237] on li "Car parking" at bounding box center [810, 227] width 166 height 22
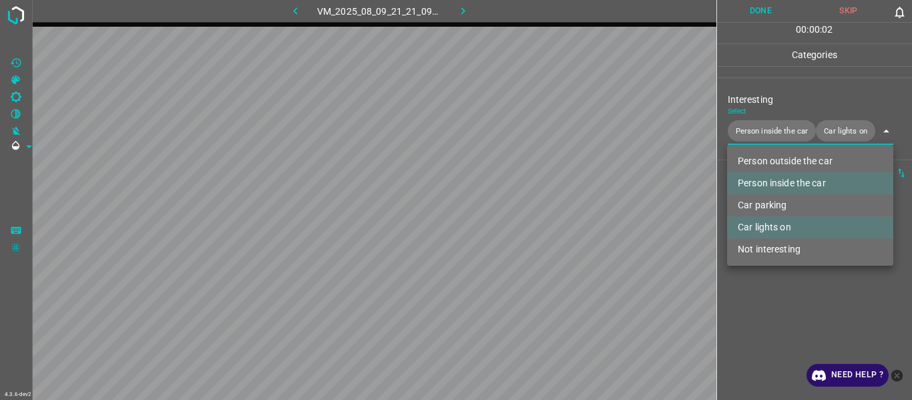
click at [763, 212] on li "Car parking" at bounding box center [810, 205] width 166 height 22
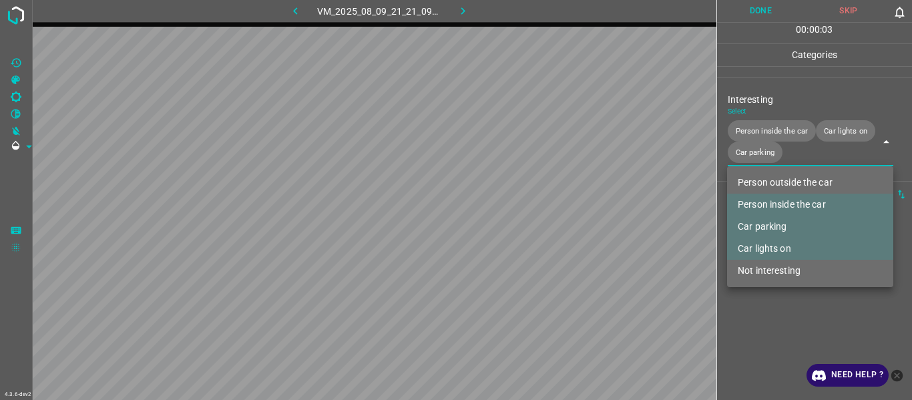
click at [763, 241] on li "Car lights on" at bounding box center [810, 249] width 166 height 22
type input "Person inside the car,Car parking"
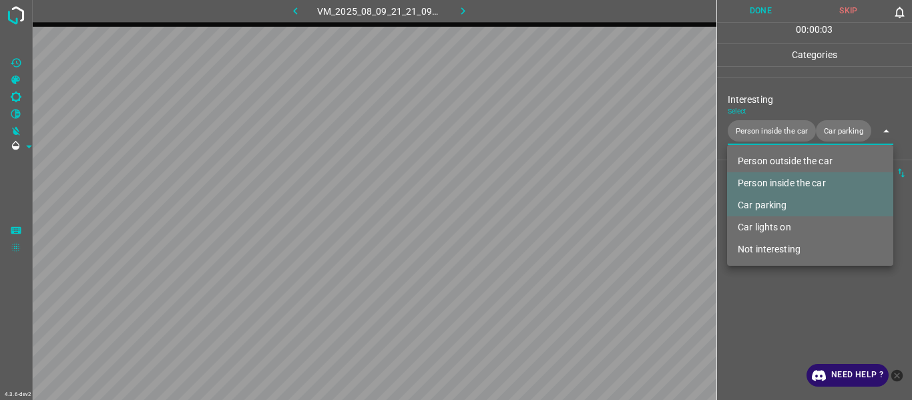
click at [761, 328] on div at bounding box center [456, 200] width 912 height 400
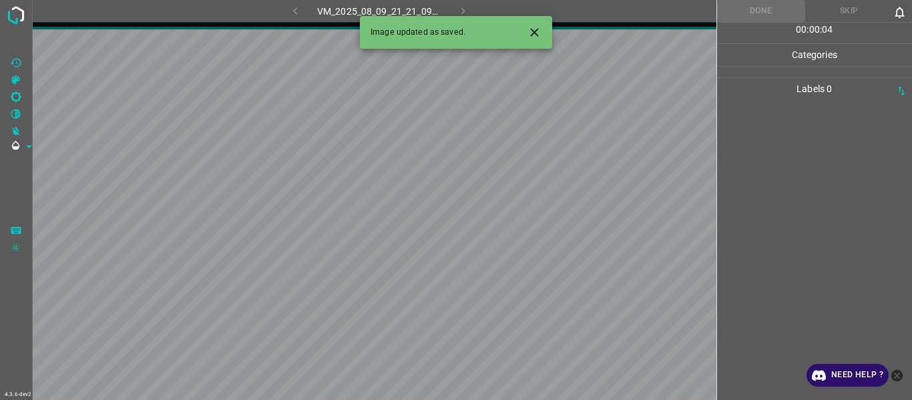
click at [526, 27] on button "Close" at bounding box center [534, 32] width 25 height 25
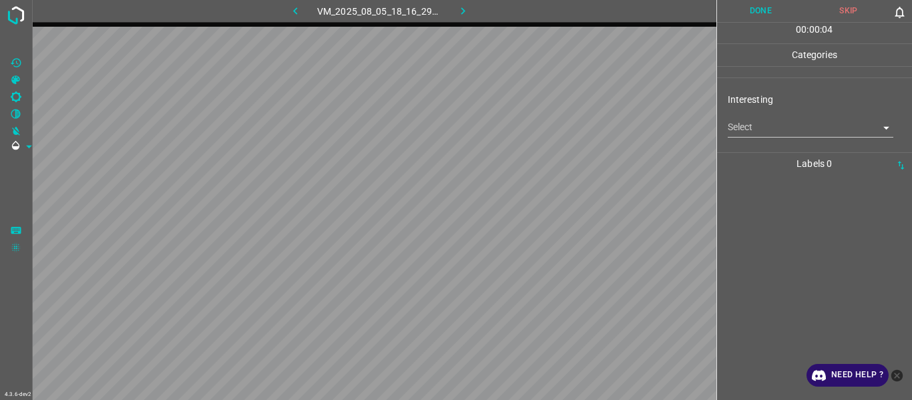
click at [778, 126] on body "4.3.6-dev2 VM_2025_08_05_18_16_29_639_00.gif Done Skip 0 00 : 00 : 04 Categorie…" at bounding box center [456, 200] width 912 height 400
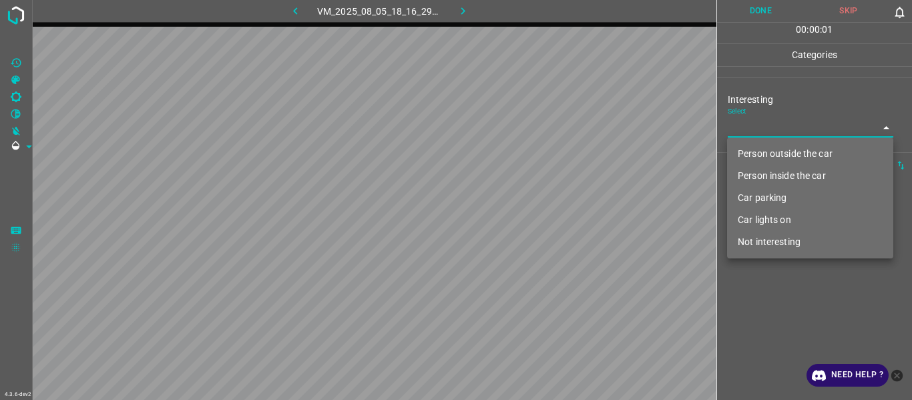
click at [774, 157] on li "Person outside the car" at bounding box center [810, 154] width 166 height 22
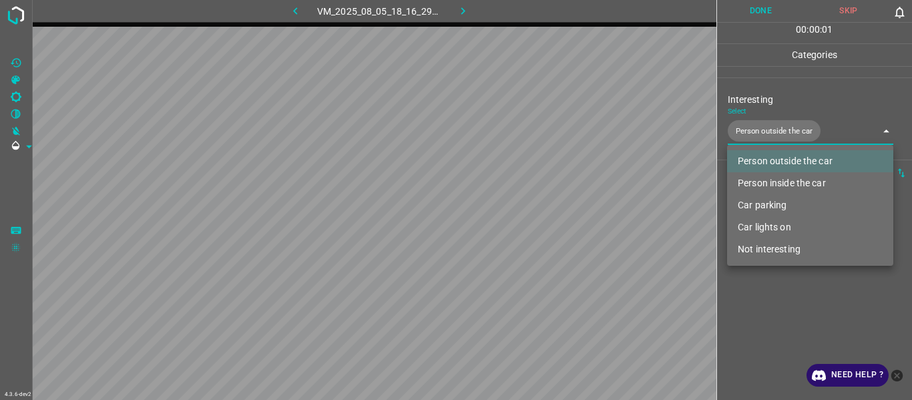
click at [773, 180] on li "Person inside the car" at bounding box center [810, 183] width 166 height 22
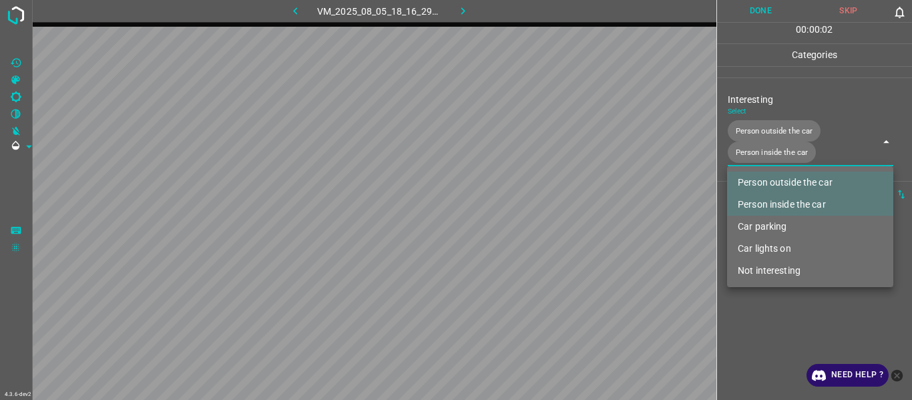
click at [777, 248] on li "Car lights on" at bounding box center [810, 249] width 166 height 22
type input "Person outside the car,Person inside the car,Car lights on"
click at [781, 333] on div at bounding box center [456, 200] width 912 height 400
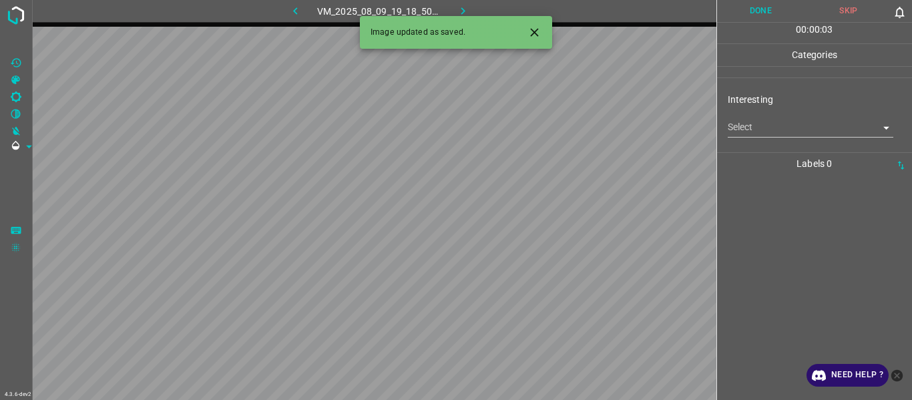
click at [527, 35] on button "Close" at bounding box center [534, 32] width 25 height 25
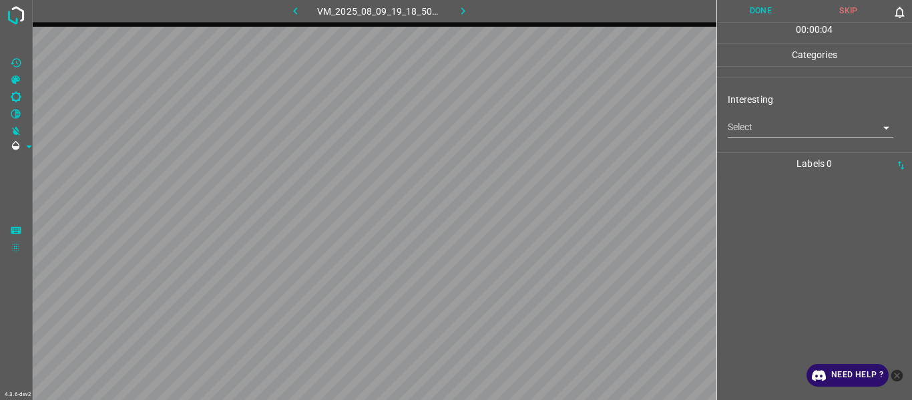
click at [765, 129] on body "4.3.6-dev2 VM_2025_08_09_19_18_50_270_00.gif Done Skip 0 00 : 00 : 04 Categorie…" at bounding box center [456, 200] width 912 height 400
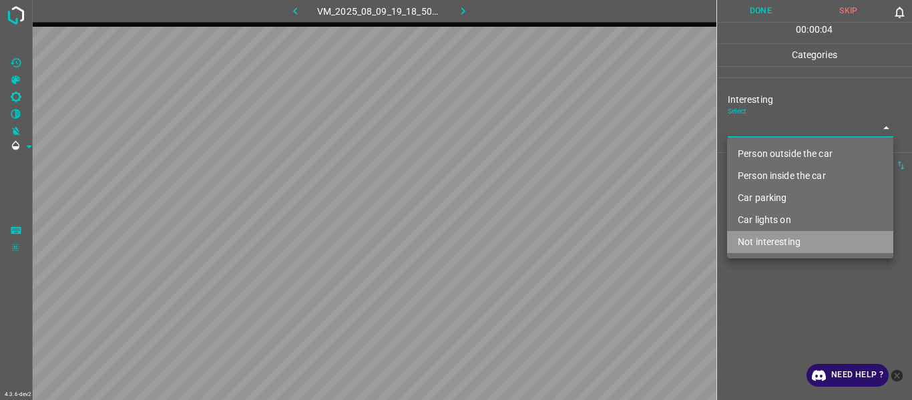
click at [789, 238] on li "Not interesting" at bounding box center [810, 242] width 166 height 22
type input "Not interesting"
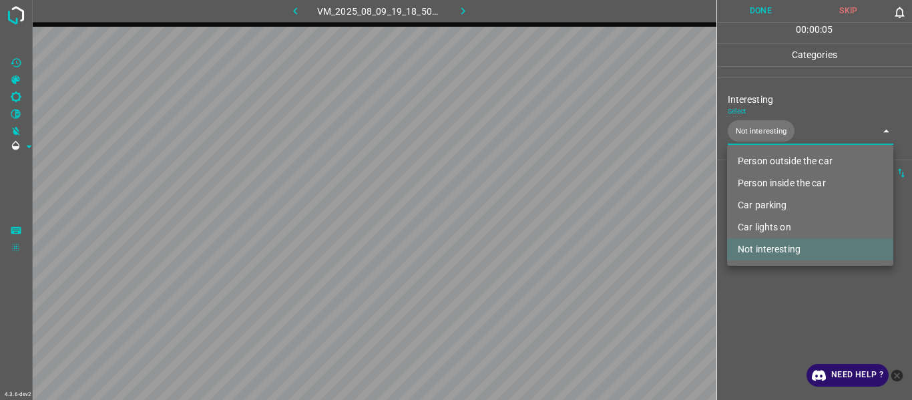
click at [782, 305] on div at bounding box center [456, 200] width 912 height 400
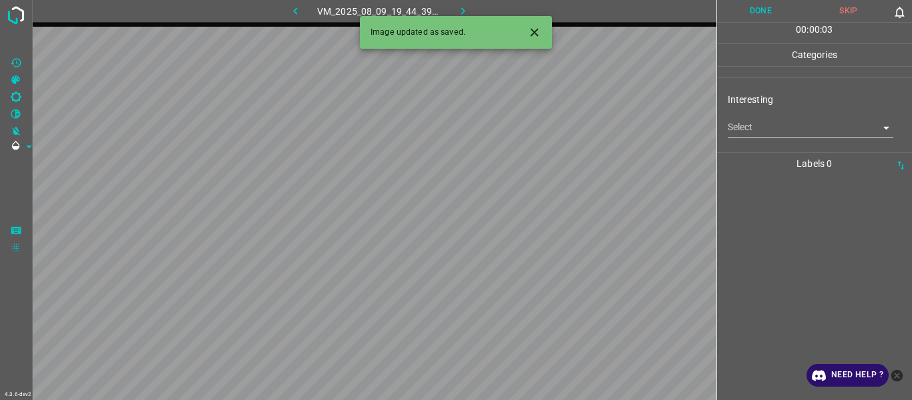
click at [787, 125] on body "4.3.6-dev2 VM_2025_08_09_19_44_39_879_02.gif Done Skip 0 00 : 00 : 03 Categorie…" at bounding box center [456, 200] width 912 height 400
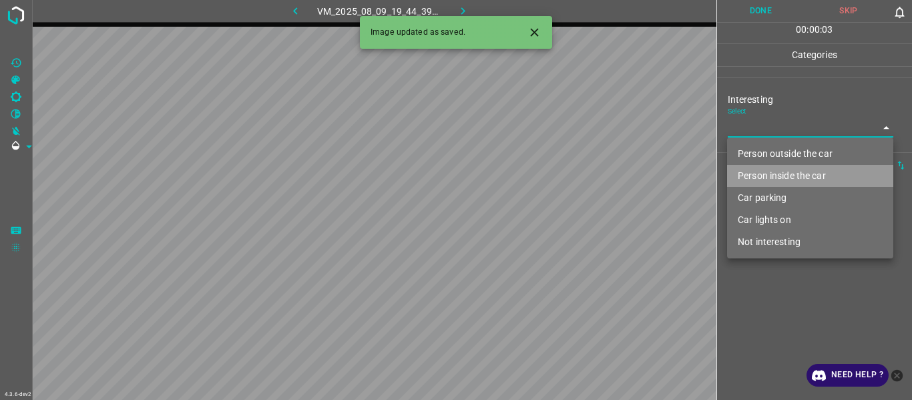
click at [786, 176] on li "Person inside the car" at bounding box center [810, 176] width 166 height 22
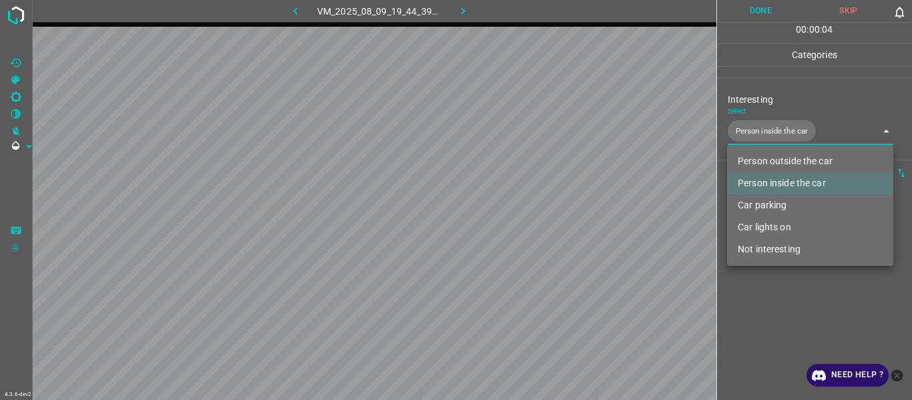
click at [779, 234] on li "Car lights on" at bounding box center [810, 227] width 166 height 22
type input "Person inside the car,Car lights on"
click at [782, 316] on div at bounding box center [456, 200] width 912 height 400
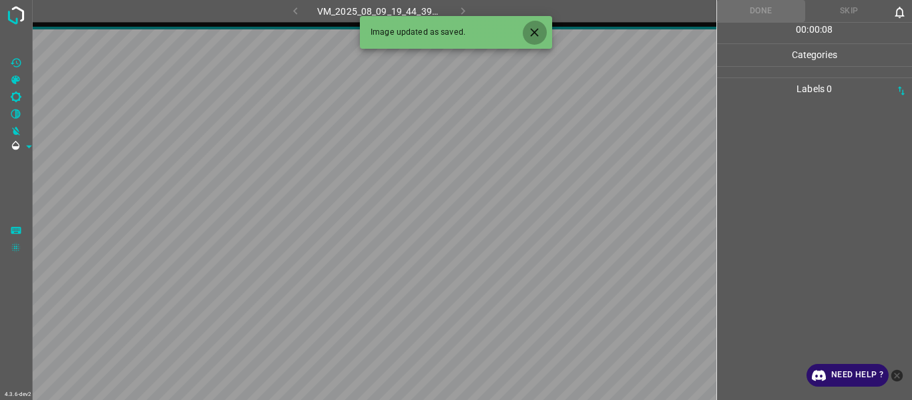
click at [536, 37] on icon "Close" at bounding box center [535, 32] width 14 height 14
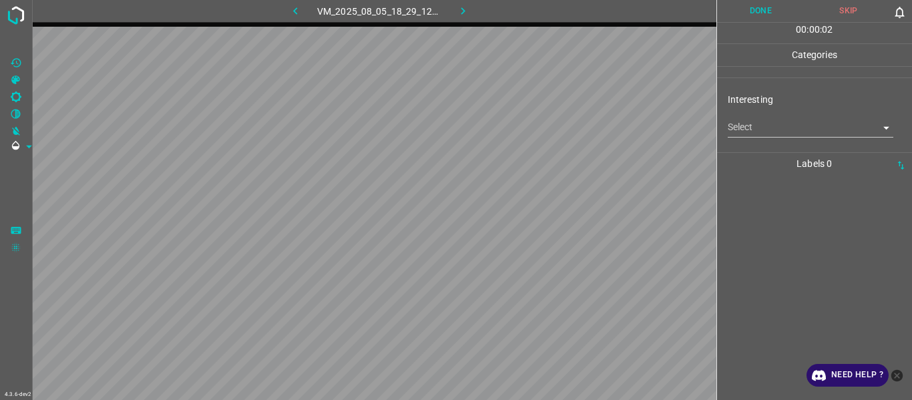
click at [757, 124] on body "4.3.6-dev2 VM_2025_08_05_18_29_12_411_05.gif Done Skip 0 00 : 00 : 02 Categorie…" at bounding box center [456, 200] width 912 height 400
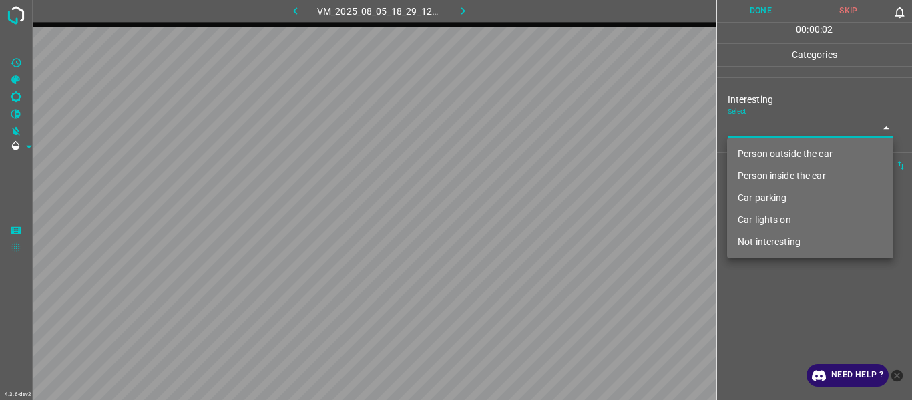
click at [769, 149] on li "Person outside the car" at bounding box center [810, 154] width 166 height 22
type input "Person outside the car"
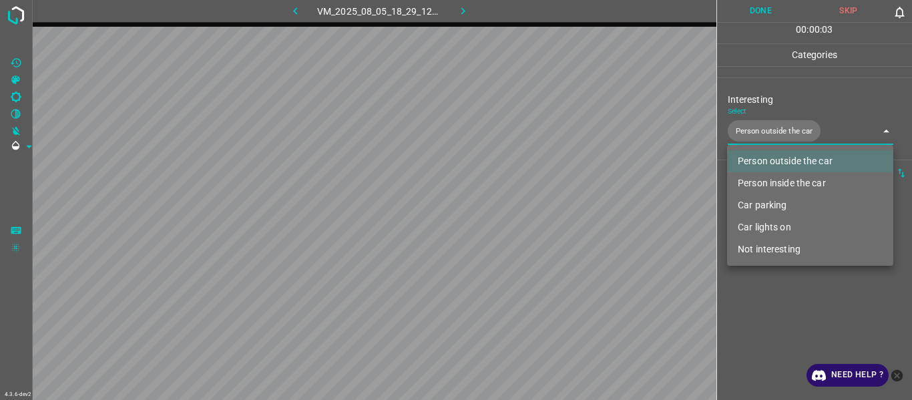
click at [786, 324] on div at bounding box center [456, 200] width 912 height 400
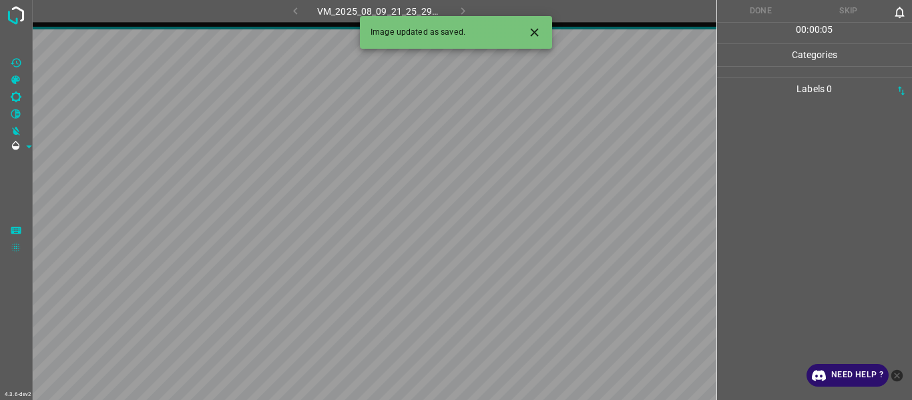
click at [535, 31] on icon "Close" at bounding box center [534, 32] width 8 height 8
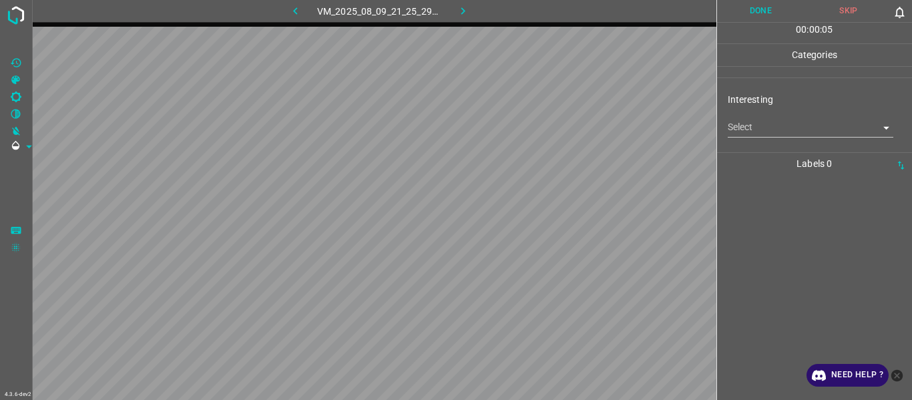
click at [745, 130] on body "4.3.6-dev2 VM_2025_08_09_21_25_29_225_01.gif Done Skip 0 00 : 00 : 05 Categorie…" at bounding box center [456, 200] width 912 height 400
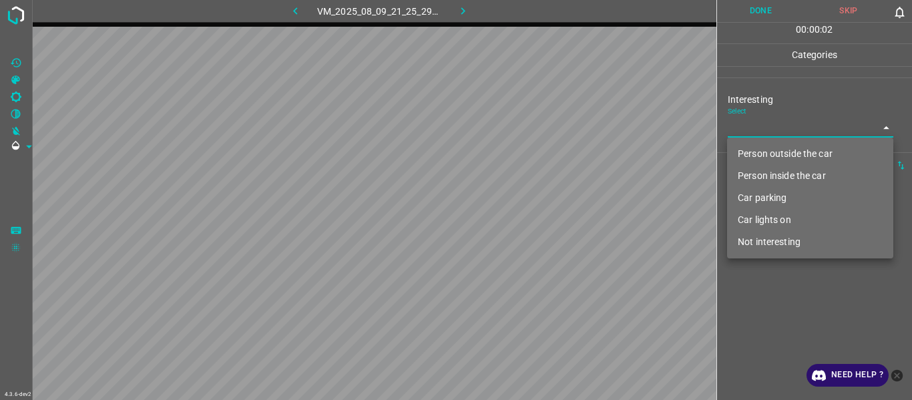
drag, startPoint x: 754, startPoint y: 192, endPoint x: 757, endPoint y: 229, distance: 37.5
click at [757, 193] on li "Car parking" at bounding box center [810, 198] width 166 height 22
type input "Car parking"
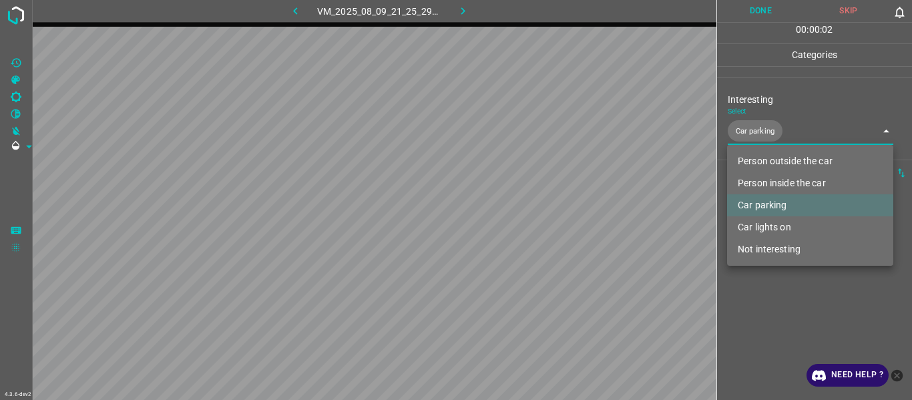
click at [766, 325] on div at bounding box center [456, 200] width 912 height 400
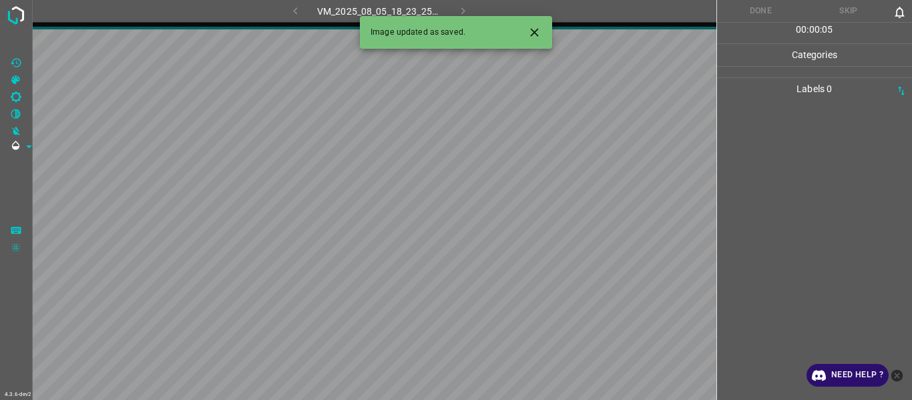
click at [536, 31] on icon "Close" at bounding box center [534, 32] width 8 height 8
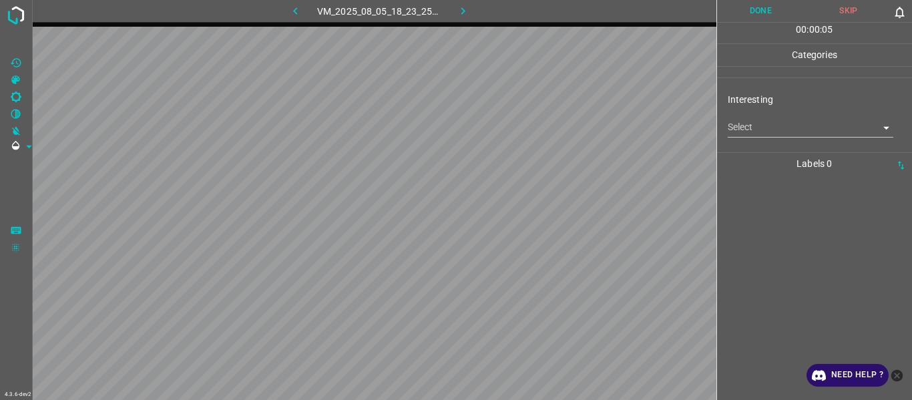
click at [754, 126] on body "4.3.6-dev2 VM_2025_08_05_18_23_25_876_00.gif Done Skip 0 00 : 00 : 05 Categorie…" at bounding box center [456, 200] width 912 height 400
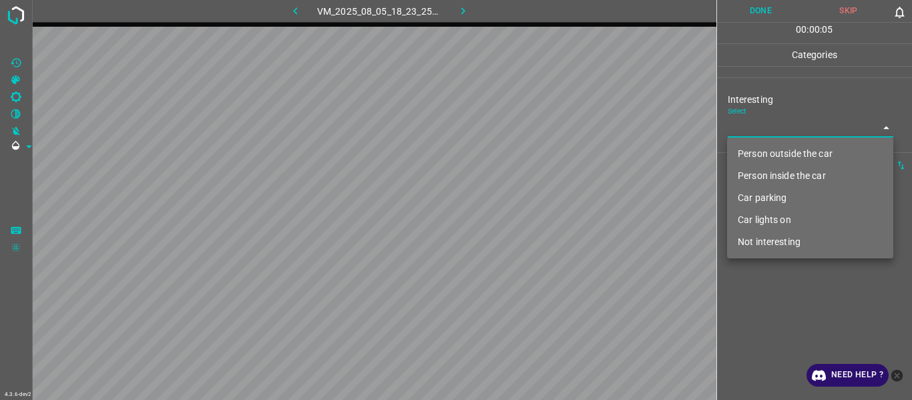
click at [755, 146] on li "Person outside the car" at bounding box center [810, 154] width 166 height 22
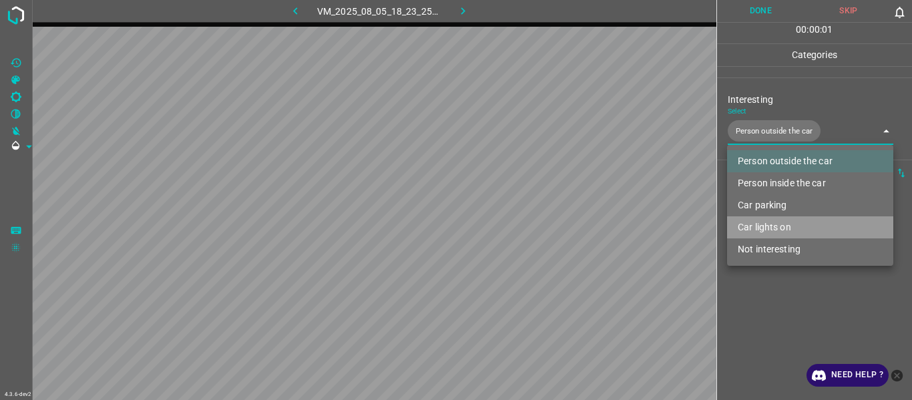
click at [783, 236] on li "Car lights on" at bounding box center [810, 227] width 166 height 22
type input "Person outside the car,Car lights on"
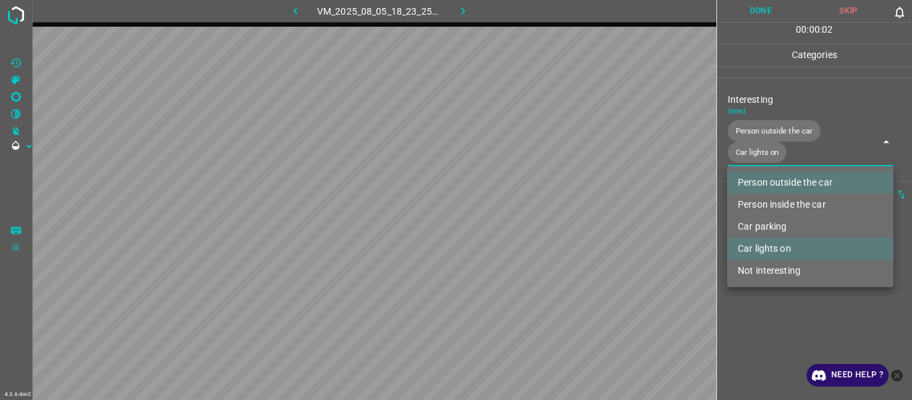
click at [785, 312] on div at bounding box center [456, 200] width 912 height 400
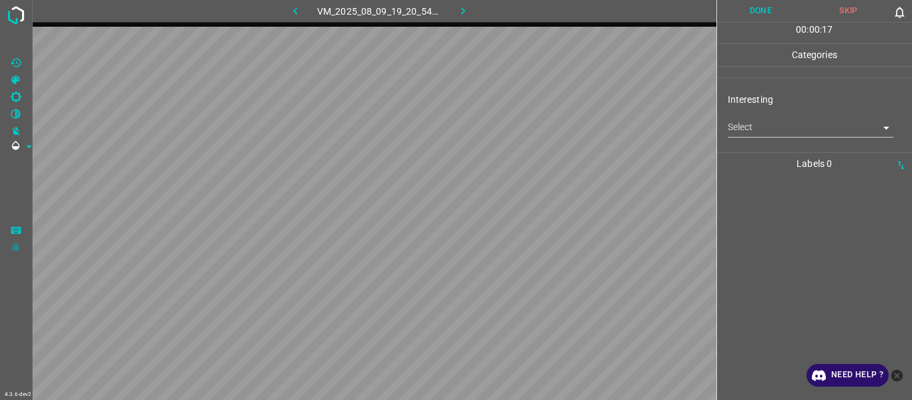
click at [746, 128] on body "4.3.6-dev2 VM_2025_08_09_19_20_54_612_00.gif Done Skip 0 00 : 00 : 17 Categorie…" at bounding box center [456, 200] width 912 height 400
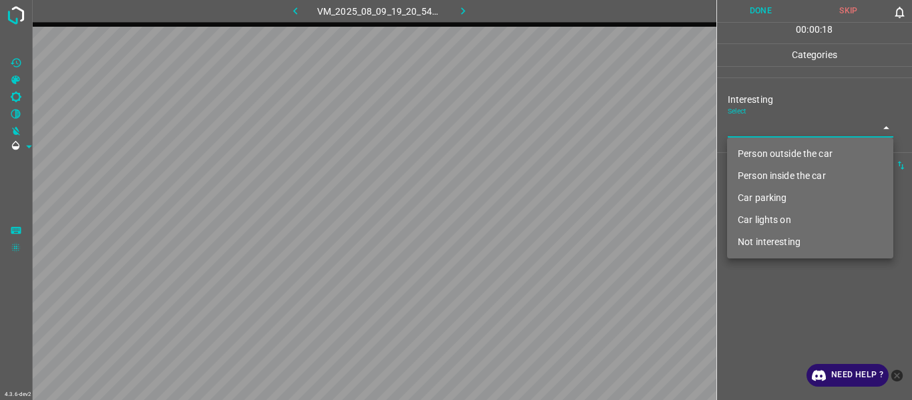
click at [765, 157] on li "Person outside the car" at bounding box center [810, 154] width 166 height 22
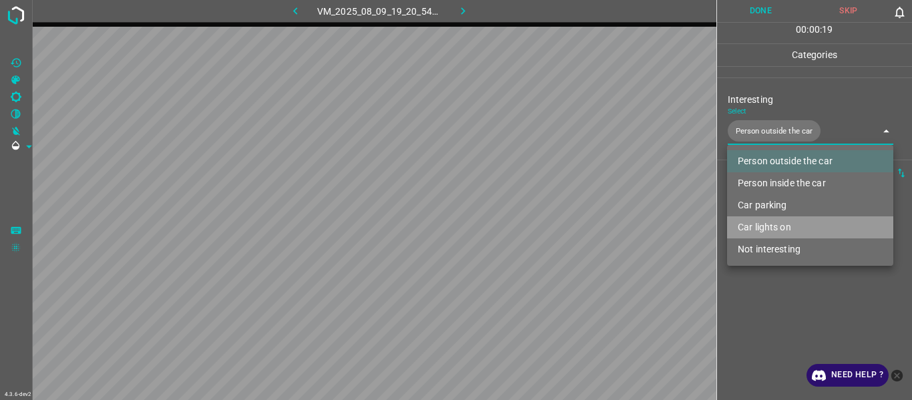
click at [774, 229] on li "Car lights on" at bounding box center [810, 227] width 166 height 22
type input "Person outside the car,Car lights on"
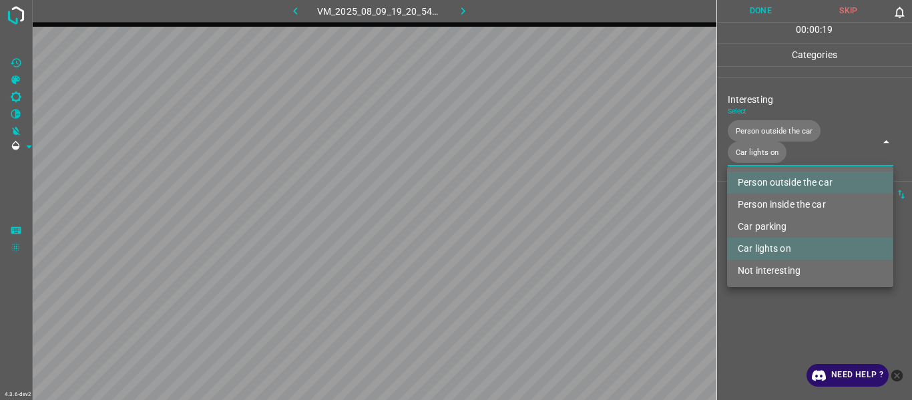
click at [767, 320] on div at bounding box center [456, 200] width 912 height 400
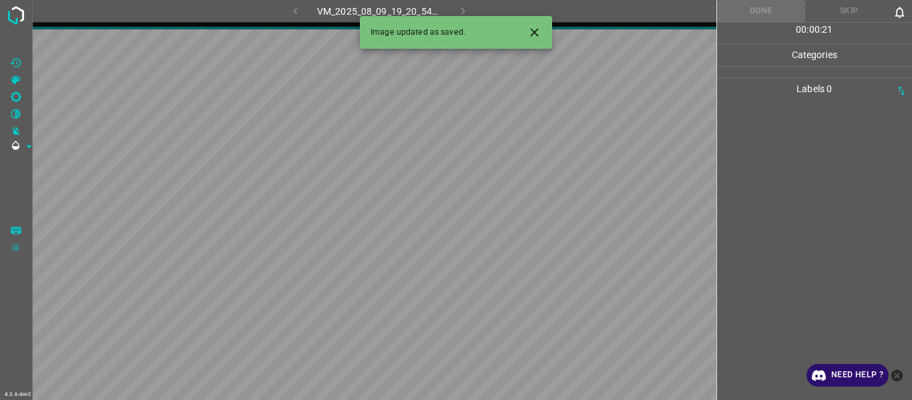
click at [536, 31] on icon "Close" at bounding box center [534, 32] width 8 height 8
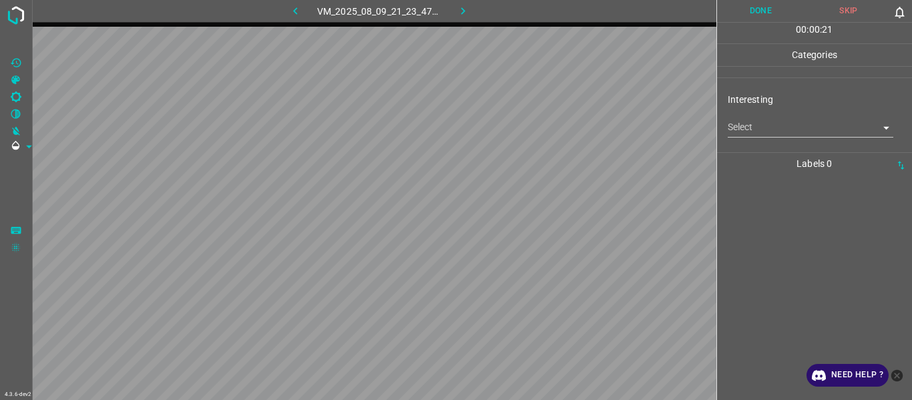
click at [769, 130] on body "4.3.6-dev2 VM_2025_08_09_21_23_47_674_01.gif Done Skip 0 00 : 00 : 21 Categorie…" at bounding box center [456, 200] width 912 height 400
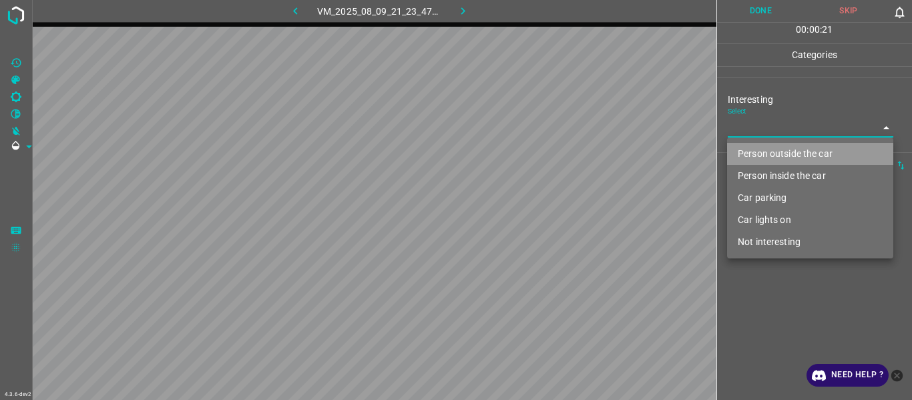
click at [779, 157] on li "Person outside the car" at bounding box center [810, 154] width 166 height 22
type input "Person outside the car"
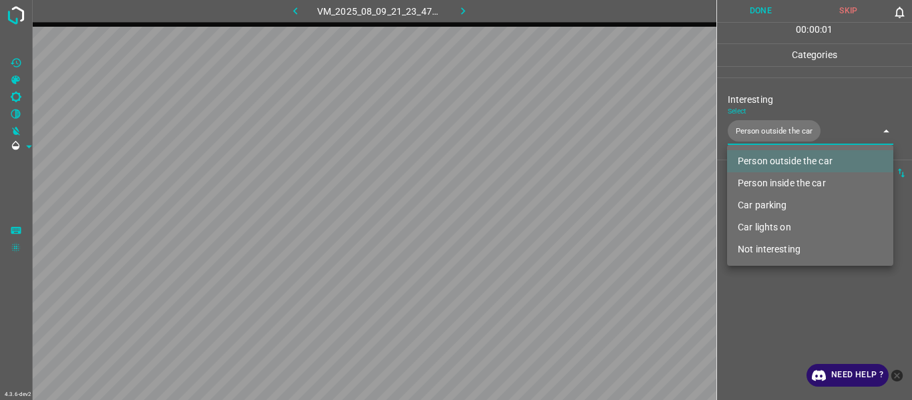
click at [779, 301] on div at bounding box center [456, 200] width 912 height 400
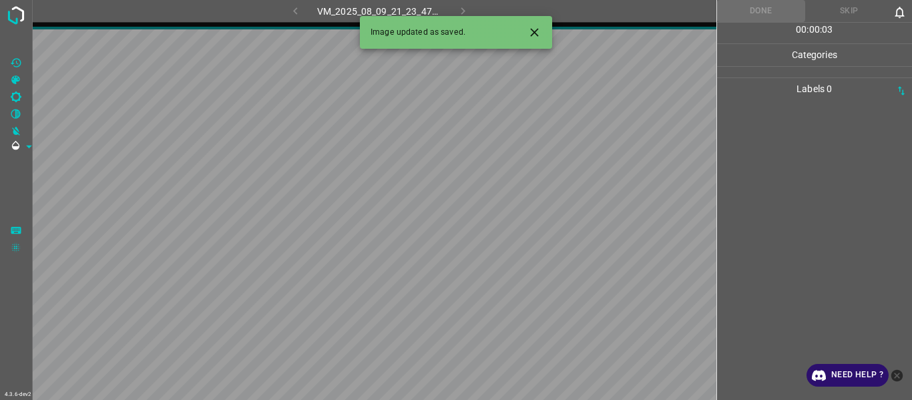
click at [534, 31] on icon "Close" at bounding box center [534, 32] width 8 height 8
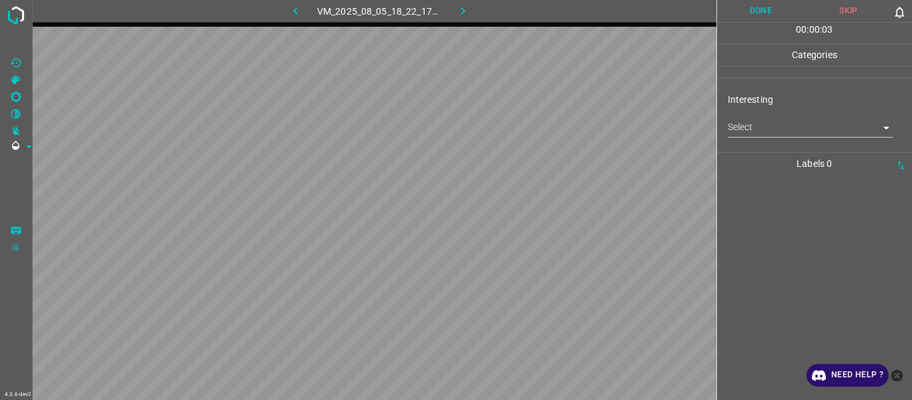
click at [754, 116] on div "Select ​" at bounding box center [811, 122] width 166 height 30
click at [758, 121] on body "4.3.6-dev2 VM_2025_08_05_18_22_17_836_02.gif Done Skip 0 00 : 00 : 02 Categorie…" at bounding box center [456, 200] width 912 height 400
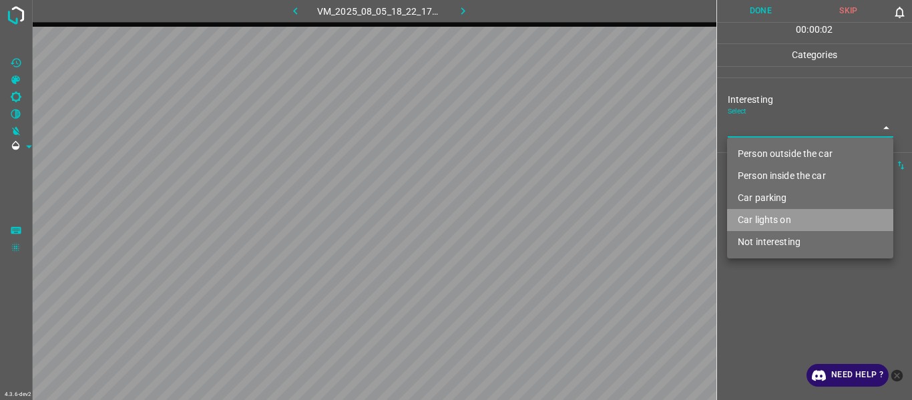
click at [759, 216] on li "Car lights on" at bounding box center [810, 220] width 166 height 22
type input "Car lights on"
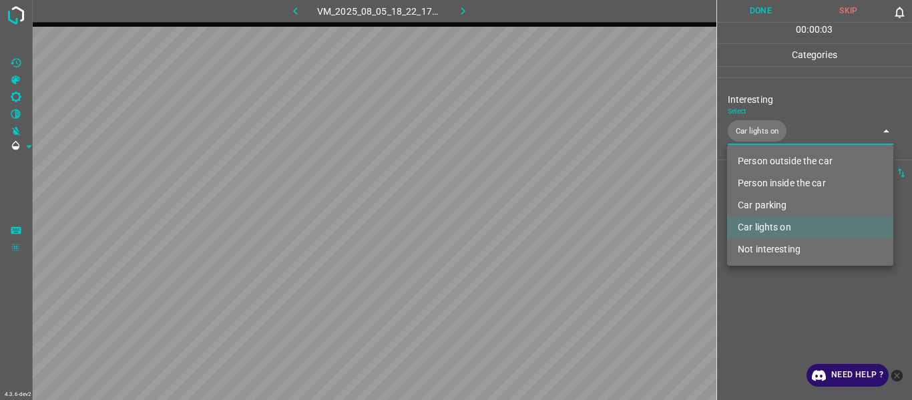
click at [770, 281] on div at bounding box center [456, 200] width 912 height 400
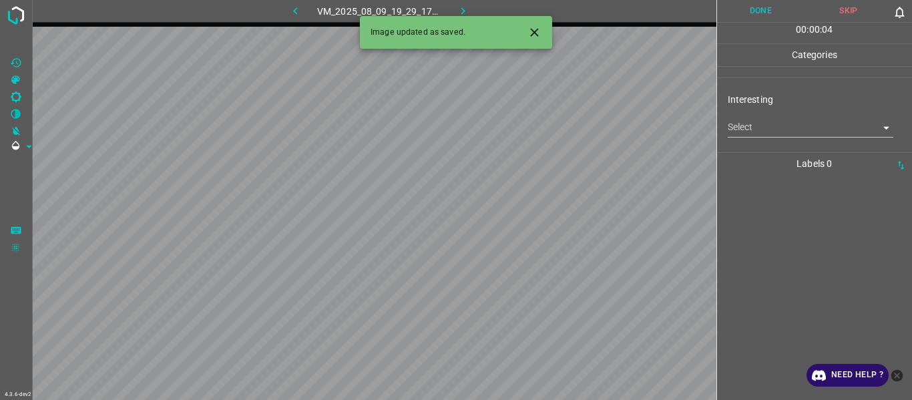
click at [528, 30] on icon "Close" at bounding box center [535, 32] width 14 height 14
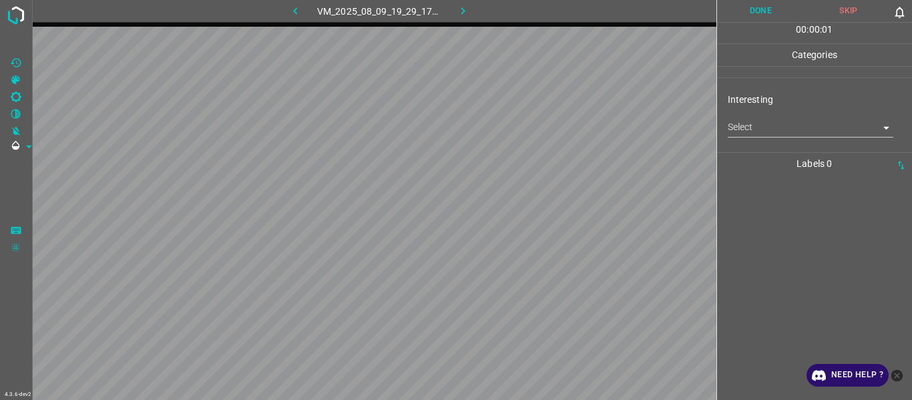
click at [747, 129] on body "4.3.6-dev2 VM_2025_08_09_19_29_17_660_03.gif Done Skip 0 00 : 00 : 01 Categorie…" at bounding box center [456, 200] width 912 height 400
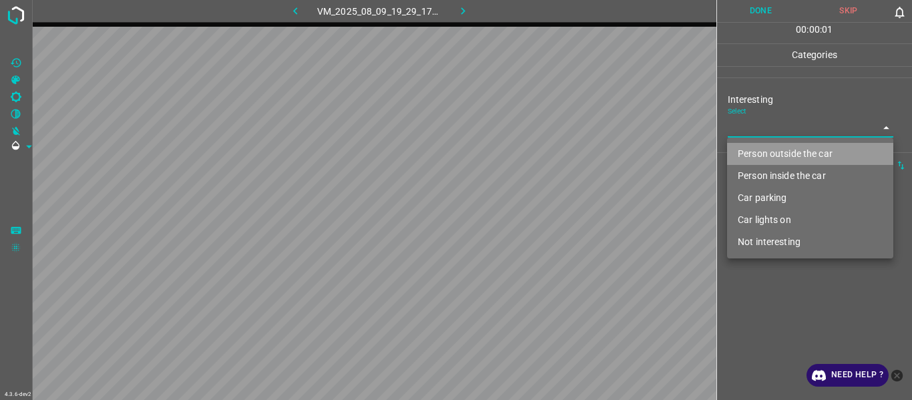
click at [757, 152] on li "Person outside the car" at bounding box center [810, 154] width 166 height 22
type input "Person outside the car"
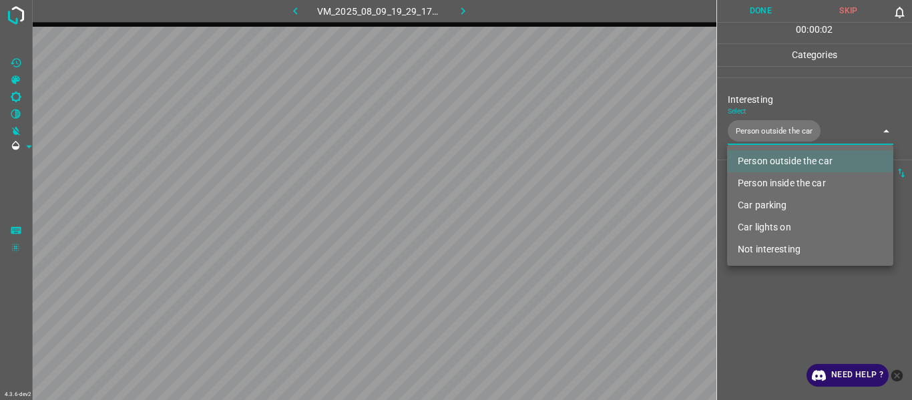
click at [770, 331] on div at bounding box center [456, 200] width 912 height 400
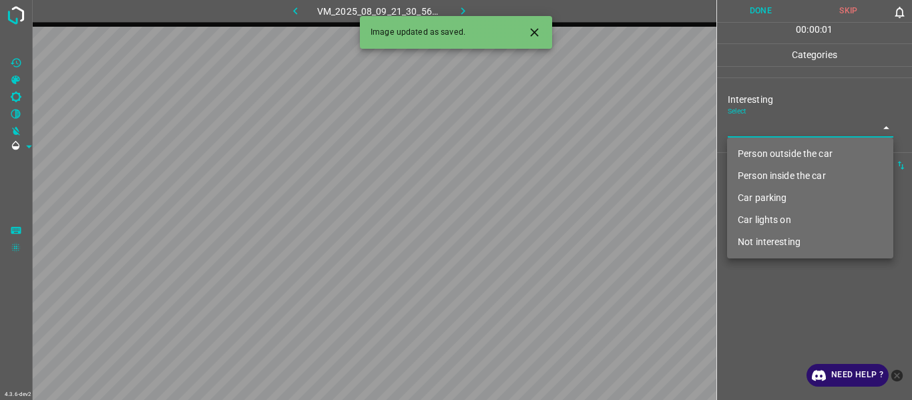
click at [757, 122] on body "4.3.6-dev2 VM_2025_08_09_21_30_56_175_04.gif Done Skip 0 00 : 00 : 01 Categorie…" at bounding box center [456, 200] width 912 height 400
click at [761, 148] on li "Person outside the car" at bounding box center [810, 154] width 166 height 22
type input "Person outside the car"
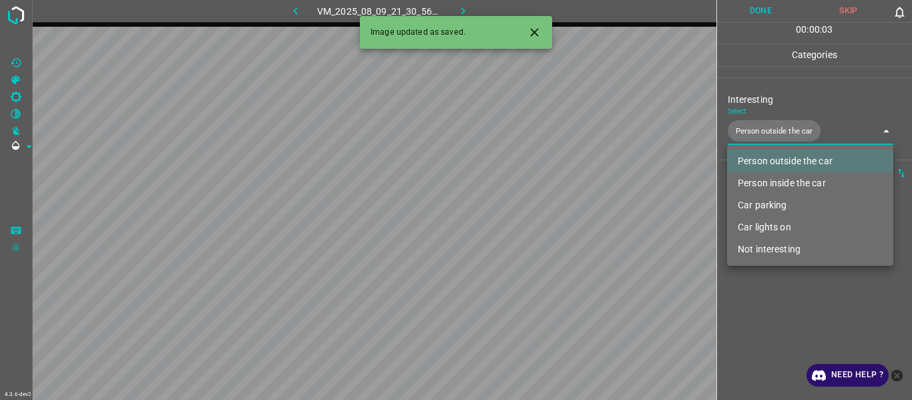
click at [785, 359] on div at bounding box center [456, 200] width 912 height 400
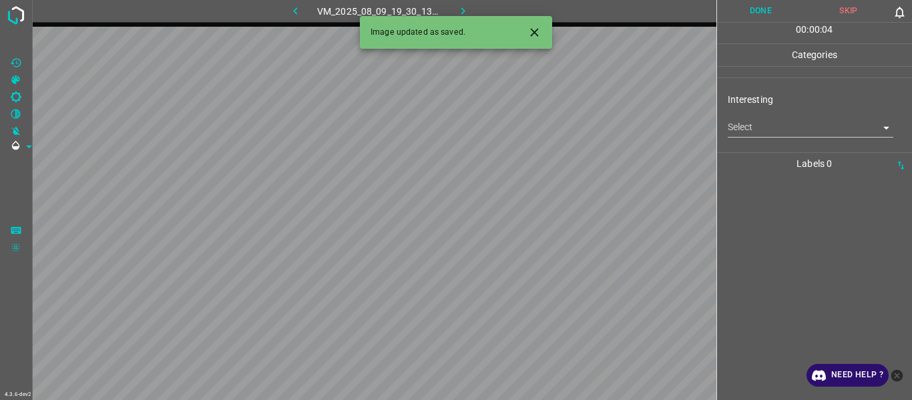
click at [767, 130] on body "4.3.6-dev2 VM_2025_08_09_19_30_13_411_02.gif Done Skip 0 00 : 00 : 04 Categorie…" at bounding box center [456, 200] width 912 height 400
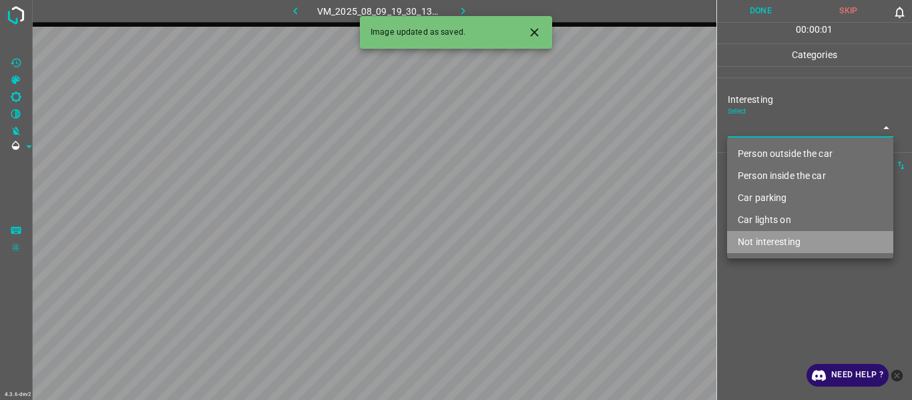
click at [774, 240] on li "Not interesting" at bounding box center [810, 242] width 166 height 22
type input "Not interesting"
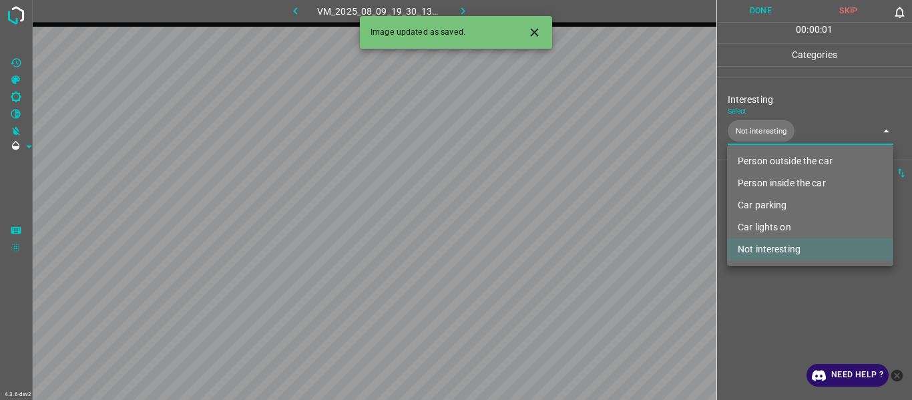
click at [777, 320] on div at bounding box center [456, 200] width 912 height 400
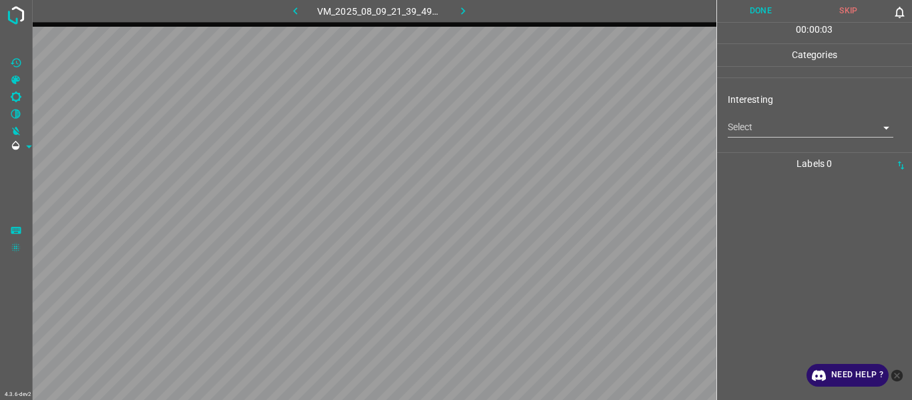
click at [750, 130] on body "4.3.6-dev2 VM_2025_08_09_21_39_49_856_05.gif Done Skip 0 00 : 00 : 03 Categorie…" at bounding box center [456, 200] width 912 height 400
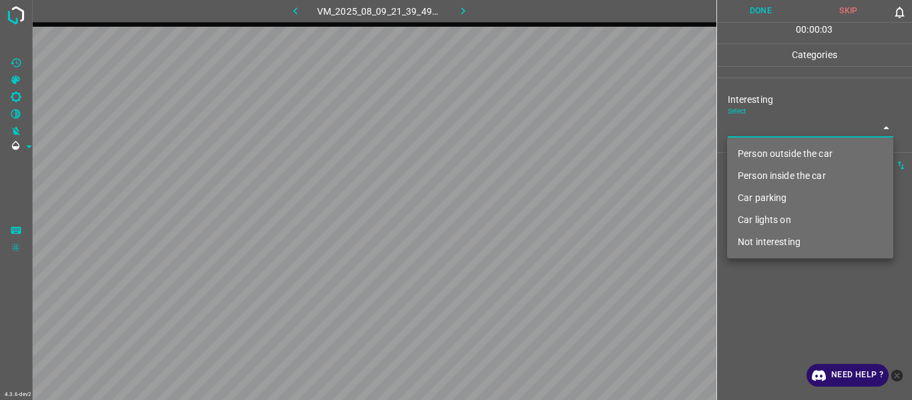
click at [754, 154] on li "Person outside the car" at bounding box center [810, 154] width 166 height 22
type input "Person outside the car"
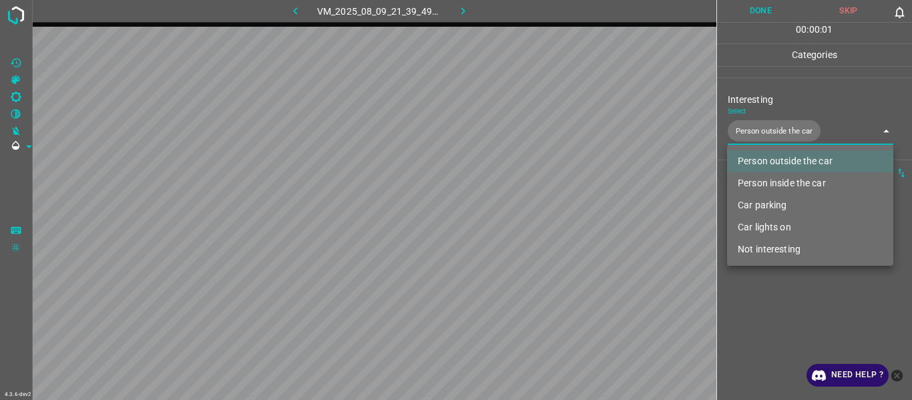
click at [766, 319] on div at bounding box center [456, 200] width 912 height 400
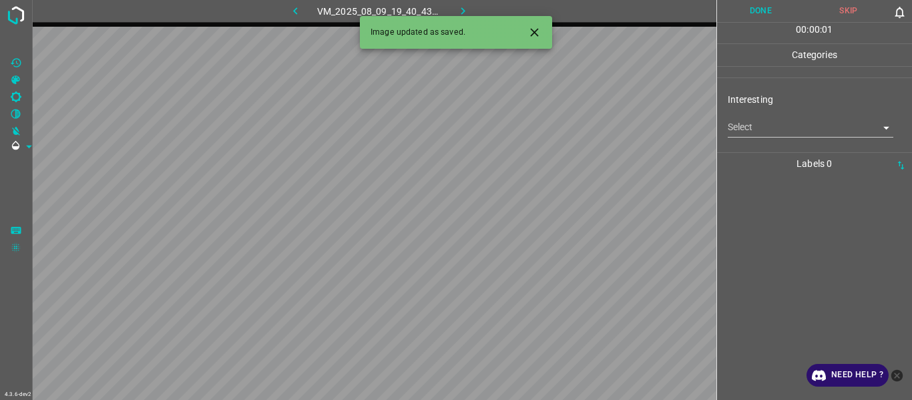
click at [762, 137] on body "4.3.6-dev2 VM_2025_08_09_19_40_43_748_09.gif Done Skip 0 00 : 00 : 01 Categorie…" at bounding box center [456, 200] width 912 height 400
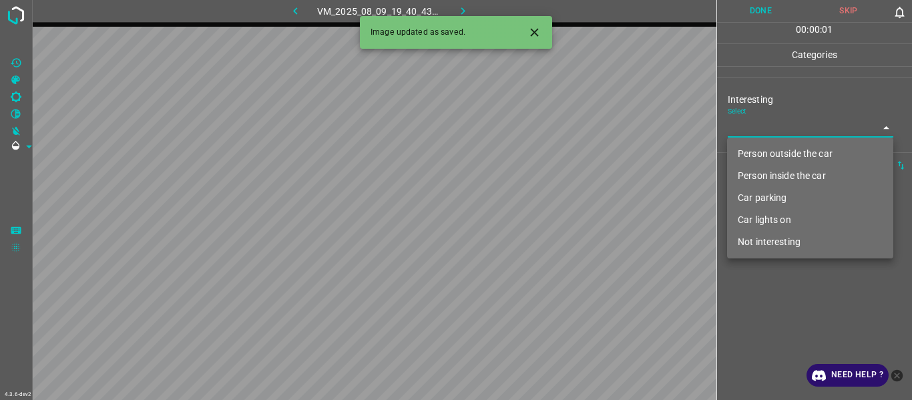
click at [762, 162] on li "Person outside the car" at bounding box center [810, 154] width 166 height 22
type input "Person outside the car"
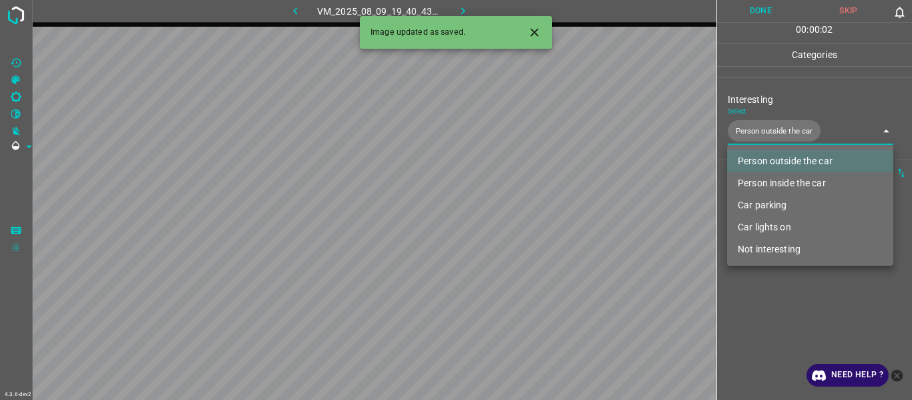
click at [783, 336] on div at bounding box center [456, 200] width 912 height 400
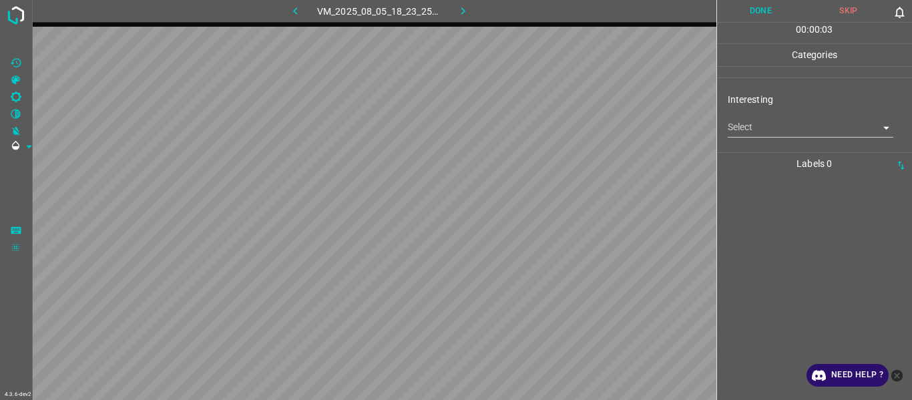
click at [745, 130] on body "4.3.6-dev2 VM_2025_08_05_18_23_25_876_06.gif Done Skip 0 00 : 00 : 03 Categorie…" at bounding box center [456, 200] width 912 height 400
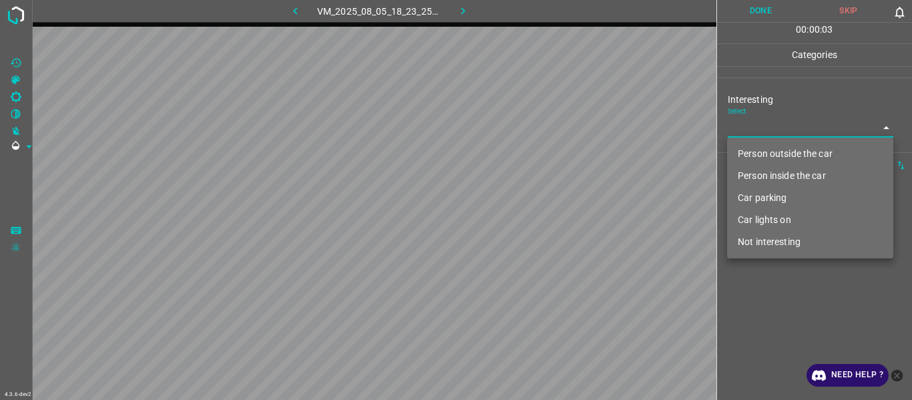
click at [757, 157] on li "Person outside the car" at bounding box center [810, 154] width 166 height 22
type input "Person outside the car"
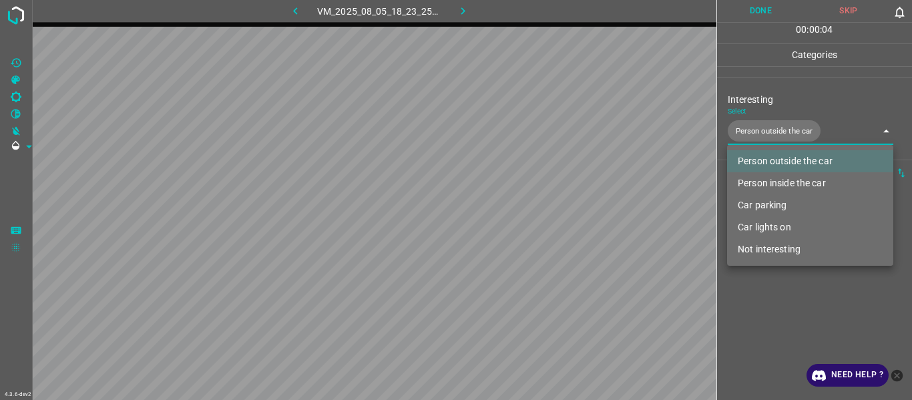
click at [761, 309] on div at bounding box center [456, 200] width 912 height 400
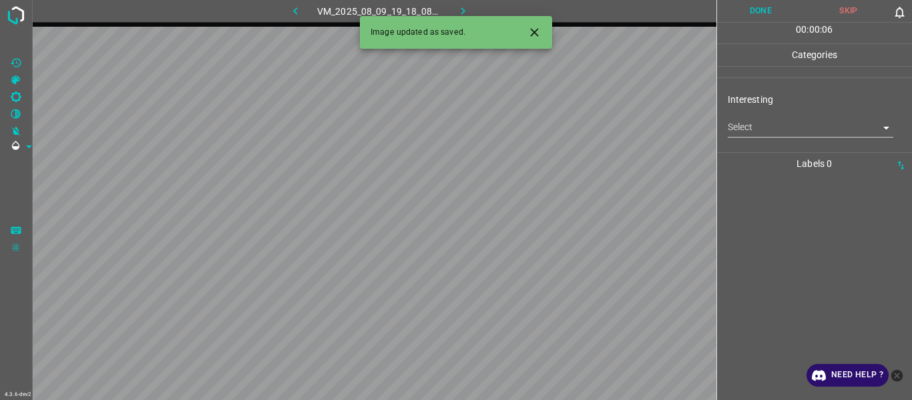
click at [761, 130] on body "4.3.6-dev2 VM_2025_08_09_19_18_08_247_03.gif Done Skip 0 00 : 00 : 06 Categorie…" at bounding box center [456, 200] width 912 height 400
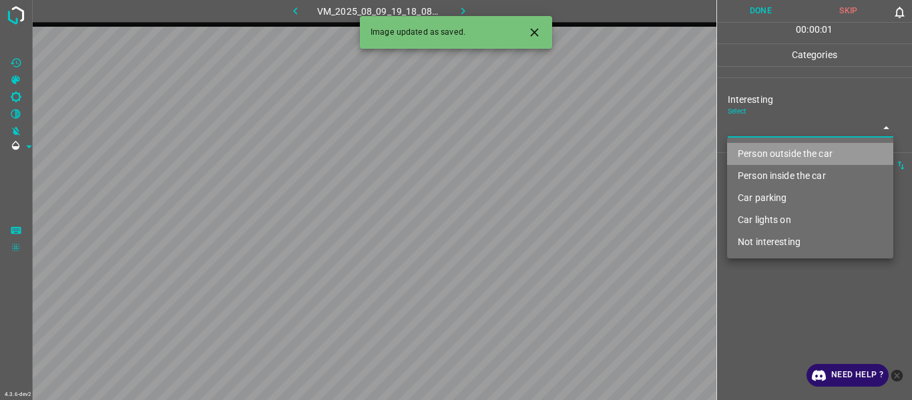
click at [766, 154] on li "Person outside the car" at bounding box center [810, 154] width 166 height 22
type input "Person outside the car"
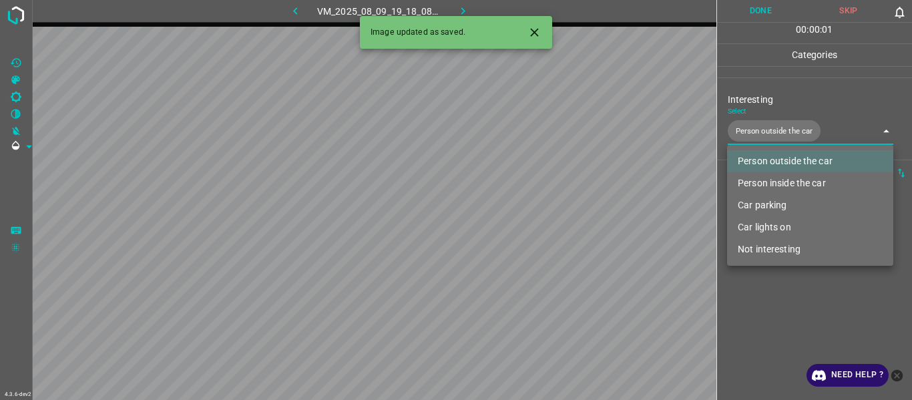
click at [781, 301] on div at bounding box center [456, 200] width 912 height 400
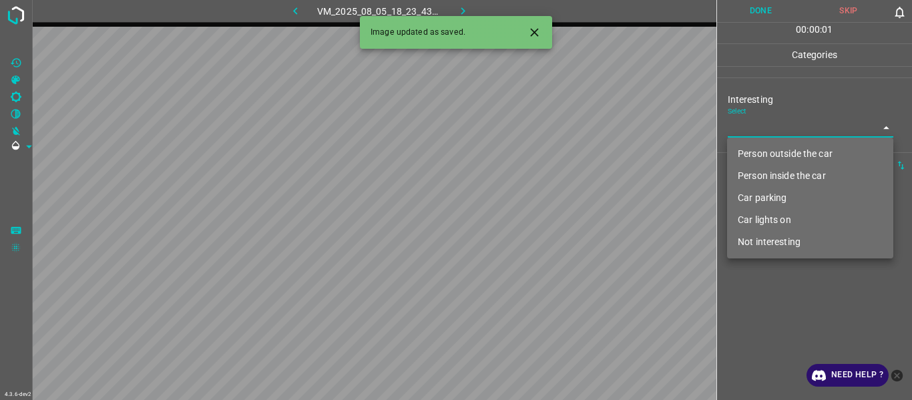
click at [774, 136] on body "4.3.6-dev2 VM_2025_08_05_18_23_43_305_02.gif Done Skip 0 00 : 00 : 01 Categorie…" at bounding box center [456, 200] width 912 height 400
click at [778, 156] on li "Person outside the car" at bounding box center [810, 154] width 166 height 22
type input "Person outside the car"
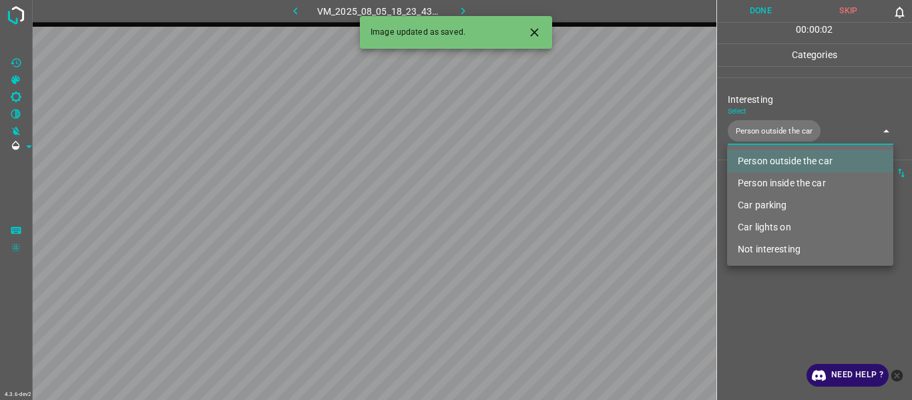
click at [789, 306] on div at bounding box center [456, 200] width 912 height 400
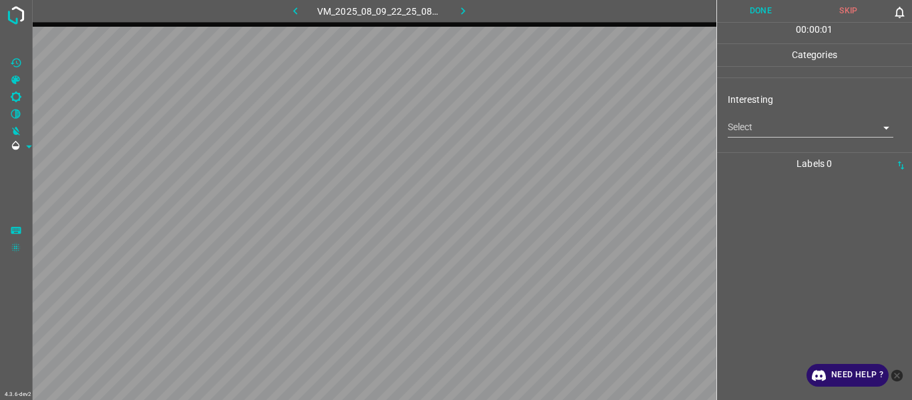
click at [743, 129] on body "4.3.6-dev2 VM_2025_08_09_22_25_08_757_01.gif Done Skip 0 00 : 00 : 01 Categorie…" at bounding box center [456, 200] width 912 height 400
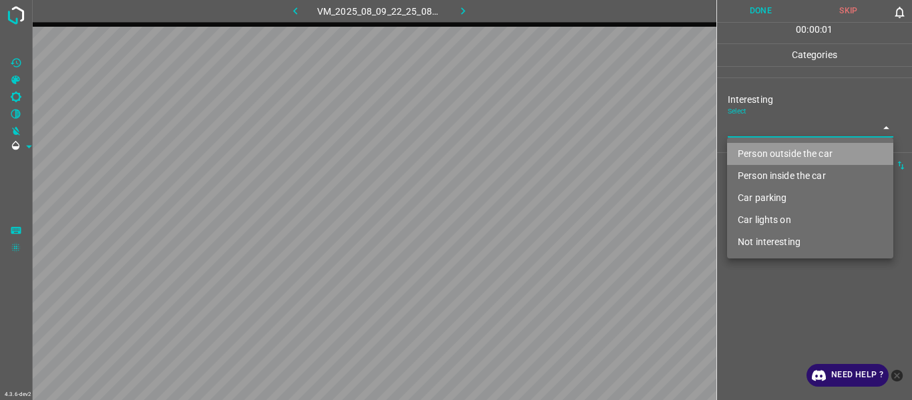
click at [758, 146] on li "Person outside the car" at bounding box center [810, 154] width 166 height 22
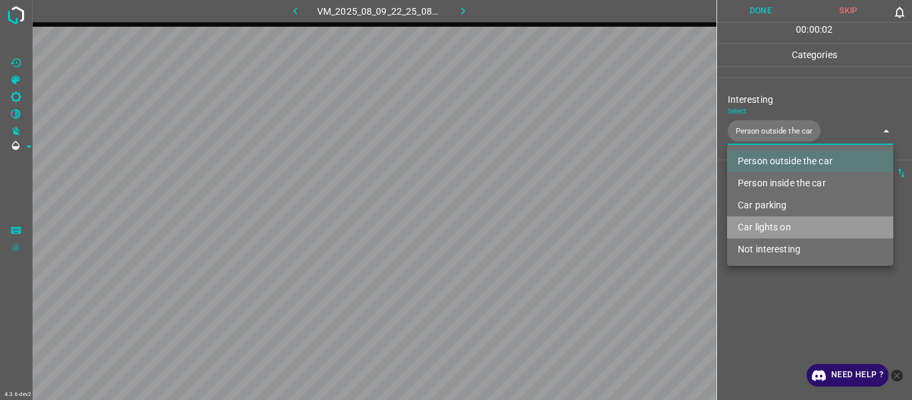
click at [770, 218] on li "Car lights on" at bounding box center [810, 227] width 166 height 22
type input "Person outside the car,Car lights on"
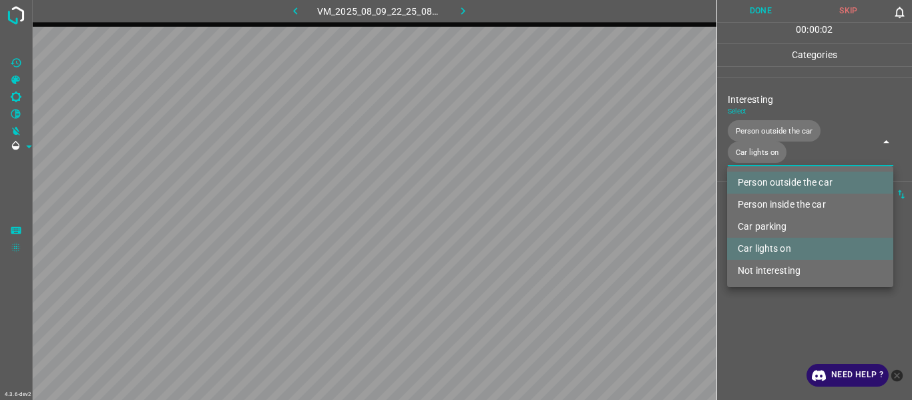
click at [774, 312] on div at bounding box center [456, 200] width 912 height 400
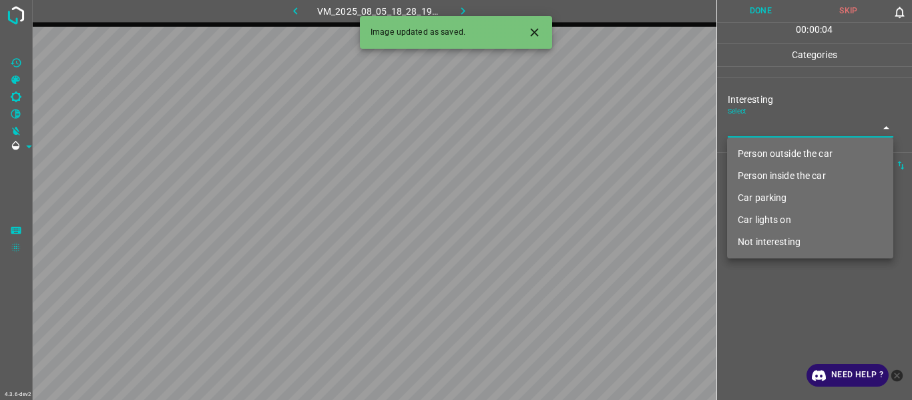
click at [753, 124] on body "4.3.6-dev2 VM_2025_08_05_18_28_19_937_04.gif Done Skip 0 00 : 00 : 04 Categorie…" at bounding box center [456, 200] width 912 height 400
click at [759, 175] on li "Person inside the car" at bounding box center [810, 176] width 166 height 22
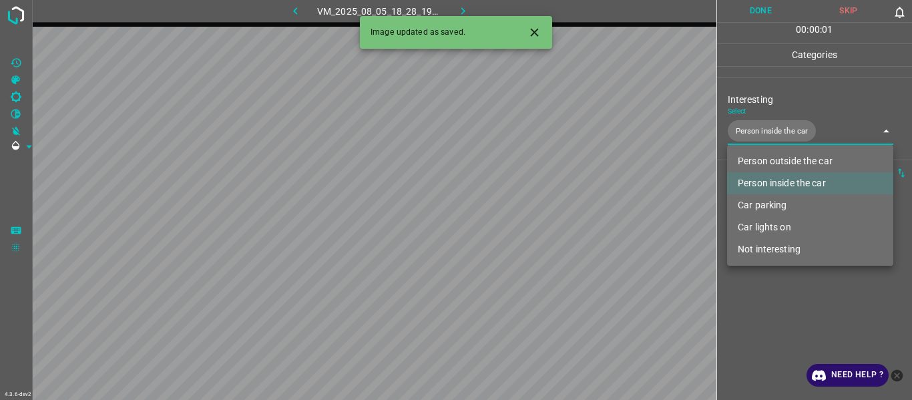
click at [770, 231] on li "Car lights on" at bounding box center [810, 227] width 166 height 22
type input "Person inside the car,Car lights on"
click at [771, 334] on div at bounding box center [456, 200] width 912 height 400
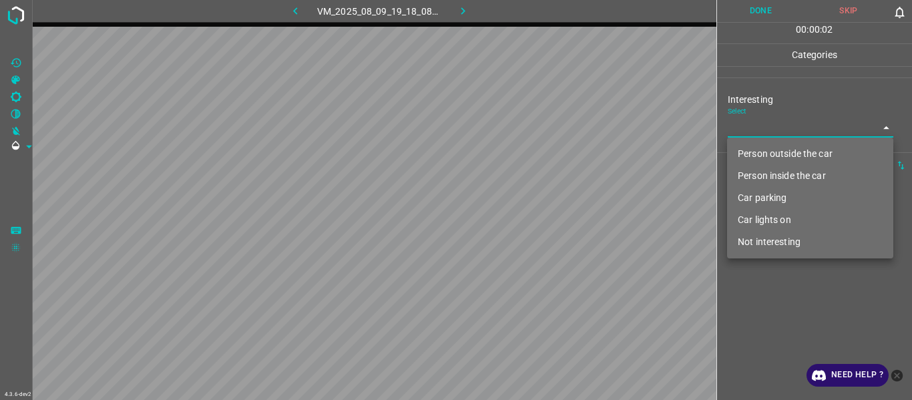
click at [750, 122] on body "4.3.6-dev2 VM_2025_08_09_19_18_08_247_00.gif Done Skip 0 00 : 00 : 02 Categorie…" at bounding box center [456, 200] width 912 height 400
click at [754, 147] on li "Person outside the car" at bounding box center [810, 154] width 166 height 22
type input "Person outside the car"
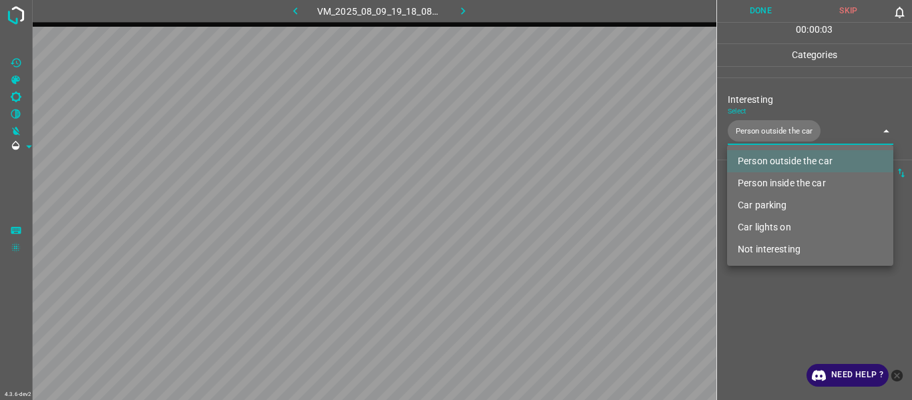
click at [779, 295] on div at bounding box center [456, 200] width 912 height 400
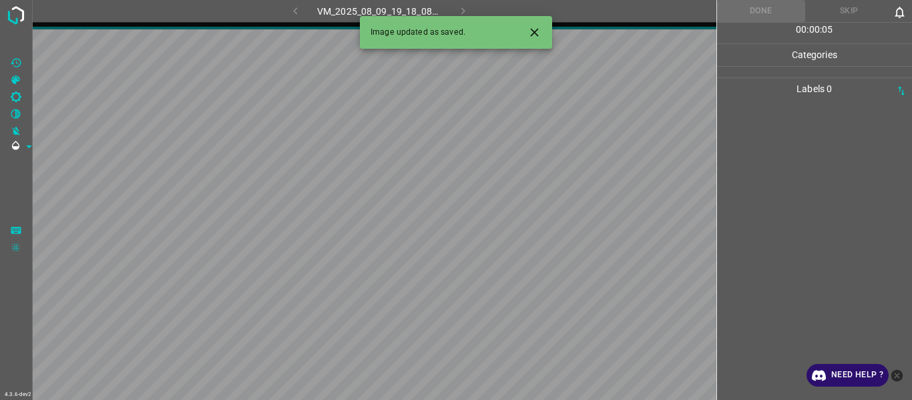
click at [540, 31] on icon "Close" at bounding box center [535, 32] width 14 height 14
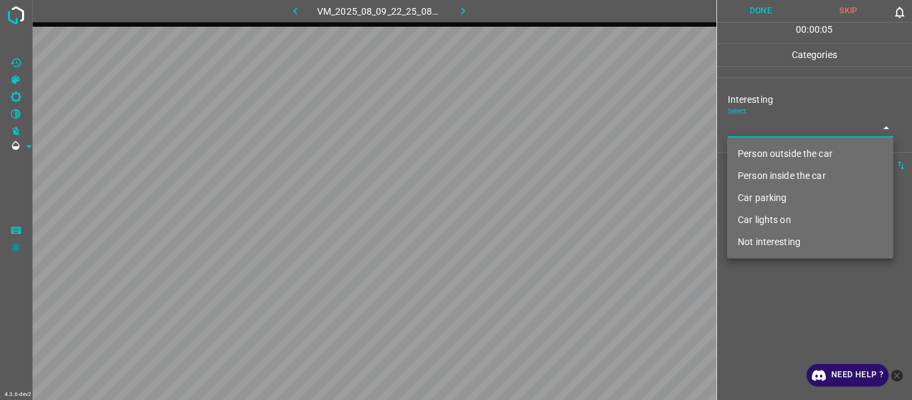
click at [769, 130] on body "4.3.6-dev2 VM_2025_08_09_22_25_08_757_02.gif Done Skip 0 00 : 00 : 05 Categorie…" at bounding box center [456, 200] width 912 height 400
click at [774, 152] on li "Person outside the car" at bounding box center [810, 154] width 166 height 22
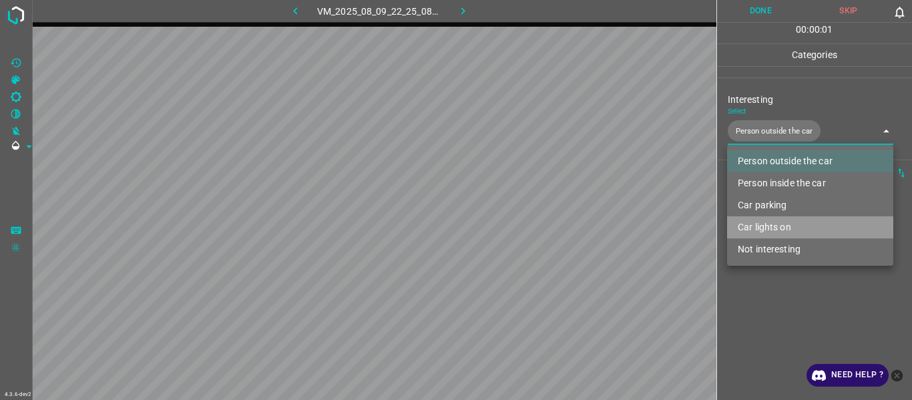
click at [775, 227] on li "Car lights on" at bounding box center [810, 227] width 166 height 22
type input "Person outside the car,Car lights on"
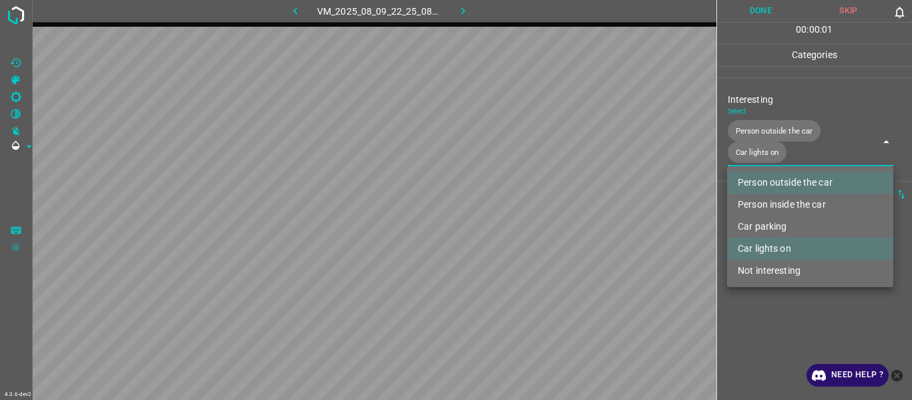
click at [775, 303] on div at bounding box center [456, 200] width 912 height 400
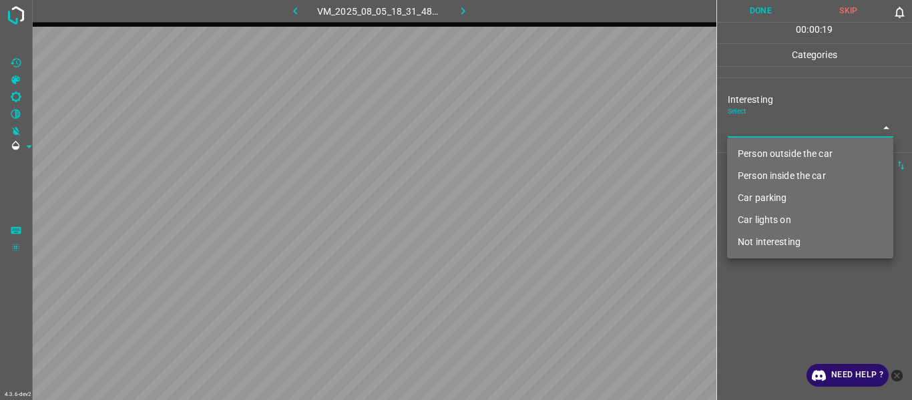
click at [737, 123] on body "4.3.6-dev2 VM_2025_08_05_18_31_48_044_01.gif Done Skip 0 00 : 00 : 19 Categorie…" at bounding box center [456, 200] width 912 height 400
click at [765, 243] on li "Not interesting" at bounding box center [810, 242] width 166 height 22
type input "Not interesting"
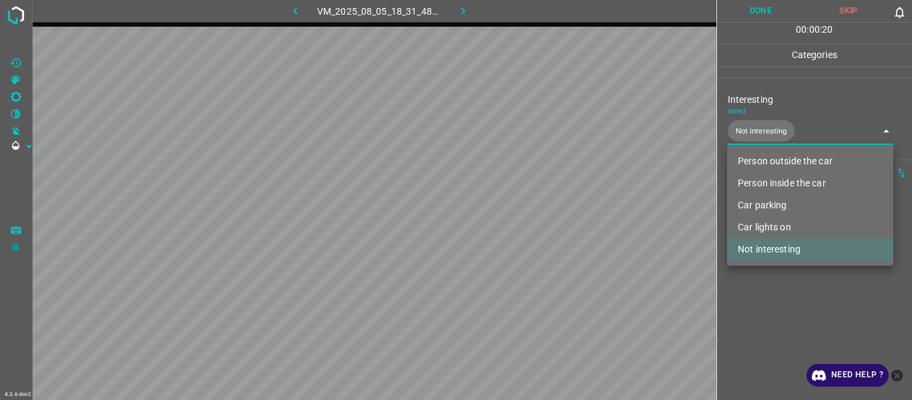
click at [765, 306] on div at bounding box center [456, 200] width 912 height 400
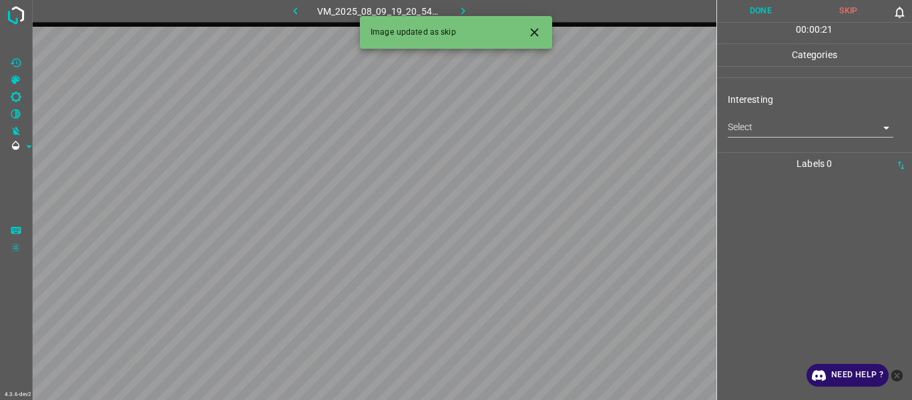
click at [290, 8] on icon "button" at bounding box center [295, 11] width 14 height 14
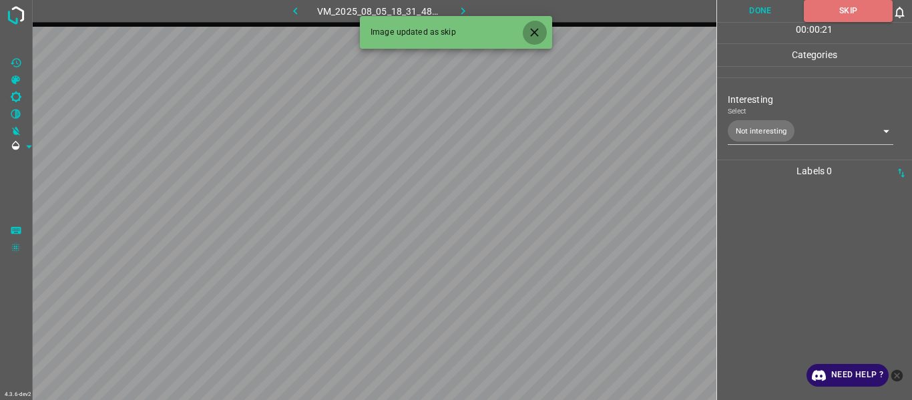
click at [527, 29] on button "Close" at bounding box center [534, 32] width 25 height 25
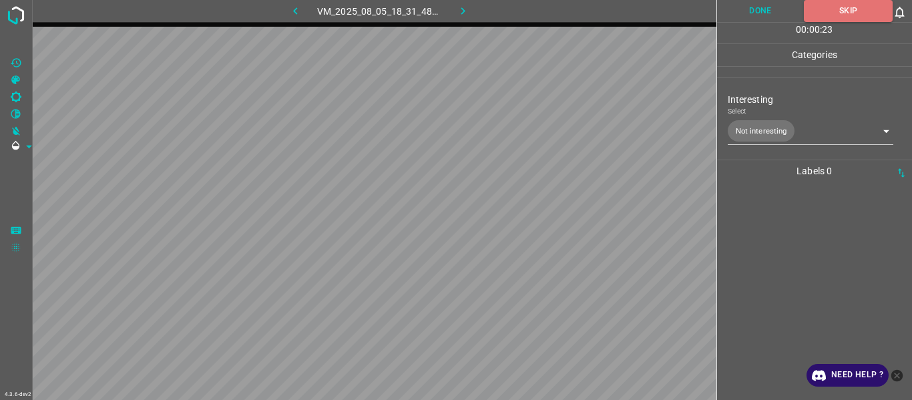
click at [817, 258] on div at bounding box center [815, 291] width 188 height 218
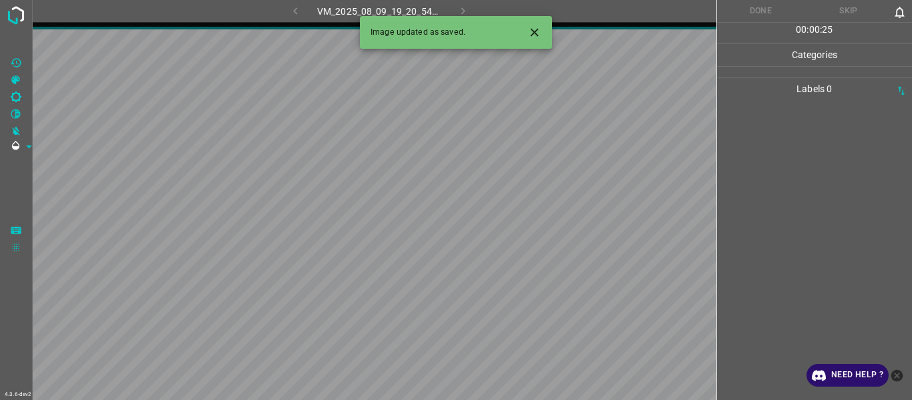
click at [536, 32] on icon "Close" at bounding box center [535, 32] width 14 height 14
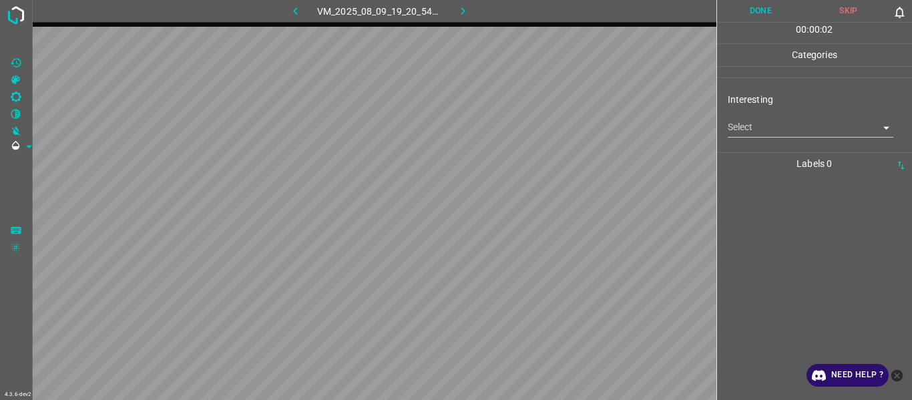
click at [753, 132] on body "4.3.6-dev2 VM_2025_08_09_19_20_54_612_03.gif Done Skip 0 00 : 00 : 02 Categorie…" at bounding box center [456, 200] width 912 height 400
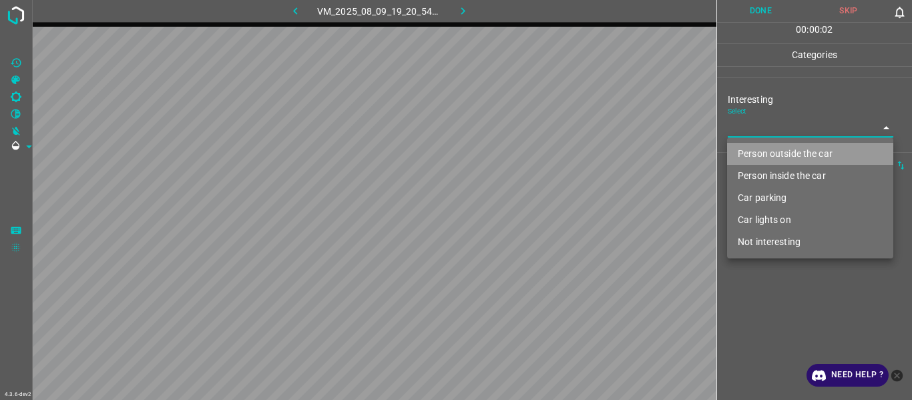
click at [763, 151] on li "Person outside the car" at bounding box center [810, 154] width 166 height 22
type input "Person outside the car"
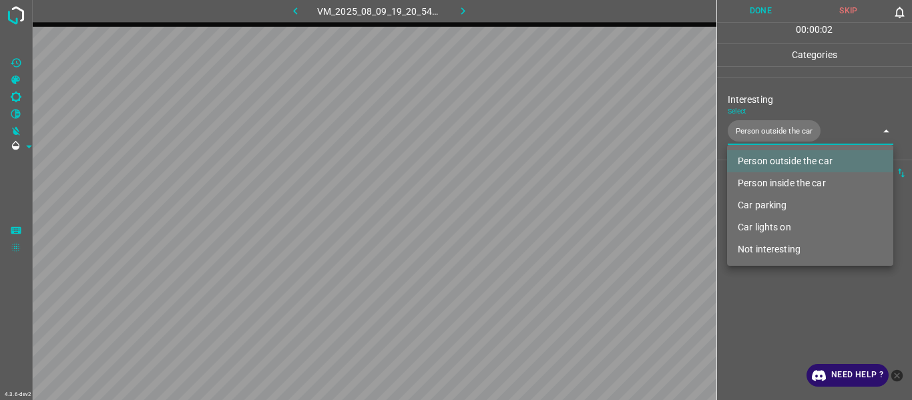
click at [766, 292] on div at bounding box center [456, 200] width 912 height 400
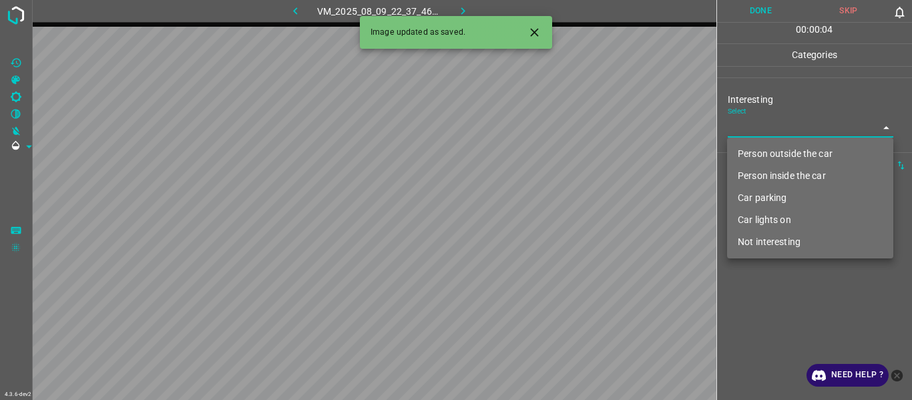
click at [755, 123] on body "4.3.6-dev2 VM_2025_08_09_22_37_46_906_02.gif Done Skip 0 00 : 00 : 04 Categorie…" at bounding box center [456, 200] width 912 height 400
click at [759, 154] on li "Person outside the car" at bounding box center [810, 154] width 166 height 22
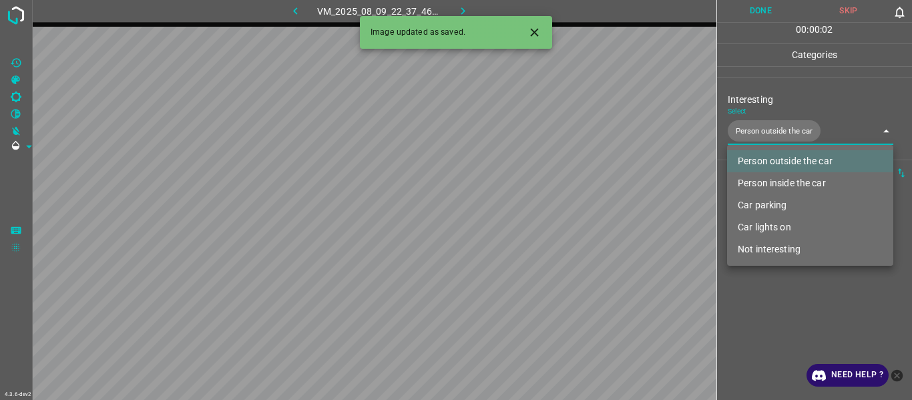
click at [759, 232] on li "Car lights on" at bounding box center [810, 227] width 166 height 22
type input "Person outside the car,Car lights on"
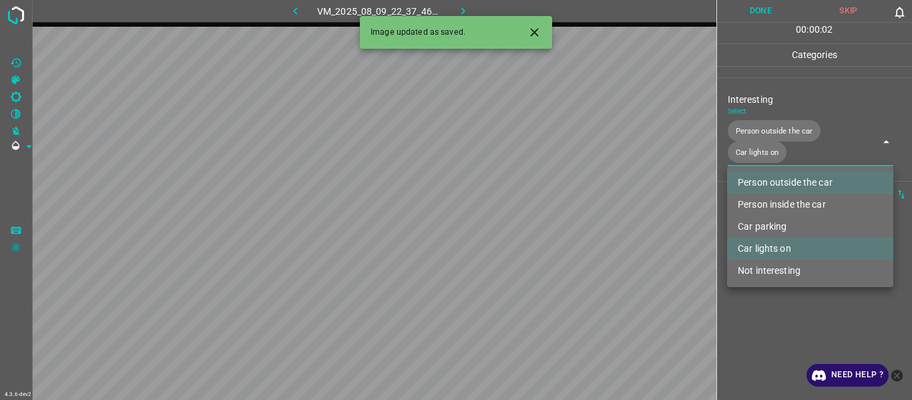
click at [767, 282] on ul "Person outside the car Person inside the car Car parking Car lights on Not inte…" at bounding box center [810, 226] width 166 height 121
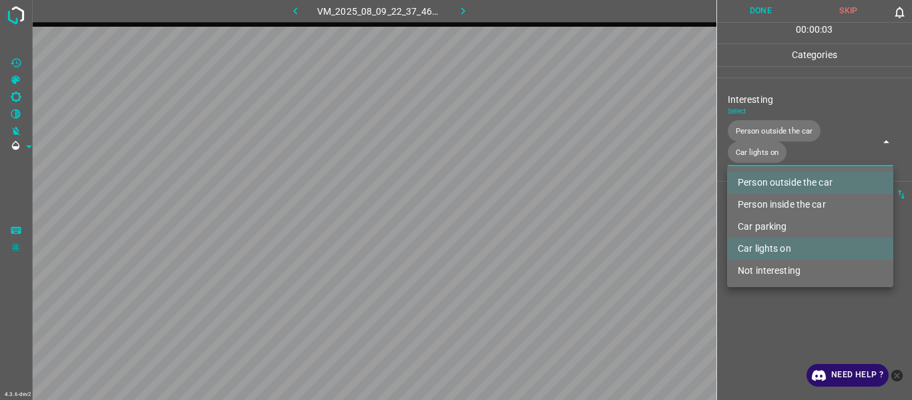
click at [769, 317] on div at bounding box center [456, 200] width 912 height 400
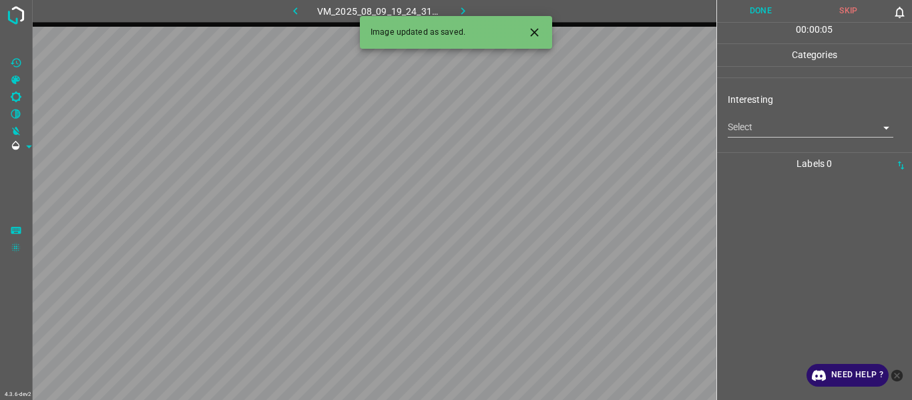
click at [538, 31] on icon "Close" at bounding box center [535, 32] width 14 height 14
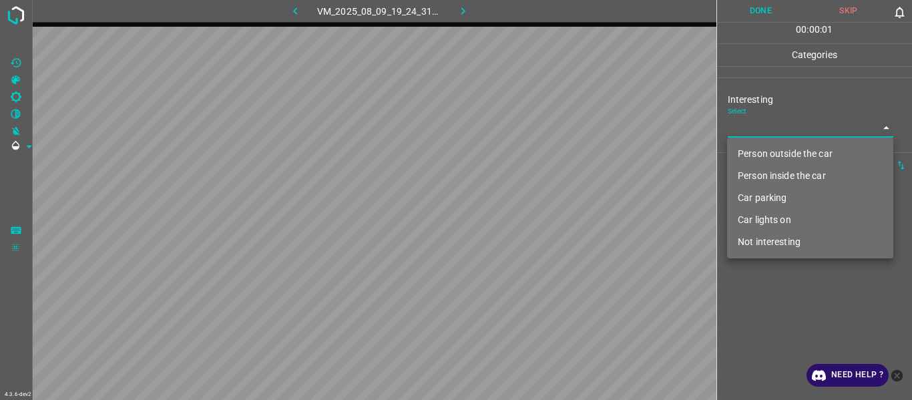
click at [743, 128] on body "4.3.6-dev2 VM_2025_08_09_19_24_31_368_08.gif Done Skip 0 00 : 00 : 01 Categorie…" at bounding box center [456, 200] width 912 height 400
click at [755, 154] on li "Person outside the car" at bounding box center [810, 154] width 166 height 22
type input "Person outside the car"
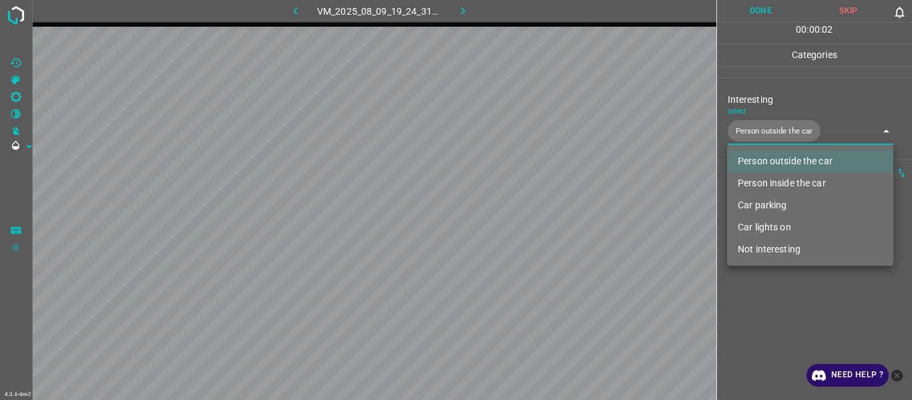
click at [779, 314] on div at bounding box center [456, 200] width 912 height 400
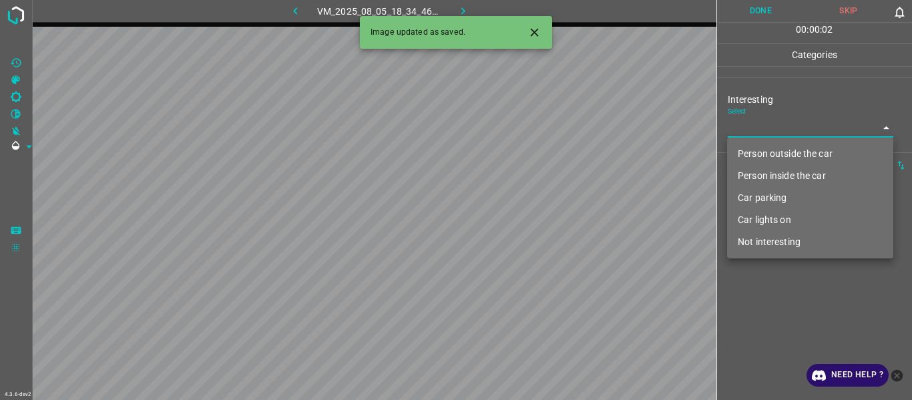
click at [758, 130] on body "4.3.6-dev2 VM_2025_08_05_18_34_46_653_04.gif Done Skip 0 00 : 00 : 02 Categorie…" at bounding box center [456, 200] width 912 height 400
click at [793, 208] on li "Car parking" at bounding box center [810, 198] width 166 height 22
type input "Car parking"
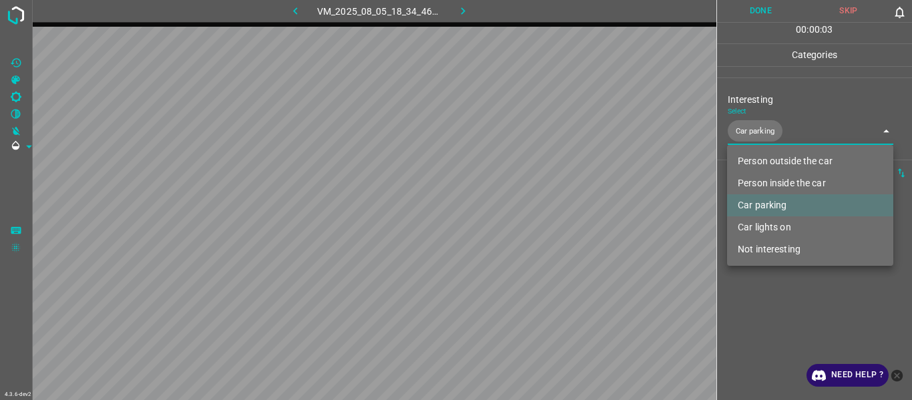
click at [779, 308] on div at bounding box center [456, 200] width 912 height 400
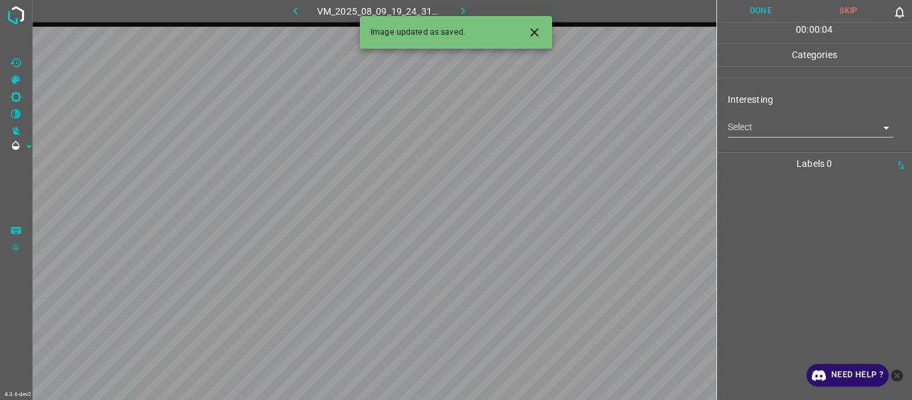
click at [530, 31] on icon "Close" at bounding box center [535, 32] width 14 height 14
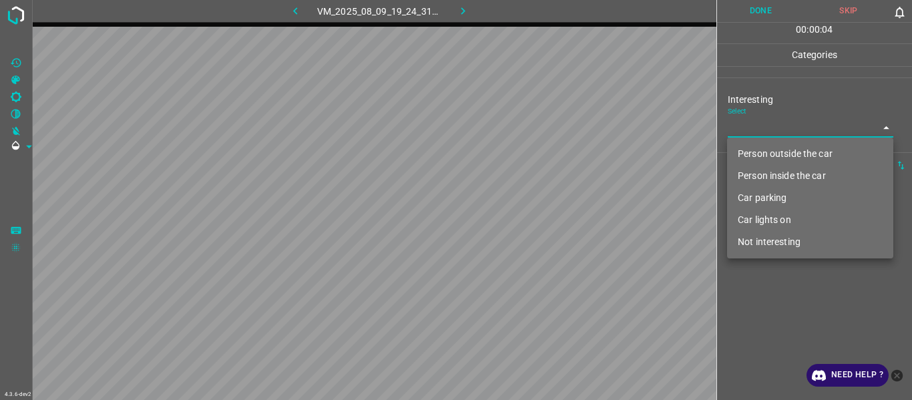
drag, startPoint x: 741, startPoint y: 135, endPoint x: 750, endPoint y: 147, distance: 15.2
click at [742, 135] on body "4.3.6-dev2 VM_2025_08_09_19_24_31_368_01.gif Done Skip 0 00 : 00 : 04 Categorie…" at bounding box center [456, 200] width 912 height 400
drag, startPoint x: 754, startPoint y: 154, endPoint x: 774, endPoint y: 206, distance: 55.8
click at [755, 155] on li "Person outside the car" at bounding box center [810, 154] width 166 height 22
type input "Person outside the car"
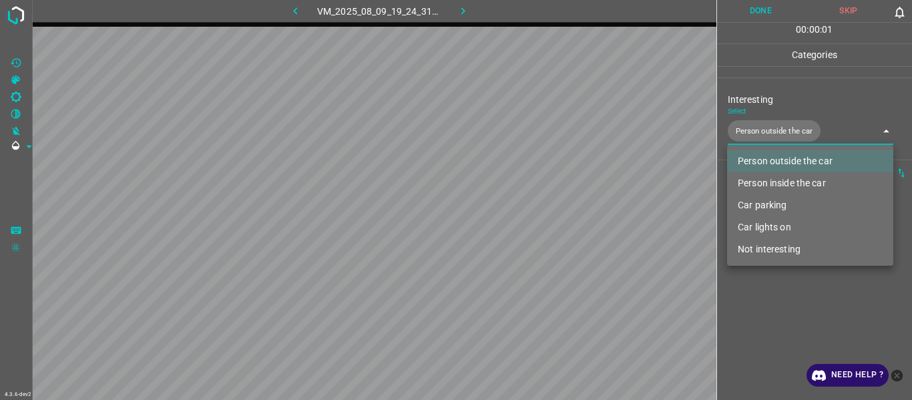
click at [799, 308] on div at bounding box center [456, 200] width 912 height 400
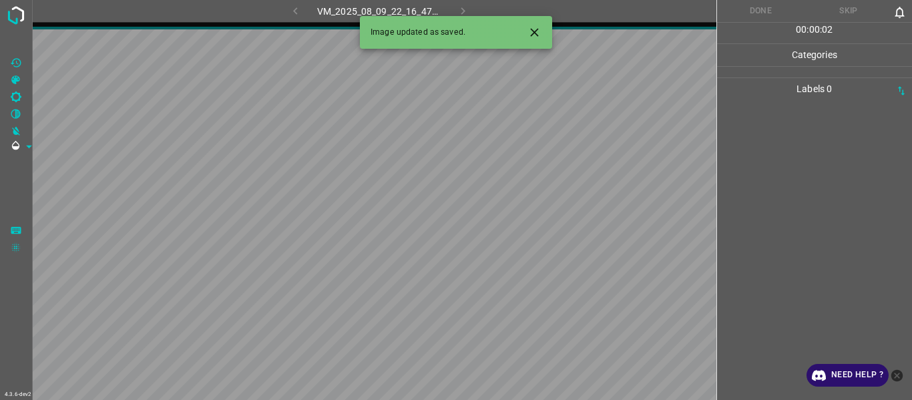
click at [532, 32] on icon "Close" at bounding box center [535, 32] width 14 height 14
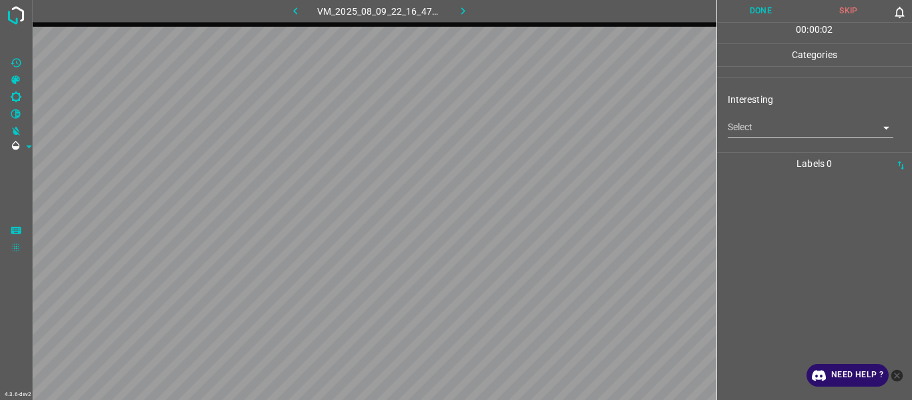
click at [762, 140] on div "Interesting Select ​" at bounding box center [815, 114] width 196 height 63
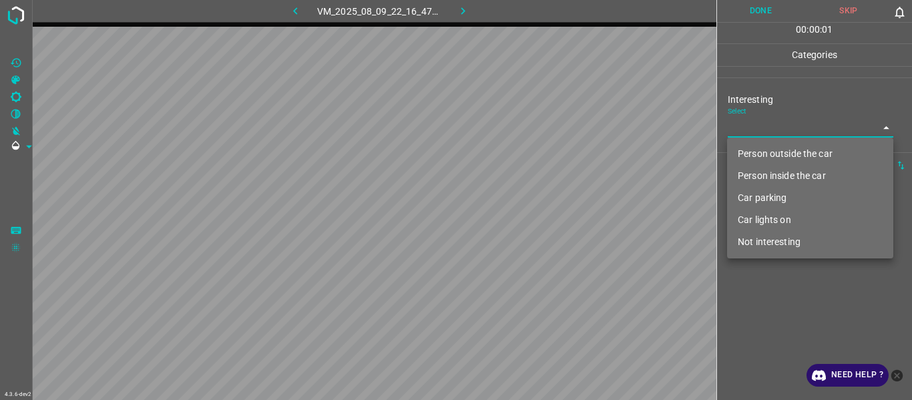
click at [762, 135] on body "4.3.6-dev2 VM_2025_08_09_22_16_47_423_01.gif Done Skip 0 00 : 00 : 01 Categorie…" at bounding box center [456, 200] width 912 height 400
click at [765, 150] on li "Person outside the car" at bounding box center [810, 154] width 166 height 22
type input "Person outside the car"
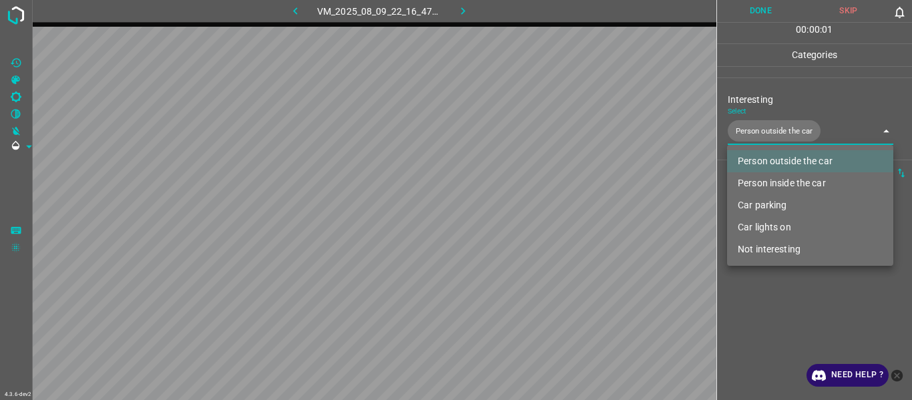
click at [778, 317] on div at bounding box center [456, 200] width 912 height 400
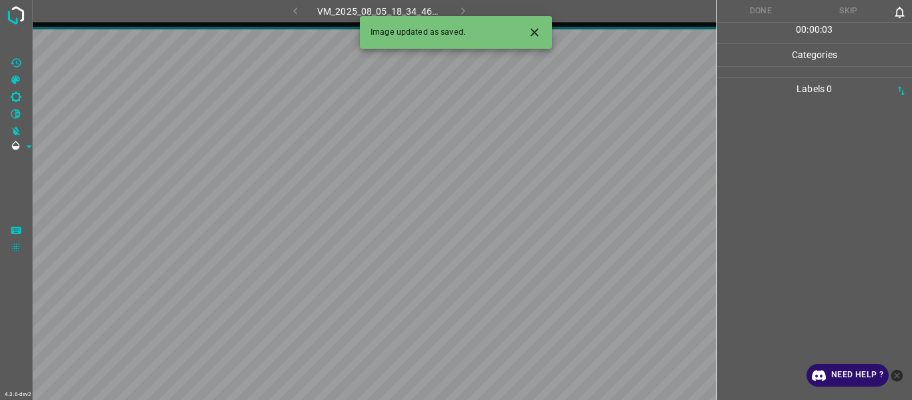
click at [534, 33] on icon "Close" at bounding box center [534, 32] width 8 height 8
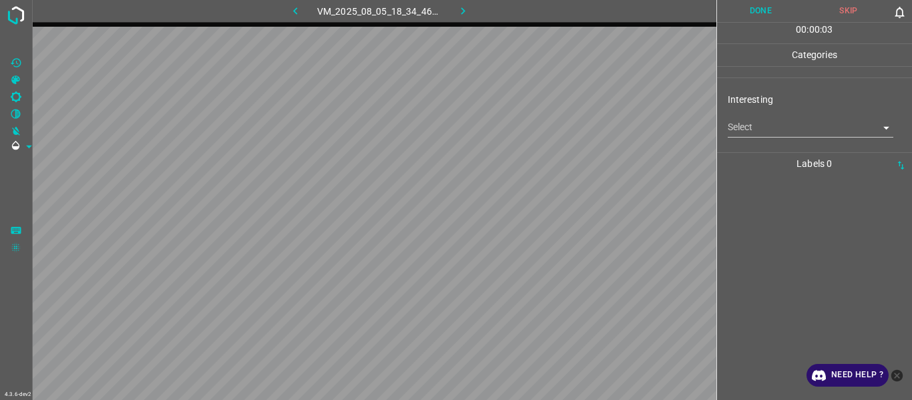
click at [753, 116] on div "Select ​" at bounding box center [811, 122] width 166 height 30
click at [753, 128] on body "4.3.6-dev2 VM_2025_08_05_18_34_46_653_00.gif Done Skip 0 00 : 00 : 01 Categorie…" at bounding box center [456, 200] width 912 height 400
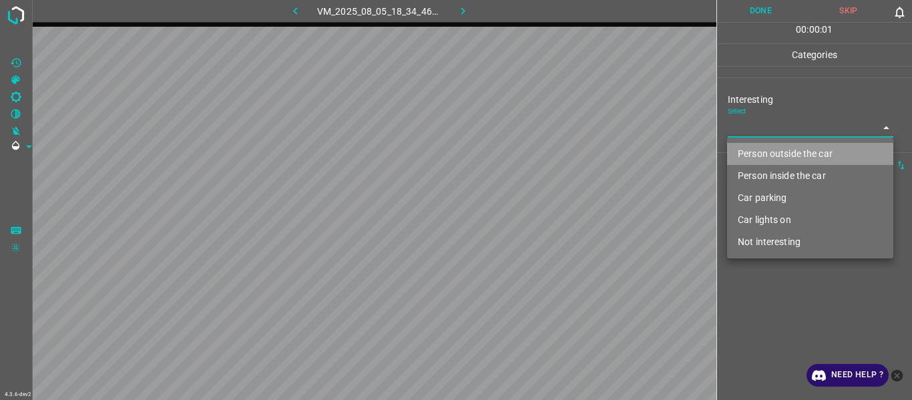
click at [765, 163] on li "Person outside the car" at bounding box center [810, 154] width 166 height 22
type input "Person outside the car"
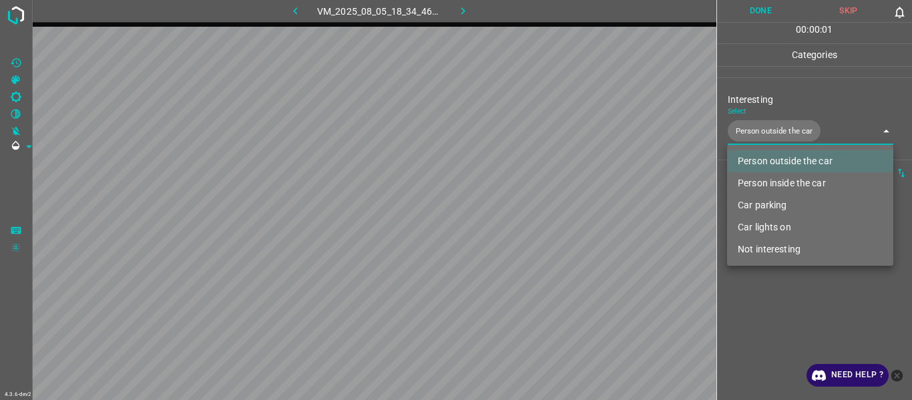
click at [794, 318] on div at bounding box center [456, 200] width 912 height 400
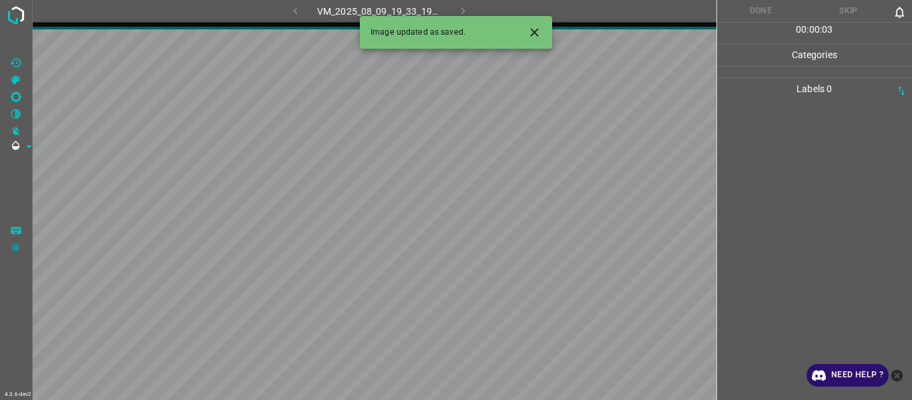
click at [538, 31] on icon "Close" at bounding box center [535, 32] width 14 height 14
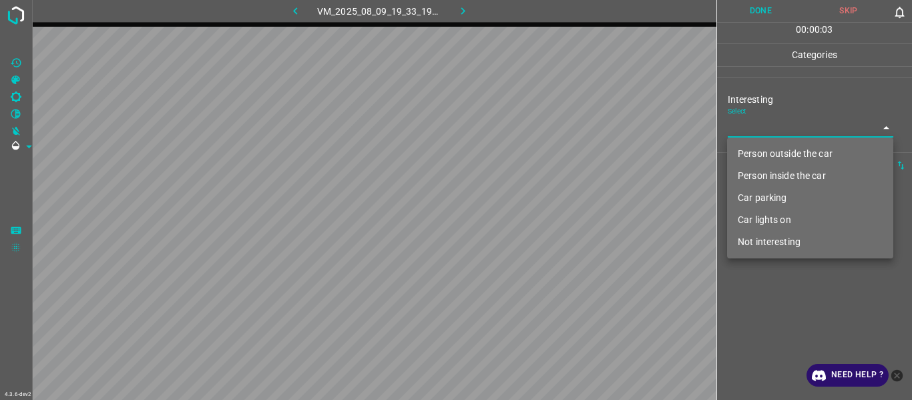
click at [773, 119] on body "4.3.6-dev2 VM_2025_08_09_19_33_19_573_04.gif Done Skip 0 00 : 00 : 03 Categorie…" at bounding box center [456, 200] width 912 height 400
click at [775, 150] on li "Person outside the car" at bounding box center [810, 154] width 166 height 22
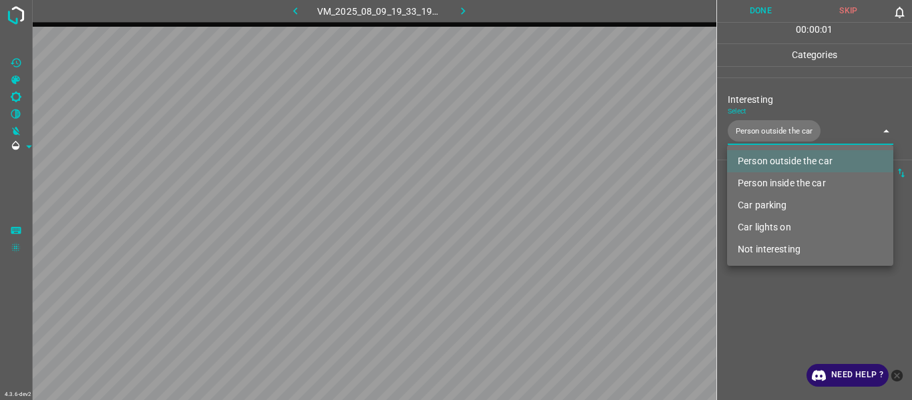
click at [789, 235] on li "Car lights on" at bounding box center [810, 227] width 166 height 22
type input "Person outside the car,Car lights on"
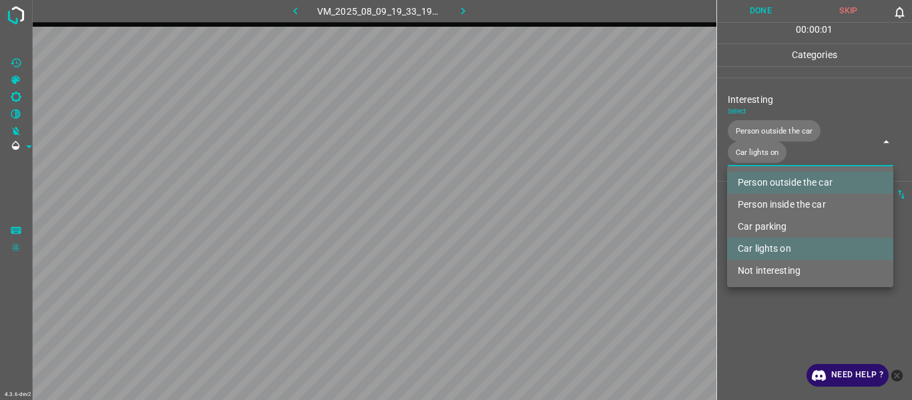
click at [779, 317] on div at bounding box center [456, 200] width 912 height 400
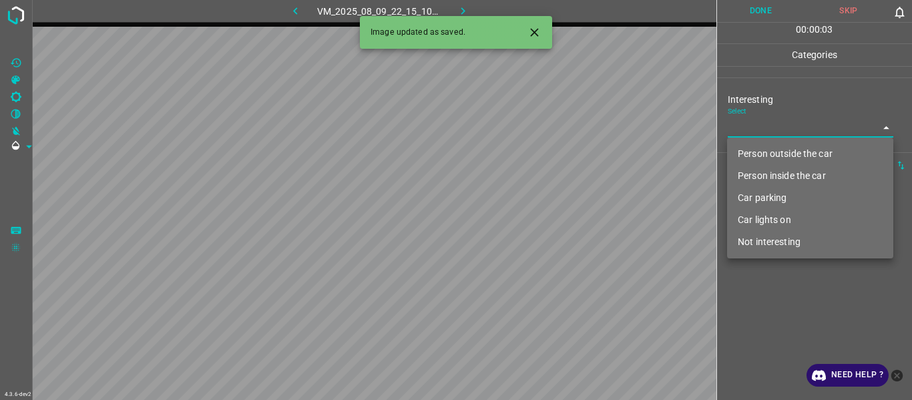
click at [781, 124] on body "4.3.6-dev2 VM_2025_08_09_22_15_10_028_03.gif Done Skip 0 00 : 00 : 03 Categorie…" at bounding box center [456, 200] width 912 height 400
click at [790, 227] on li "Car lights on" at bounding box center [810, 220] width 166 height 22
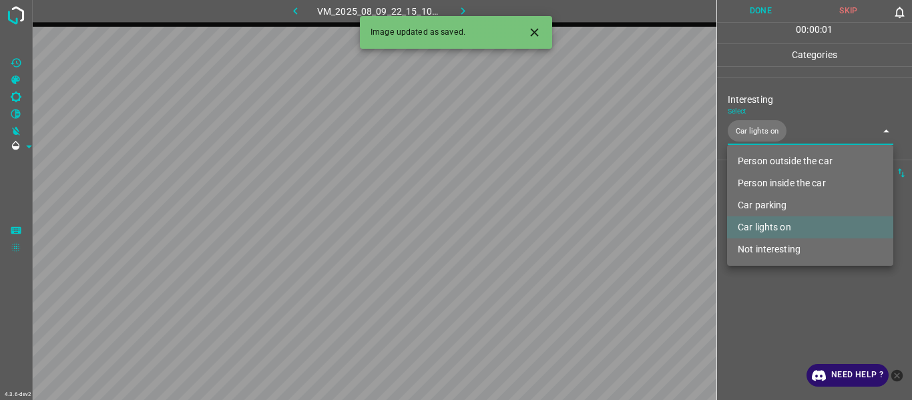
type input "Car lights on"
click at [794, 228] on li "Car lights on" at bounding box center [810, 227] width 166 height 22
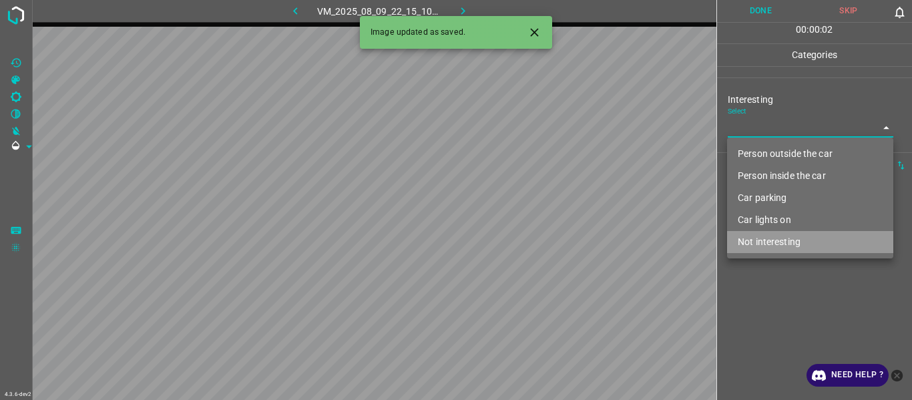
click at [797, 247] on li "Not interesting" at bounding box center [810, 242] width 166 height 22
type input "Not interesting"
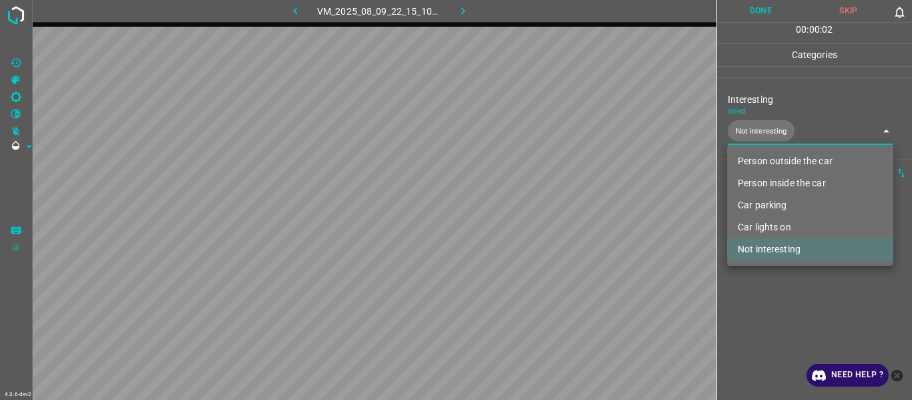
click at [791, 312] on div at bounding box center [456, 200] width 912 height 400
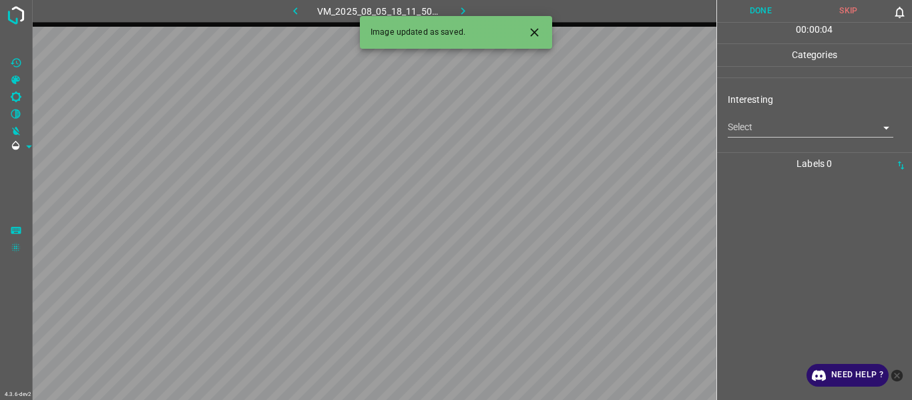
click at [737, 128] on body "4.3.6-dev2 VM_2025_08_05_18_11_50_840_01.gif Done Skip 0 00 : 00 : 04 Categorie…" at bounding box center [456, 200] width 912 height 400
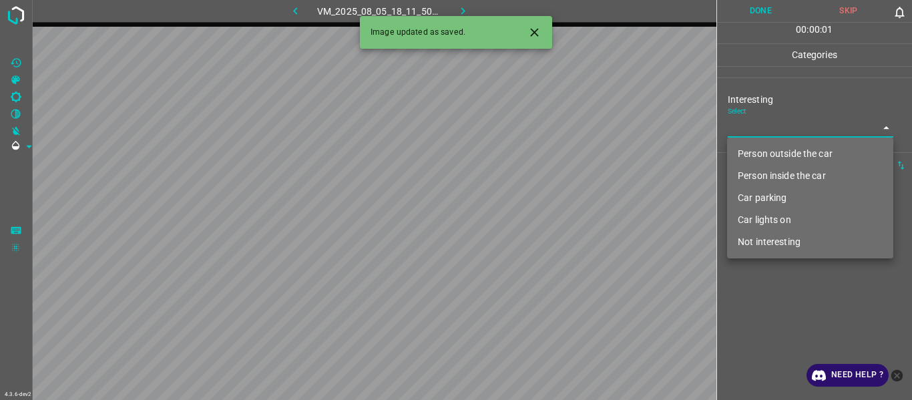
click at [742, 144] on li "Person outside the car" at bounding box center [810, 154] width 166 height 22
type input "Person outside the car"
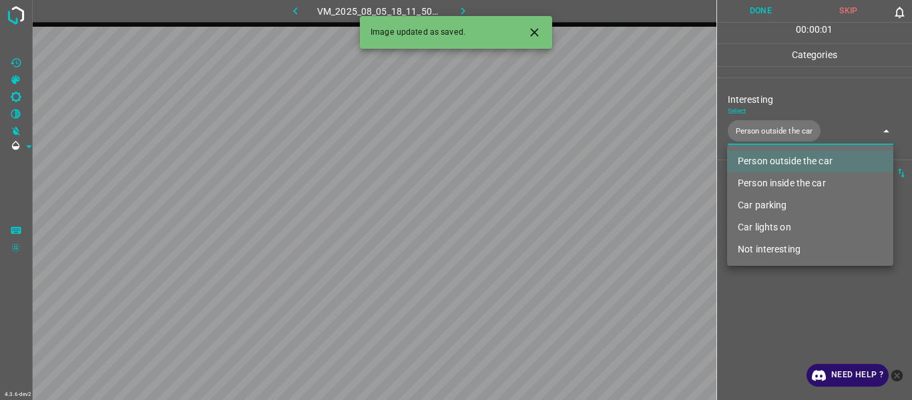
click at [791, 295] on div at bounding box center [456, 200] width 912 height 400
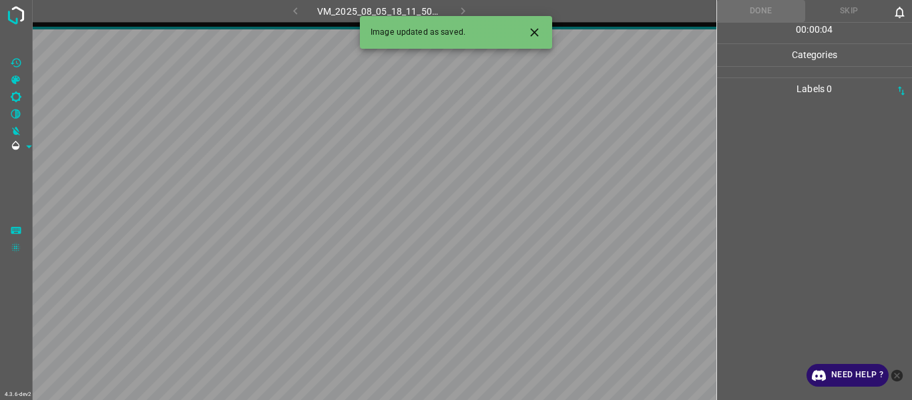
click at [536, 28] on icon "Close" at bounding box center [535, 32] width 14 height 14
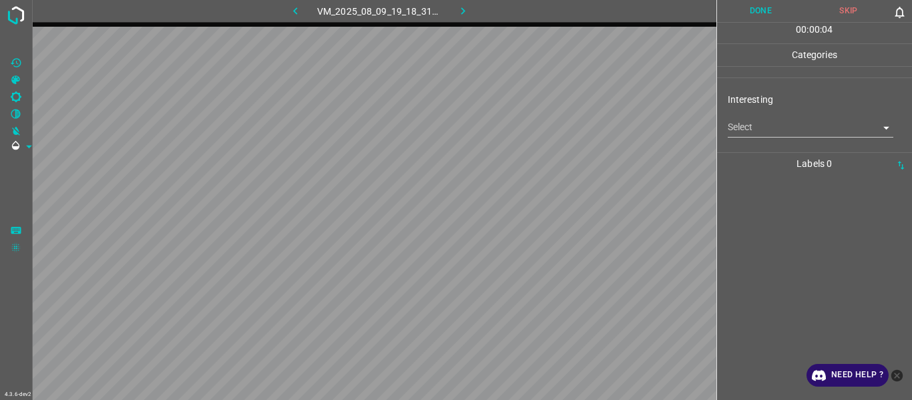
click at [777, 144] on div "Interesting Select ​" at bounding box center [815, 114] width 196 height 63
click at [769, 127] on body "4.3.6-dev2 VM_2025_08_09_19_18_31_682_09.gif Done Skip 0 00 : 00 : 04 Categorie…" at bounding box center [456, 200] width 912 height 400
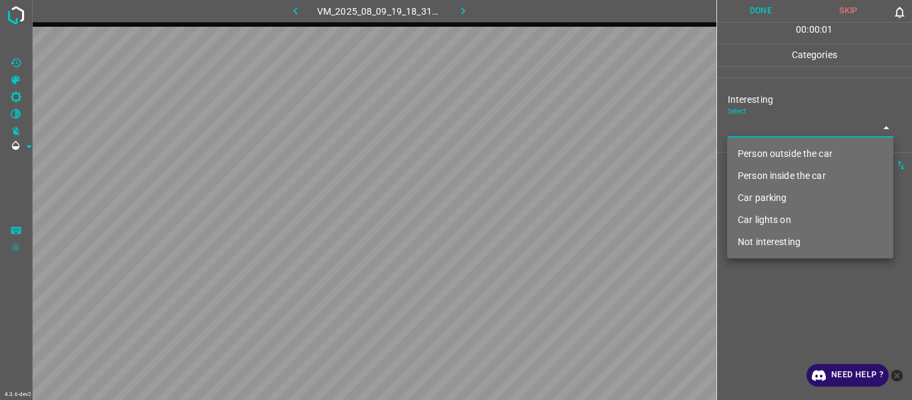
drag, startPoint x: 773, startPoint y: 206, endPoint x: 773, endPoint y: 235, distance: 29.4
click at [773, 203] on li "Car parking" at bounding box center [810, 198] width 166 height 22
type input "Car parking"
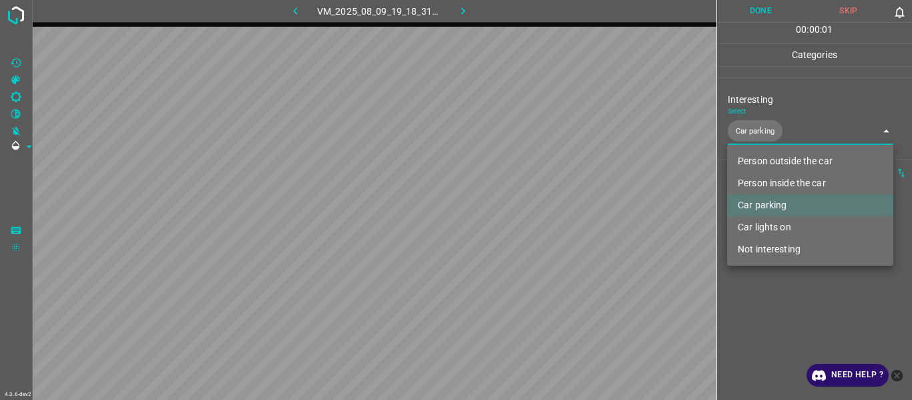
click at [773, 310] on div at bounding box center [456, 200] width 912 height 400
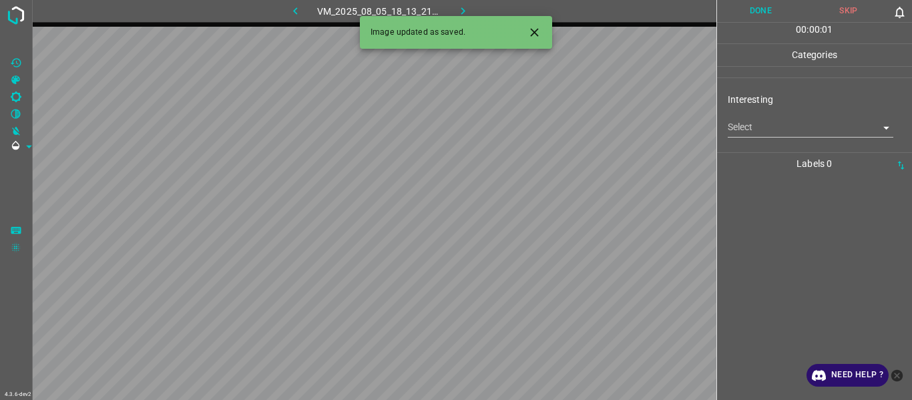
click at [790, 127] on body "4.3.6-dev2 VM_2025_08_05_18_13_21_408_02.gif Done Skip 0 00 : 00 : 01 Categorie…" at bounding box center [456, 200] width 912 height 400
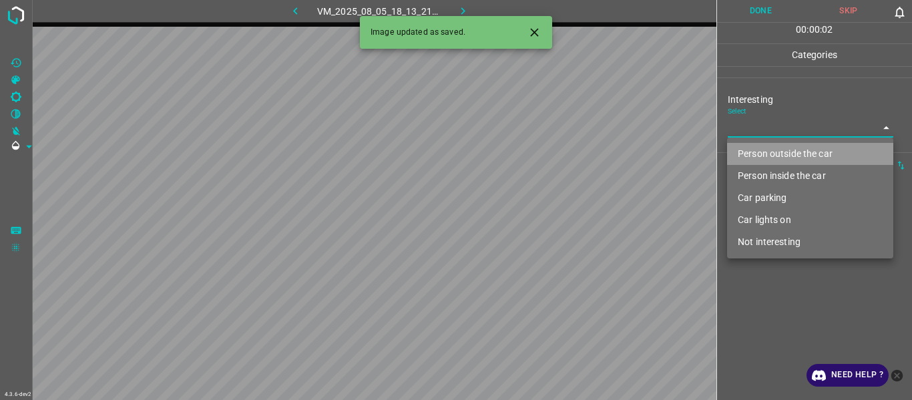
click at [777, 147] on li "Person outside the car" at bounding box center [810, 154] width 166 height 22
type input "Person outside the car"
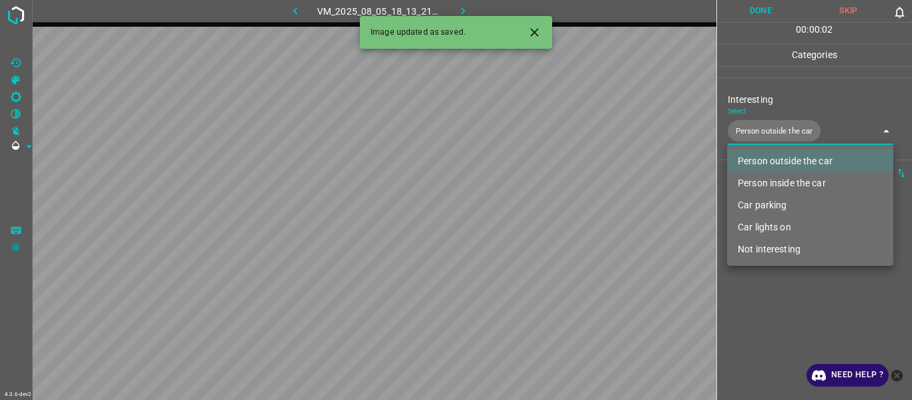
click at [774, 322] on div at bounding box center [456, 200] width 912 height 400
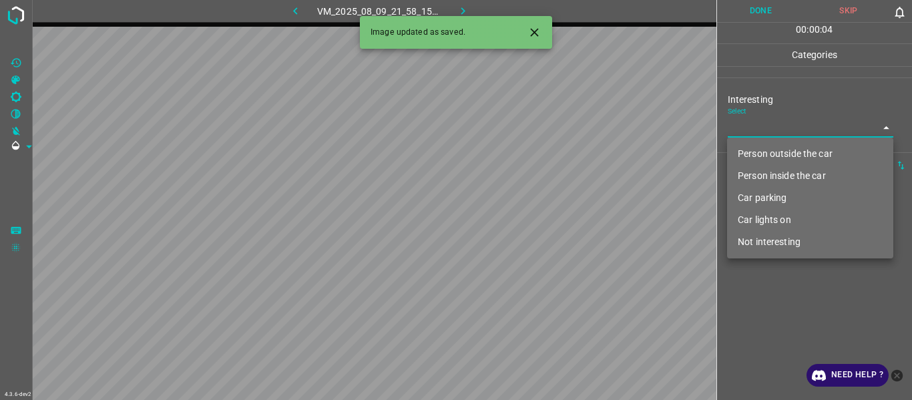
click at [765, 135] on body "4.3.6-dev2 VM_2025_08_09_21_58_15_578_04.gif Done Skip 0 00 : 00 : 04 Categorie…" at bounding box center [456, 200] width 912 height 400
click at [770, 162] on li "Person outside the car" at bounding box center [810, 154] width 166 height 22
type input "Person outside the car"
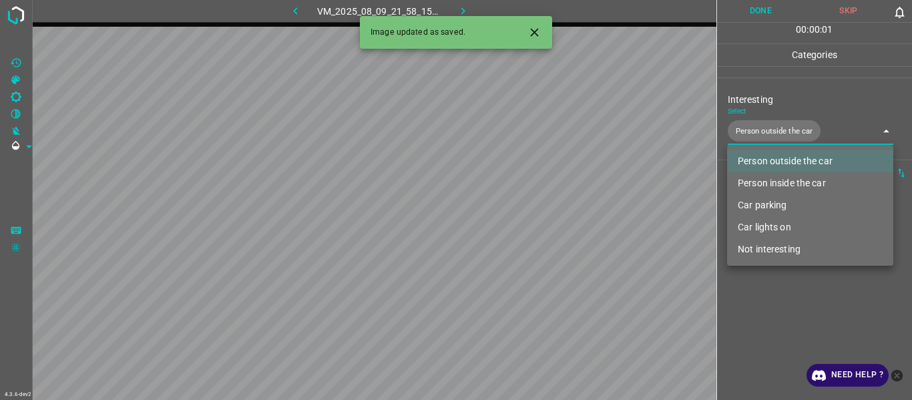
click at [778, 315] on div at bounding box center [456, 200] width 912 height 400
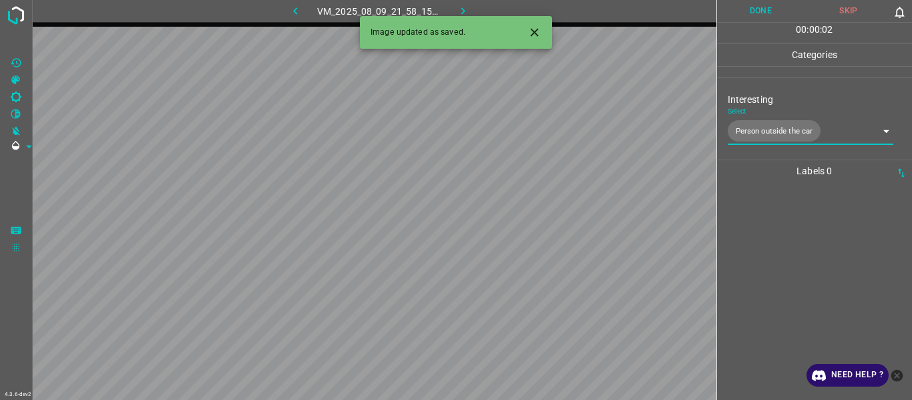
click at [755, 4] on button "Done" at bounding box center [761, 11] width 88 height 22
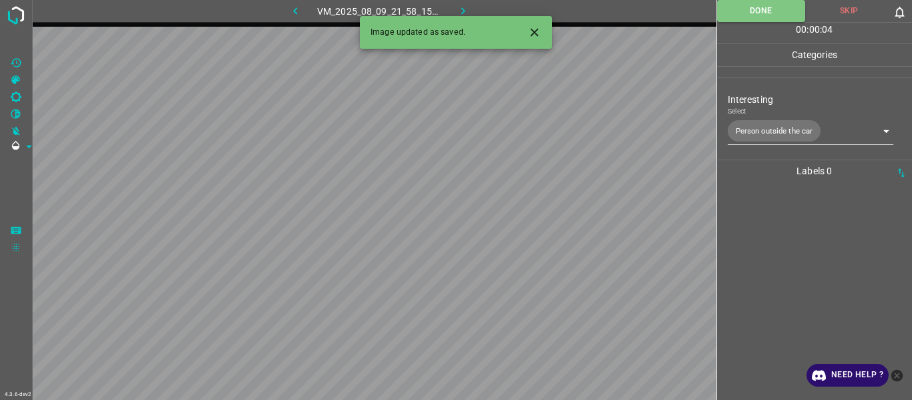
click at [540, 29] on icon "Close" at bounding box center [535, 32] width 14 height 14
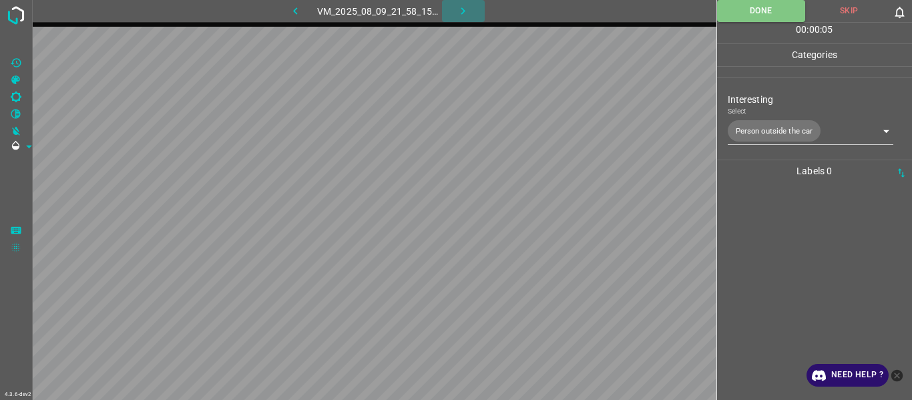
click at [461, 5] on icon "button" at bounding box center [463, 11] width 14 height 14
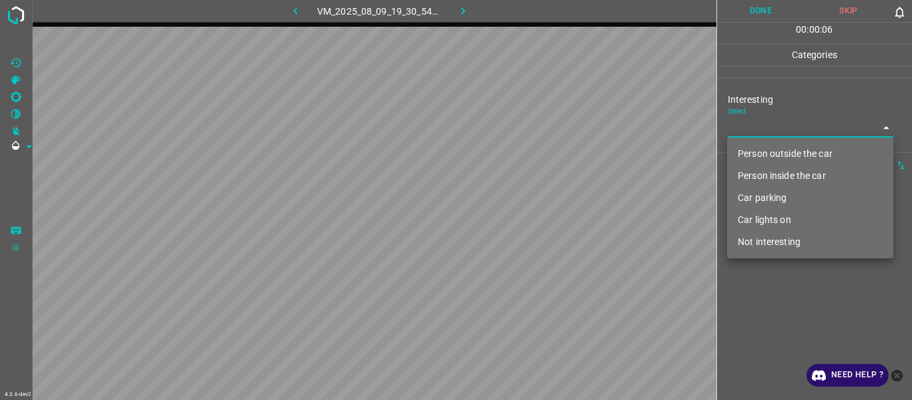
click at [769, 130] on body "4.3.6-dev2 VM_2025_08_09_19_30_54_178_01.gif Done Skip 0 00 : 00 : 06 Categorie…" at bounding box center [456, 200] width 912 height 400
click at [770, 150] on li "Person outside the car" at bounding box center [810, 154] width 166 height 22
type input "Person outside the car"
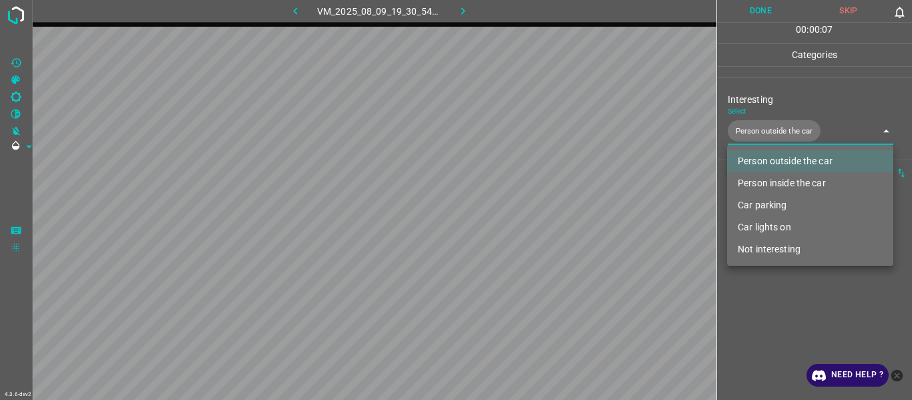
click at [797, 319] on div at bounding box center [456, 200] width 912 height 400
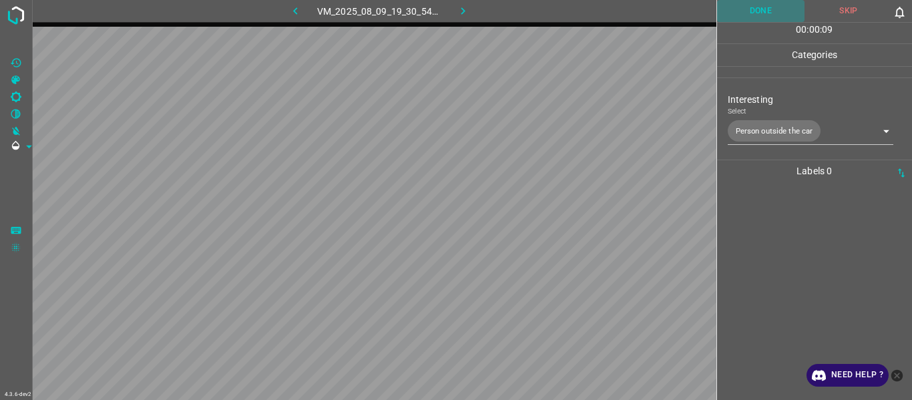
click at [757, 7] on button "Done" at bounding box center [761, 11] width 88 height 22
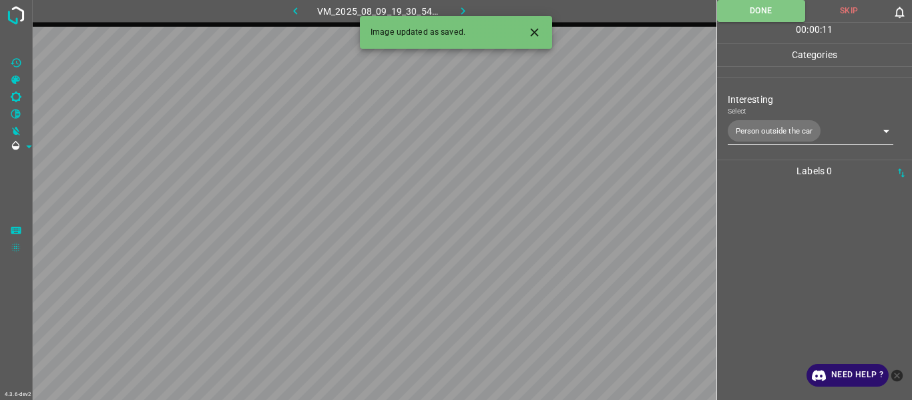
click at [465, 7] on icon "button" at bounding box center [463, 11] width 14 height 14
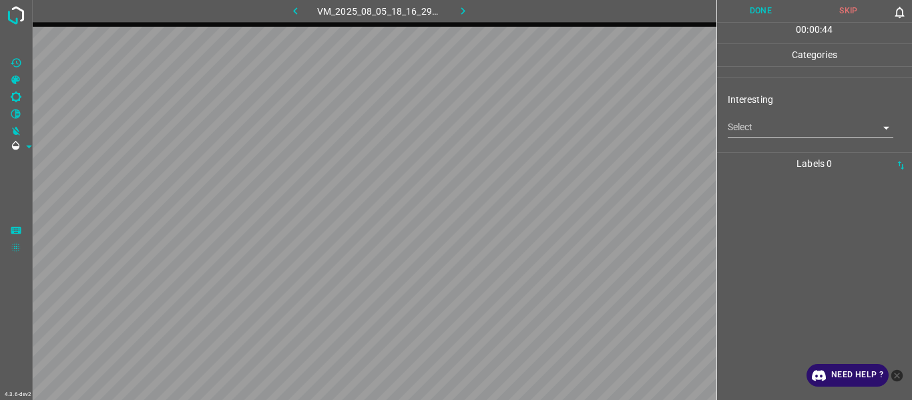
click at [751, 130] on body "4.3.6-dev2 VM_2025_08_05_18_16_29_639_01.gif Done Skip 0 00 : 00 : 44 Categorie…" at bounding box center [456, 200] width 912 height 400
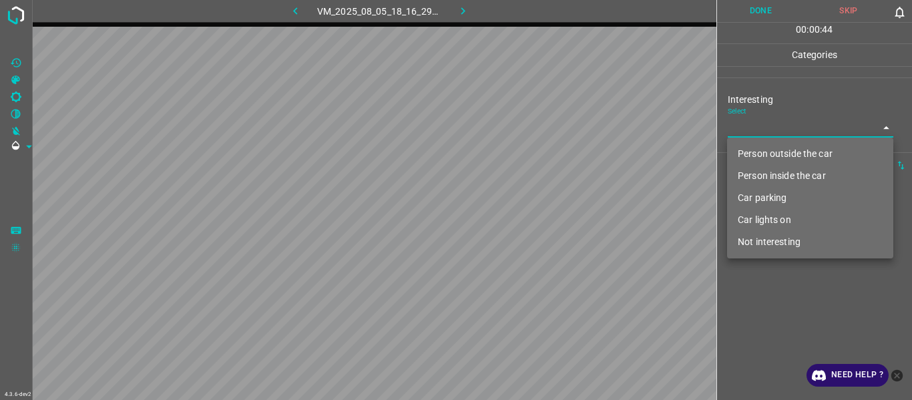
click at [758, 148] on li "Person outside the car" at bounding box center [810, 154] width 166 height 22
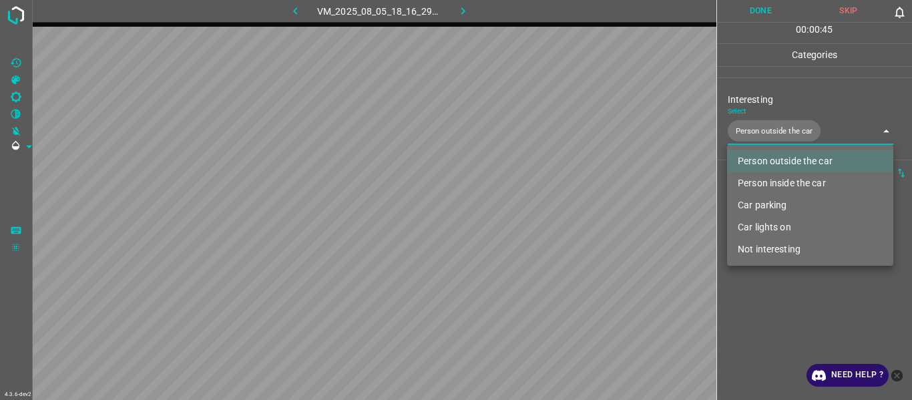
click at [783, 177] on li "Person inside the car" at bounding box center [810, 183] width 166 height 22
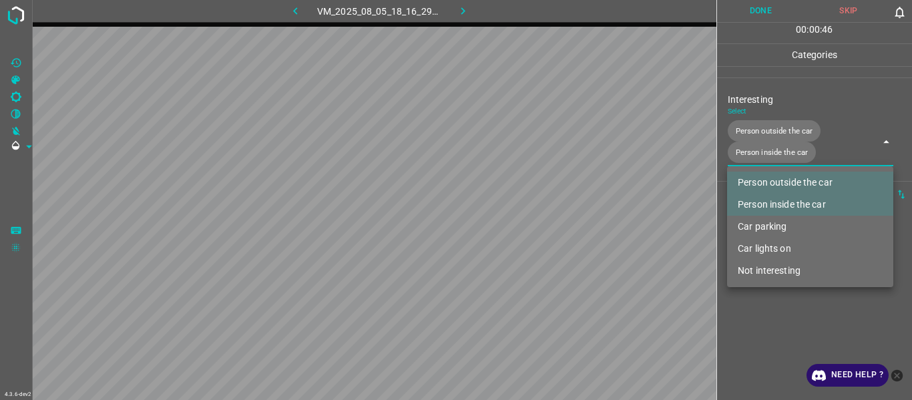
click at [777, 248] on li "Car lights on" at bounding box center [810, 249] width 166 height 22
type input "Person outside the car,Person inside the car,Car lights on"
click at [767, 315] on div at bounding box center [456, 200] width 912 height 400
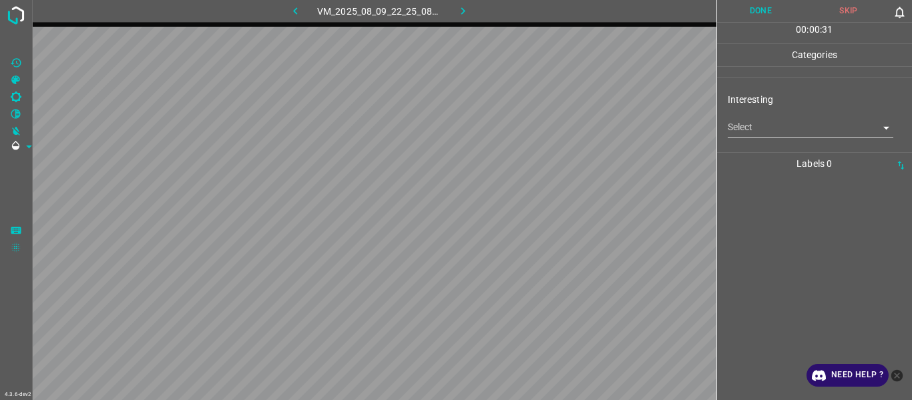
click at [742, 136] on body "4.3.6-dev2 VM_2025_08_09_22_25_08_757_03.gif Done Skip 0 00 : 00 : 31 Categorie…" at bounding box center [456, 200] width 912 height 400
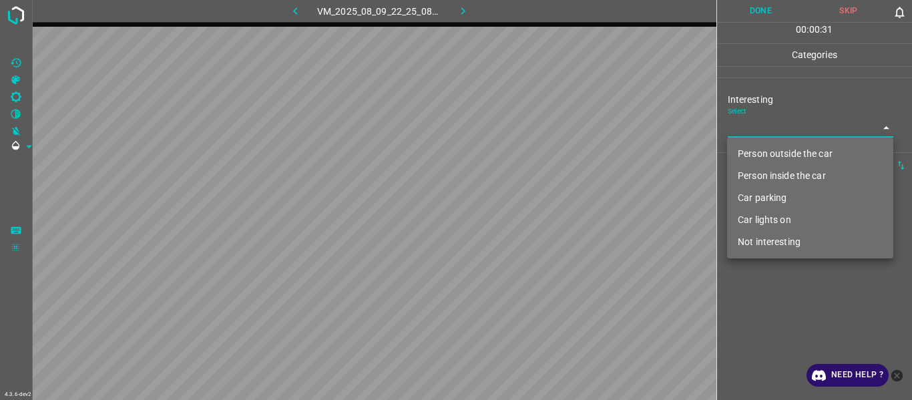
drag, startPoint x: 753, startPoint y: 150, endPoint x: 759, endPoint y: 205, distance: 55.2
click at [753, 152] on li "Person outside the car" at bounding box center [810, 154] width 166 height 22
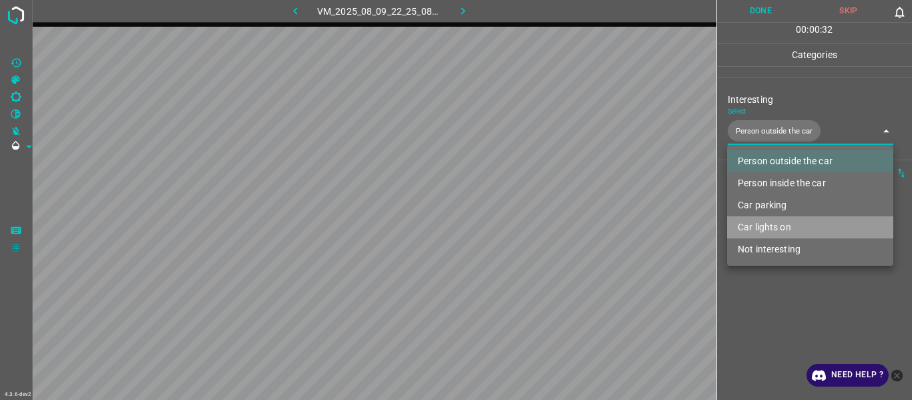
click at [769, 224] on li "Car lights on" at bounding box center [810, 227] width 166 height 22
type input "Person outside the car,Car lights on"
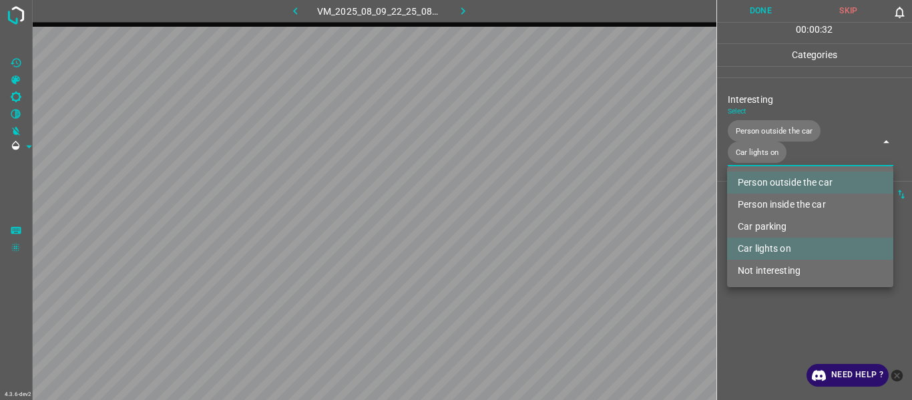
click at [773, 329] on div at bounding box center [456, 200] width 912 height 400
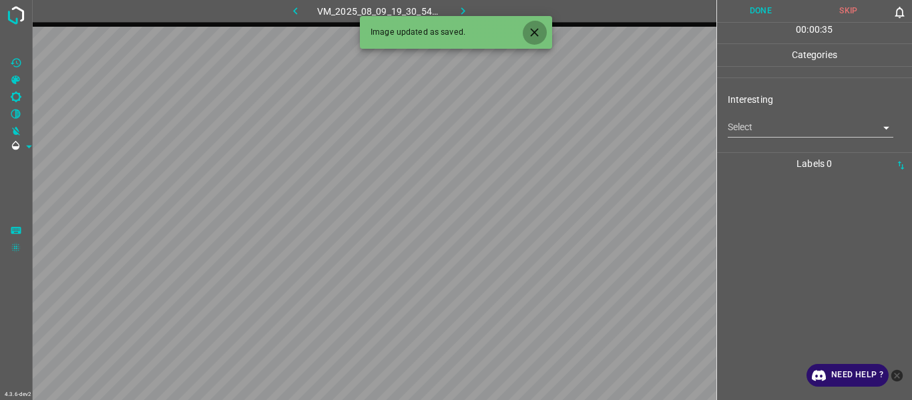
click at [538, 26] on icon "Close" at bounding box center [535, 32] width 14 height 14
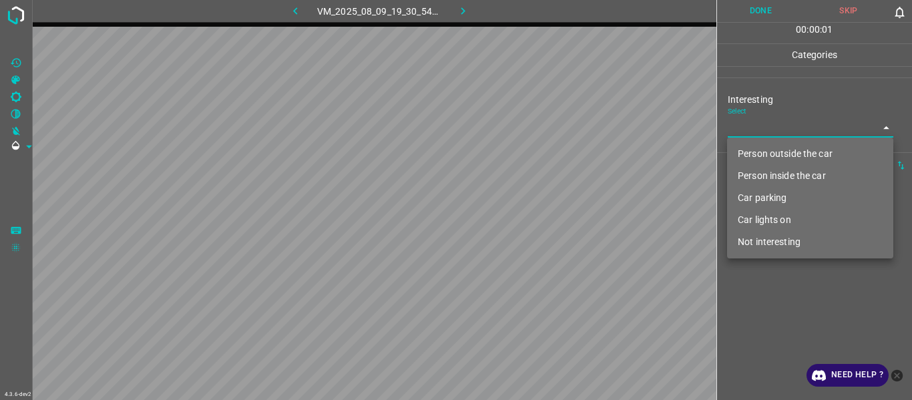
click at [762, 125] on body "4.3.6-dev2 VM_2025_08_09_19_30_54_178_05.gif Done Skip 0 00 : 00 : 01 Categorie…" at bounding box center [456, 200] width 912 height 400
click at [771, 157] on li "Person outside the car" at bounding box center [810, 154] width 166 height 22
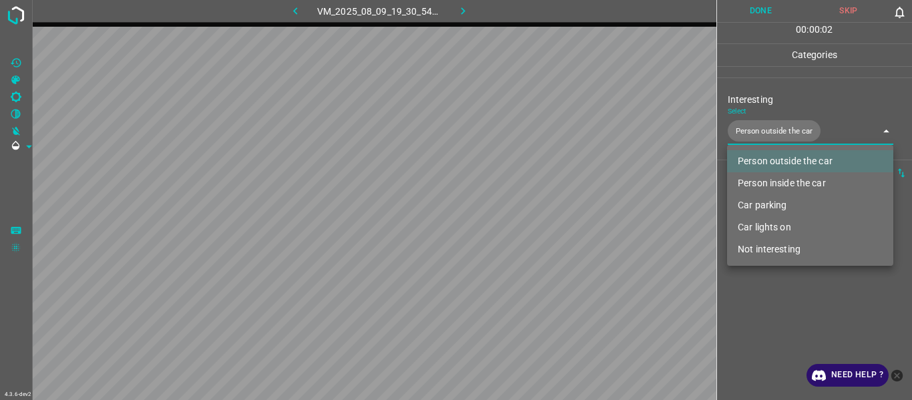
type input "Person outside the car"
click at [799, 331] on div at bounding box center [456, 200] width 912 height 400
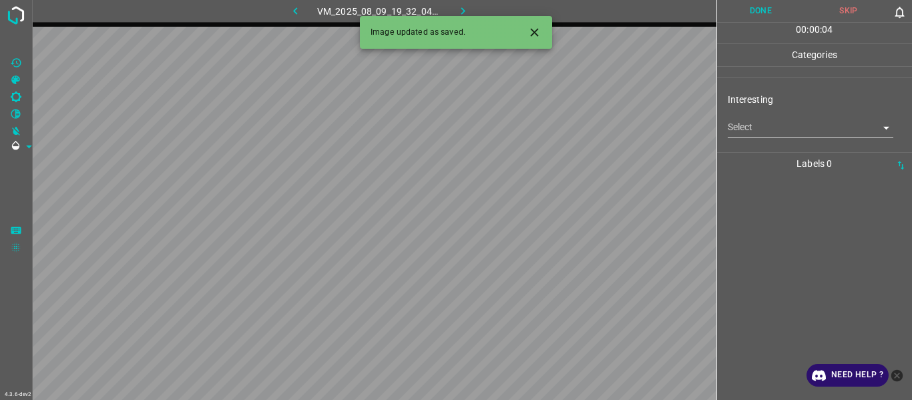
click at [774, 130] on body "4.3.6-dev2 VM_2025_08_09_19_32_04_685_05.gif Done Skip 0 00 : 00 : 04 Categorie…" at bounding box center [456, 200] width 912 height 400
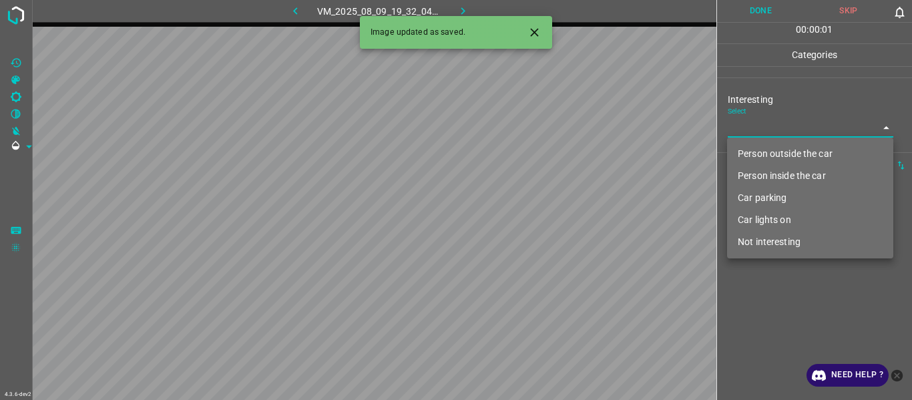
click at [778, 153] on li "Person outside the car" at bounding box center [810, 154] width 166 height 22
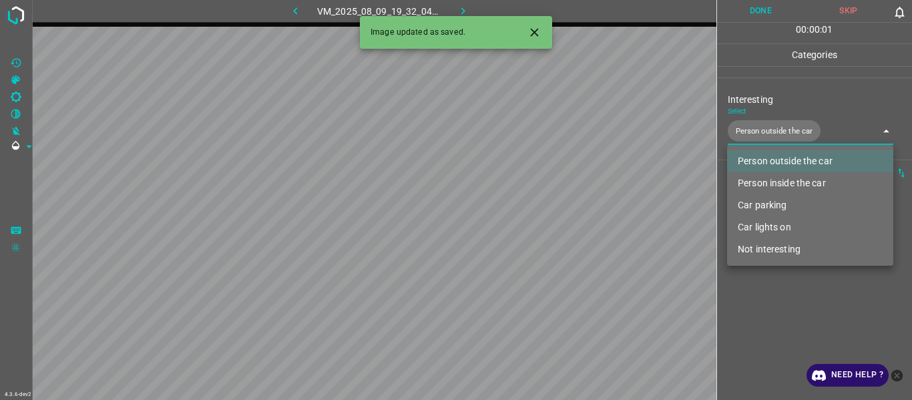
click at [794, 327] on div at bounding box center [456, 200] width 912 height 400
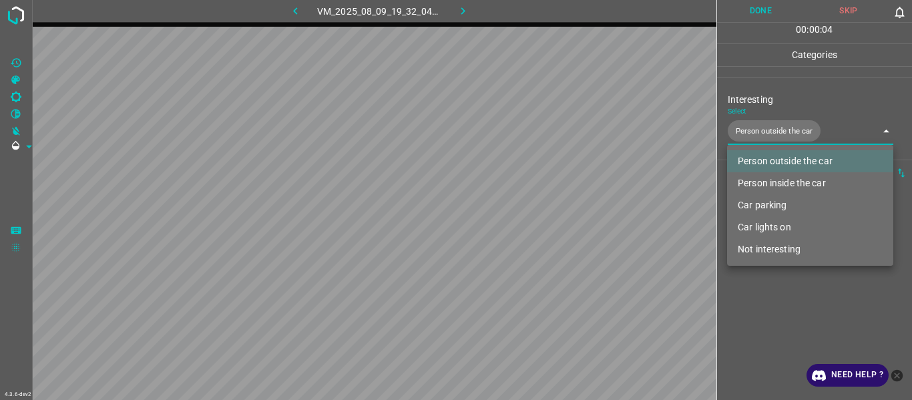
click at [778, 136] on body "4.3.6-dev2 VM_2025_08_09_19_32_04_685_05.gif Done Skip 0 00 : 00 : 04 Categorie…" at bounding box center [456, 200] width 912 height 400
click at [793, 225] on li "Car lights on" at bounding box center [810, 227] width 166 height 22
type input "Person outside the car,Car lights on"
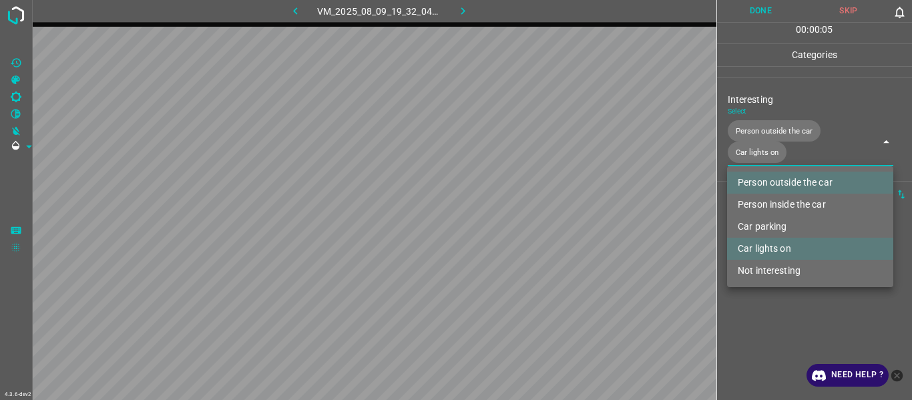
click at [793, 328] on div at bounding box center [456, 200] width 912 height 400
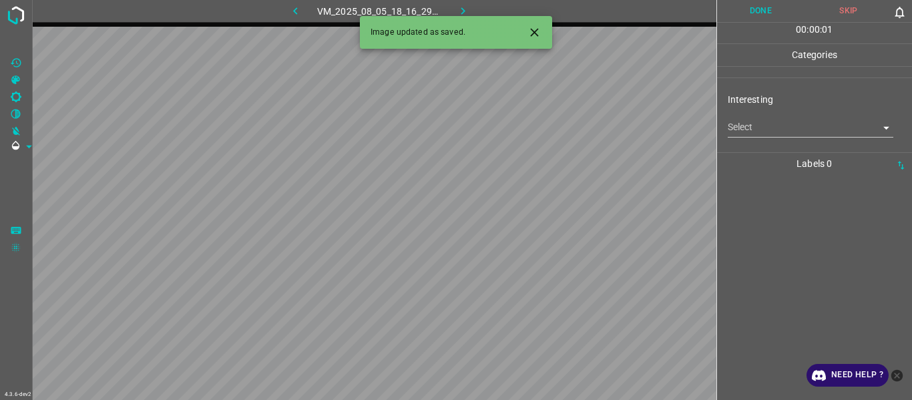
click at [751, 118] on div "Select ​" at bounding box center [811, 122] width 166 height 30
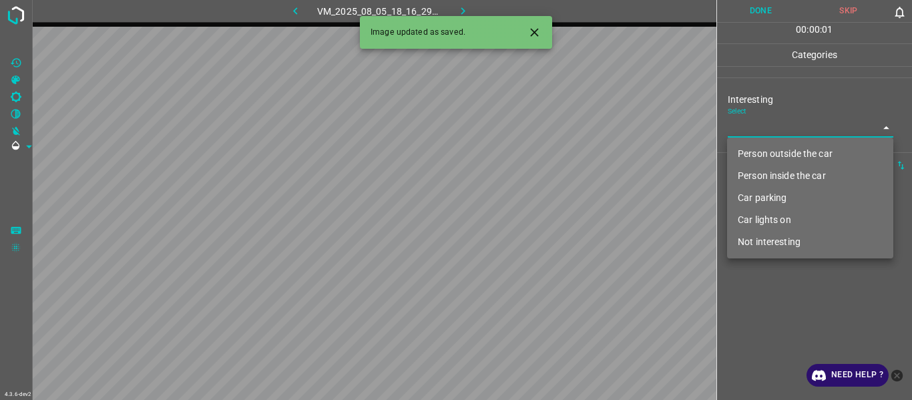
click at [753, 129] on body "4.3.6-dev2 VM_2025_08_05_18_16_29_639_08.gif Done Skip 0 00 : 00 : 01 Categorie…" at bounding box center [456, 200] width 912 height 400
click at [758, 160] on li "Person outside the car" at bounding box center [810, 154] width 166 height 22
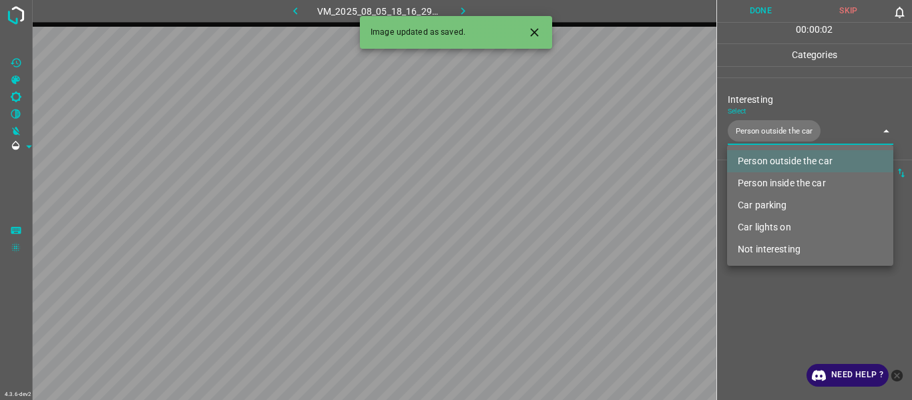
click at [762, 177] on li "Person inside the car" at bounding box center [810, 183] width 166 height 22
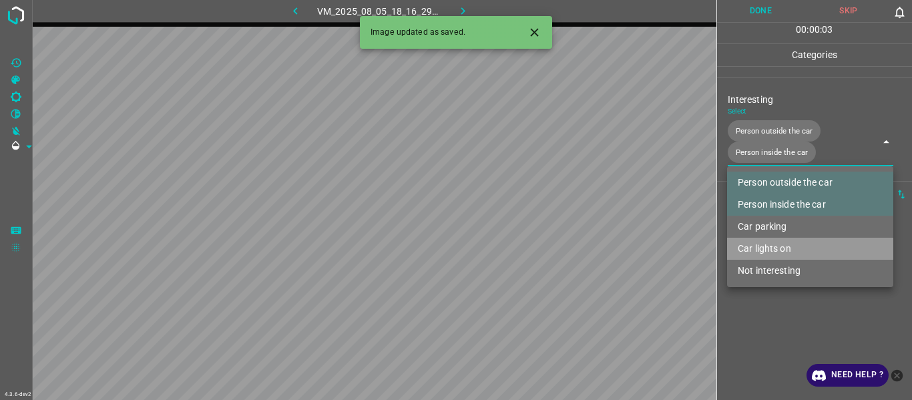
click at [767, 244] on li "Car lights on" at bounding box center [810, 249] width 166 height 22
type input "Person outside the car,Person inside the car,Car lights on"
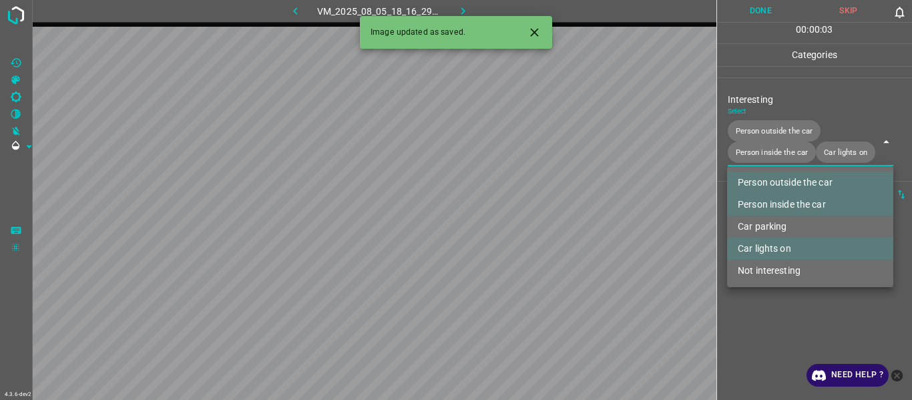
click at [773, 332] on div at bounding box center [456, 200] width 912 height 400
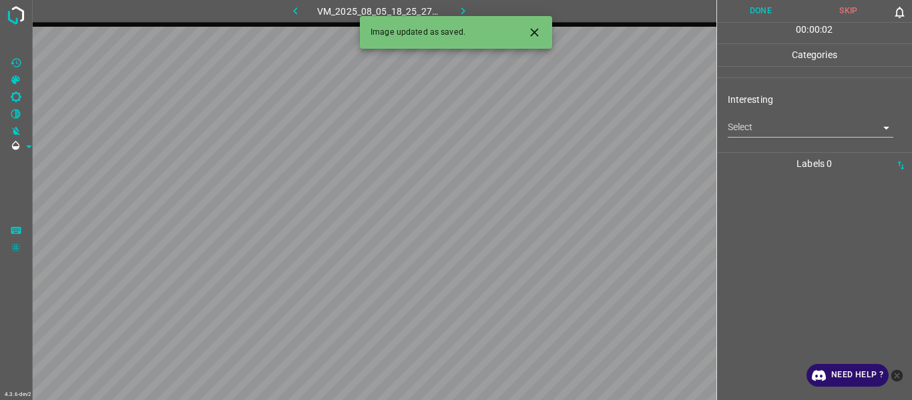
click at [767, 129] on body "4.3.6-dev2 VM_2025_08_05_18_25_27_278_09.gif Done Skip 0 00 : 00 : 02 Categorie…" at bounding box center [456, 200] width 912 height 400
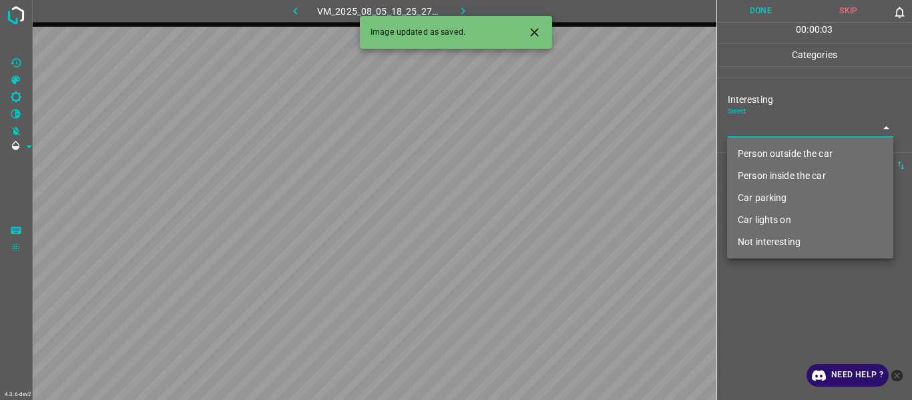
click at [779, 246] on li "Not interesting" at bounding box center [810, 242] width 166 height 22
type input "Not interesting"
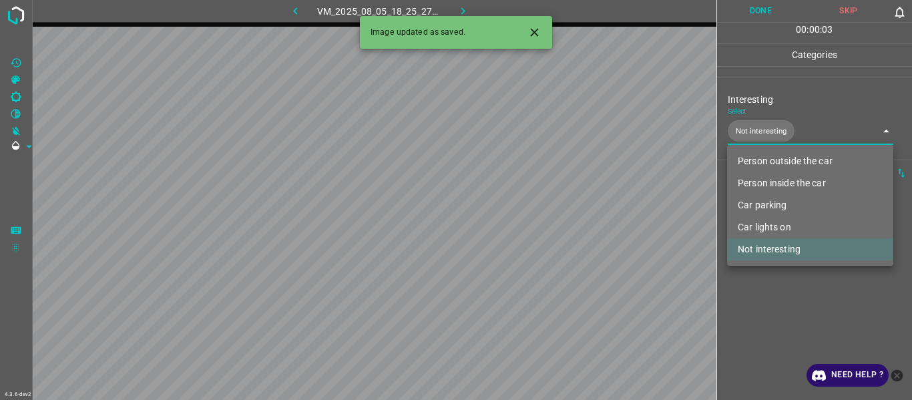
click at [791, 293] on div at bounding box center [456, 200] width 912 height 400
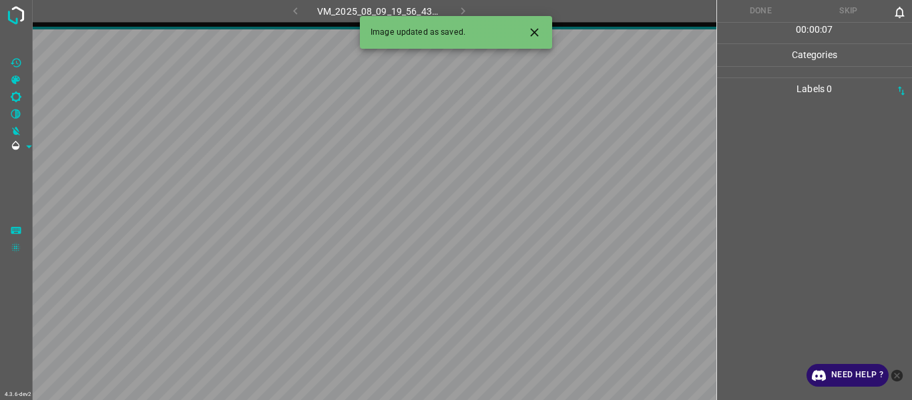
click at [531, 30] on icon "Close" at bounding box center [535, 32] width 14 height 14
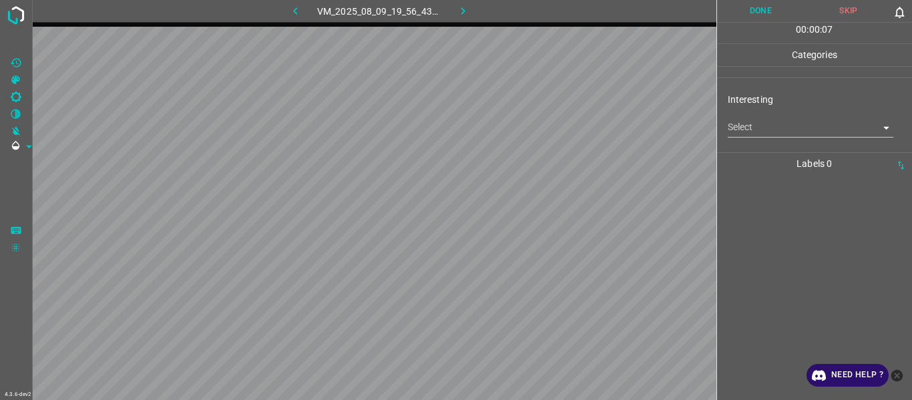
click at [761, 130] on body "4.3.6-dev2 VM_2025_08_09_19_56_43_559_05.gif Done Skip 0 00 : 00 : 07 Categorie…" at bounding box center [456, 200] width 912 height 400
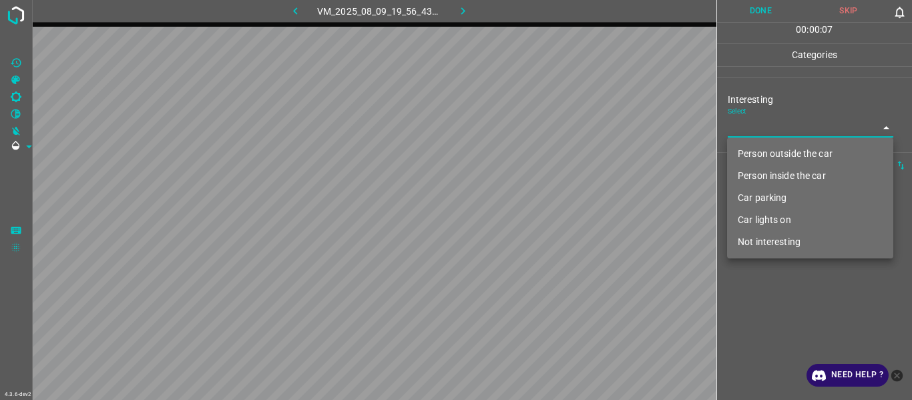
click at [770, 149] on li "Person outside the car" at bounding box center [810, 154] width 166 height 22
type input "Person outside the car"
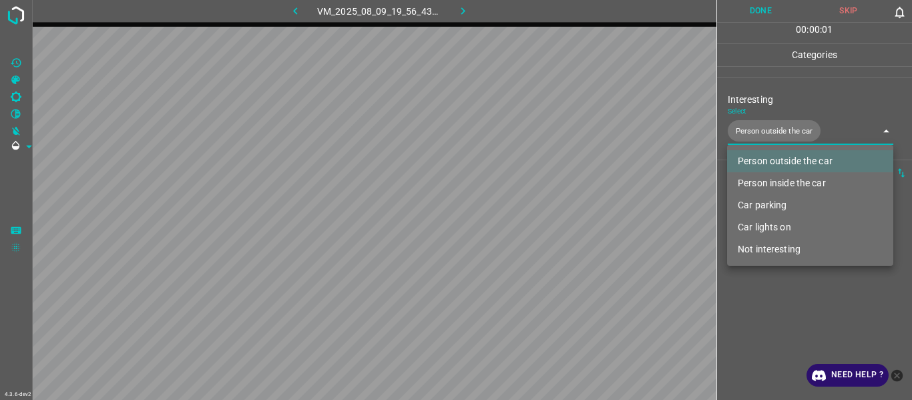
click at [797, 293] on div at bounding box center [456, 200] width 912 height 400
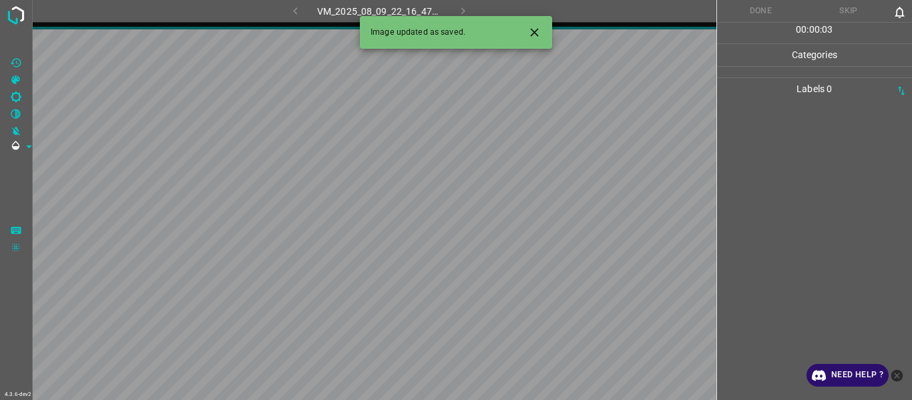
click at [535, 33] on icon "Close" at bounding box center [534, 32] width 8 height 8
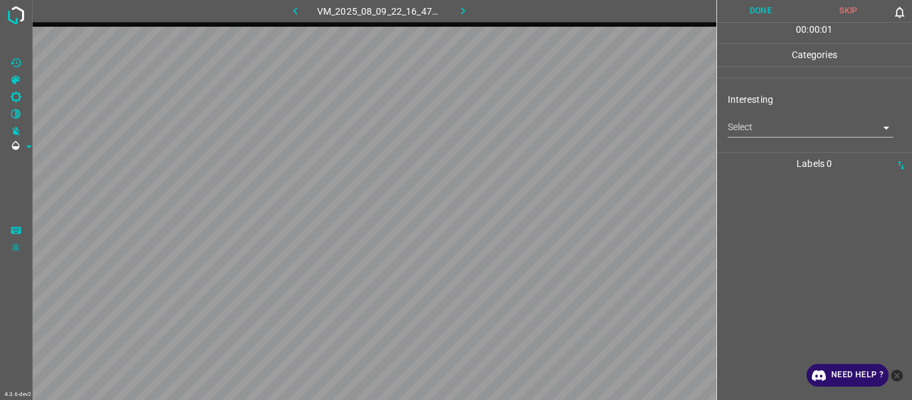
click at [738, 132] on body "4.3.6-dev2 VM_2025_08_09_22_16_47_423_08.gif Done Skip 0 00 : 00 : 01 Categorie…" at bounding box center [456, 200] width 912 height 400
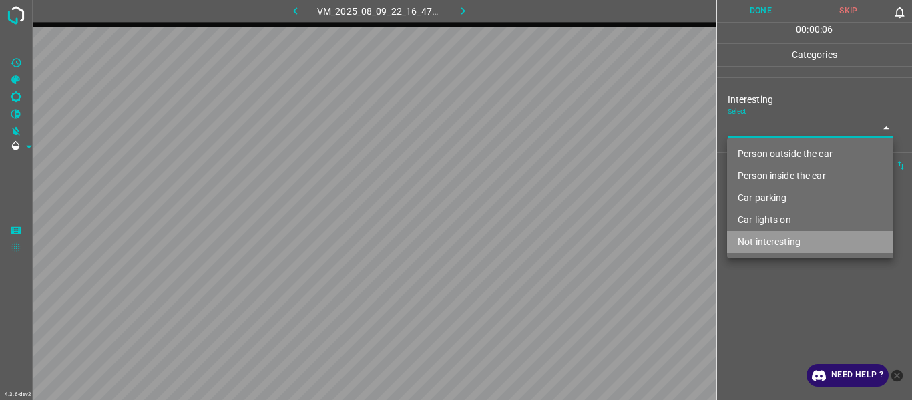
click at [759, 236] on li "Not interesting" at bounding box center [810, 242] width 166 height 22
type input "Not interesting"
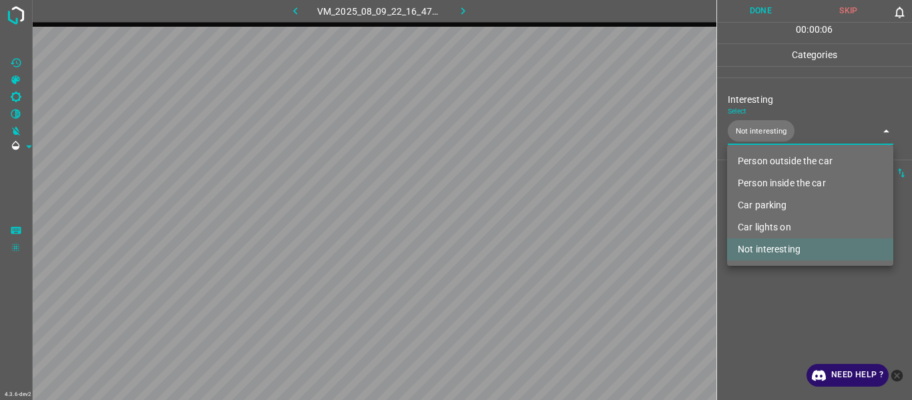
click at [771, 309] on div at bounding box center [456, 200] width 912 height 400
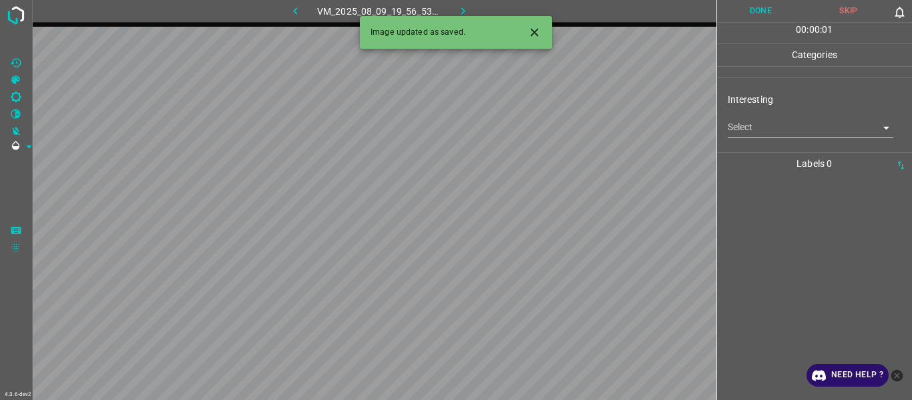
click at [769, 142] on div "Interesting Select ​" at bounding box center [815, 114] width 196 height 63
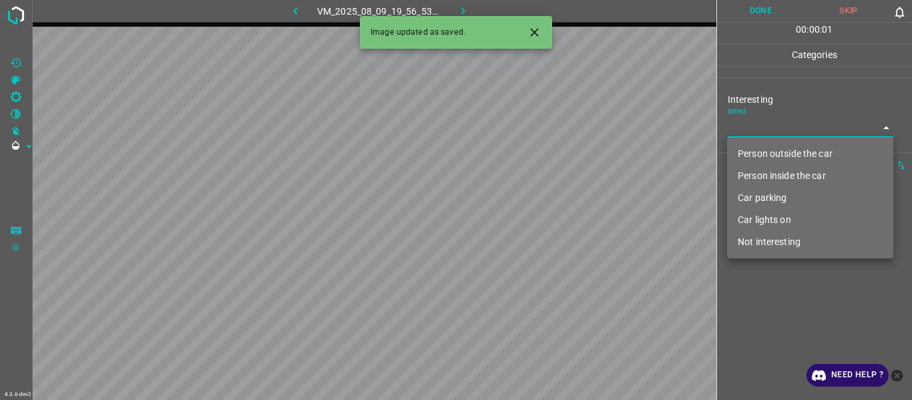
click at [769, 134] on body "4.3.6-dev2 VM_2025_08_09_19_56_53_939_02.gif Done Skip 0 00 : 00 : 01 Categorie…" at bounding box center [456, 200] width 912 height 400
click at [778, 164] on li "Person outside the car" at bounding box center [810, 154] width 166 height 22
type input "Person outside the car"
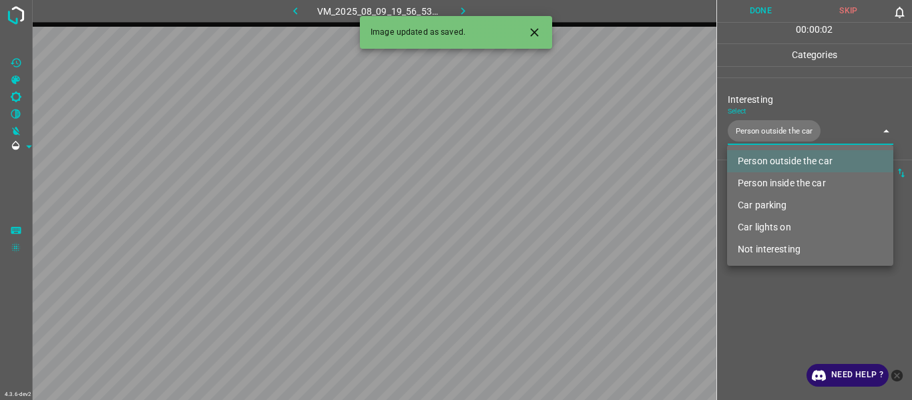
click at [786, 292] on div at bounding box center [456, 200] width 912 height 400
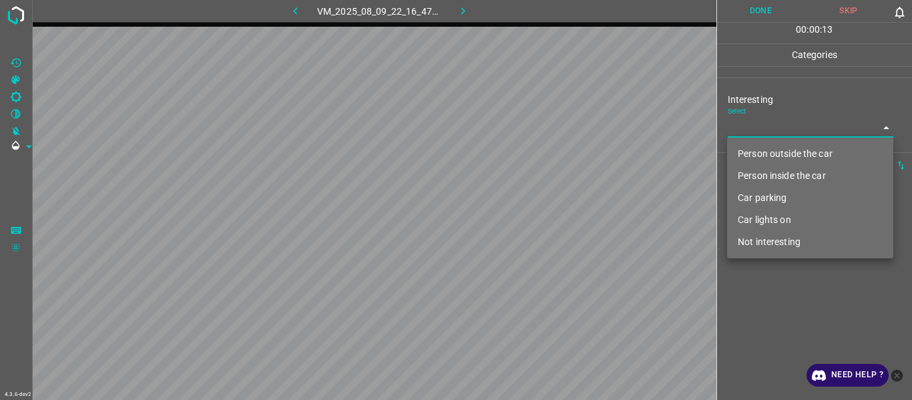
click at [759, 122] on body "4.3.6-dev2 VM_2025_08_09_22_16_47_423_11.gif Done Skip 0 00 : 00 : 13 Categorie…" at bounding box center [456, 200] width 912 height 400
click at [773, 237] on li "Not interesting" at bounding box center [810, 242] width 166 height 22
type input "Not interesting"
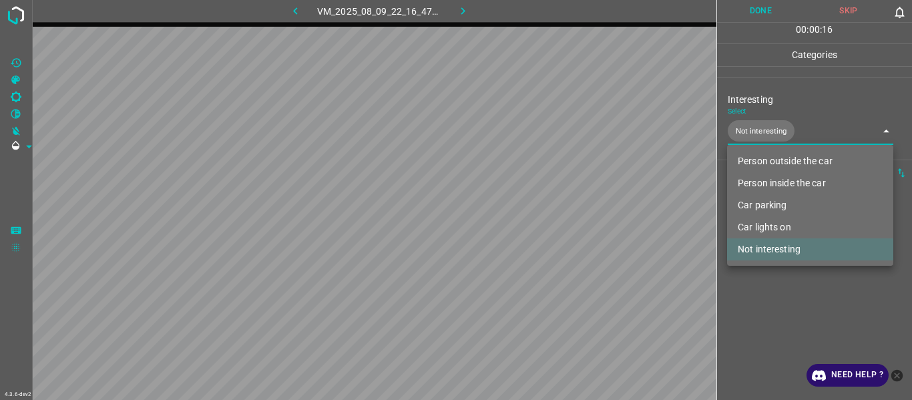
click at [784, 315] on div at bounding box center [456, 200] width 912 height 400
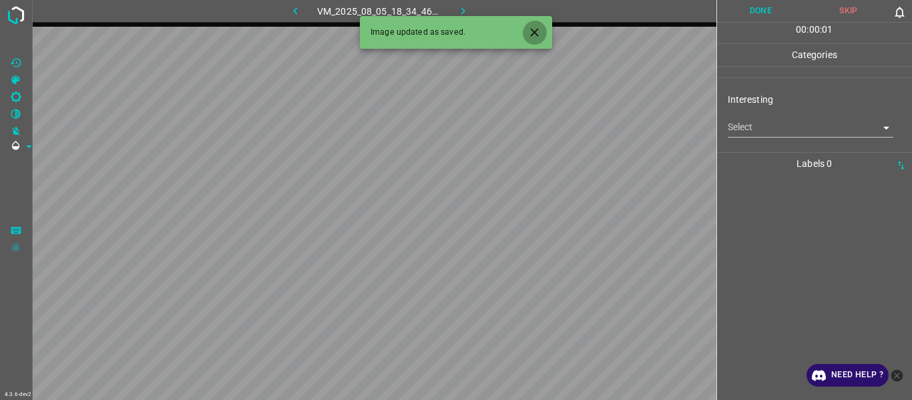
click at [538, 30] on icon "Close" at bounding box center [535, 32] width 14 height 14
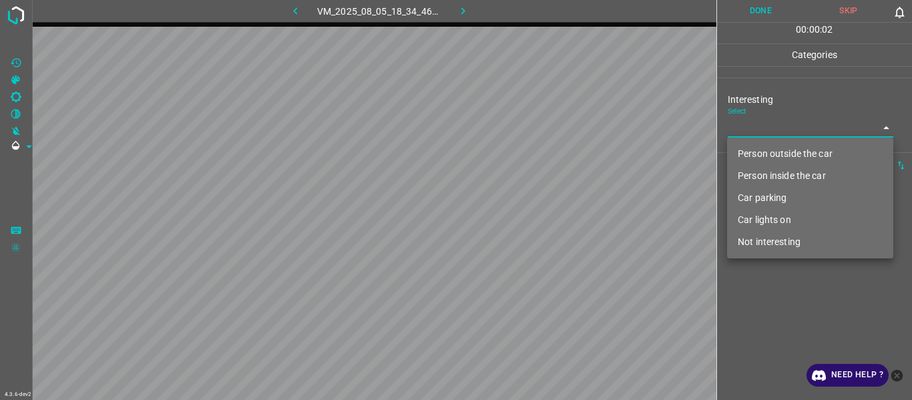
click at [760, 128] on body "4.3.6-dev2 VM_2025_08_05_18_34_46_653_01.gif Done Skip 0 00 : 00 : 02 Categorie…" at bounding box center [456, 200] width 912 height 400
click at [763, 150] on li "Person outside the car" at bounding box center [810, 154] width 166 height 22
type input "Person outside the car"
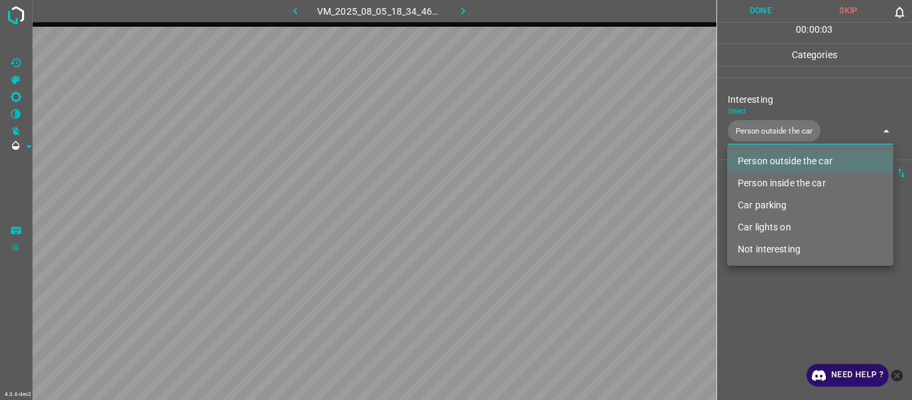
click at [783, 302] on div at bounding box center [456, 200] width 912 height 400
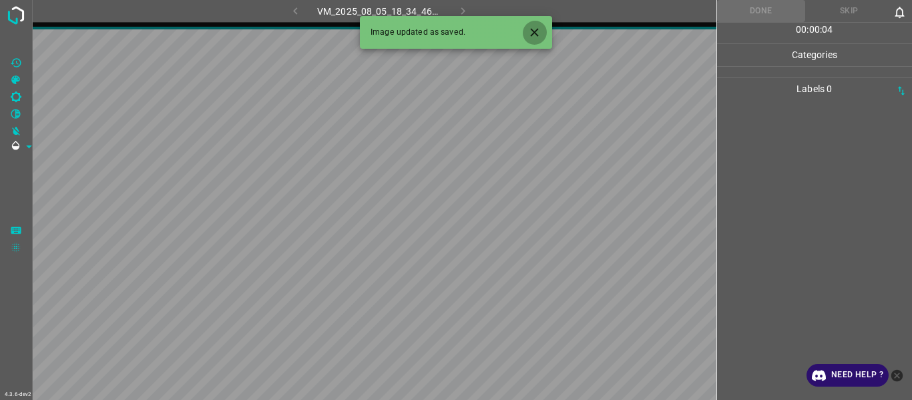
click at [538, 29] on icon "Close" at bounding box center [534, 32] width 8 height 8
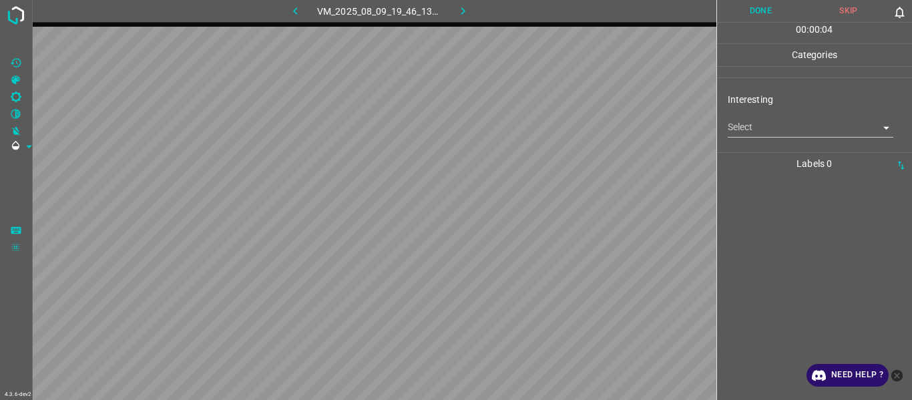
click at [756, 125] on body "4.3.6-dev2 VM_2025_08_09_19_46_13_284_14.gif Done Skip 0 00 : 00 : 04 Categorie…" at bounding box center [456, 200] width 912 height 400
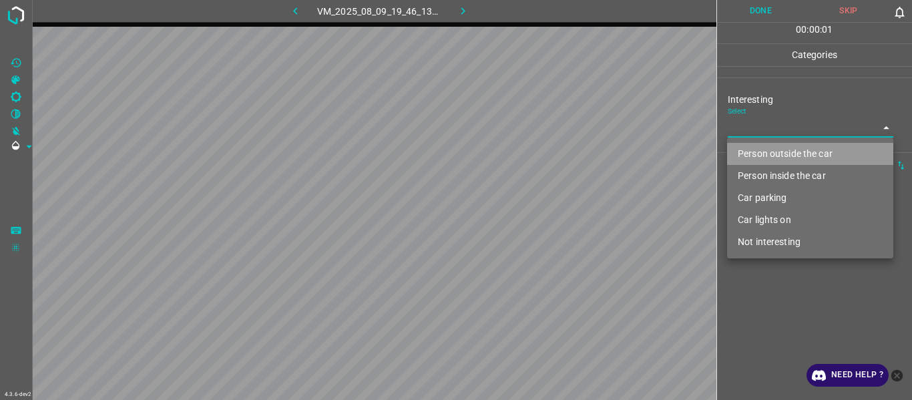
drag, startPoint x: 765, startPoint y: 150, endPoint x: 764, endPoint y: 200, distance: 49.4
click at [765, 152] on li "Person outside the car" at bounding box center [810, 154] width 166 height 22
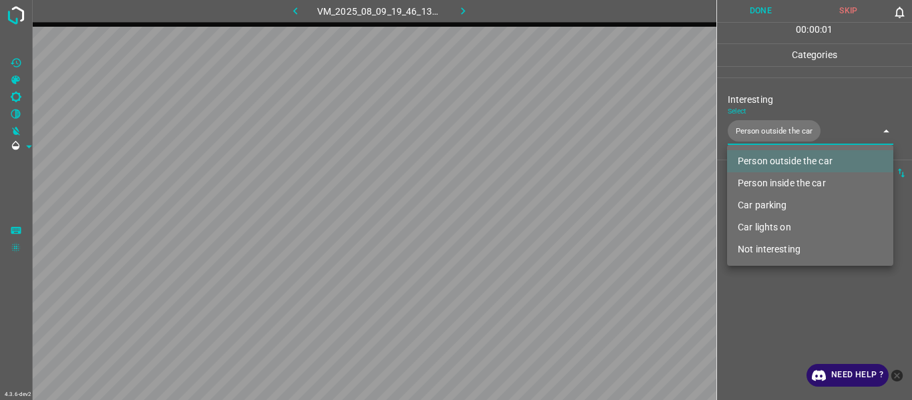
click at [772, 228] on li "Car lights on" at bounding box center [810, 227] width 166 height 22
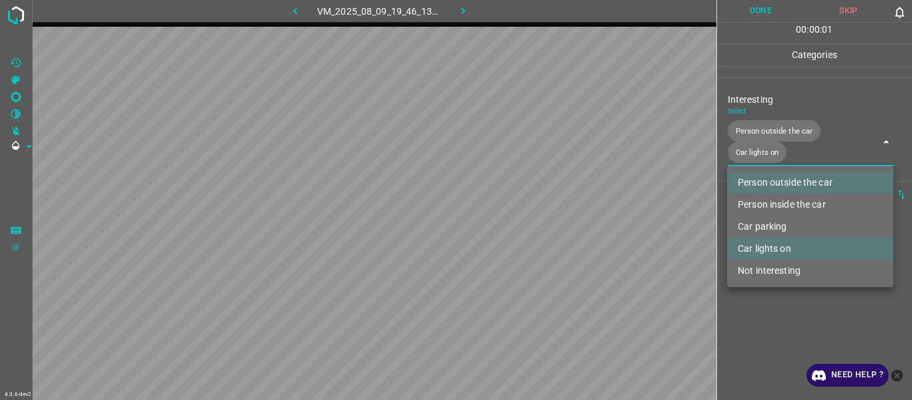
type input "Person outside the car,Car lights on"
click at [768, 321] on div at bounding box center [456, 200] width 912 height 400
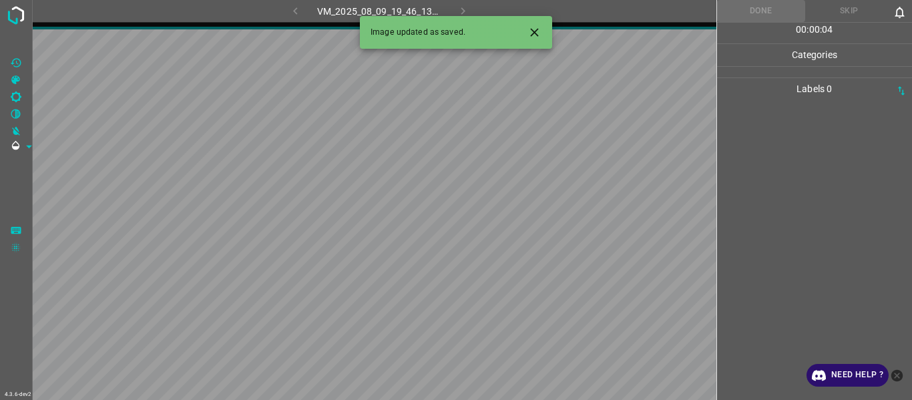
click at [536, 37] on icon "Close" at bounding box center [535, 32] width 14 height 14
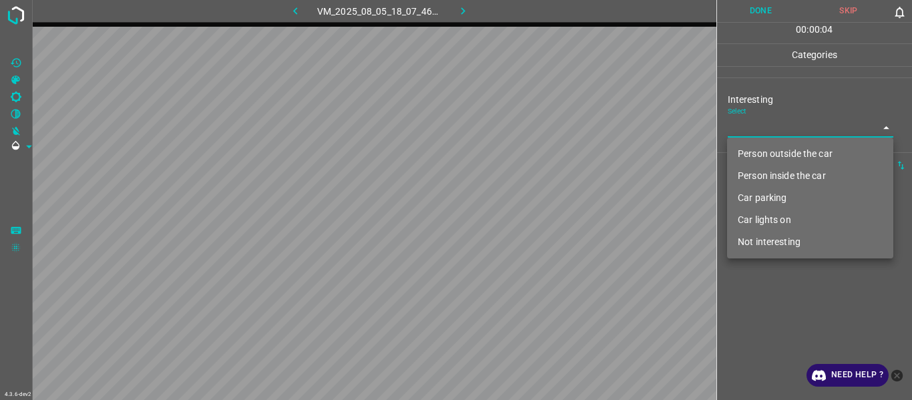
drag, startPoint x: 759, startPoint y: 122, endPoint x: 760, endPoint y: 148, distance: 25.4
click at [759, 126] on body "4.3.6-dev2 VM_2025_08_05_18_07_46_533_00.gif Done Skip 0 00 : 00 : 04 Categorie…" at bounding box center [456, 200] width 912 height 400
click at [760, 148] on li "Person outside the car" at bounding box center [810, 154] width 166 height 22
type input "Person outside the car"
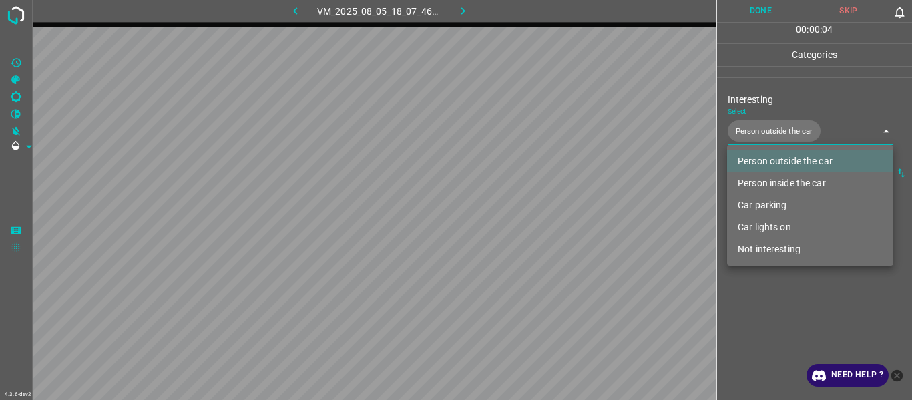
click at [767, 288] on div at bounding box center [456, 200] width 912 height 400
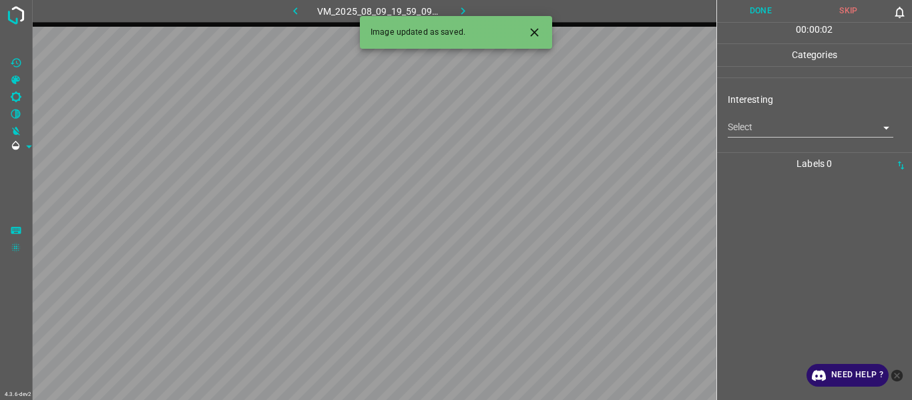
click at [748, 128] on body "4.3.6-dev2 VM_2025_08_09_19_59_09_066_02.gif Done Skip 0 00 : 00 : 02 Categorie…" at bounding box center [456, 200] width 912 height 400
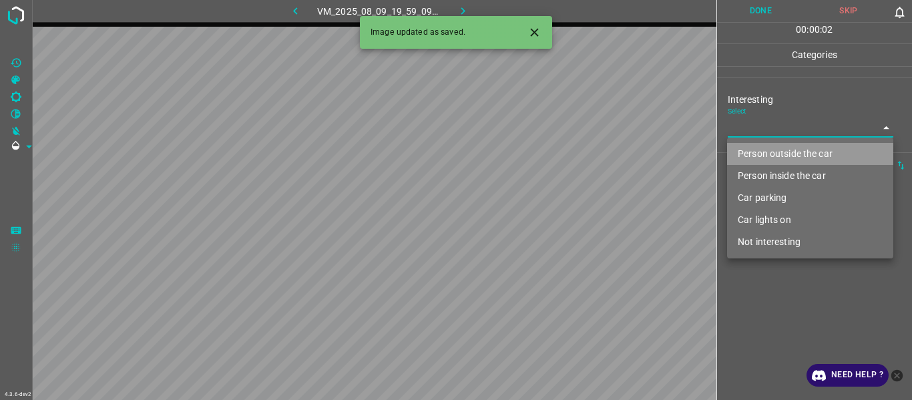
drag, startPoint x: 760, startPoint y: 149, endPoint x: 768, endPoint y: 165, distance: 17.9
click at [763, 150] on li "Person outside the car" at bounding box center [810, 154] width 166 height 22
type input "Person outside the car"
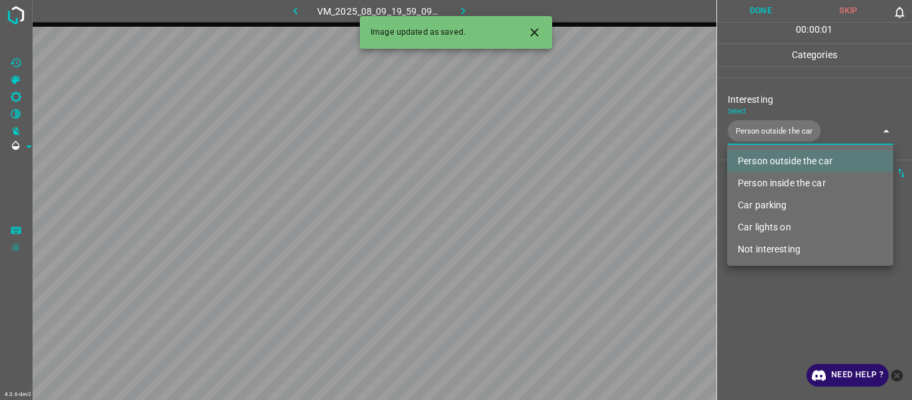
click at [776, 301] on div at bounding box center [456, 200] width 912 height 400
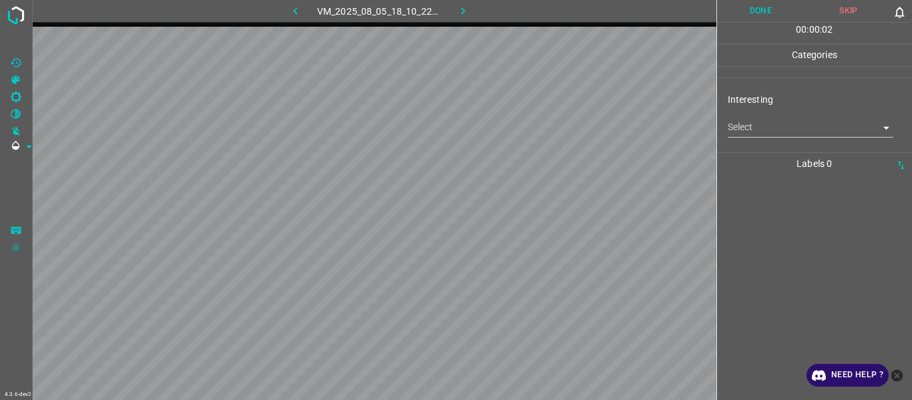
click at [753, 133] on body "4.3.6-dev2 VM_2025_08_05_18_10_22_438_04.gif Done Skip 0 00 : 00 : 02 Categorie…" at bounding box center [456, 200] width 912 height 400
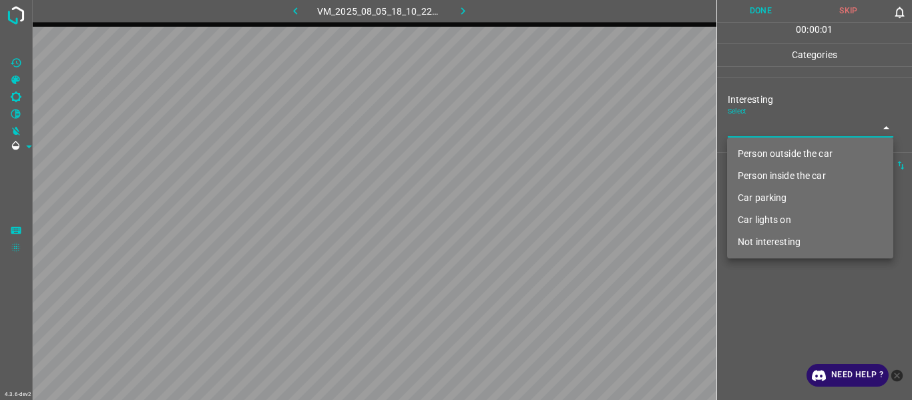
click at [759, 157] on li "Person outside the car" at bounding box center [810, 154] width 166 height 22
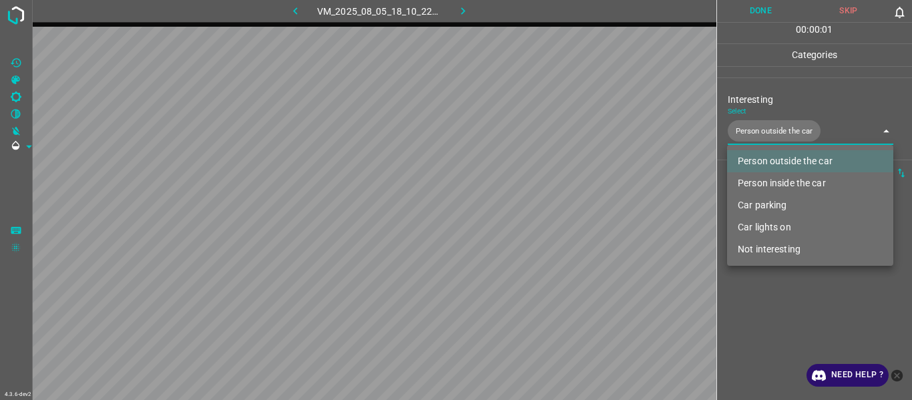
type input "Person outside the car"
click at [773, 310] on div at bounding box center [456, 200] width 912 height 400
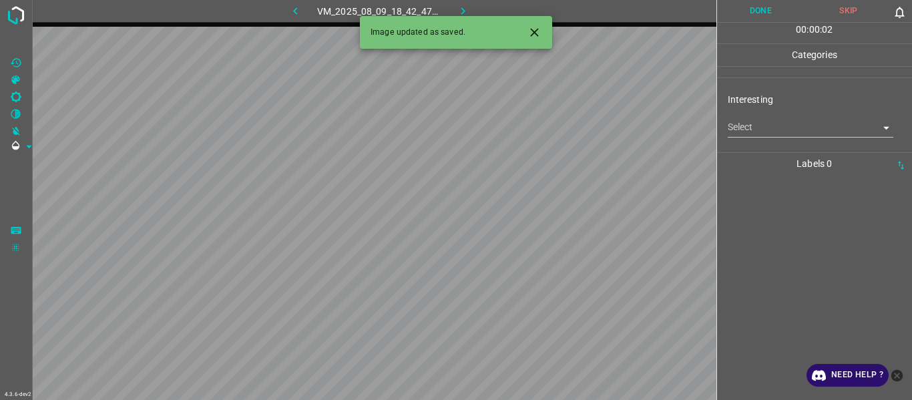
click at [775, 126] on body "4.3.6-dev2 VM_2025_08_09_18_42_47_931_09.gif Done Skip 0 00 : 00 : 02 Categorie…" at bounding box center [456, 200] width 912 height 400
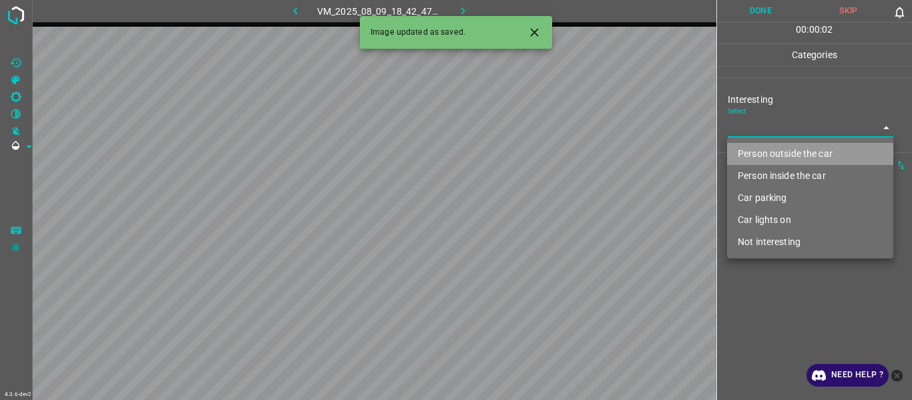
drag, startPoint x: 775, startPoint y: 153, endPoint x: 777, endPoint y: 184, distance: 30.8
click at [776, 153] on li "Person outside the car" at bounding box center [810, 154] width 166 height 22
type input "Person outside the car"
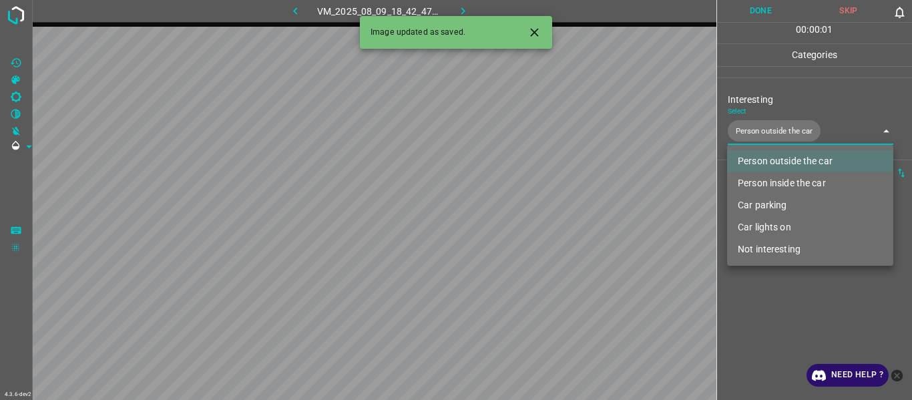
click at [780, 310] on div at bounding box center [456, 200] width 912 height 400
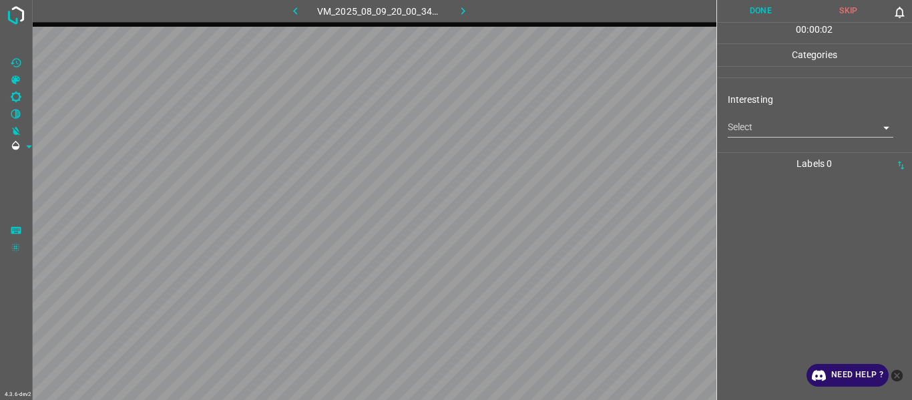
click at [755, 134] on body "4.3.6-dev2 VM_2025_08_09_20_00_34_045_06.gif Done Skip 0 00 : 00 : 02 Categorie…" at bounding box center [456, 200] width 912 height 400
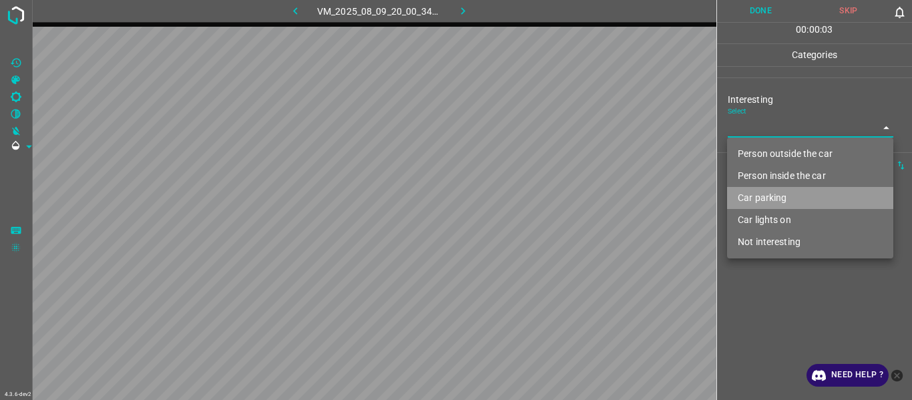
click at [757, 198] on li "Car parking" at bounding box center [810, 198] width 166 height 22
type input "Car parking"
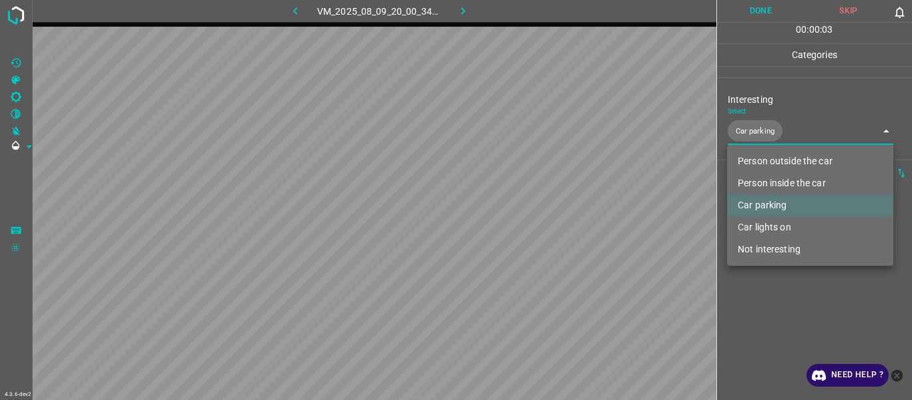
click at [768, 301] on div at bounding box center [456, 200] width 912 height 400
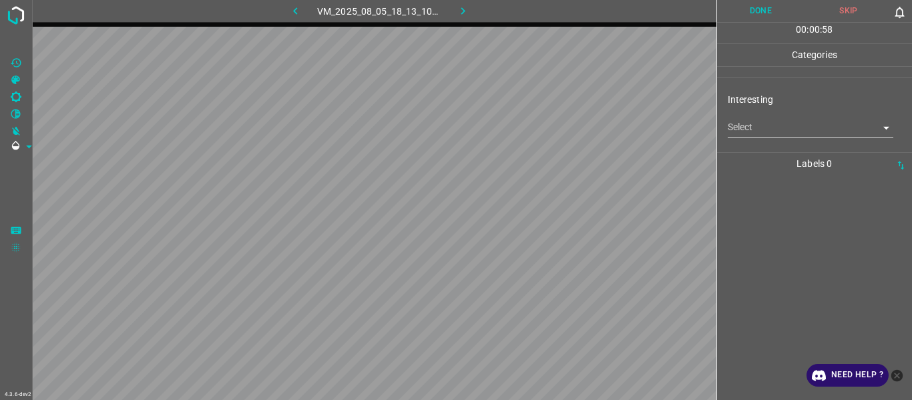
click at [740, 122] on body "4.3.6-dev2 VM_2025_08_05_18_13_10_713_04.gif Done Skip 0 00 : 00 : 58 Categorie…" at bounding box center [456, 200] width 912 height 400
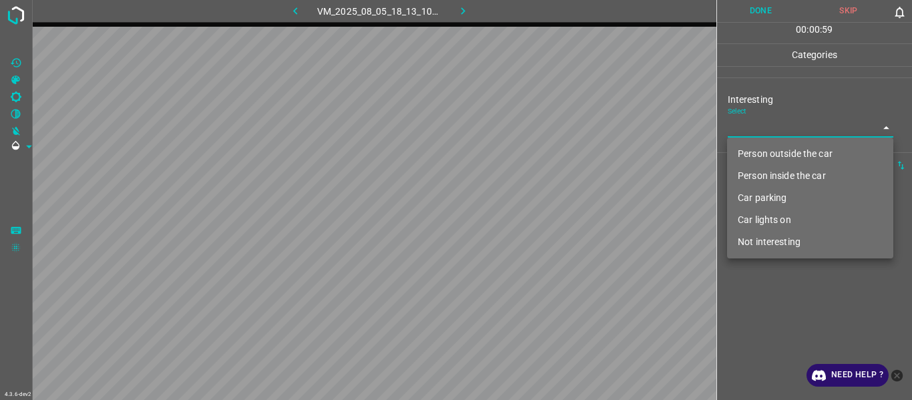
click at [751, 154] on li "Person outside the car" at bounding box center [810, 154] width 166 height 22
type input "Person outside the car"
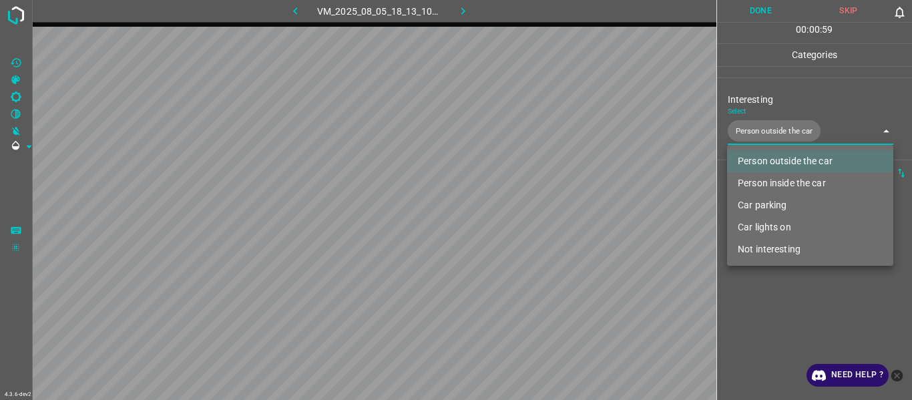
click at [768, 322] on div at bounding box center [456, 200] width 912 height 400
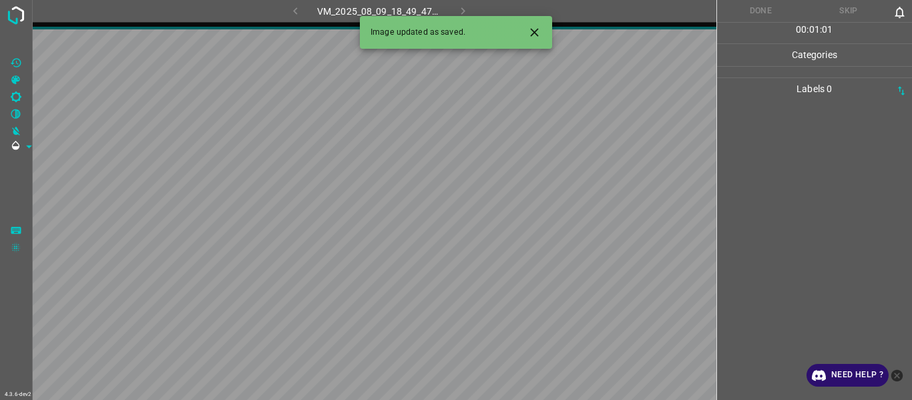
click at [536, 37] on icon "Close" at bounding box center [535, 32] width 14 height 14
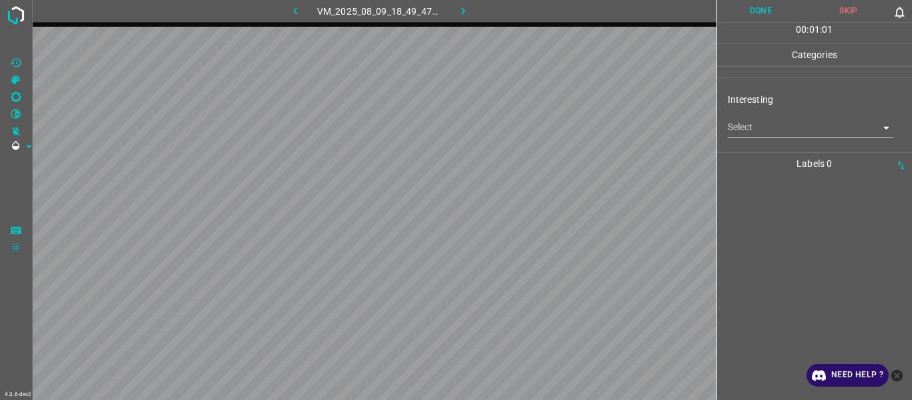
click at [756, 126] on body "4.3.6-dev2 VM_2025_08_09_18_49_47_100_02.gif Done Skip 0 00 : 01 : 01 Categorie…" at bounding box center [456, 200] width 912 height 400
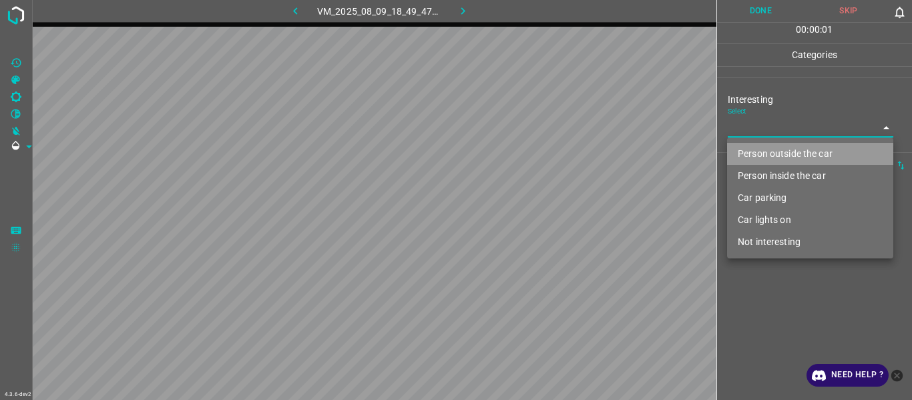
click at [761, 146] on li "Person outside the car" at bounding box center [810, 154] width 166 height 22
type input "Person outside the car"
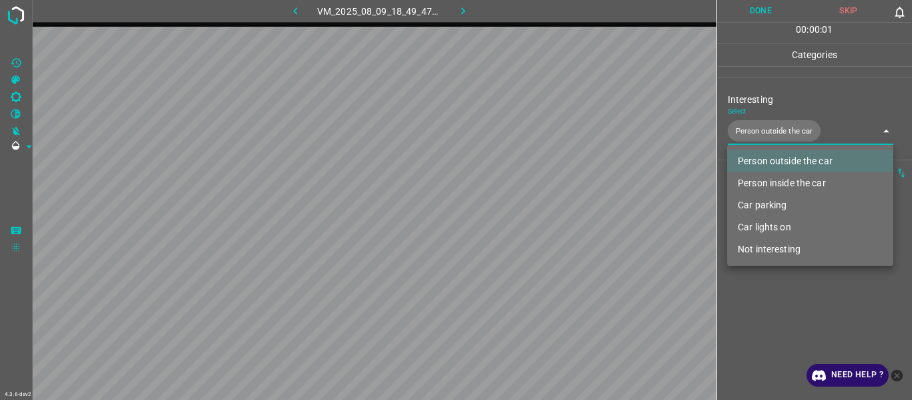
click at [776, 318] on div at bounding box center [456, 200] width 912 height 400
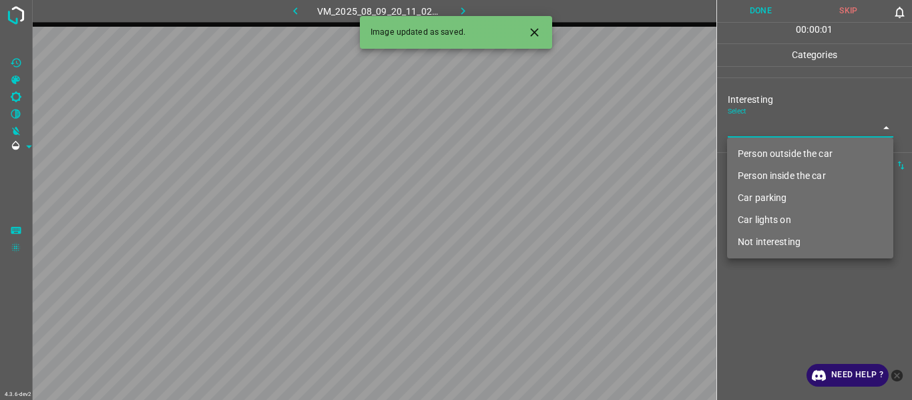
click at [760, 130] on body "4.3.6-dev2 VM_2025_08_09_20_11_02_371_02.gif Done Skip 0 00 : 00 : 01 Categorie…" at bounding box center [456, 200] width 912 height 400
click at [764, 186] on li "Person inside the car" at bounding box center [810, 176] width 166 height 22
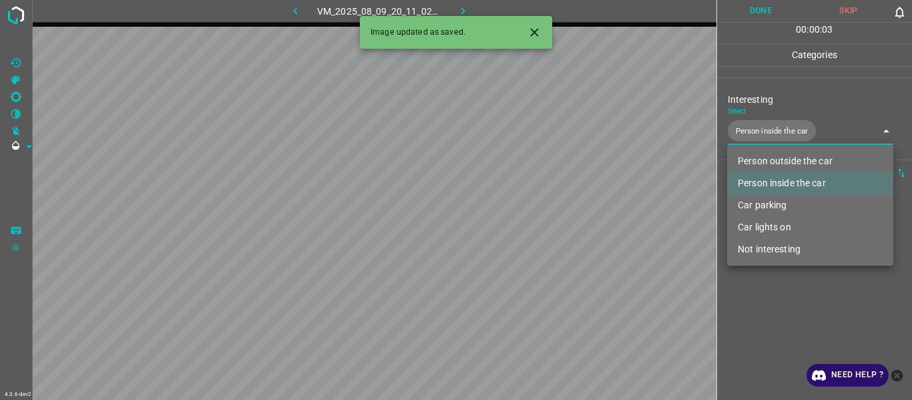
click at [767, 206] on li "Car parking" at bounding box center [810, 205] width 166 height 22
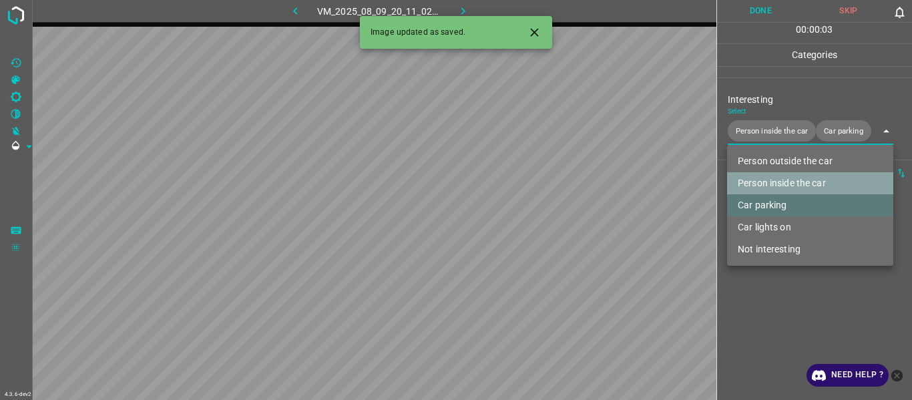
click at [767, 190] on li "Person inside the car" at bounding box center [810, 183] width 166 height 22
type input "Car parking"
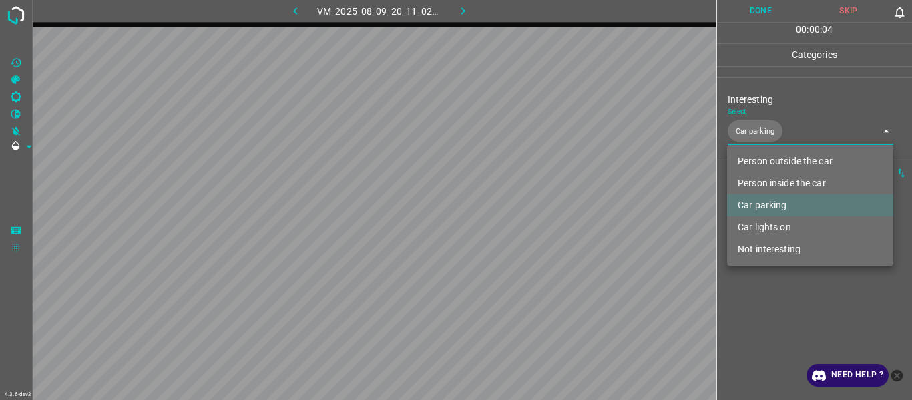
click at [779, 272] on div at bounding box center [456, 200] width 912 height 400
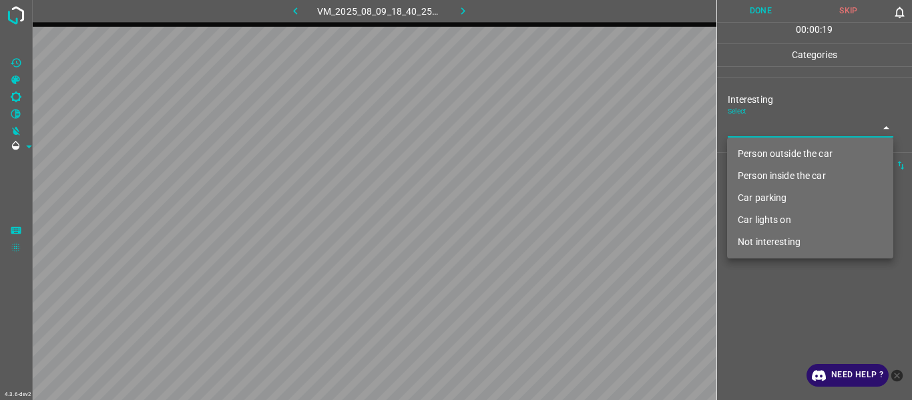
click at [749, 135] on body "4.3.6-dev2 VM_2025_08_09_18_40_25_367_07.gif Done Skip 0 00 : 00 : 19 Categorie…" at bounding box center [456, 200] width 912 height 400
click at [779, 160] on li "Person outside the car" at bounding box center [810, 154] width 166 height 22
type input "Person outside the car"
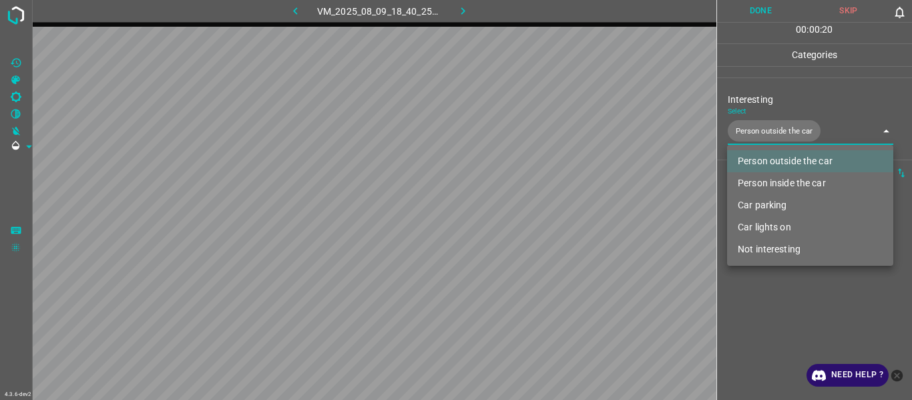
click at [767, 317] on div at bounding box center [456, 200] width 912 height 400
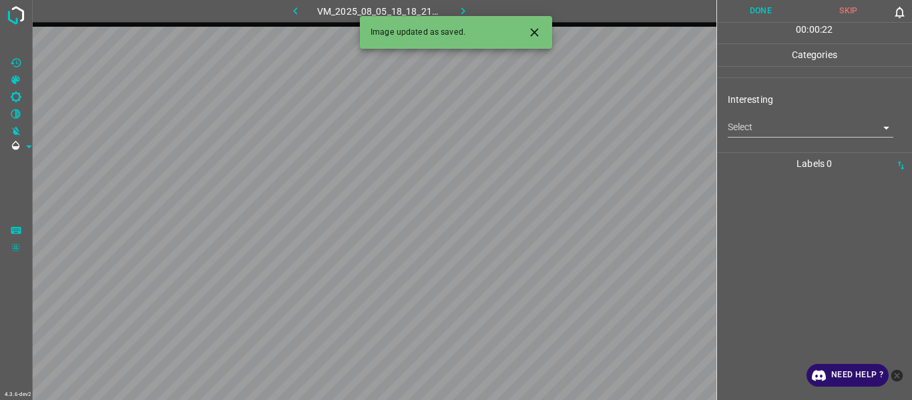
click at [760, 130] on body "4.3.6-dev2 VM_2025_08_05_18_18_21_498_02.gif Done Skip 0 00 : 00 : 22 Categorie…" at bounding box center [456, 200] width 912 height 400
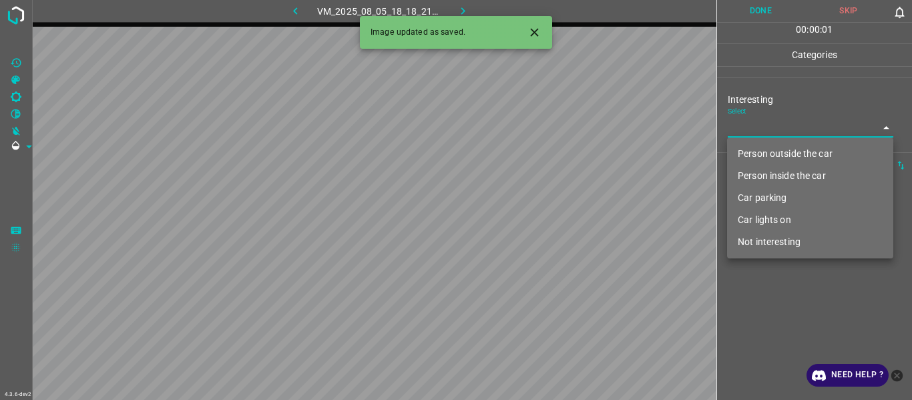
click at [769, 150] on li "Person outside the car" at bounding box center [810, 154] width 166 height 22
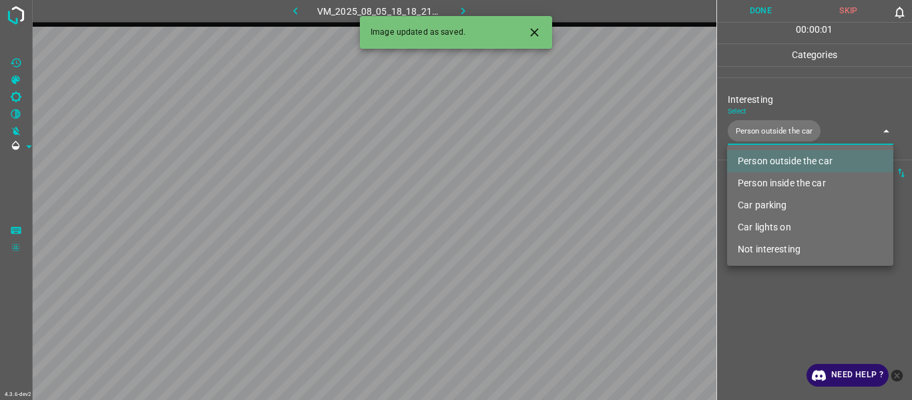
type input "Person outside the car"
click at [800, 306] on div at bounding box center [456, 200] width 912 height 400
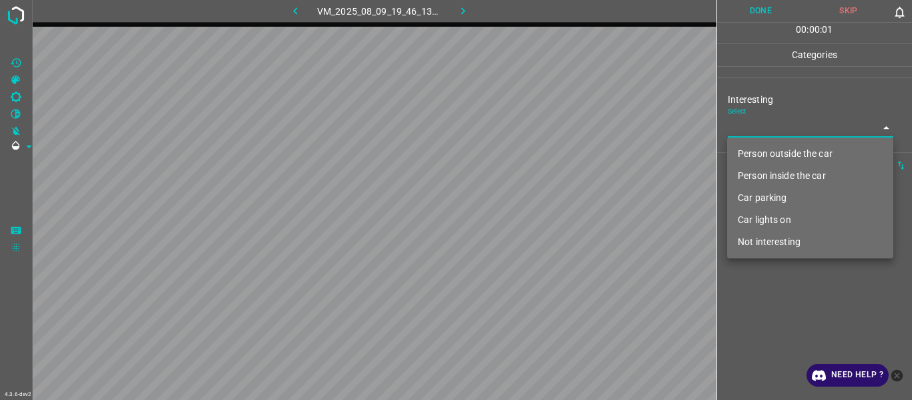
click at [751, 127] on body "4.3.6-dev2 VM_2025_08_09_19_46_13_284_13.gif Done Skip 0 00 : 00 : 01 Categorie…" at bounding box center [456, 200] width 912 height 400
click at [765, 156] on li "Person outside the car" at bounding box center [810, 154] width 166 height 22
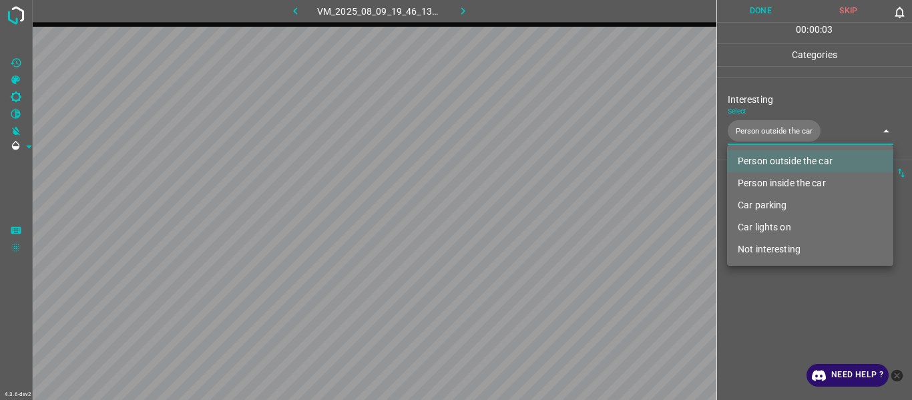
click at [779, 226] on li "Car lights on" at bounding box center [810, 227] width 166 height 22
type input "Person outside the car,Car lights on"
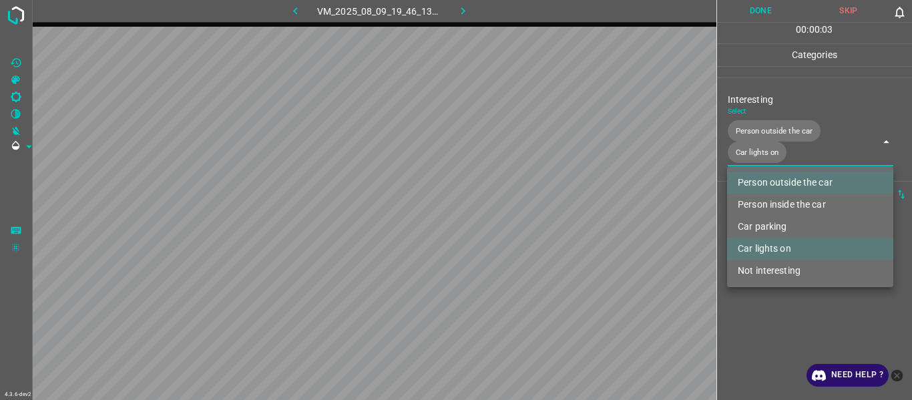
click at [784, 319] on div at bounding box center [456, 200] width 912 height 400
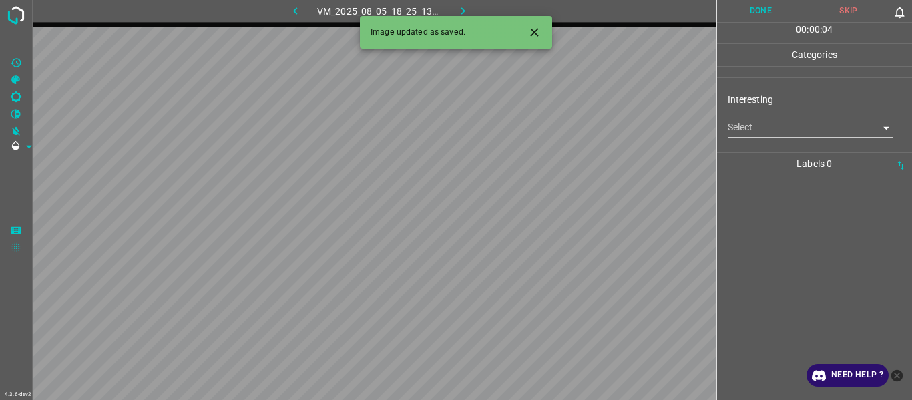
click at [767, 127] on body "4.3.6-dev2 VM_2025_08_05_18_25_13_989_04.gif Done Skip 0 00 : 00 : 04 Categorie…" at bounding box center [456, 200] width 912 height 400
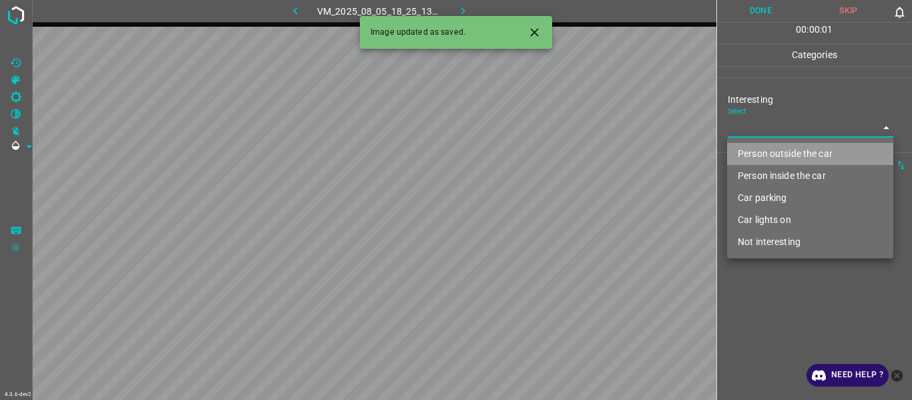
click at [767, 144] on li "Person outside the car" at bounding box center [810, 154] width 166 height 22
type input "Person outside the car"
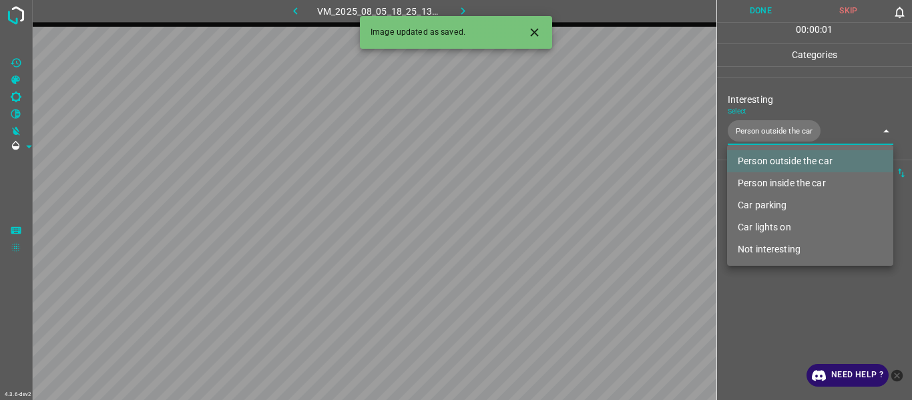
click at [772, 303] on div at bounding box center [456, 200] width 912 height 400
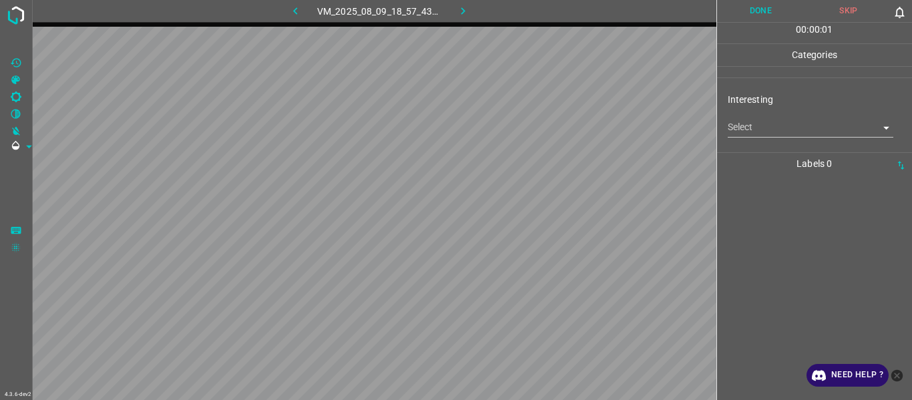
click at [767, 130] on body "4.3.6-dev2 VM_2025_08_09_18_57_43_538_11.gif Done Skip 0 00 : 00 : 01 Categorie…" at bounding box center [456, 200] width 912 height 400
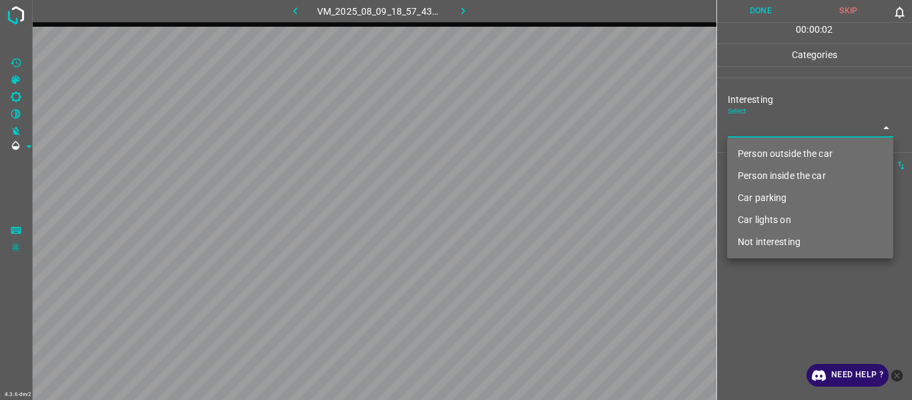
click at [767, 150] on li "Person outside the car" at bounding box center [810, 154] width 166 height 22
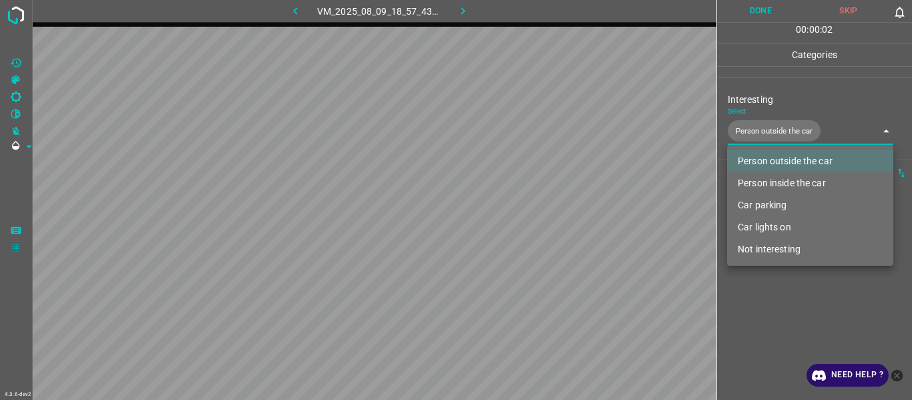
click at [755, 230] on li "Car lights on" at bounding box center [810, 227] width 166 height 22
type input "Person outside the car,Car lights on"
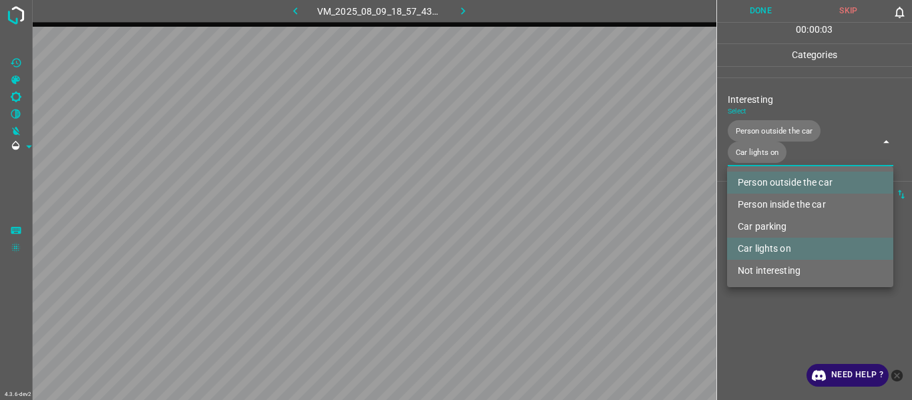
click at [756, 306] on div at bounding box center [456, 200] width 912 height 400
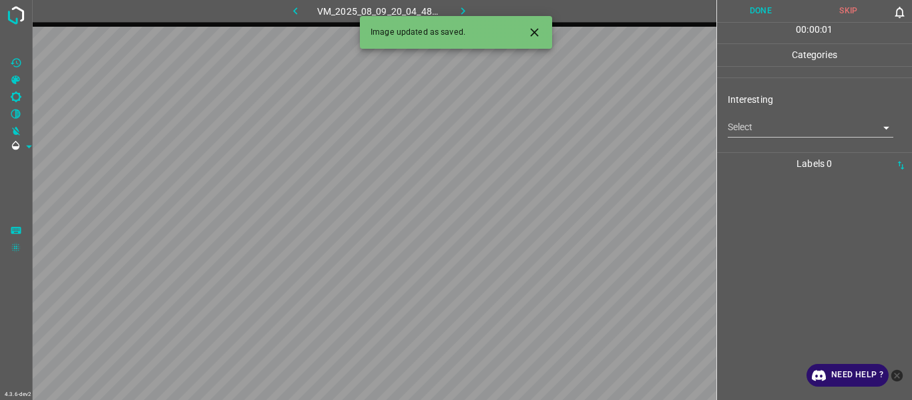
click at [773, 124] on body "4.3.6-dev2 VM_2025_08_09_20_04_48_762_01.gif Done Skip 0 00 : 00 : 01 Categorie…" at bounding box center [456, 200] width 912 height 400
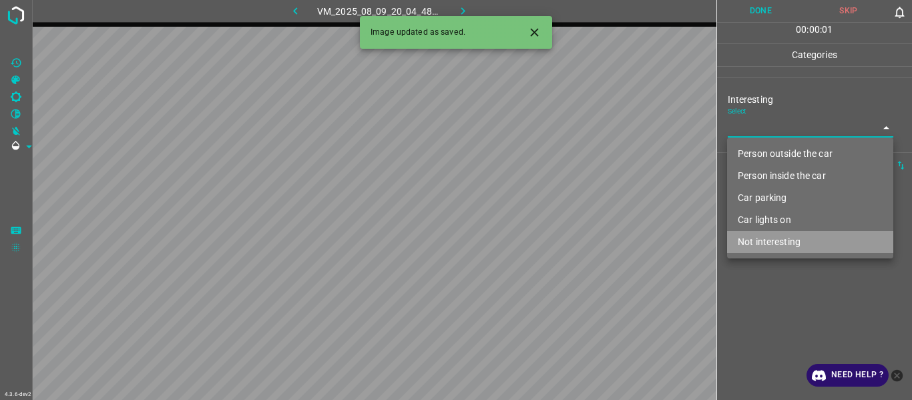
click at [787, 236] on li "Not interesting" at bounding box center [810, 242] width 166 height 22
type input "Not interesting"
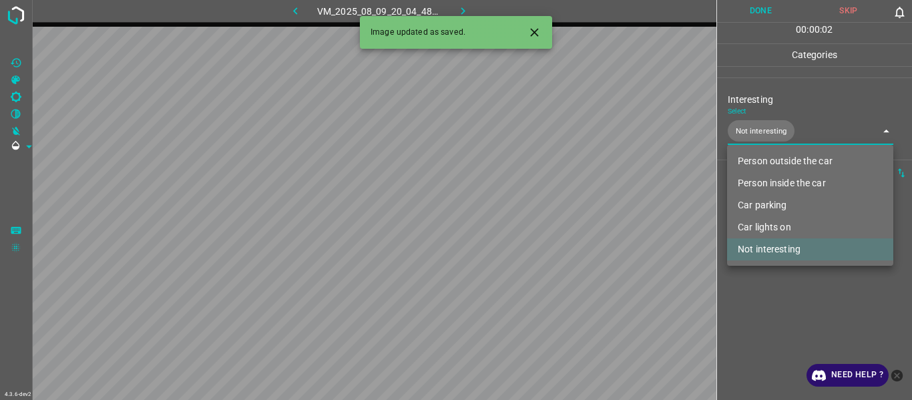
click at [791, 298] on div at bounding box center [456, 200] width 912 height 400
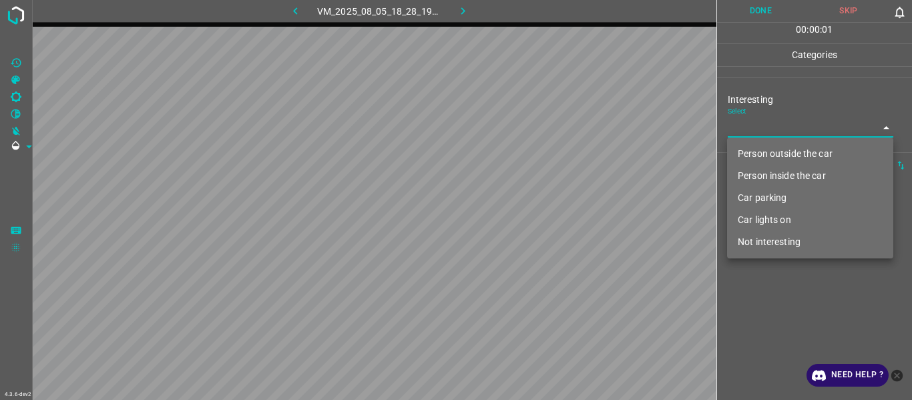
click at [764, 135] on body "4.3.6-dev2 VM_2025_08_05_18_28_19_937_02.gif Done Skip 0 00 : 00 : 01 Categorie…" at bounding box center [456, 200] width 912 height 400
click at [769, 178] on li "Person inside the car" at bounding box center [810, 176] width 166 height 22
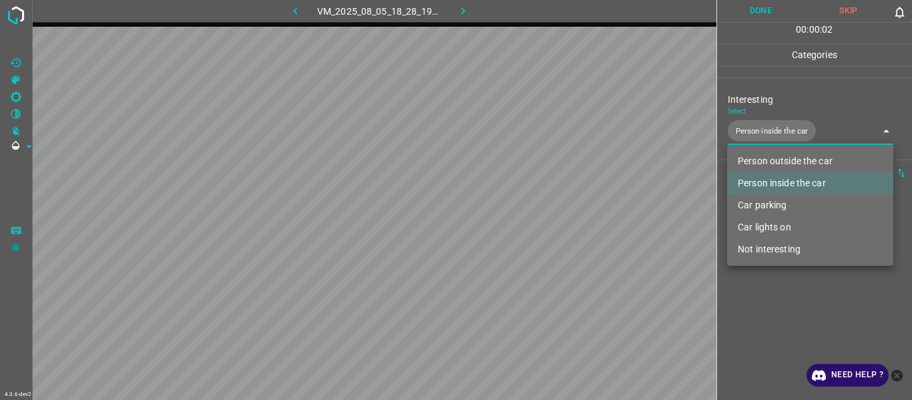
click at [765, 231] on li "Car lights on" at bounding box center [810, 227] width 166 height 22
type input "Person inside the car,Car lights on"
click at [764, 304] on div at bounding box center [456, 200] width 912 height 400
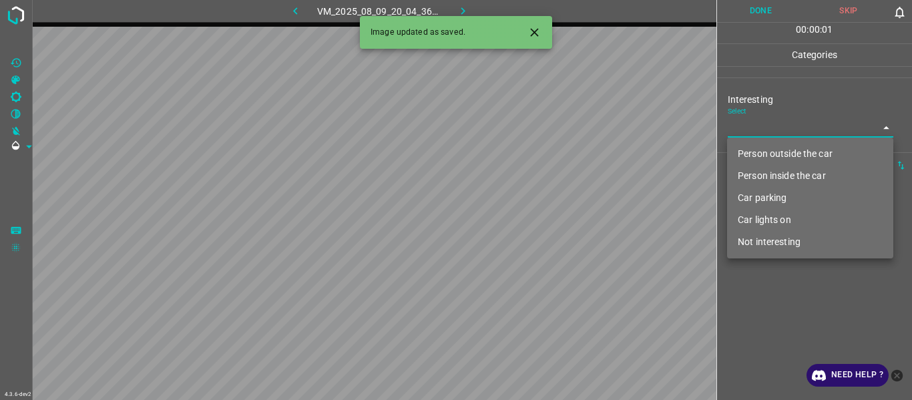
click at [743, 126] on body "4.3.6-dev2 VM_2025_08_09_20_04_36_369_10.gif Done Skip 0 00 : 00 : 01 Categorie…" at bounding box center [456, 200] width 912 height 400
click at [528, 29] on icon "Close" at bounding box center [535, 32] width 14 height 14
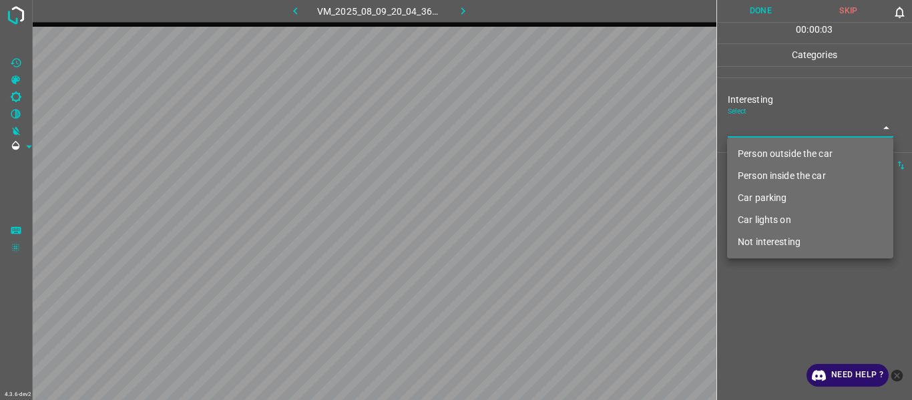
click at [767, 154] on li "Person outside the car" at bounding box center [810, 154] width 166 height 22
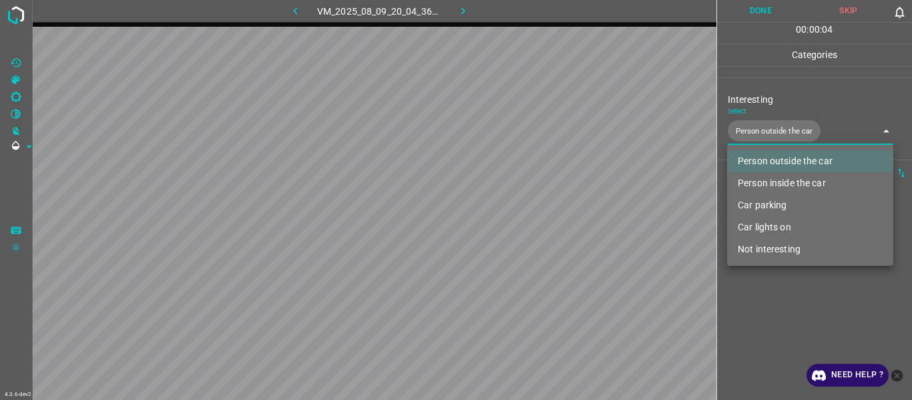
click at [773, 207] on li "Car parking" at bounding box center [810, 205] width 166 height 22
type input "Person outside the car,Car parking"
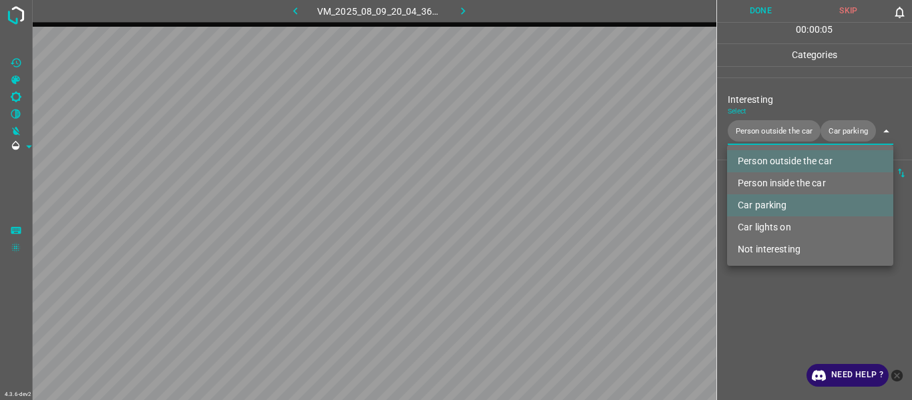
click at [771, 283] on div at bounding box center [456, 200] width 912 height 400
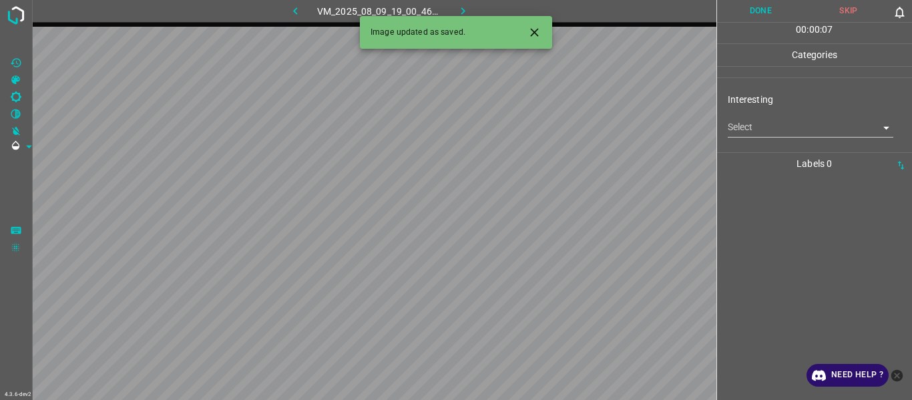
click at [752, 123] on body "4.3.6-dev2 VM_2025_08_09_19_00_46_152_02.gif Done Skip 0 00 : 00 : 07 Categorie…" at bounding box center [456, 200] width 912 height 400
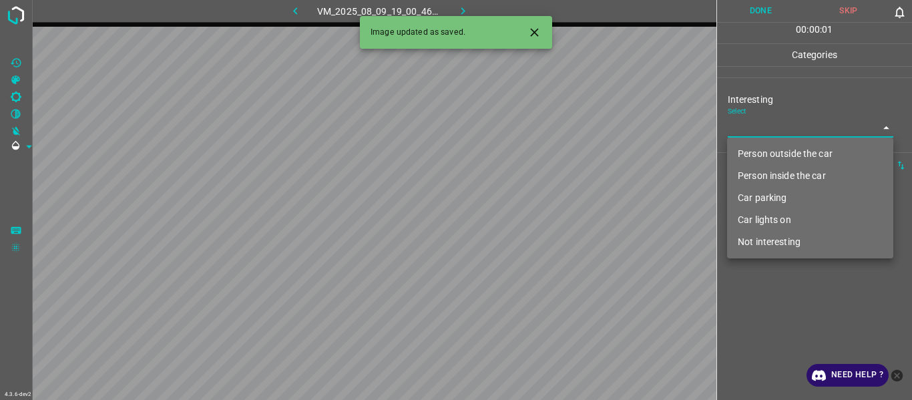
click at [771, 156] on li "Person outside the car" at bounding box center [810, 154] width 166 height 22
type input "Person outside the car"
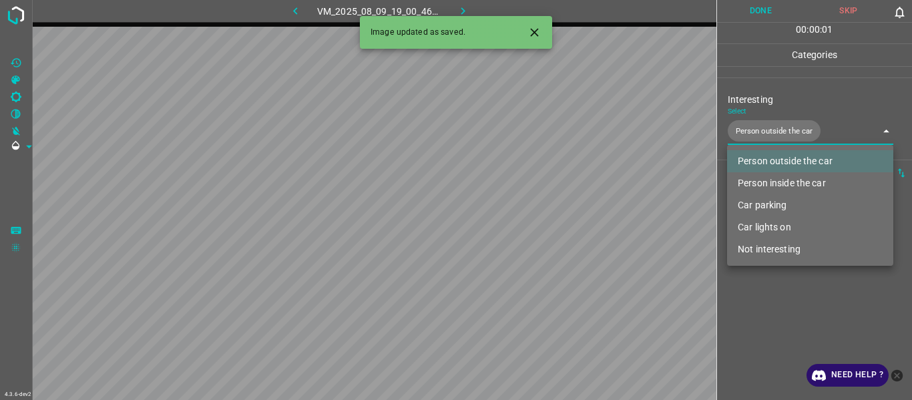
click at [797, 318] on div at bounding box center [456, 200] width 912 height 400
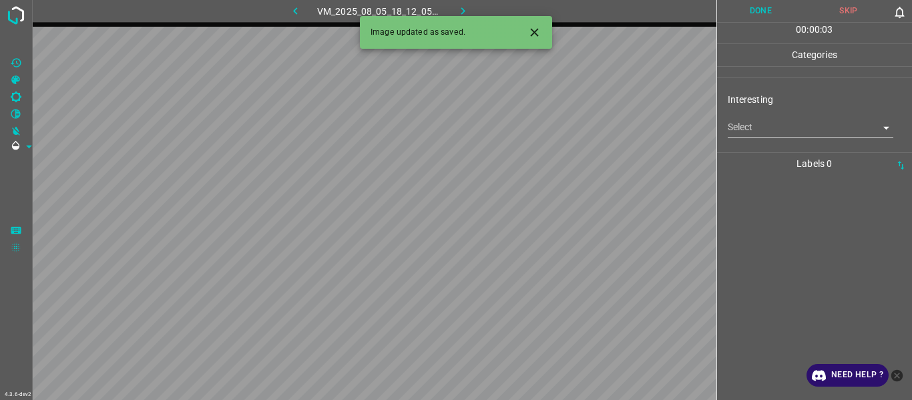
click at [747, 131] on body "4.3.6-dev2 VM_2025_08_05_18_12_05_218_03.gif Done Skip 0 00 : 00 : 03 Categorie…" at bounding box center [456, 200] width 912 height 400
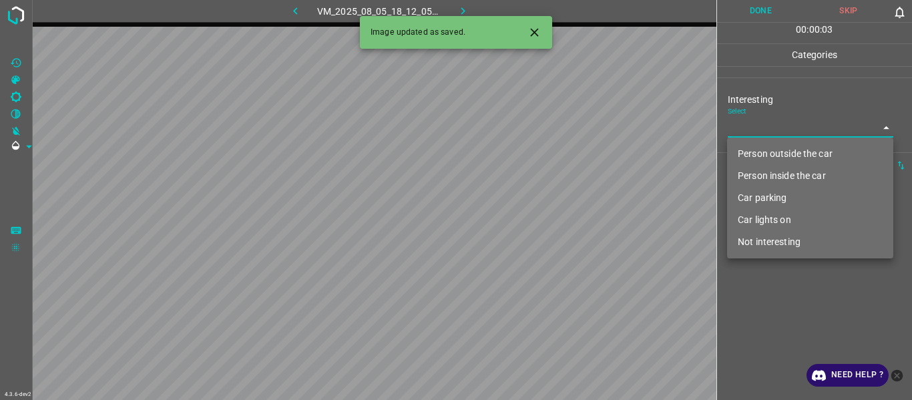
click at [759, 156] on li "Person outside the car" at bounding box center [810, 154] width 166 height 22
type input "Person outside the car"
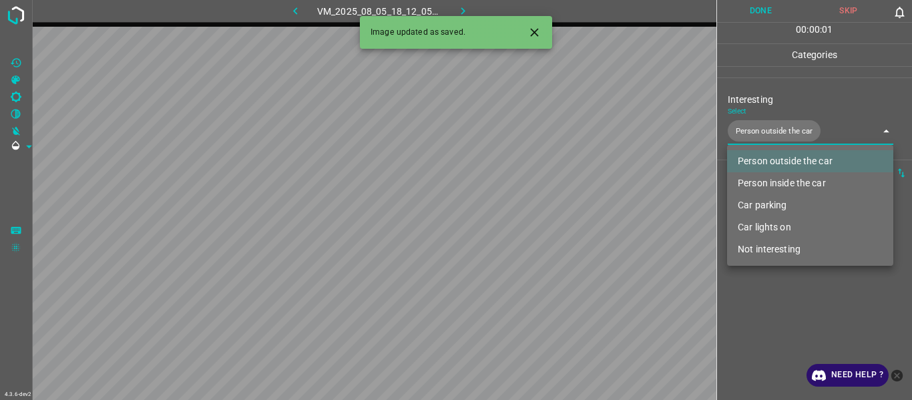
click at [783, 312] on div at bounding box center [456, 200] width 912 height 400
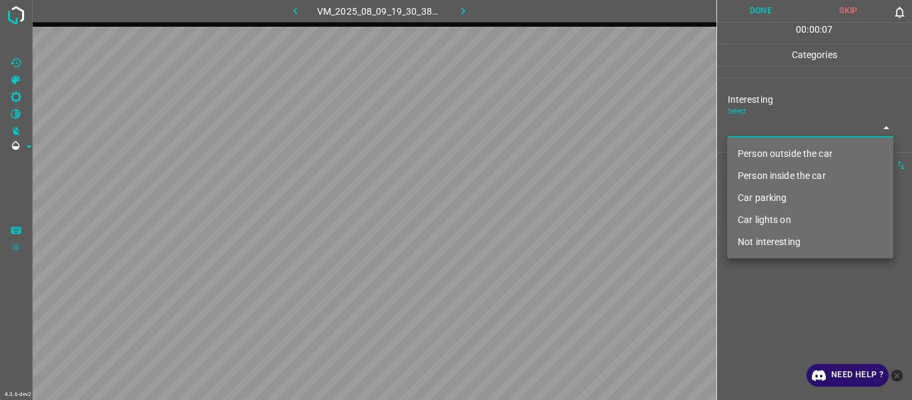
drag, startPoint x: 768, startPoint y: 130, endPoint x: 767, endPoint y: 146, distance: 16.1
click at [768, 132] on body "4.3.6-dev2 VM_2025_08_09_19_30_38_221_00.gif Done Skip 0 00 : 00 : 07 Categorie…" at bounding box center [456, 200] width 912 height 400
click at [779, 244] on li "Not interesting" at bounding box center [810, 242] width 166 height 22
type input "Not interesting"
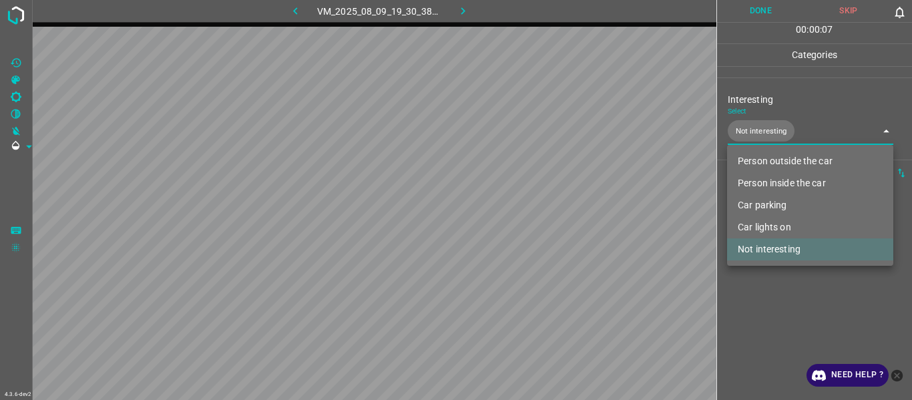
click at [777, 315] on div at bounding box center [456, 200] width 912 height 400
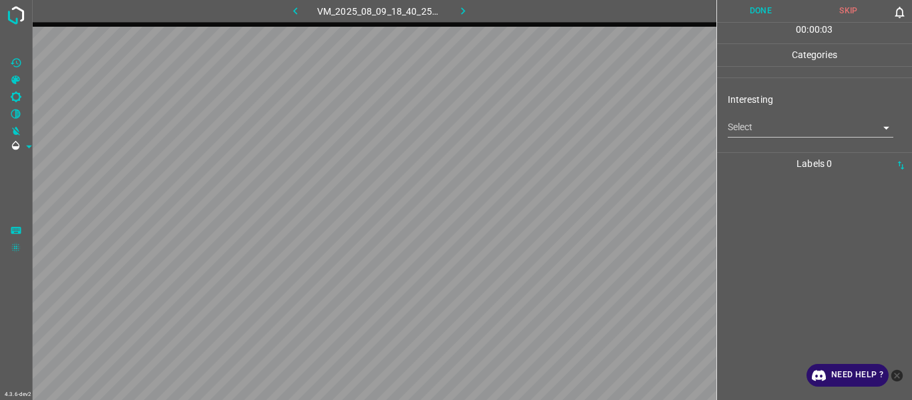
click at [759, 131] on body "4.3.6-dev2 VM_2025_08_09_18_40_25_367_01.gif Done Skip 0 00 : 00 : 03 Categorie…" at bounding box center [456, 200] width 912 height 400
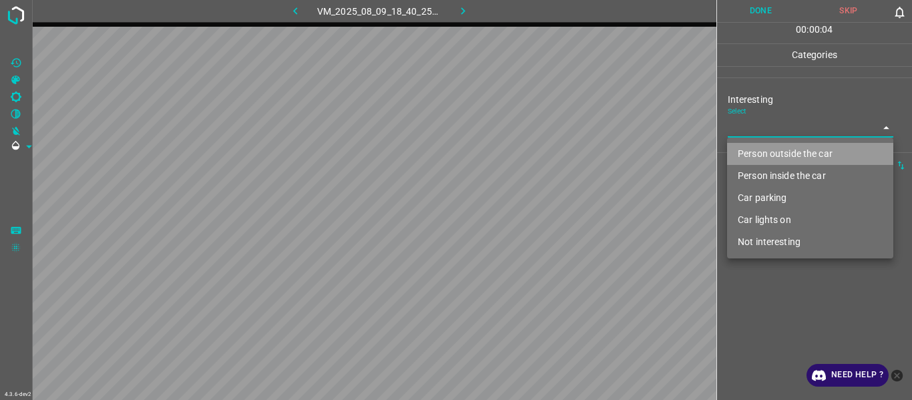
drag, startPoint x: 763, startPoint y: 152, endPoint x: 769, endPoint y: 178, distance: 26.2
click at [765, 154] on li "Person outside the car" at bounding box center [810, 154] width 166 height 22
type input "Person outside the car"
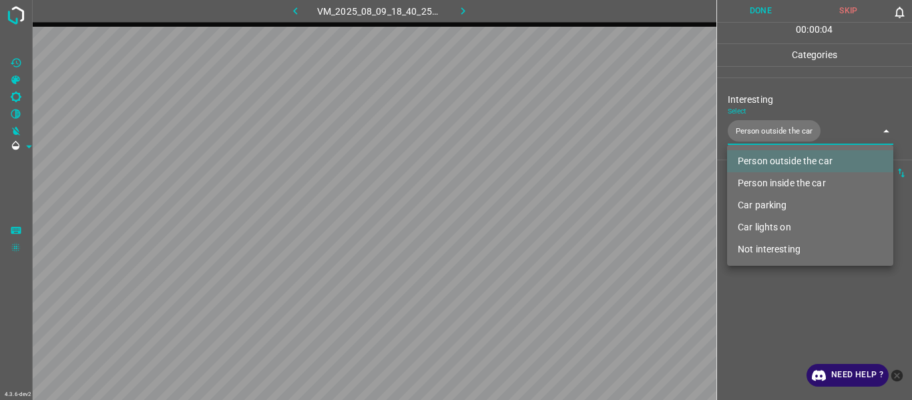
drag, startPoint x: 777, startPoint y: 286, endPoint x: 780, endPoint y: 304, distance: 18.9
click at [780, 304] on div at bounding box center [456, 200] width 912 height 400
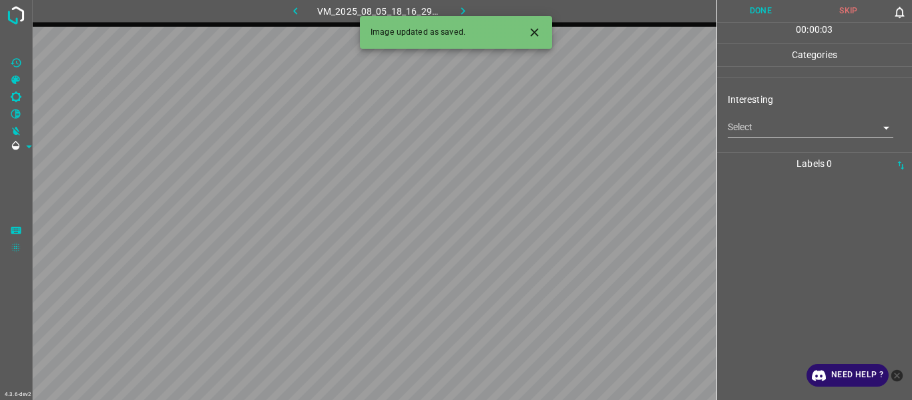
click at [775, 123] on body "4.3.6-dev2 VM_2025_08_05_18_16_29_639_05.gif Done Skip 0 00 : 00 : 03 Categorie…" at bounding box center [456, 200] width 912 height 400
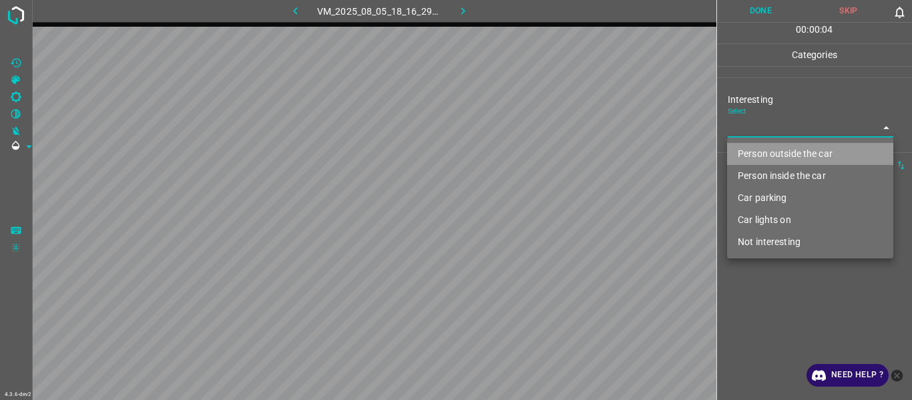
click at [793, 152] on li "Person outside the car" at bounding box center [810, 154] width 166 height 22
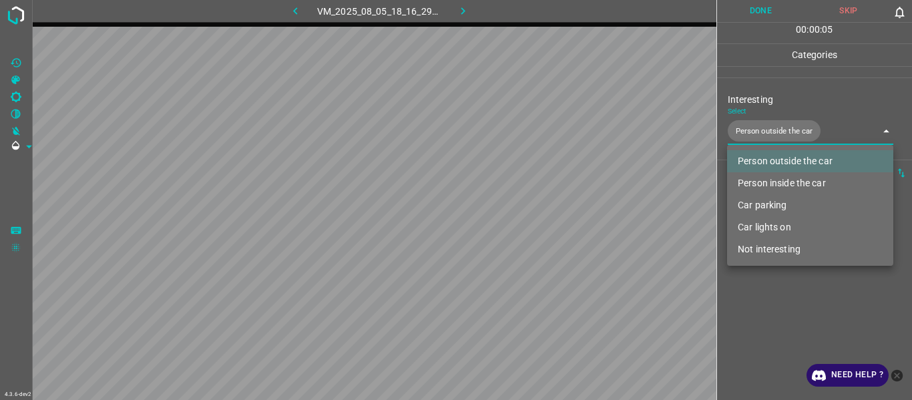
drag, startPoint x: 781, startPoint y: 223, endPoint x: 773, endPoint y: 250, distance: 27.9
click at [780, 222] on li "Car lights on" at bounding box center [810, 227] width 166 height 22
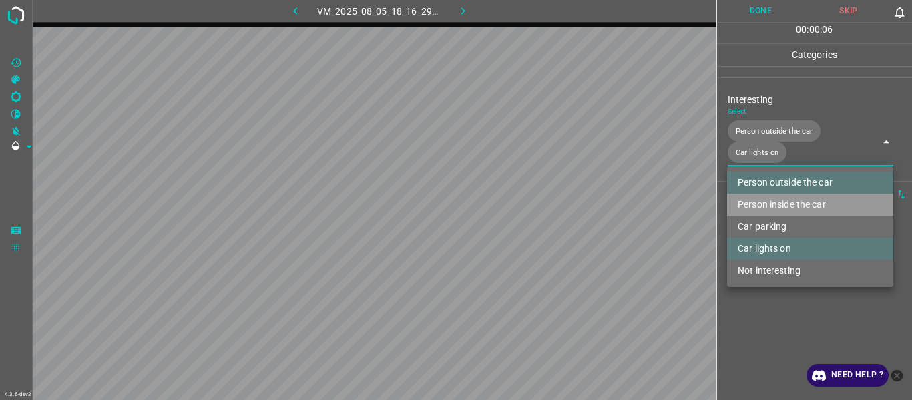
drag, startPoint x: 772, startPoint y: 202, endPoint x: 771, endPoint y: 227, distance: 25.4
click at [772, 203] on li "Person inside the car" at bounding box center [810, 205] width 166 height 22
type input "Person outside the car,Car lights on,Person inside the car"
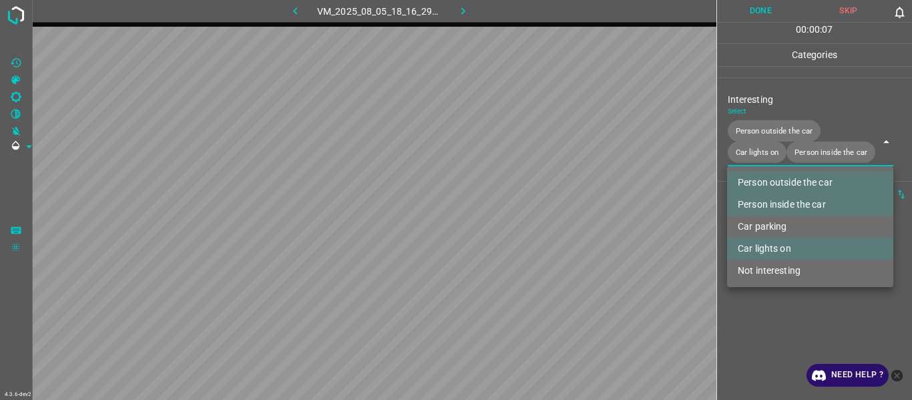
click at [773, 327] on div at bounding box center [456, 200] width 912 height 400
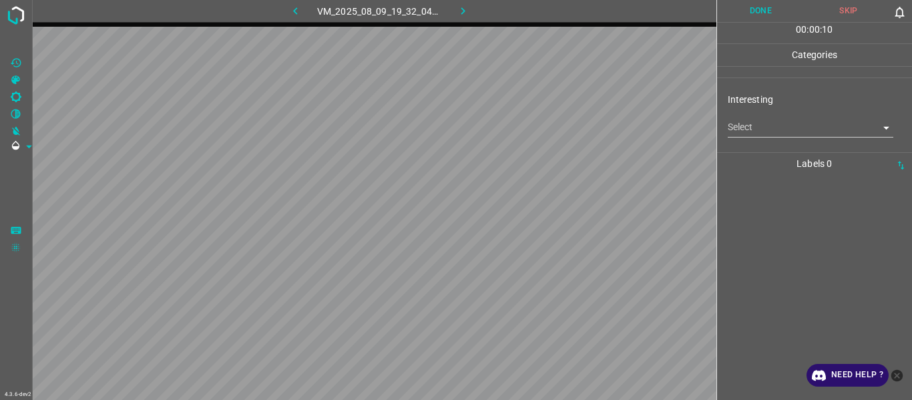
click at [760, 131] on body "4.3.6-dev2 VM_2025_08_09_19_32_04_685_11.gif Done Skip 0 00 : 00 : 10 Categorie…" at bounding box center [456, 200] width 912 height 400
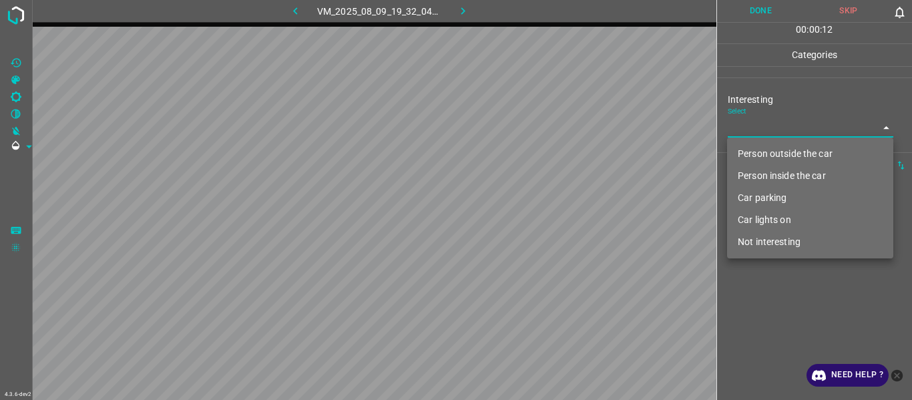
click at [772, 226] on li "Car lights on" at bounding box center [810, 220] width 166 height 22
type input "Car lights on"
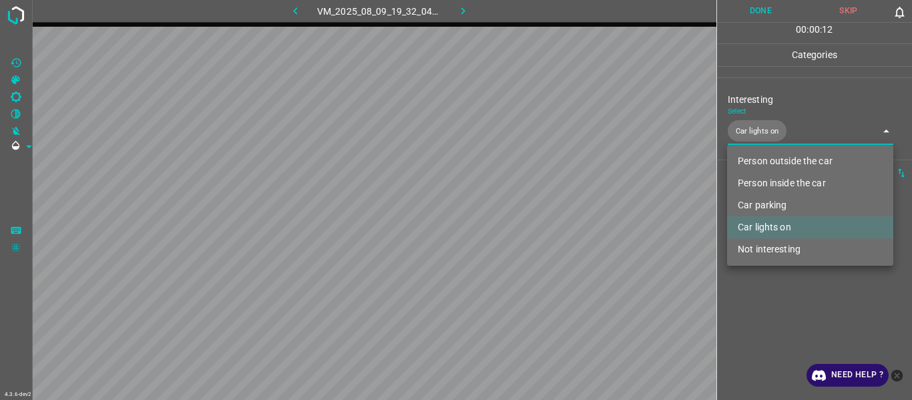
click at [773, 283] on div at bounding box center [456, 200] width 912 height 400
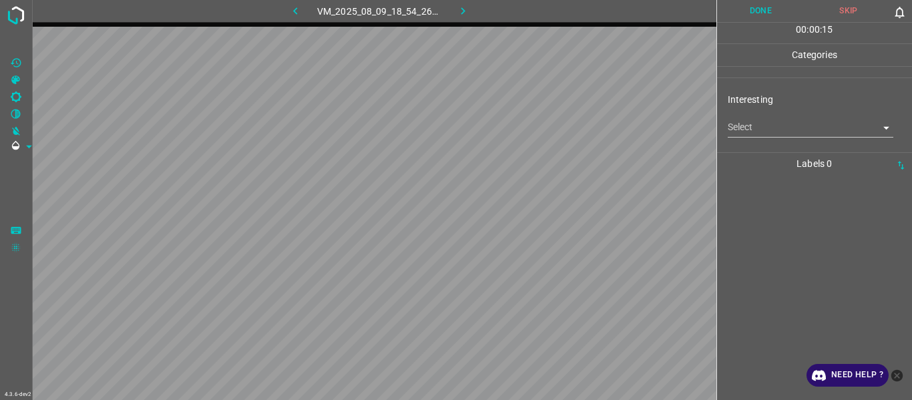
click at [745, 130] on body "4.3.6-dev2 VM_2025_08_09_18_54_26_773_09.gif Done Skip 0 00 : 00 : 15 Categorie…" at bounding box center [456, 200] width 912 height 400
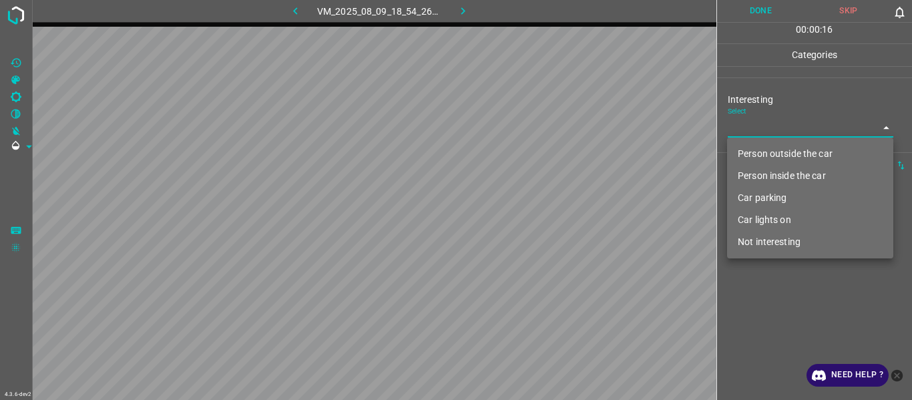
click at [764, 154] on li "Person outside the car" at bounding box center [810, 154] width 166 height 22
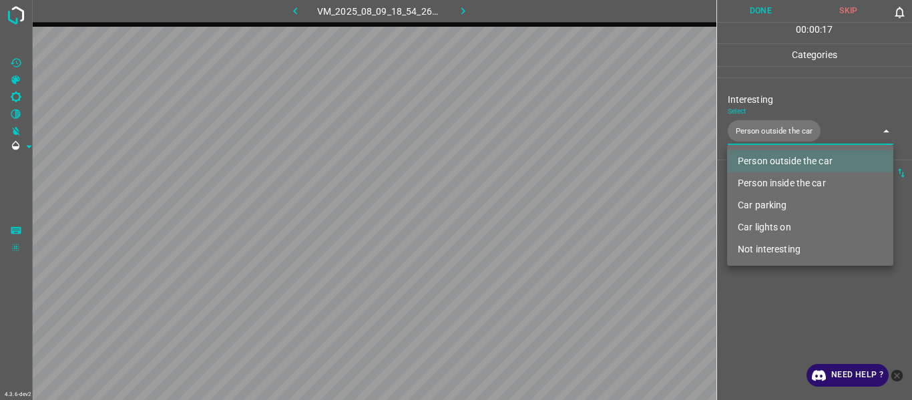
click at [772, 230] on li "Car lights on" at bounding box center [810, 227] width 166 height 22
type input "Person outside the car,Car lights on"
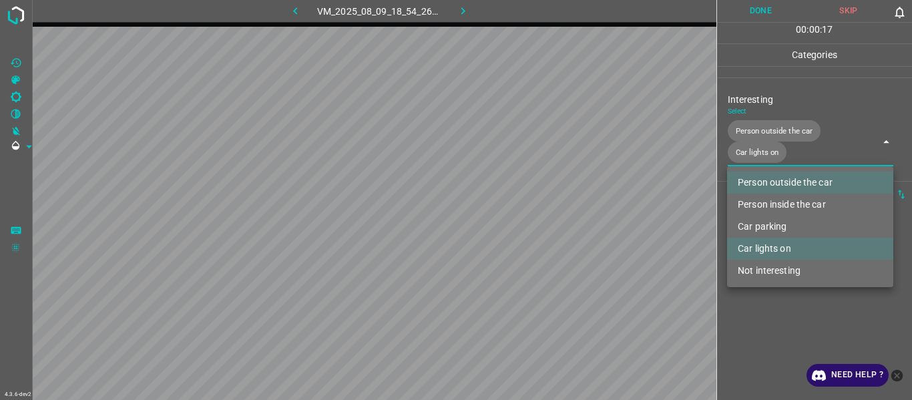
click at [785, 314] on div at bounding box center [456, 200] width 912 height 400
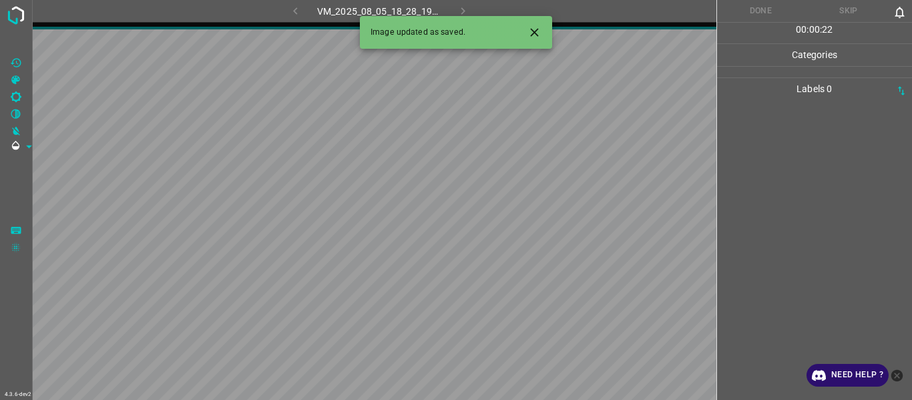
click at [540, 33] on icon "Close" at bounding box center [535, 32] width 14 height 14
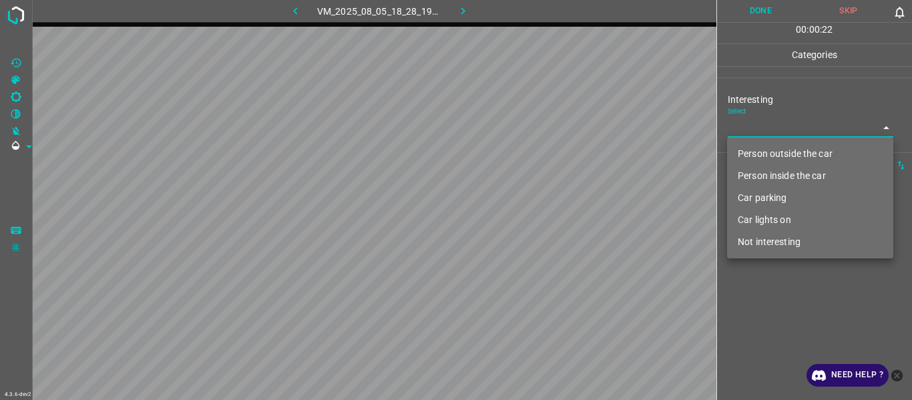
drag, startPoint x: 757, startPoint y: 127, endPoint x: 764, endPoint y: 170, distance: 43.3
click at [763, 128] on body "4.3.6-dev2 VM_2025_08_05_18_28_19_937_05.gif Done Skip 0 00 : 00 : 22 Categorie…" at bounding box center [456, 200] width 912 height 400
click at [765, 174] on li "Person inside the car" at bounding box center [810, 176] width 166 height 22
type input "Person inside the car"
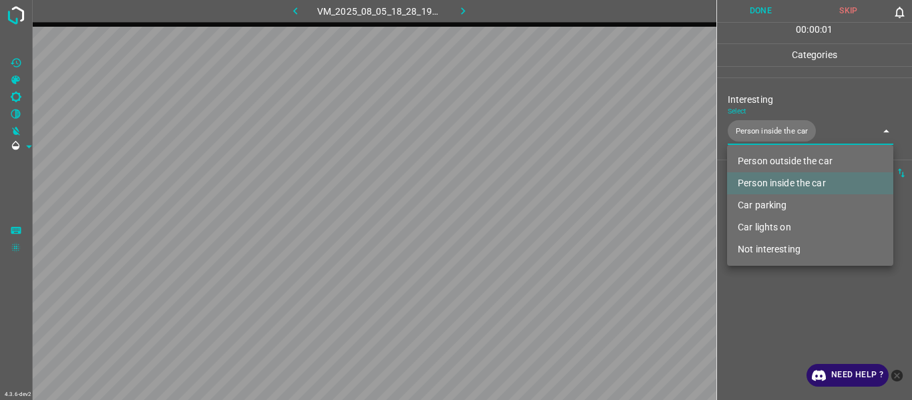
click at [781, 287] on div at bounding box center [456, 200] width 912 height 400
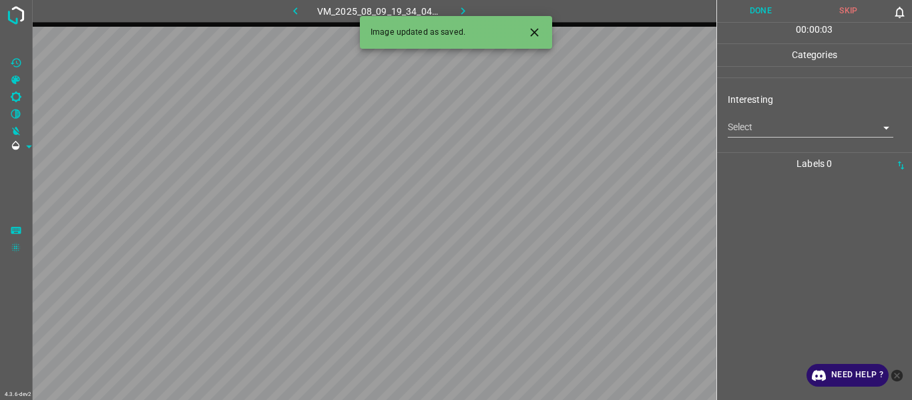
click at [761, 139] on body "4.3.6-dev2 VM_2025_08_09_19_34_04_523_03.gif Done Skip 0 00 : 00 : 03 Categorie…" at bounding box center [456, 200] width 912 height 400
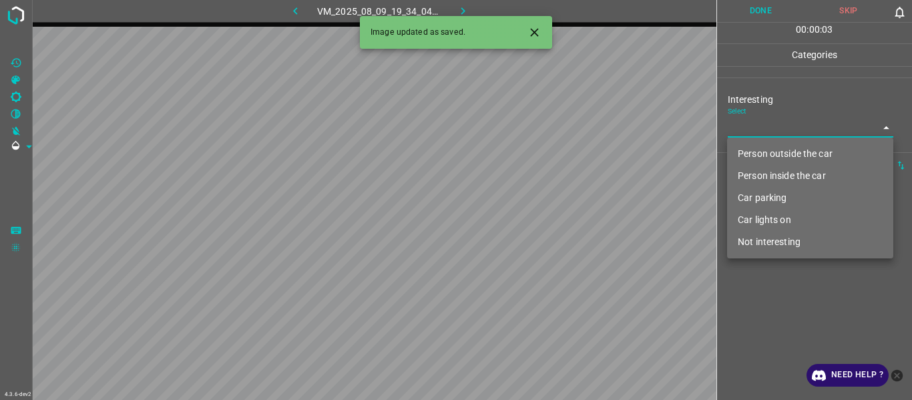
click at [771, 160] on li "Person outside the car" at bounding box center [810, 154] width 166 height 22
type input "Person outside the car"
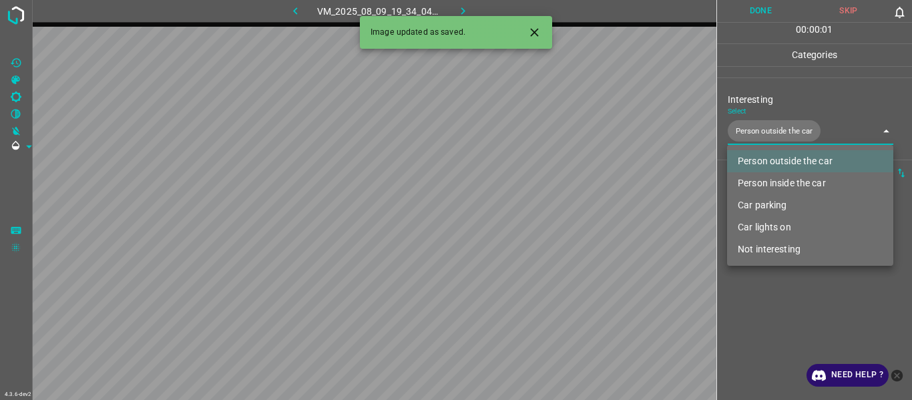
click at [787, 294] on div at bounding box center [456, 200] width 912 height 400
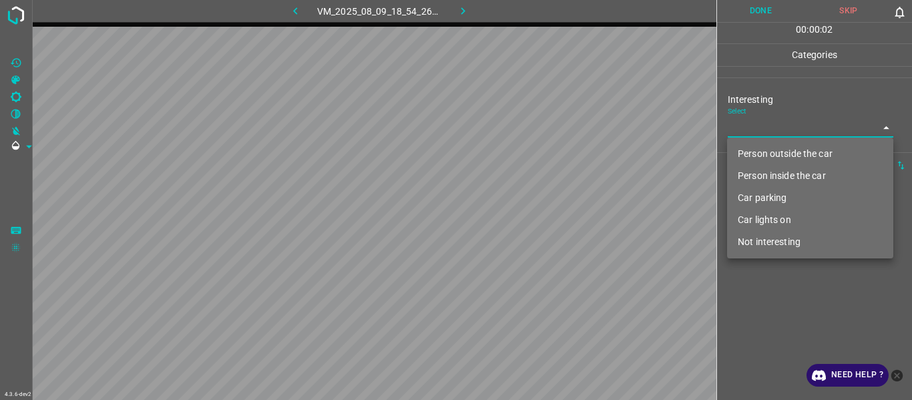
click at [760, 130] on body "4.3.6-dev2 VM_2025_08_09_18_54_26_773_02.gif Done Skip 0 00 : 00 : 02 Categorie…" at bounding box center [456, 200] width 912 height 400
click at [760, 152] on li "Person outside the car" at bounding box center [810, 154] width 166 height 22
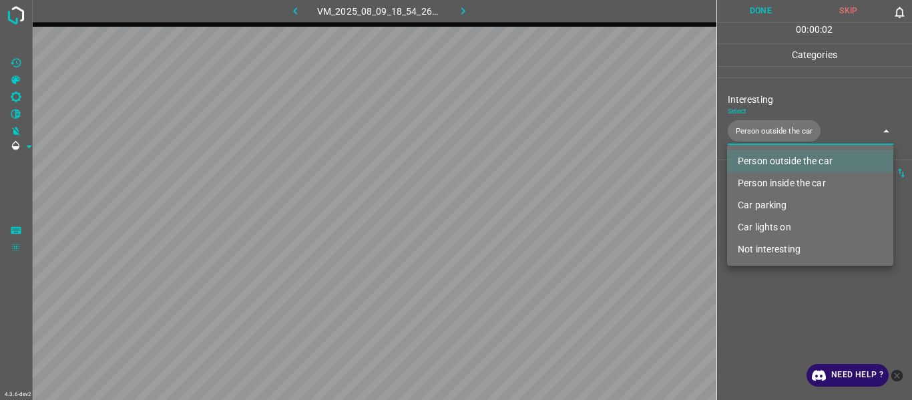
click at [775, 230] on li "Car lights on" at bounding box center [810, 227] width 166 height 22
type input "Person outside the car,Car lights on"
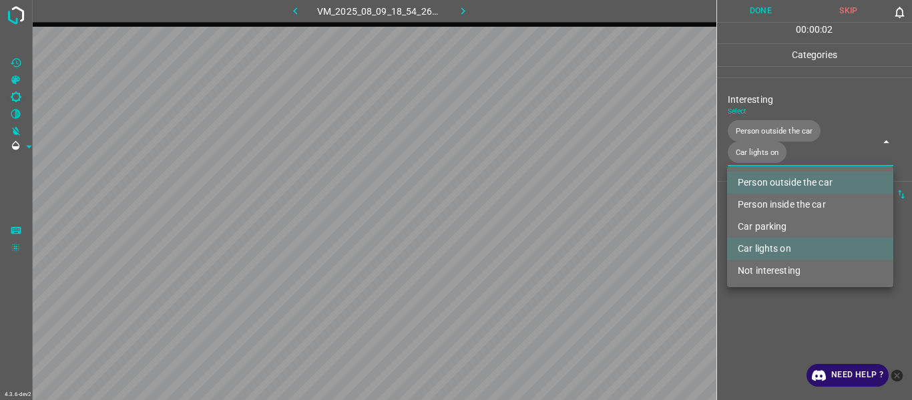
click at [779, 312] on div at bounding box center [456, 200] width 912 height 400
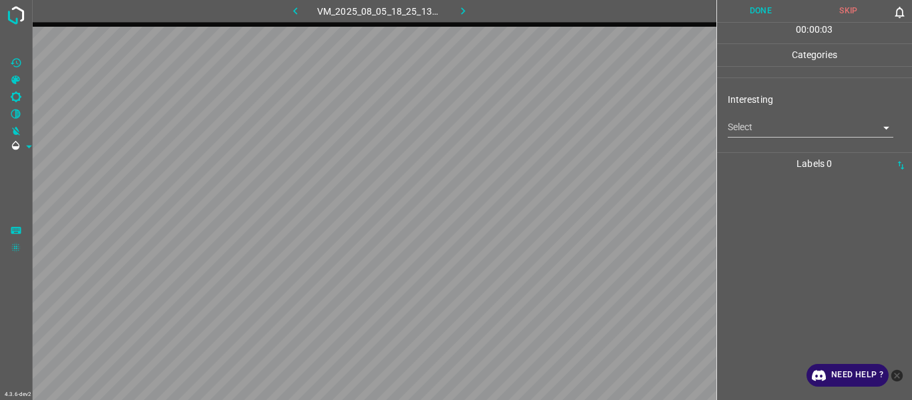
click at [785, 127] on body "4.3.6-dev2 VM_2025_08_05_18_25_13_989_02.gif Done Skip 0 00 : 00 : 03 Categorie…" at bounding box center [456, 200] width 912 height 400
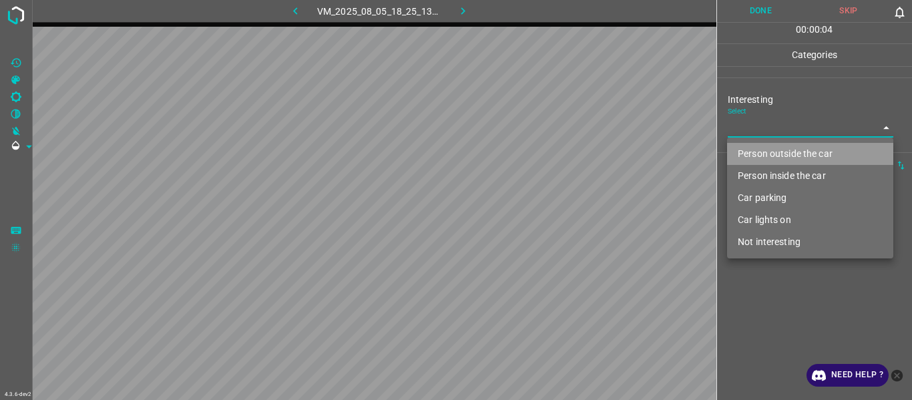
click at [784, 152] on li "Person outside the car" at bounding box center [810, 154] width 166 height 22
type input "Person outside the car"
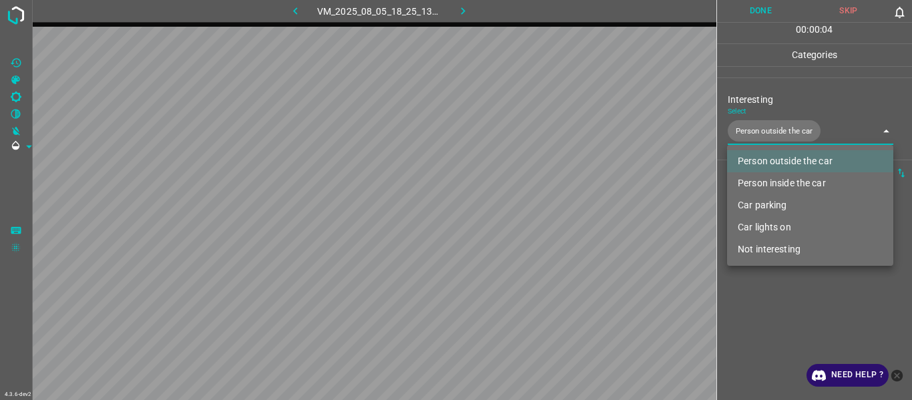
click at [785, 327] on div at bounding box center [456, 200] width 912 height 400
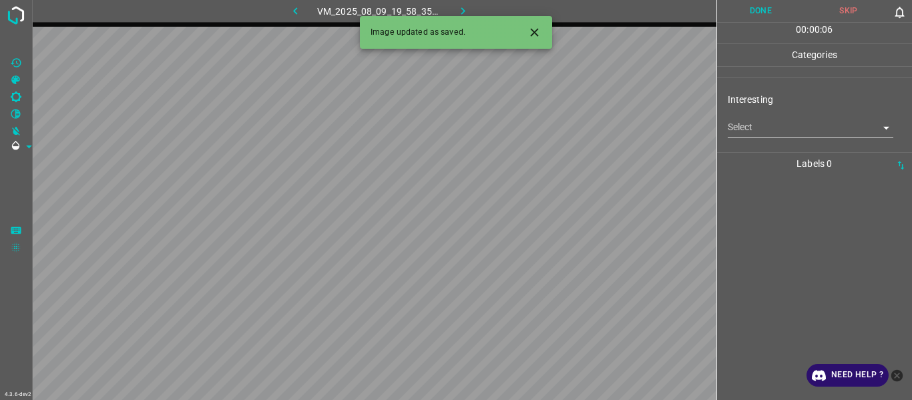
click at [760, 128] on body "4.3.6-dev2 VM_2025_08_09_19_58_35_103_04.gif Done Skip 0 00 : 00 : 06 Categorie…" at bounding box center [456, 200] width 912 height 400
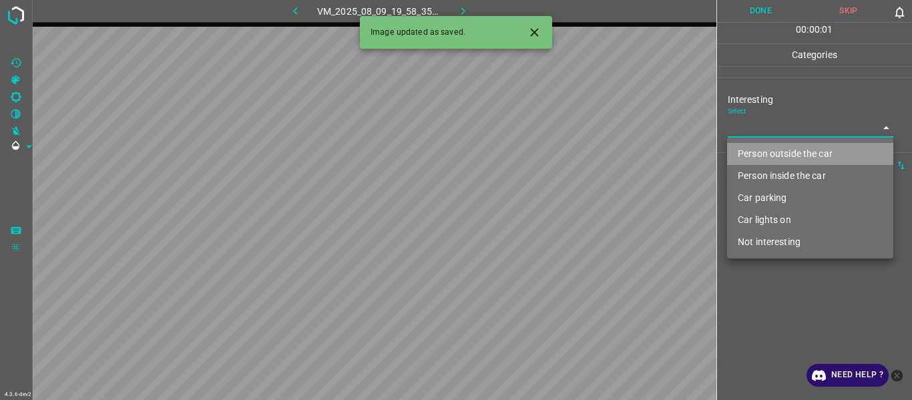
click at [767, 156] on li "Person outside the car" at bounding box center [810, 154] width 166 height 22
type input "Person outside the car"
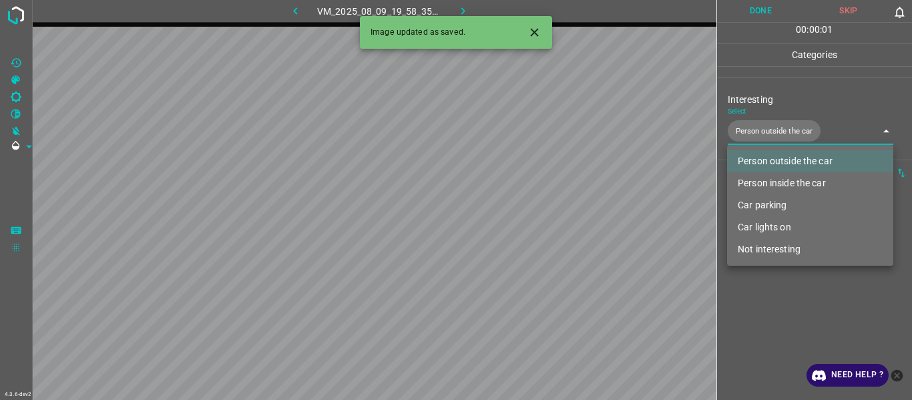
click at [787, 338] on div at bounding box center [456, 200] width 912 height 400
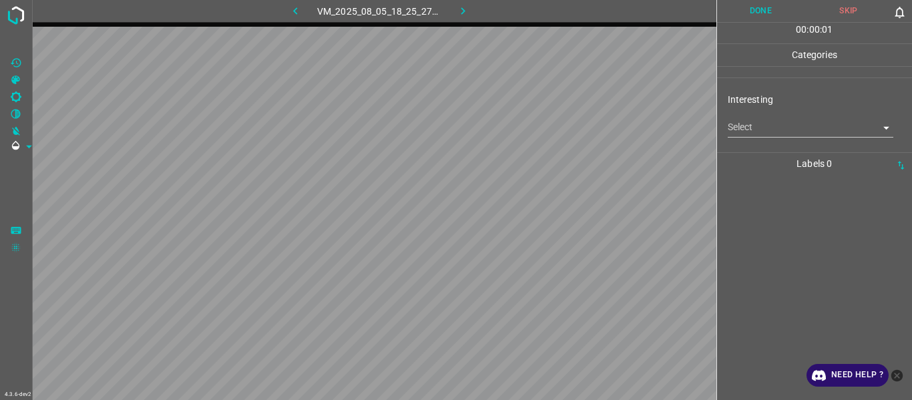
click at [763, 123] on body "4.3.6-dev2 VM_2025_08_05_18_25_27_278_06.gif Done Skip 0 00 : 00 : 01 Categorie…" at bounding box center [456, 200] width 912 height 400
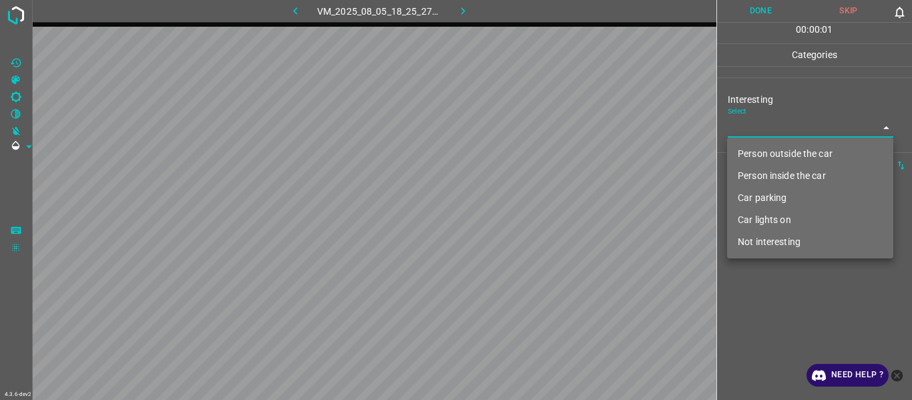
click at [776, 158] on li "Person outside the car" at bounding box center [810, 154] width 166 height 22
type input "Person outside the car"
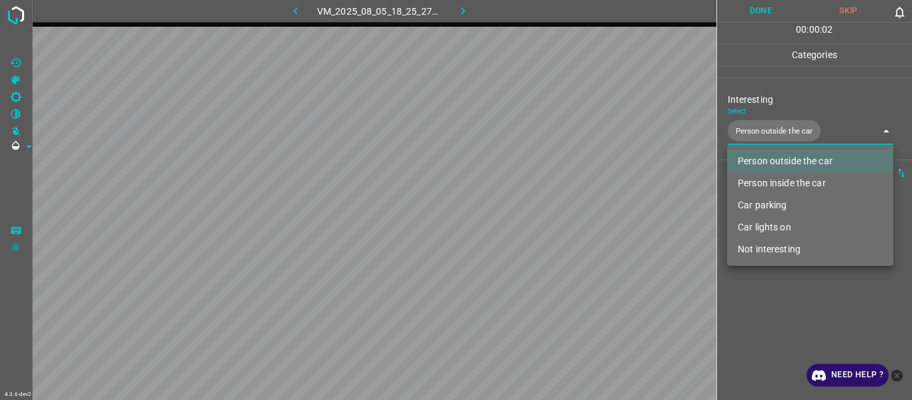
click at [792, 300] on div at bounding box center [456, 200] width 912 height 400
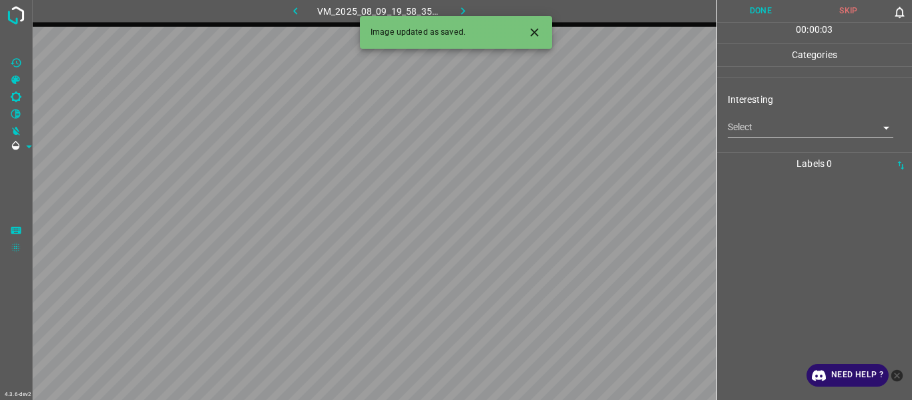
click at [755, 126] on body "4.3.6-dev2 VM_2025_08_09_19_58_35_103_02.gif Done Skip 0 00 : 00 : 03 Categorie…" at bounding box center [456, 200] width 912 height 400
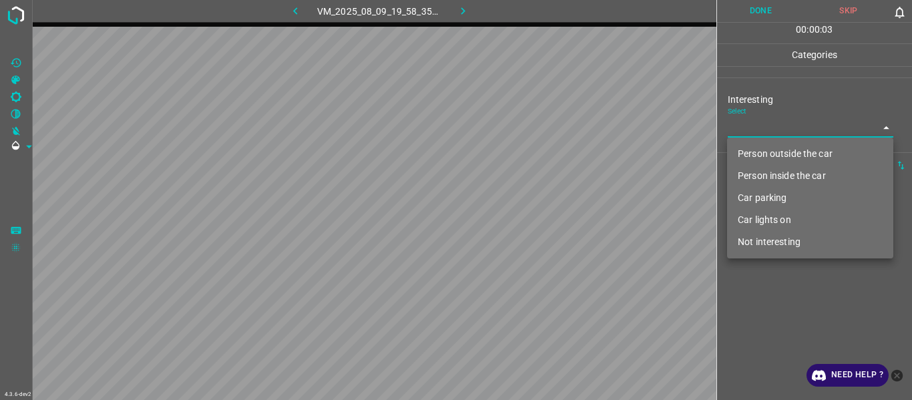
click at [760, 163] on li "Person outside the car" at bounding box center [810, 154] width 166 height 22
type input "Person outside the car"
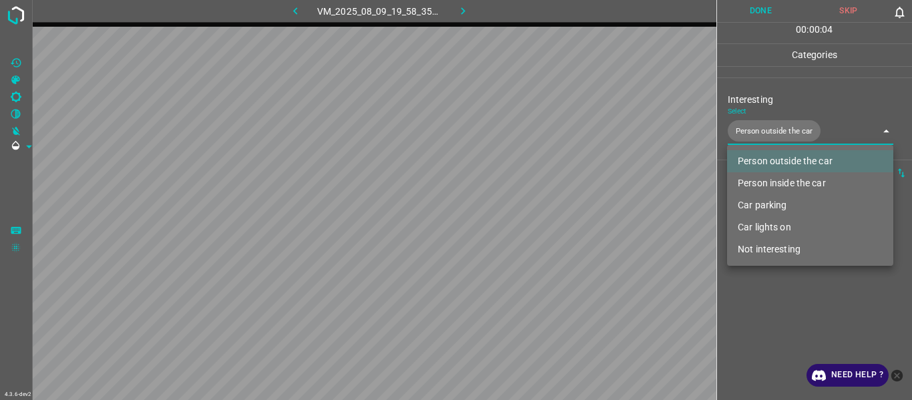
click at [761, 314] on div at bounding box center [456, 200] width 912 height 400
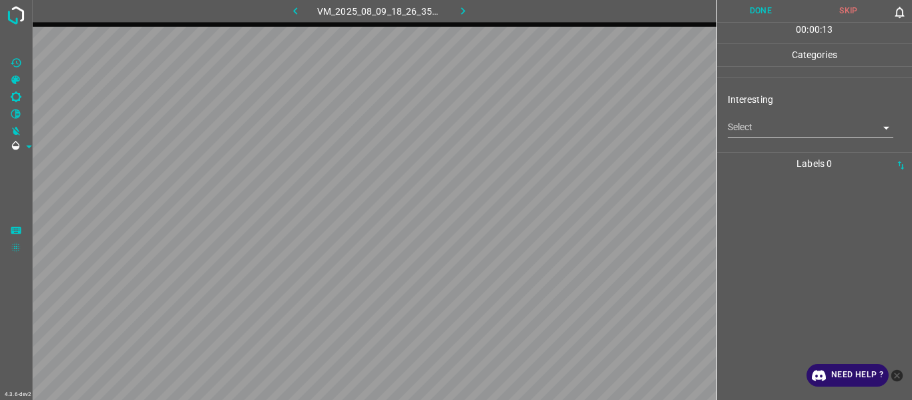
click at [759, 130] on body "4.3.6-dev2 VM_2025_08_09_18_26_35_943_00.gif Done Skip 0 00 : 00 : 13 Categorie…" at bounding box center [456, 200] width 912 height 400
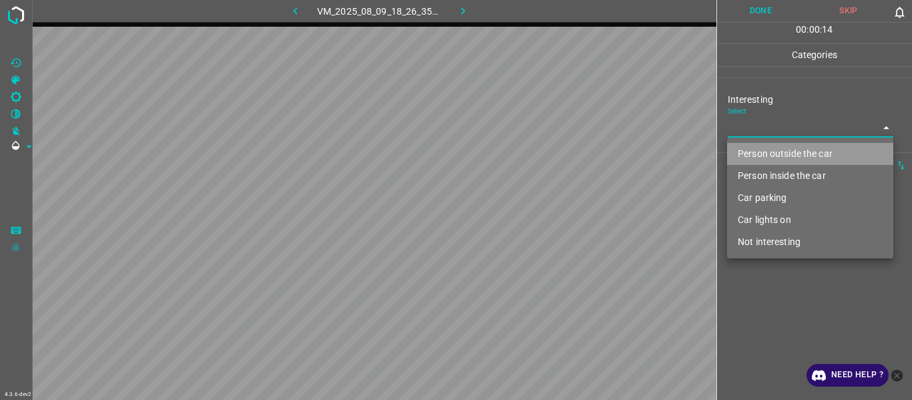
click at [777, 163] on li "Person outside the car" at bounding box center [810, 154] width 166 height 22
type input "Person outside the car"
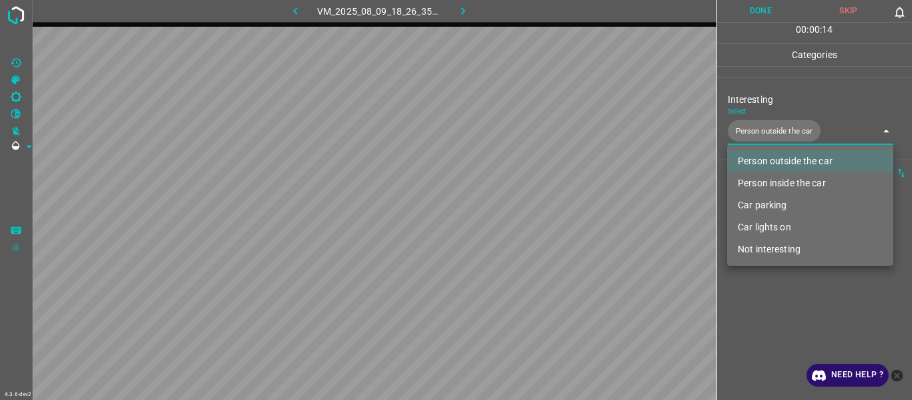
click at [796, 292] on div at bounding box center [456, 200] width 912 height 400
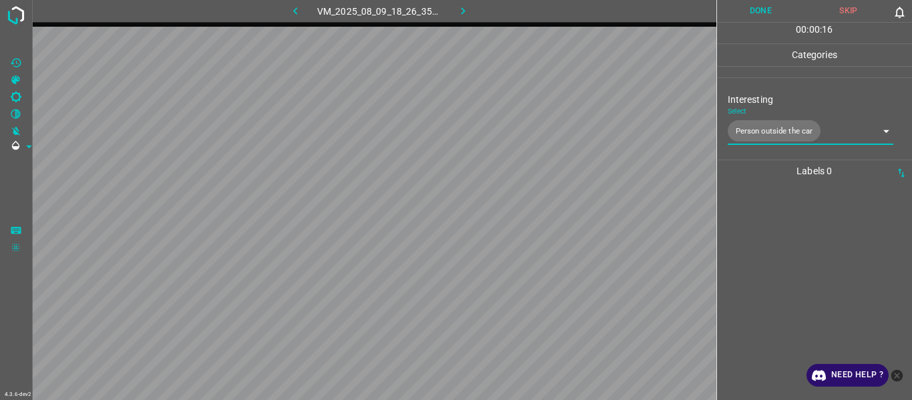
click at [769, 3] on button "Done" at bounding box center [761, 11] width 88 height 22
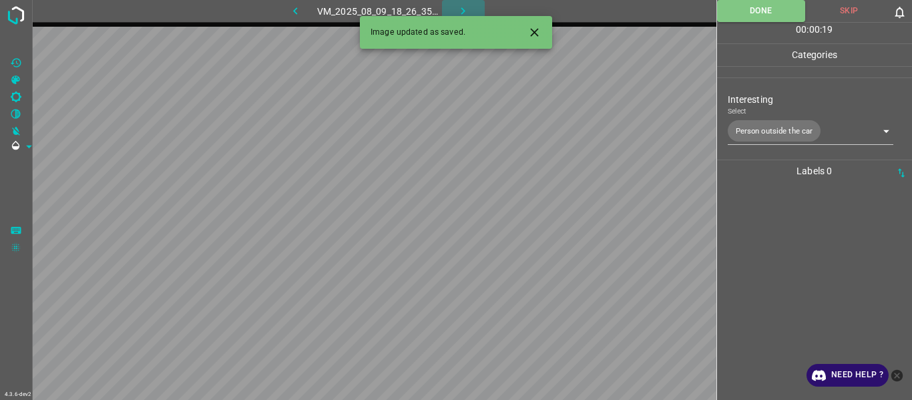
click at [463, 8] on icon "button" at bounding box center [463, 11] width 14 height 14
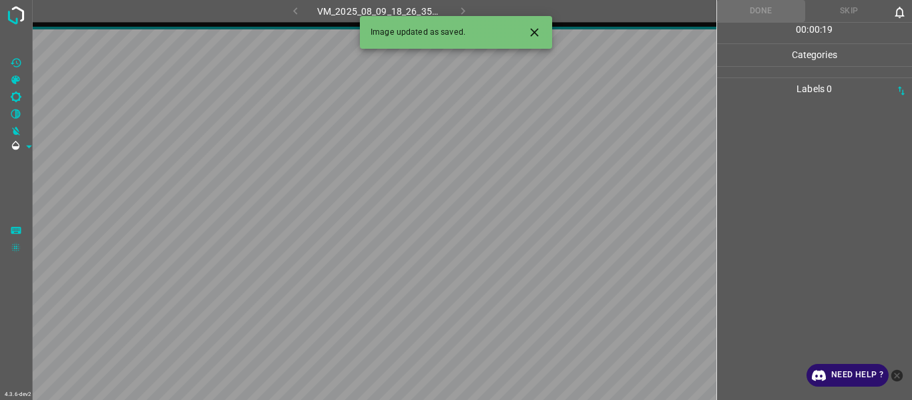
click at [534, 31] on icon "Close" at bounding box center [535, 32] width 14 height 14
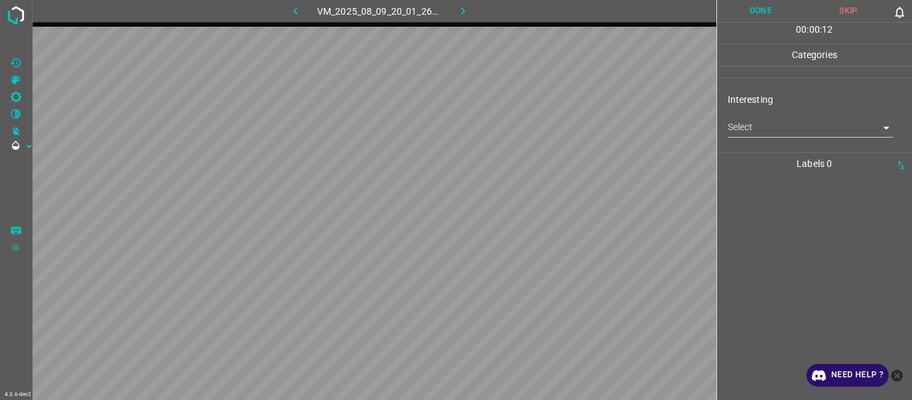
click at [757, 127] on body "4.3.6-dev2 VM_2025_08_09_20_01_26_515_02.gif Done Skip 0 00 : 00 : 12 Categorie…" at bounding box center [456, 200] width 912 height 400
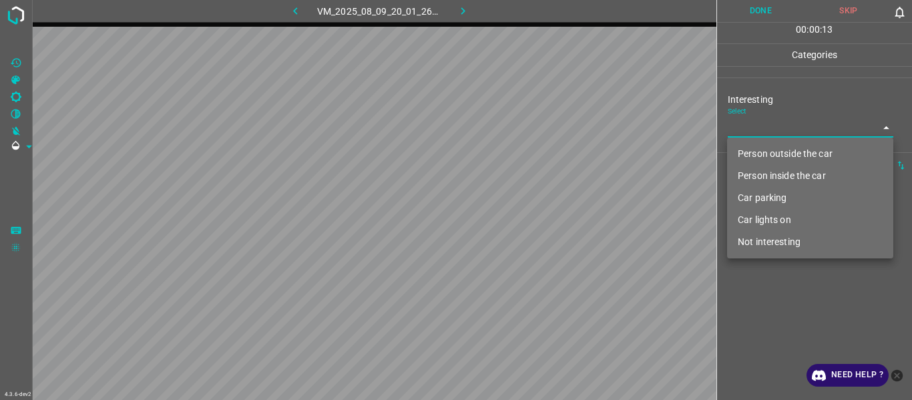
click at [759, 155] on li "Person outside the car" at bounding box center [810, 154] width 166 height 22
type input "Person outside the car"
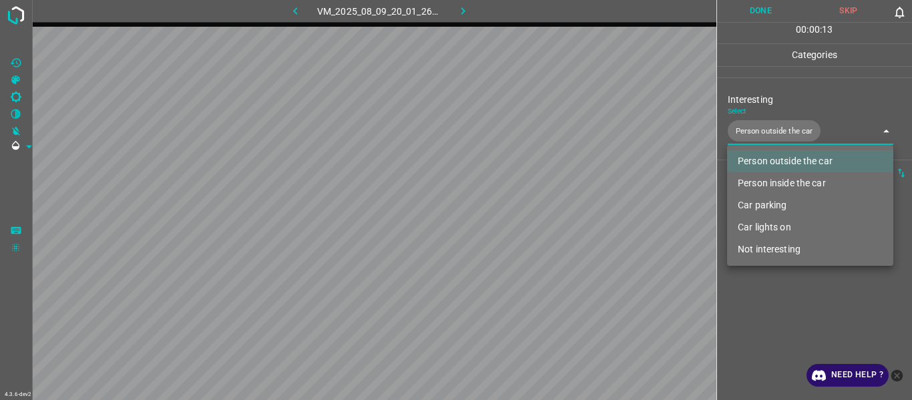
click at [776, 311] on div at bounding box center [456, 200] width 912 height 400
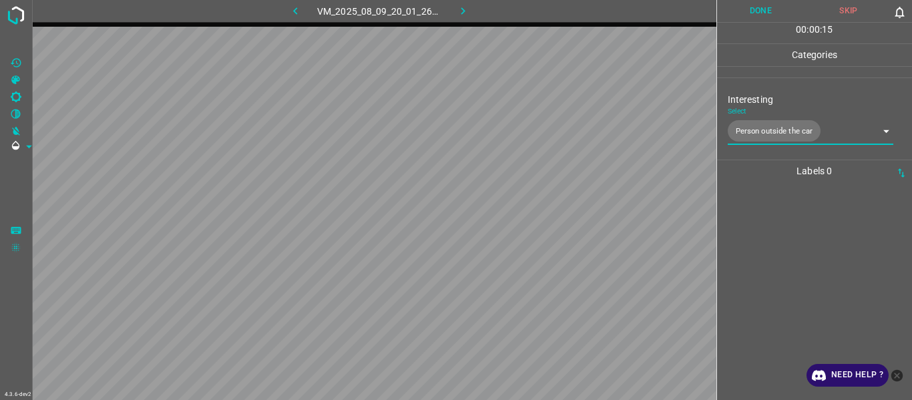
click at [759, 5] on button "Done" at bounding box center [761, 11] width 88 height 22
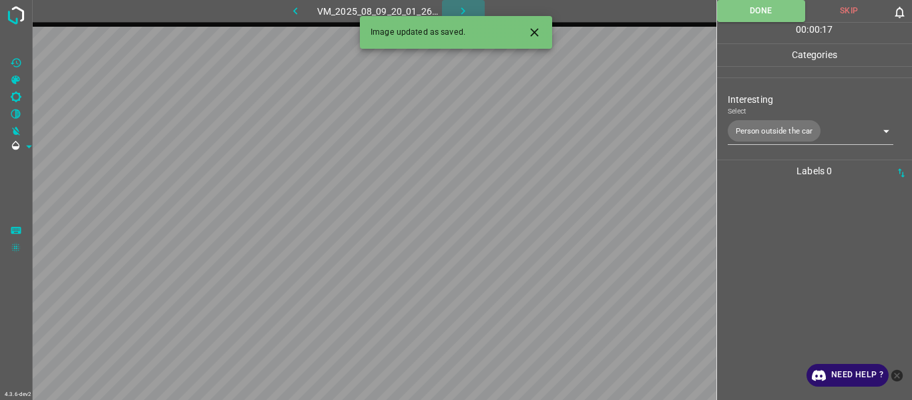
click at [463, 7] on icon "button" at bounding box center [463, 11] width 14 height 14
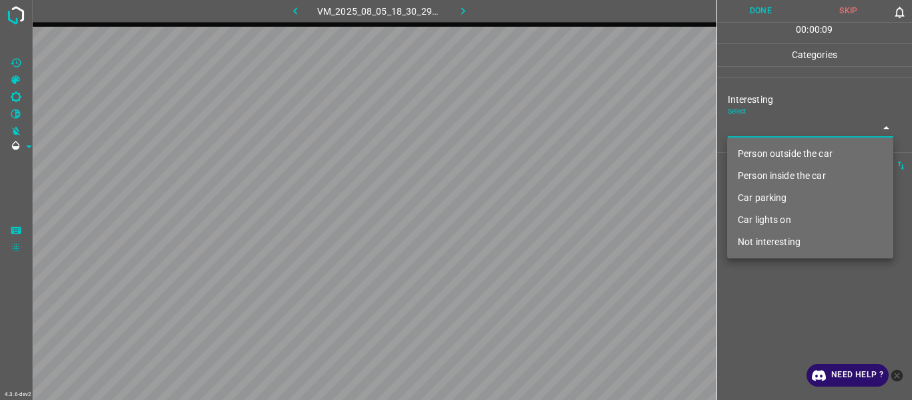
click at [755, 128] on body "4.3.6-dev2 VM_2025_08_05_18_30_29_677_00.gif Done Skip 0 00 : 00 : 09 Categorie…" at bounding box center [456, 200] width 912 height 400
click at [764, 152] on li "Person outside the car" at bounding box center [810, 154] width 166 height 22
type input "Person outside the car"
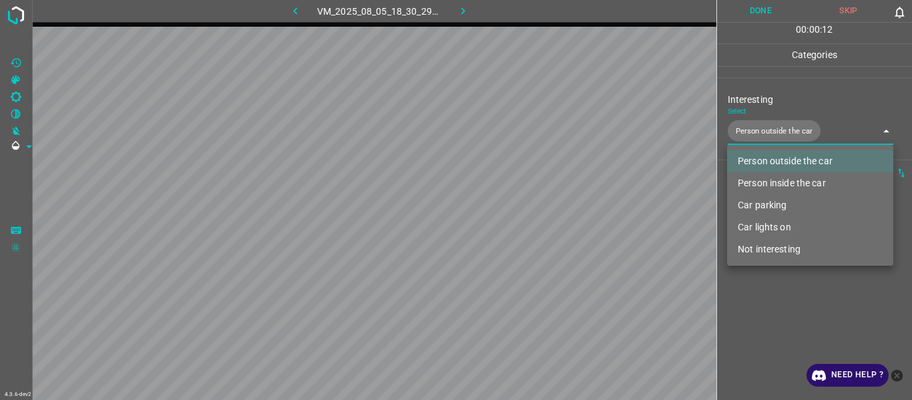
click at [796, 318] on div at bounding box center [456, 200] width 912 height 400
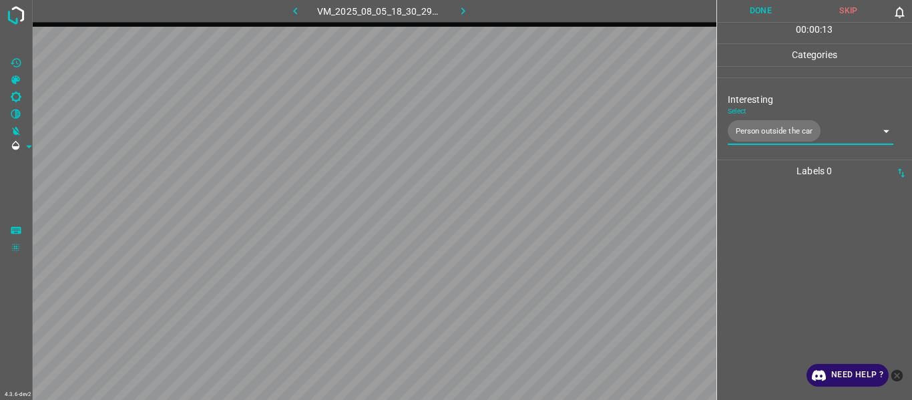
click at [753, 17] on button "Done" at bounding box center [761, 11] width 88 height 22
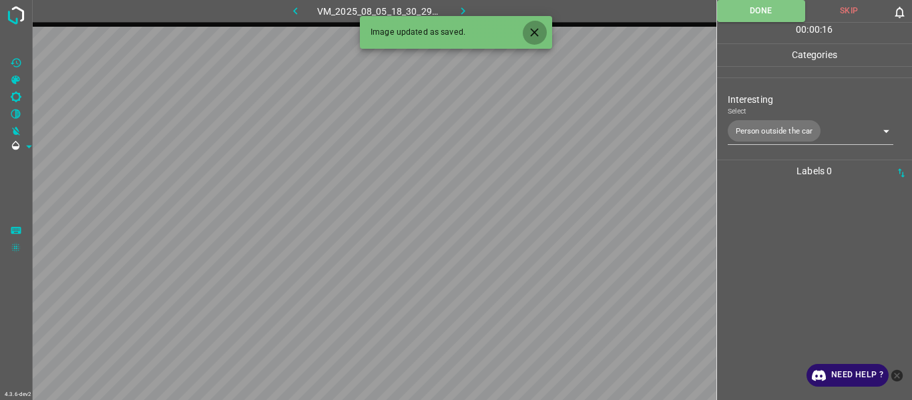
click at [534, 35] on icon "Close" at bounding box center [535, 32] width 14 height 14
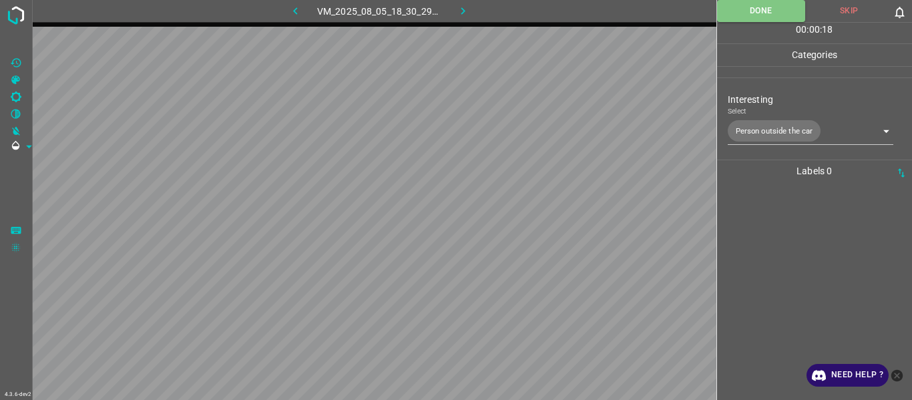
click at [462, 12] on icon "button" at bounding box center [463, 11] width 14 height 14
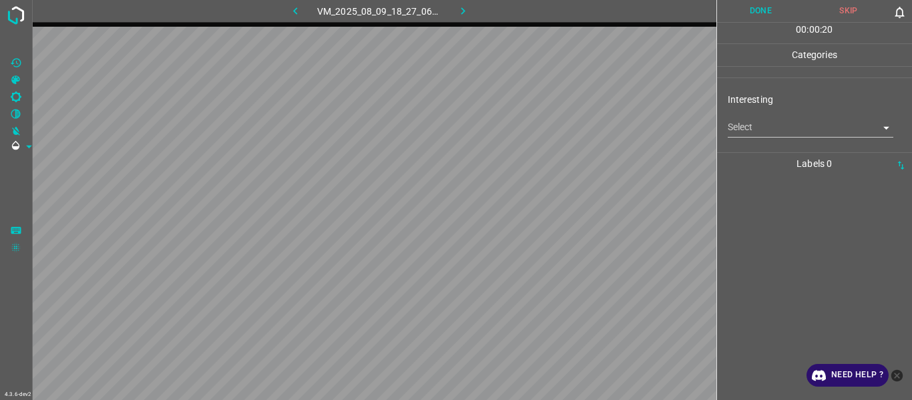
click at [760, 130] on body "4.3.6-dev2 VM_2025_08_09_18_27_06_008_05.gif Done Skip 0 00 : 00 : 20 Categorie…" at bounding box center [456, 200] width 912 height 400
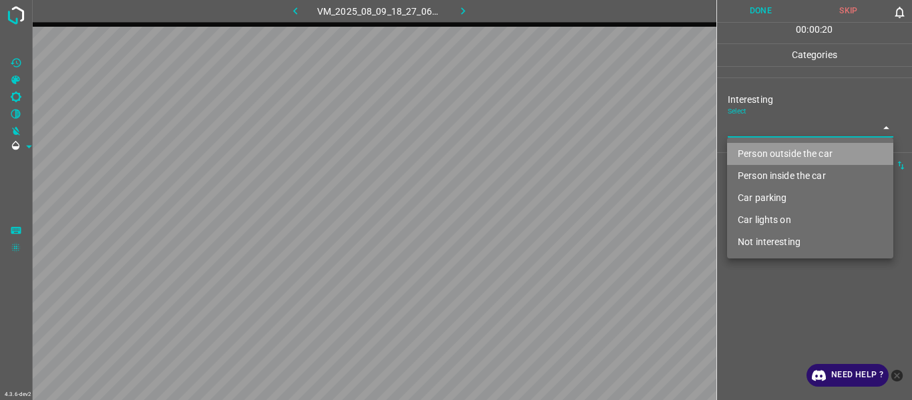
click at [764, 159] on li "Person outside the car" at bounding box center [810, 154] width 166 height 22
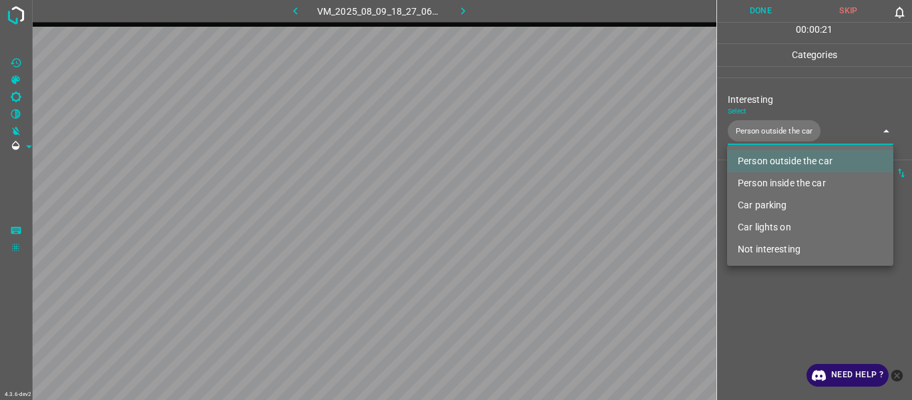
click at [789, 307] on div at bounding box center [456, 200] width 912 height 400
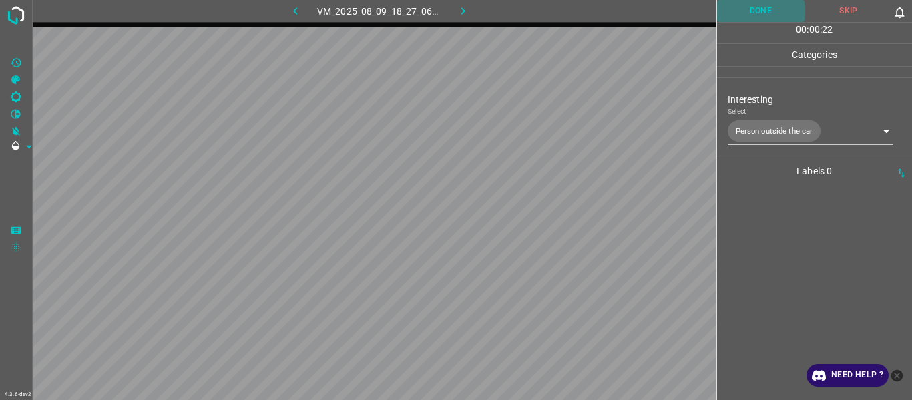
click at [765, 9] on button "Done" at bounding box center [761, 11] width 88 height 22
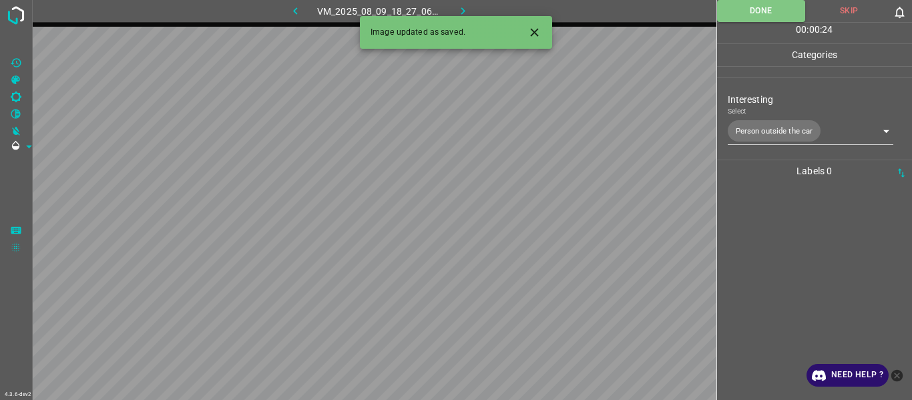
click at [767, 131] on body "4.3.6-dev2 VM_2025_08_09_18_27_06_008_05.gif Done Skip 0 00 : 00 : 24 Categorie…" at bounding box center [456, 200] width 912 height 400
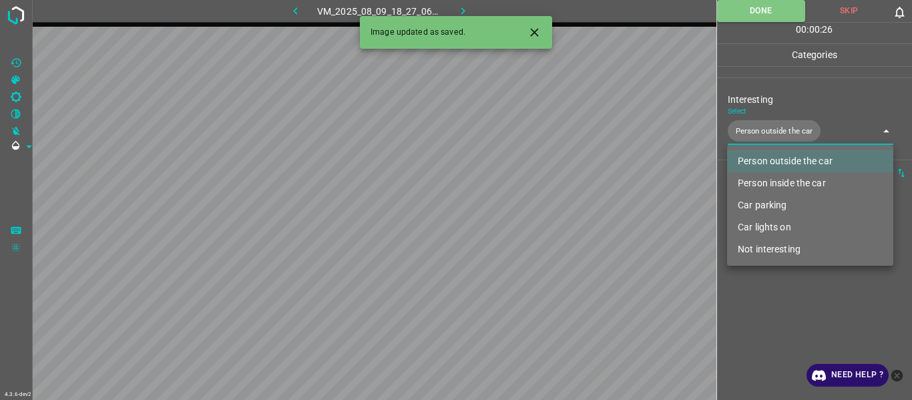
click at [760, 183] on li "Person inside the car" at bounding box center [810, 183] width 166 height 22
type input "Person outside the car,Person inside the car"
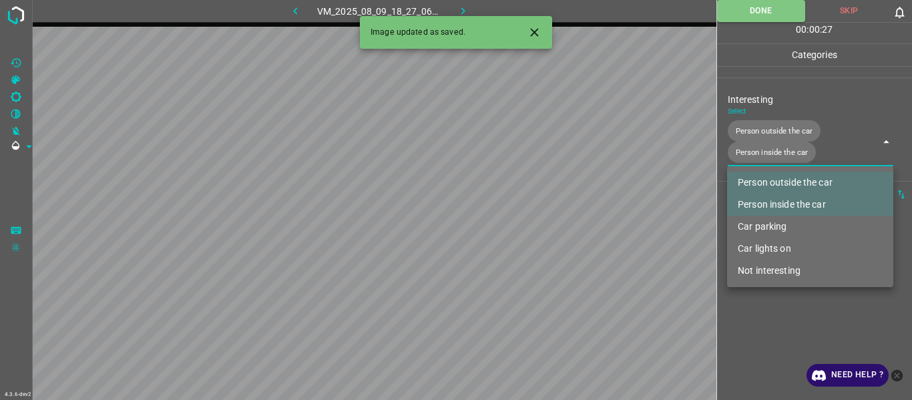
click at [784, 88] on div at bounding box center [456, 200] width 912 height 400
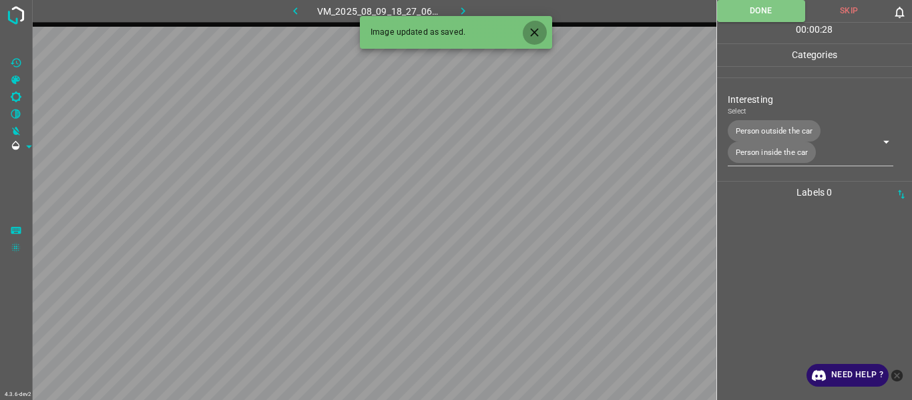
click at [532, 31] on icon "Close" at bounding box center [535, 32] width 14 height 14
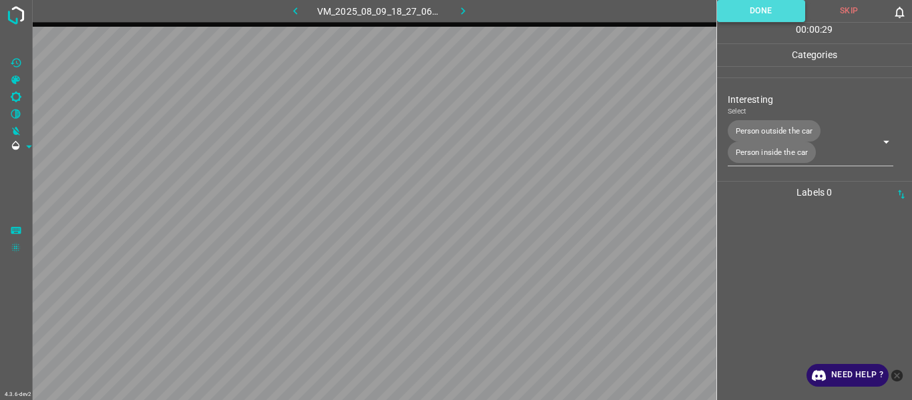
click at [773, 15] on button "Done" at bounding box center [761, 11] width 89 height 22
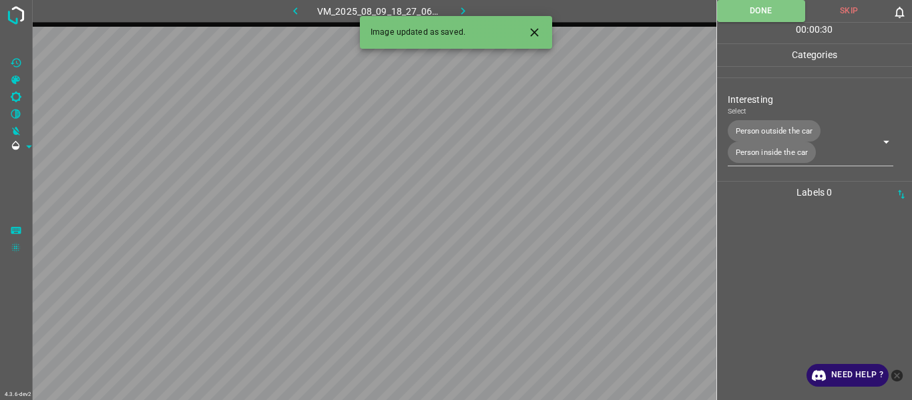
click at [466, 5] on icon "button" at bounding box center [463, 11] width 14 height 14
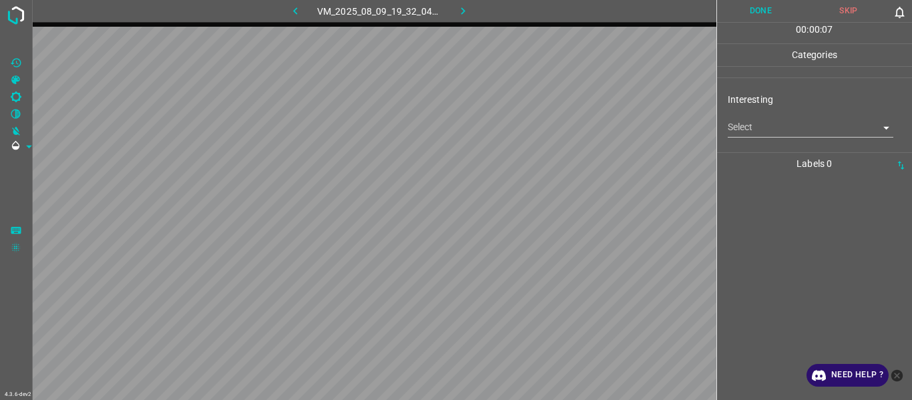
click at [763, 120] on body "4.3.6-dev2 VM_2025_08_09_19_32_04_685_02.gif Done Skip 0 00 : 00 : 07 Categorie…" at bounding box center [456, 200] width 912 height 400
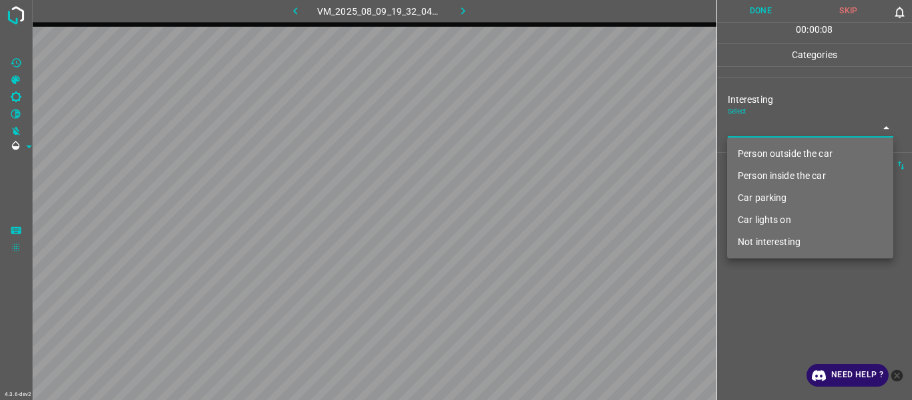
click at [769, 150] on li "Person outside the car" at bounding box center [810, 154] width 166 height 22
type input "Person outside the car"
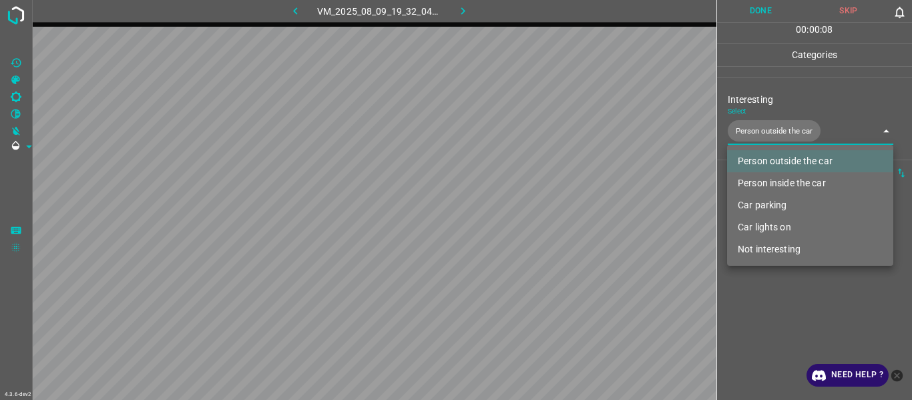
click at [783, 295] on div at bounding box center [456, 200] width 912 height 400
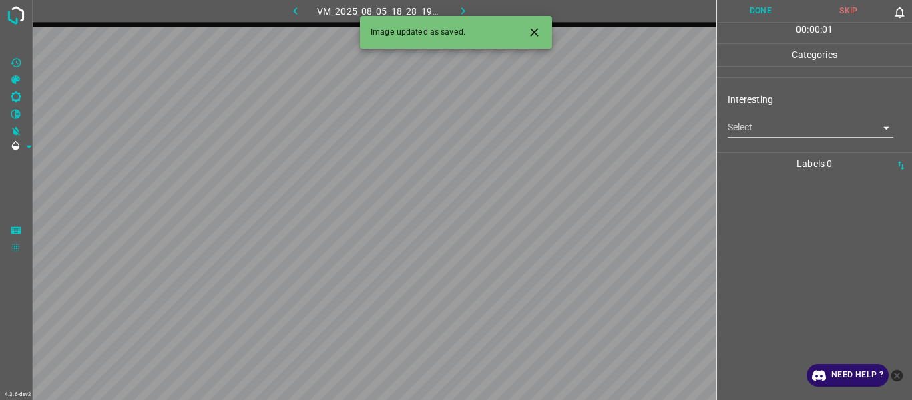
click at [765, 131] on body "4.3.6-dev2 VM_2025_08_05_18_28_19_937_00.gif Done Skip 0 00 : 00 : 01 Categorie…" at bounding box center [456, 200] width 912 height 400
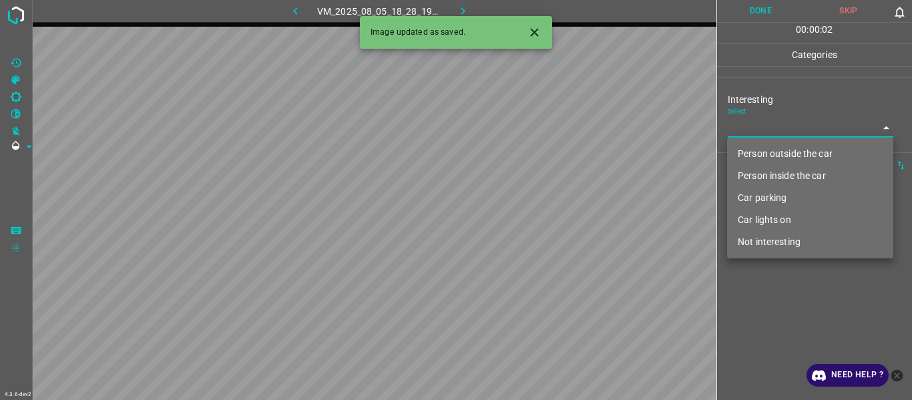
click at [767, 178] on li "Person inside the car" at bounding box center [810, 176] width 166 height 22
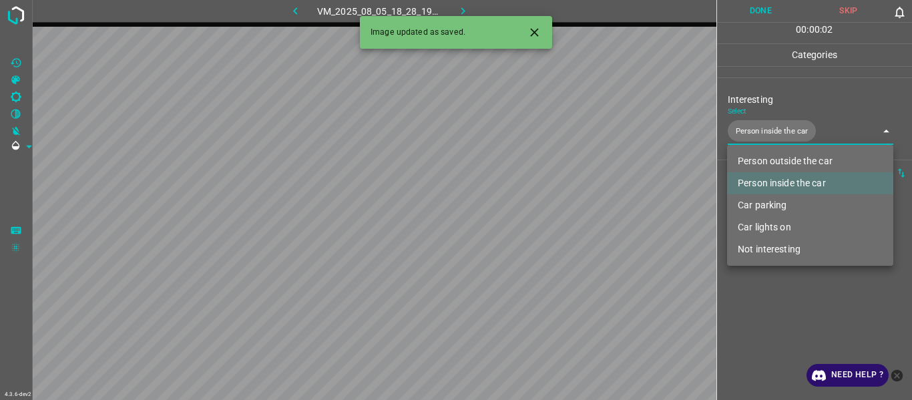
click at [769, 204] on li "Car parking" at bounding box center [810, 205] width 166 height 22
type input "Person inside the car,Car parking"
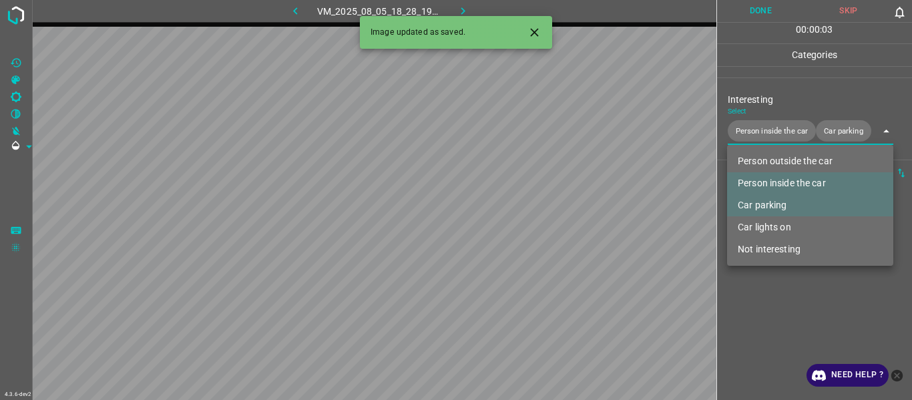
click at [773, 295] on div at bounding box center [456, 200] width 912 height 400
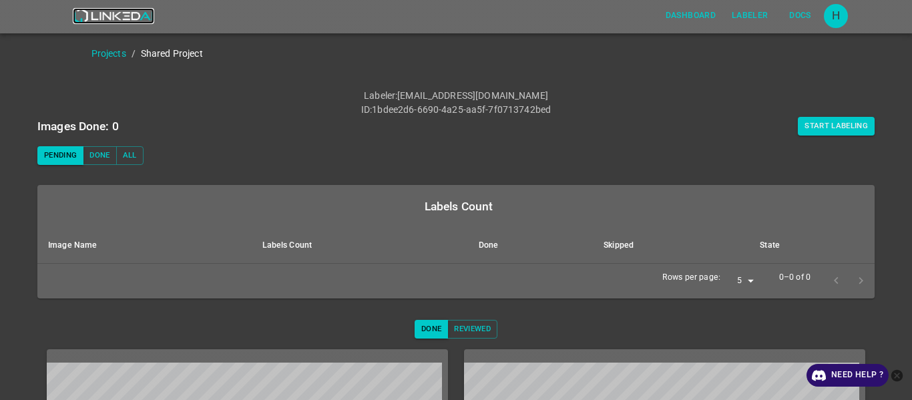
click at [105, 18] on img at bounding box center [113, 16] width 81 height 16
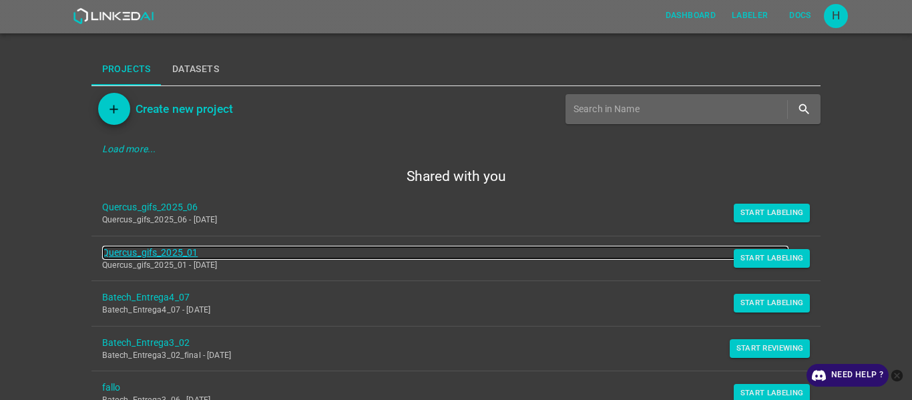
click at [165, 253] on link "Quercus_gifs_2025_01" at bounding box center [445, 253] width 687 height 14
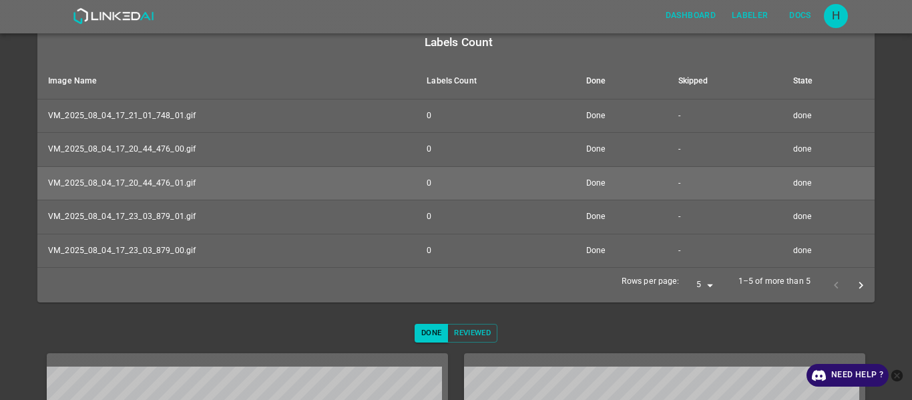
scroll to position [267, 0]
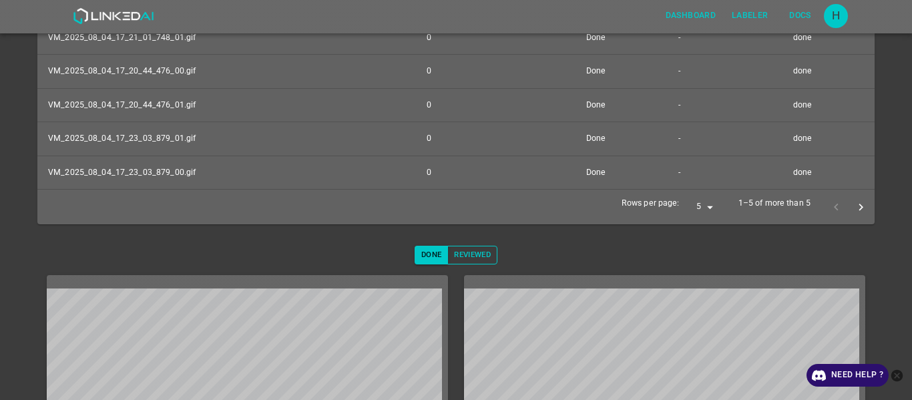
click at [471, 255] on button "Reviewed" at bounding box center [472, 255] width 50 height 19
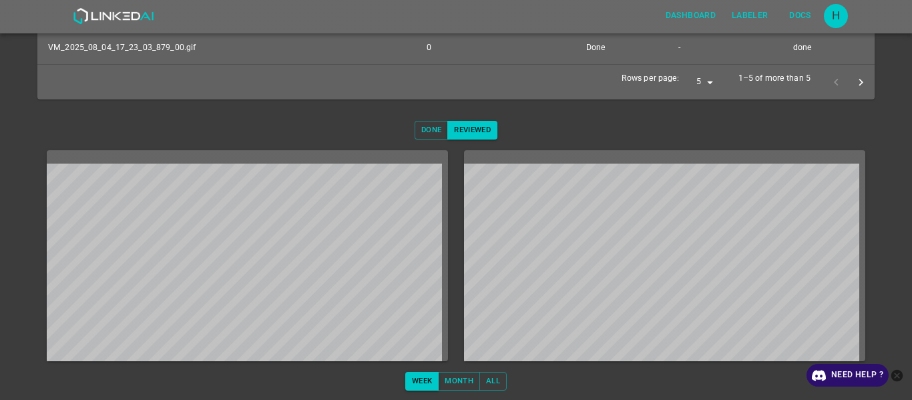
scroll to position [393, 0]
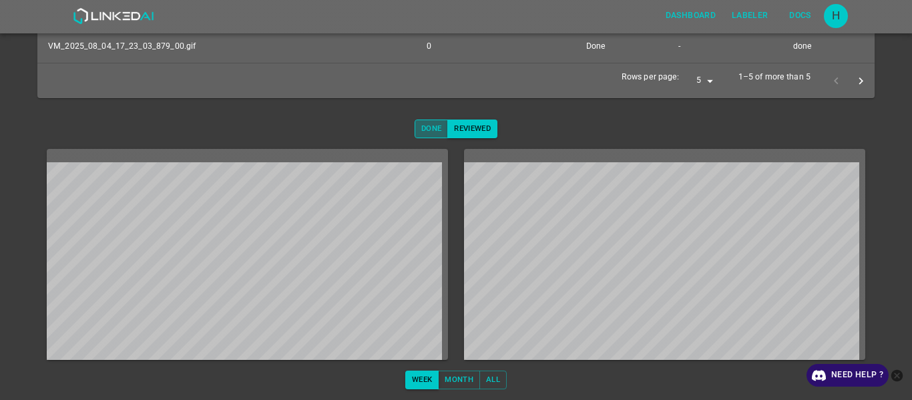
click at [421, 132] on button "Done" at bounding box center [431, 129] width 33 height 19
